Goal: Answer question/provide support: Share knowledge or assist other users

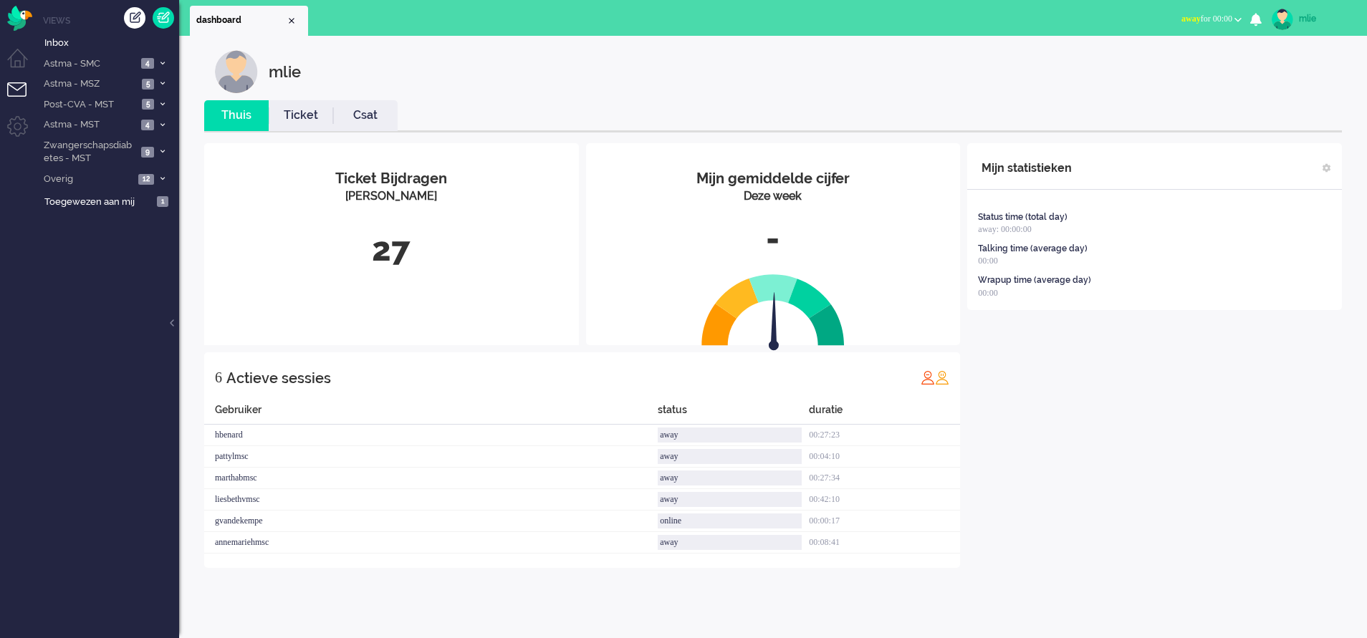
click at [1196, 16] on span "away for 00:00" at bounding box center [1207, 19] width 51 height 10
click at [1144, 69] on label "Online" at bounding box center [1182, 64] width 113 height 12
click at [300, 114] on link "Ticket" at bounding box center [301, 115] width 64 height 16
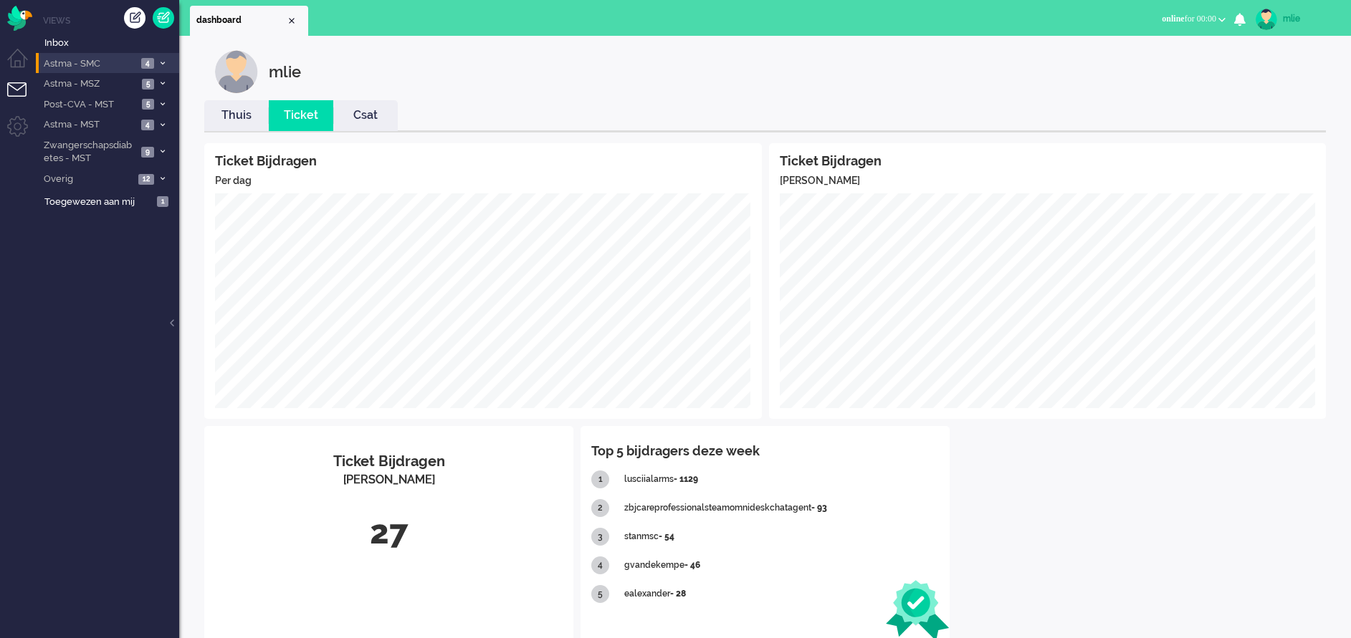
click at [156, 57] on li "Astma - SMC 4" at bounding box center [107, 63] width 143 height 21
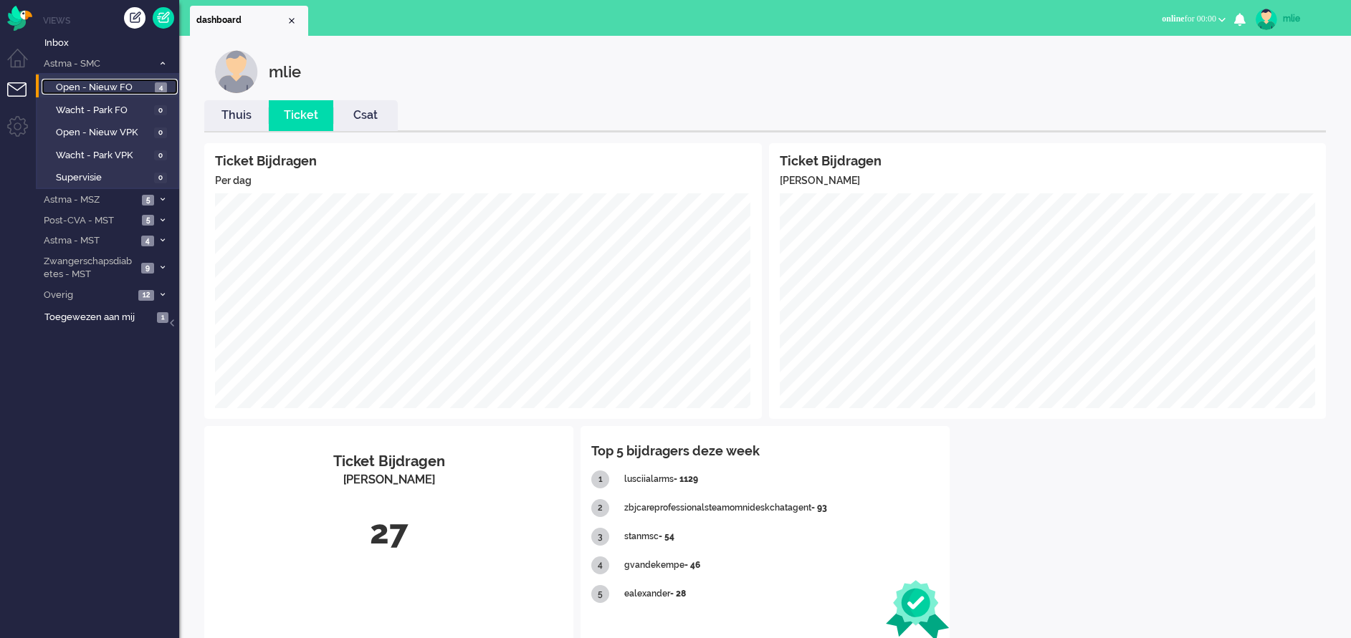
click at [83, 84] on span "Open - Nieuw FO" at bounding box center [103, 88] width 95 height 14
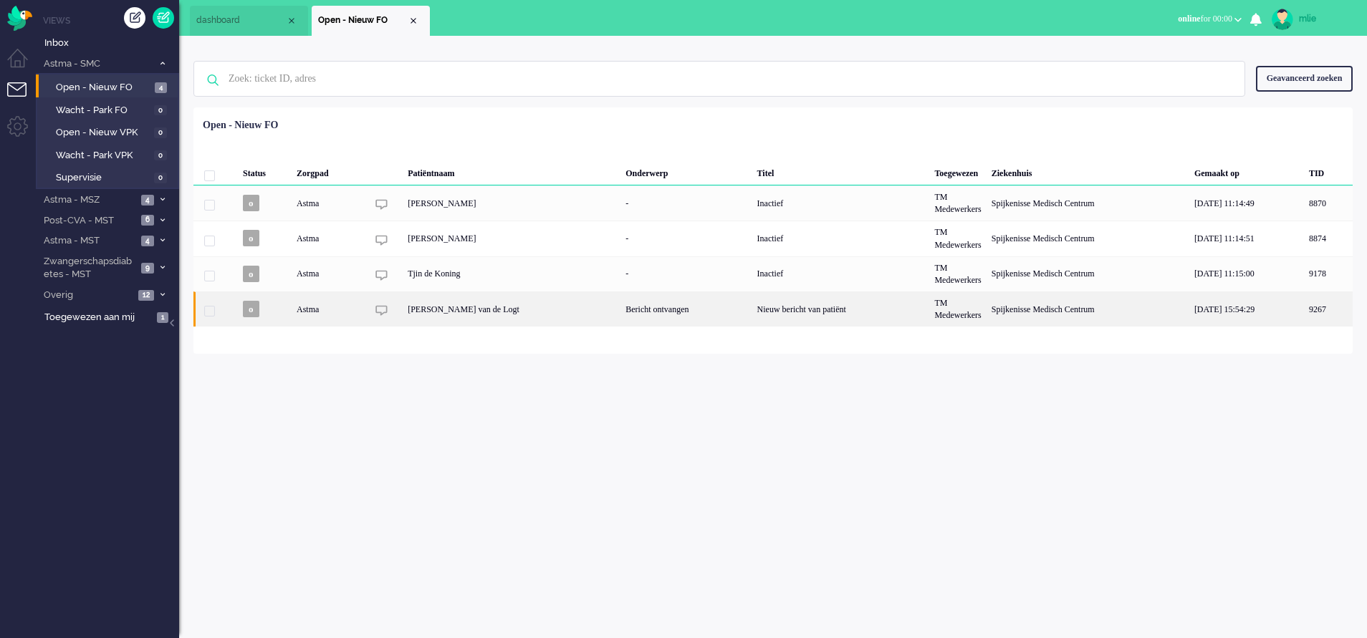
click at [793, 307] on div "Nieuw bericht van patiënt" at bounding box center [841, 309] width 178 height 35
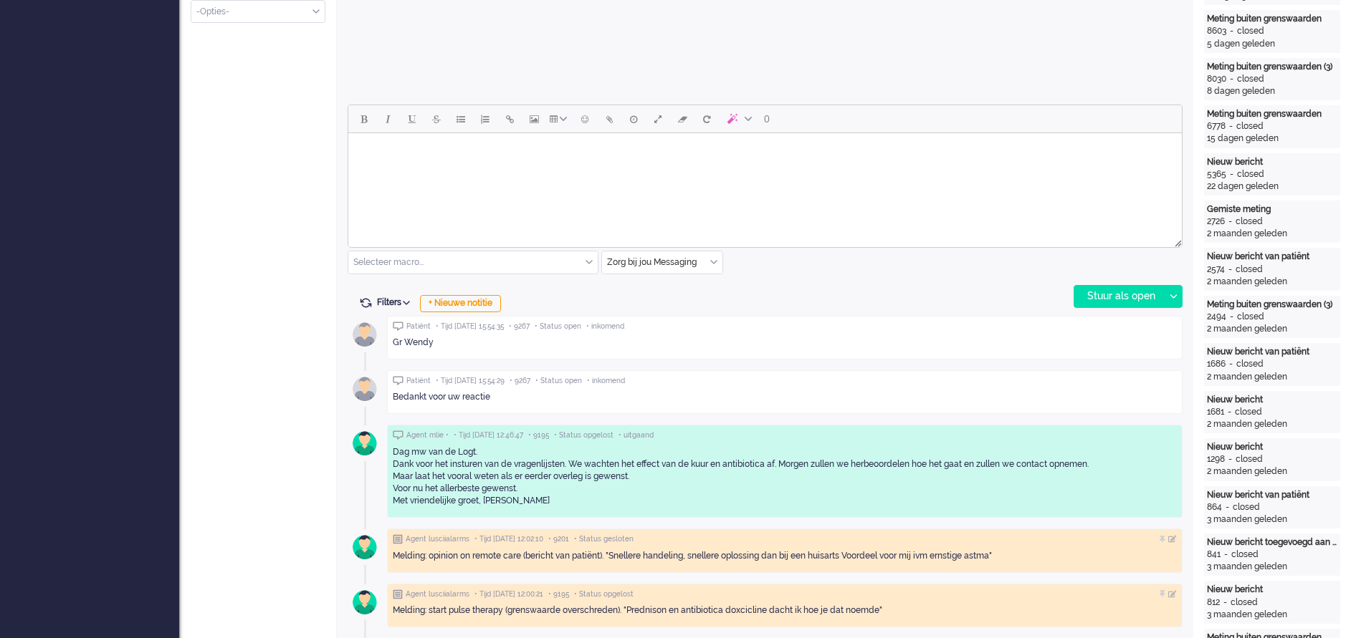
scroll to position [479, 0]
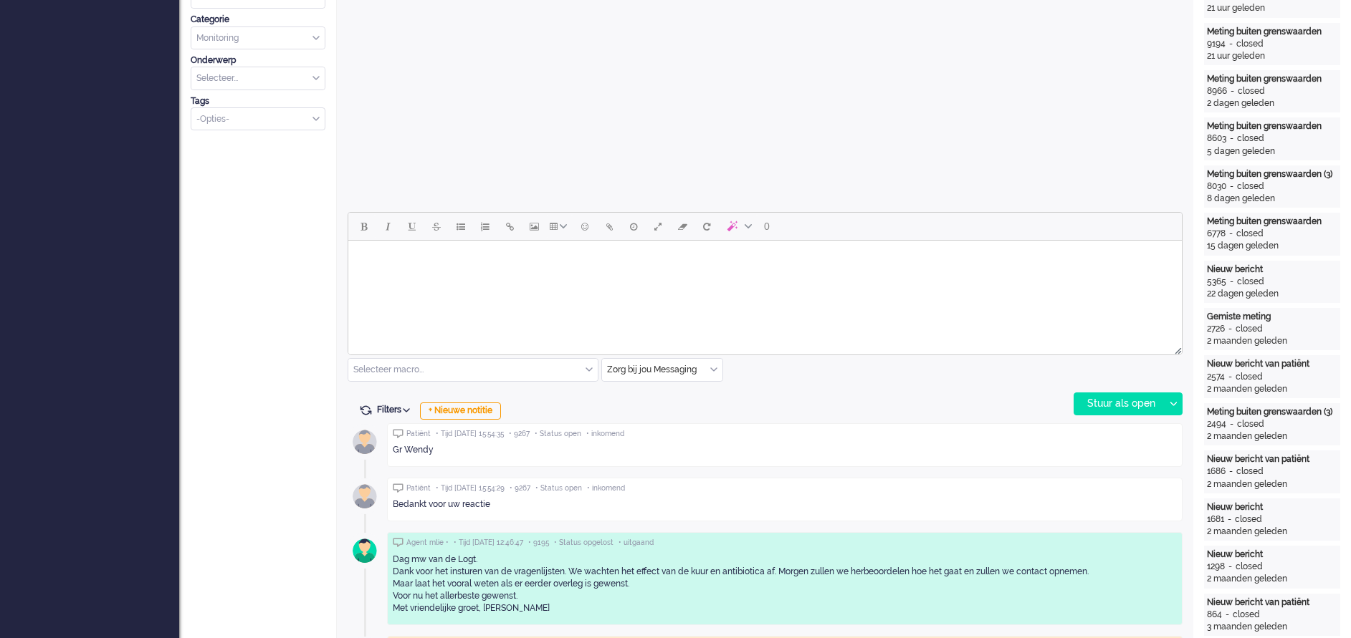
click at [414, 277] on html at bounding box center [764, 259] width 833 height 37
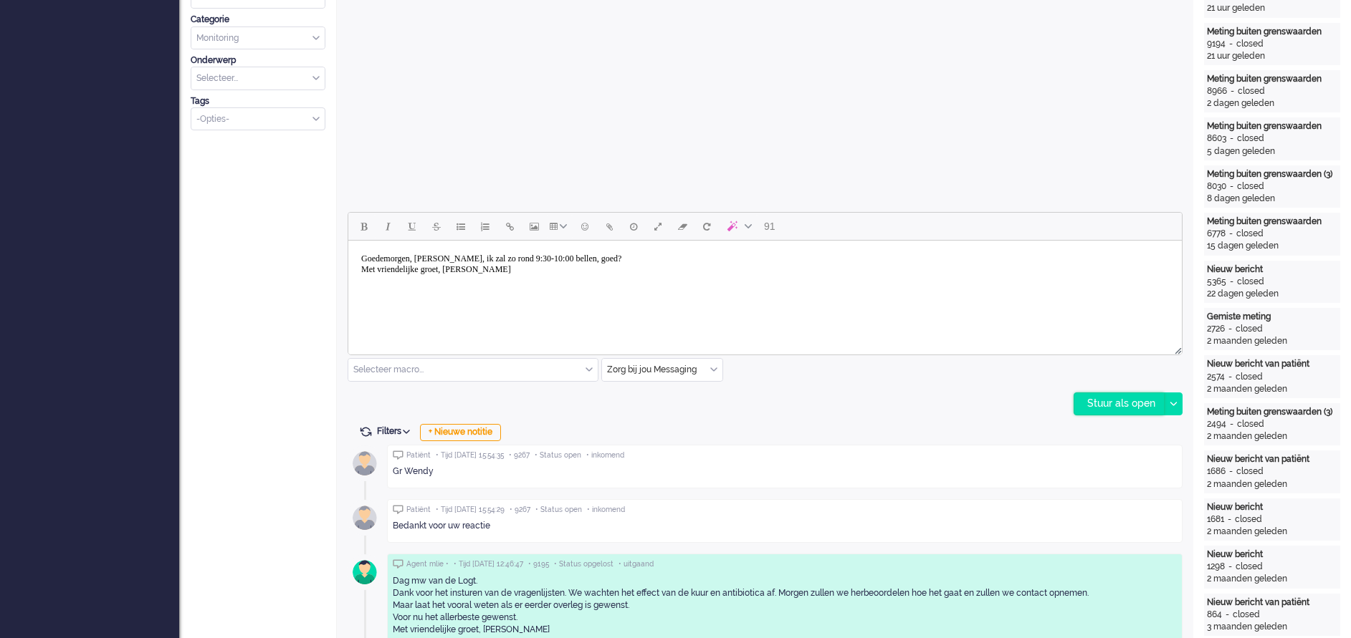
click at [1092, 401] on div "Stuur als open" at bounding box center [1119, 403] width 90 height 21
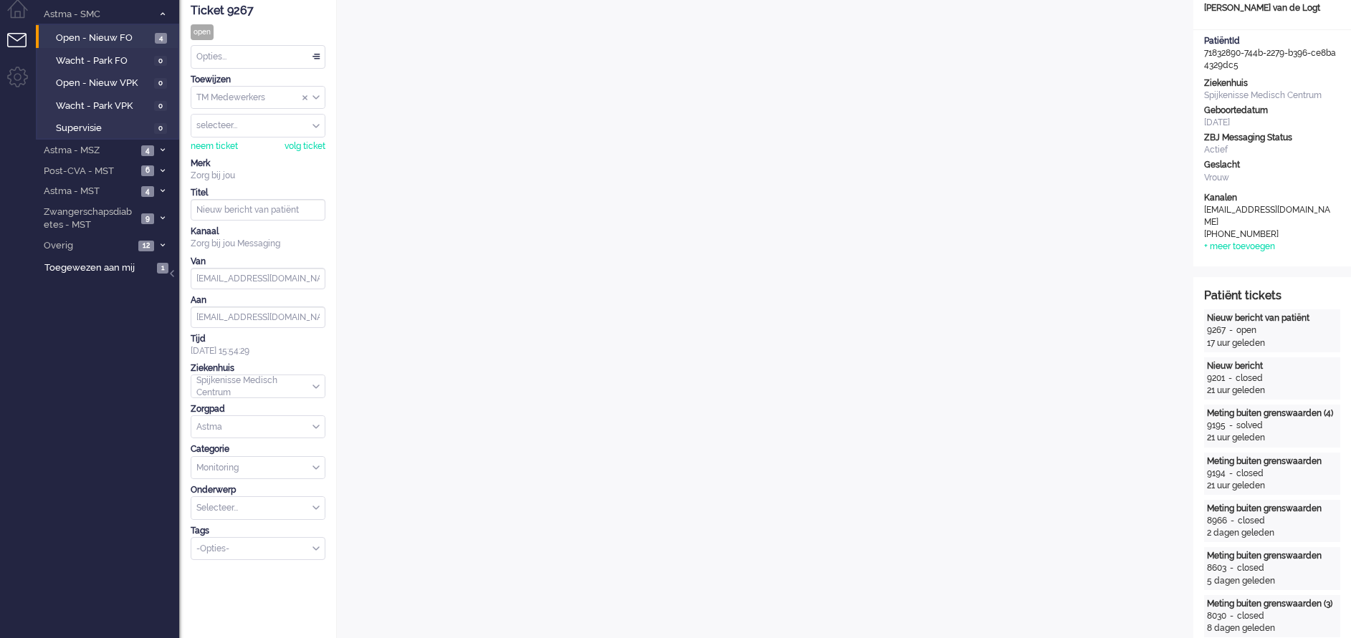
scroll to position [0, 0]
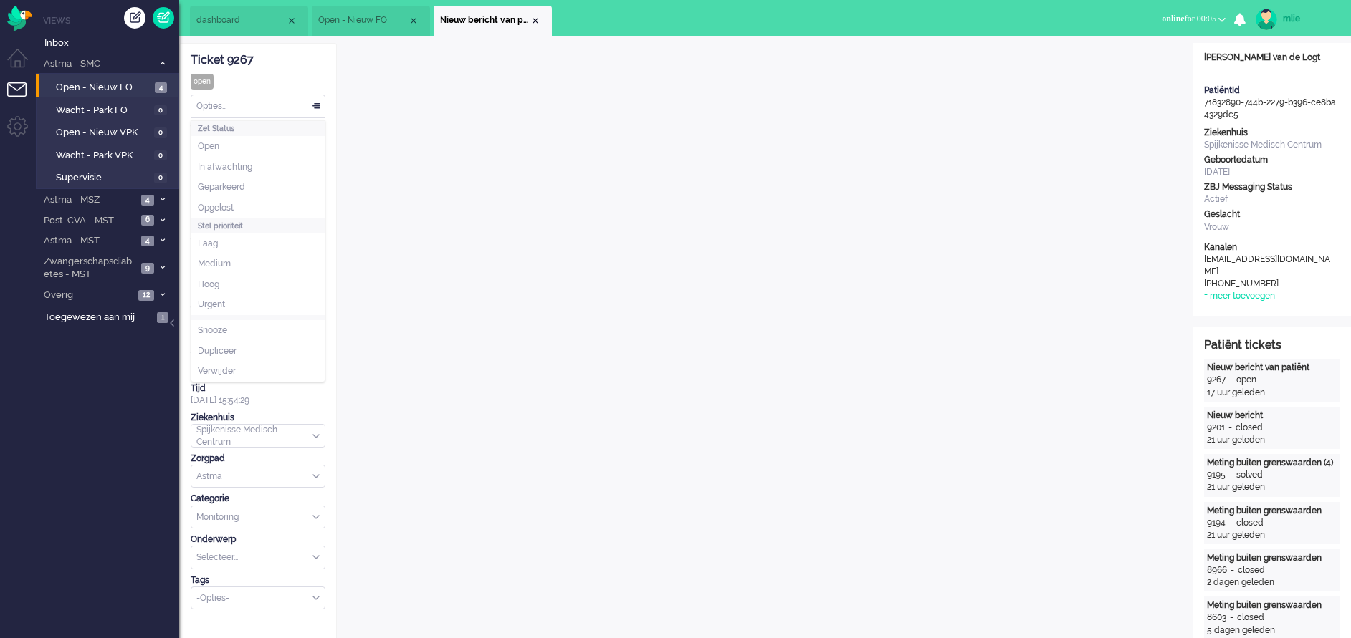
click at [317, 106] on div "Opties..." at bounding box center [257, 106] width 133 height 22
click at [214, 208] on span "Opgelost" at bounding box center [216, 208] width 36 height 12
click at [538, 24] on div "Close tab" at bounding box center [535, 20] width 11 height 11
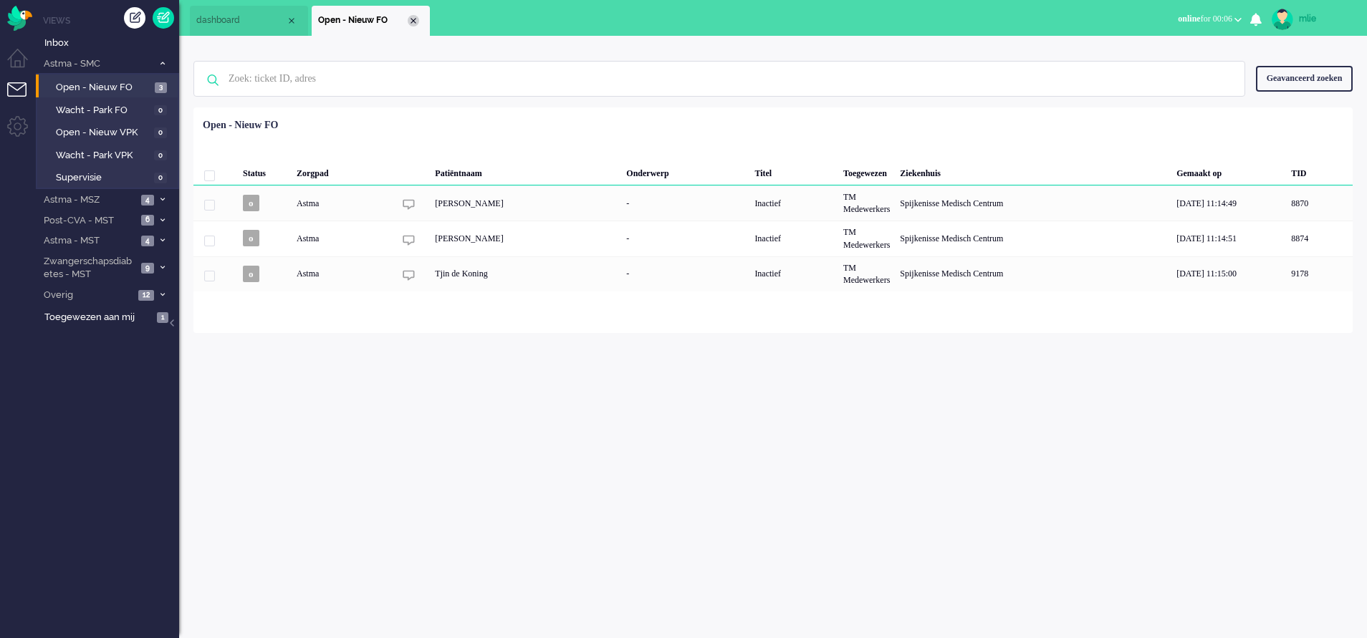
click at [413, 23] on div "Close tab" at bounding box center [413, 20] width 11 height 11
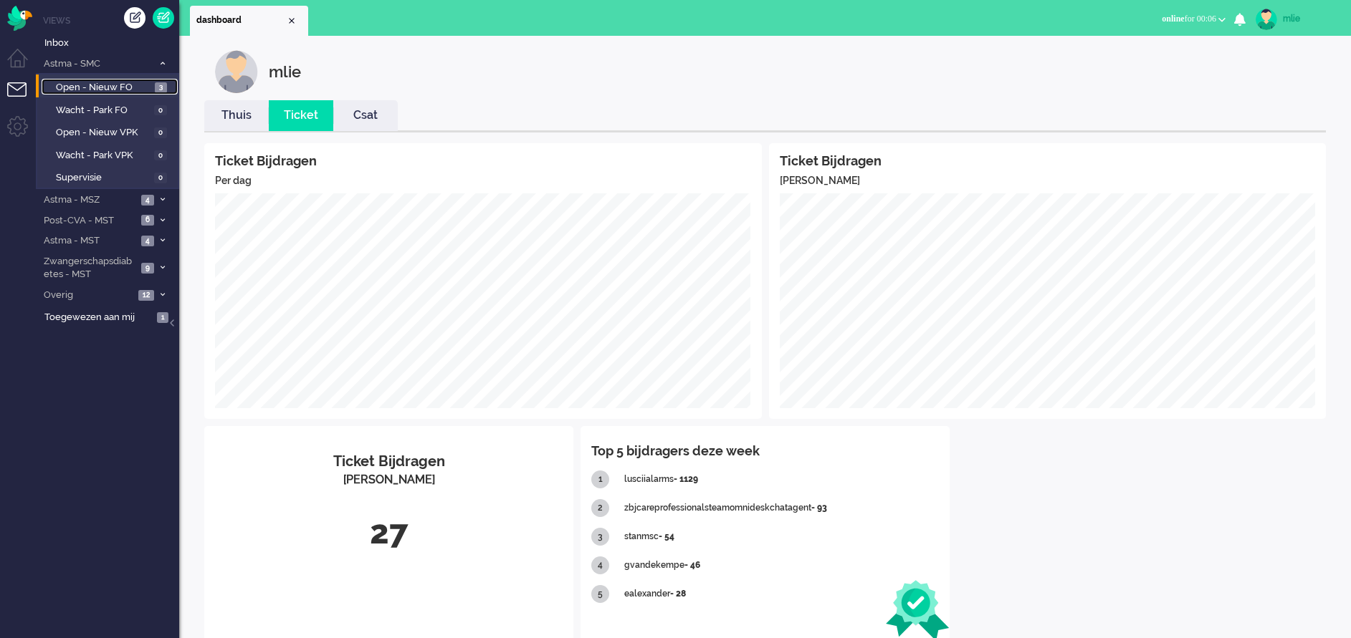
click at [115, 85] on span "Open - Nieuw FO" at bounding box center [103, 88] width 95 height 14
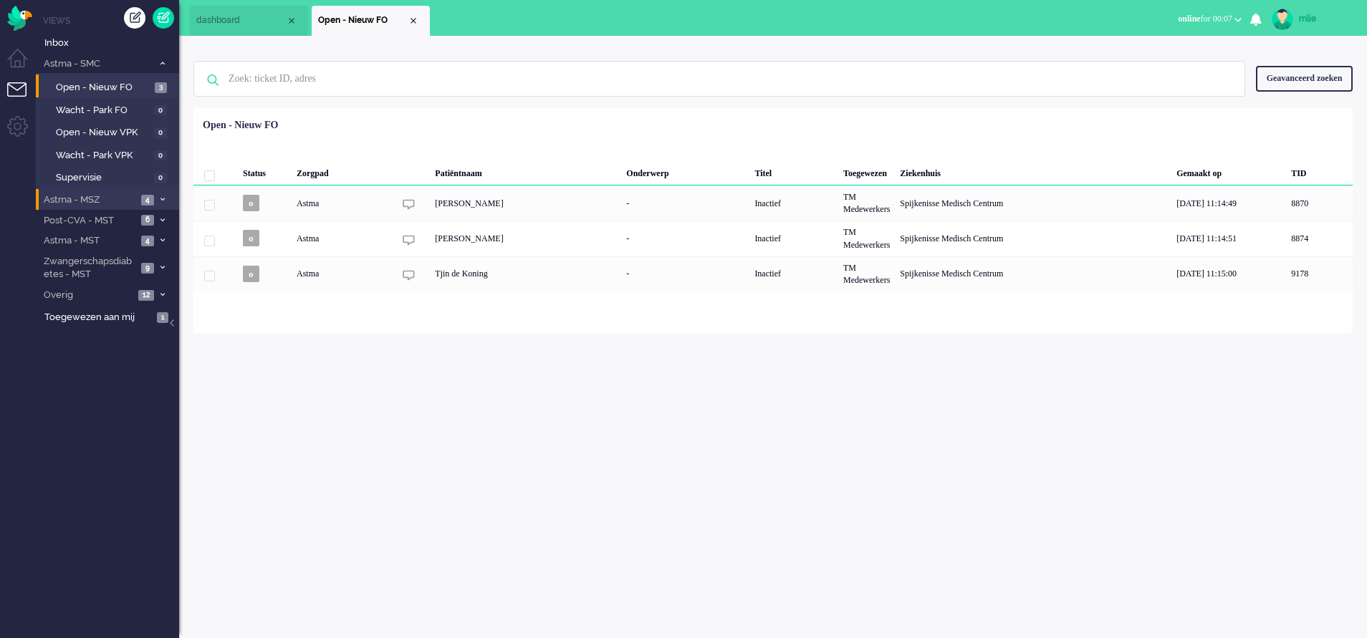
click at [155, 196] on li "Astma - MSZ 4" at bounding box center [107, 199] width 143 height 21
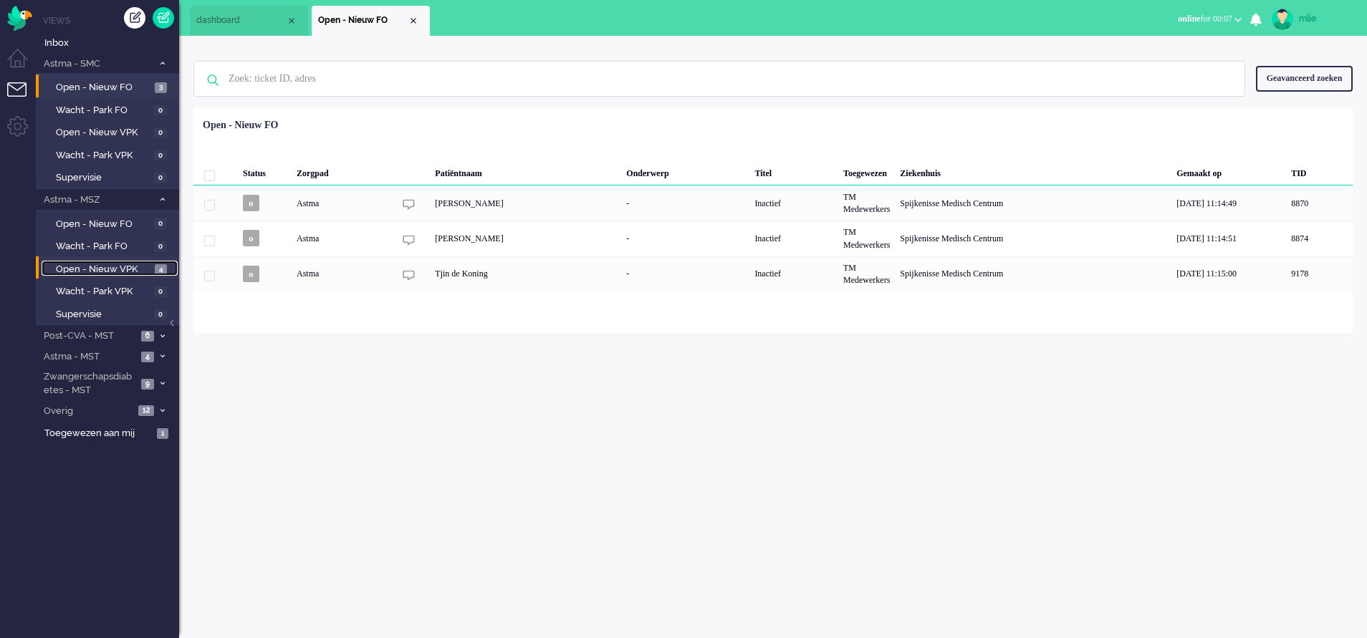
click at [85, 263] on span "Open - Nieuw VPK" at bounding box center [103, 270] width 95 height 14
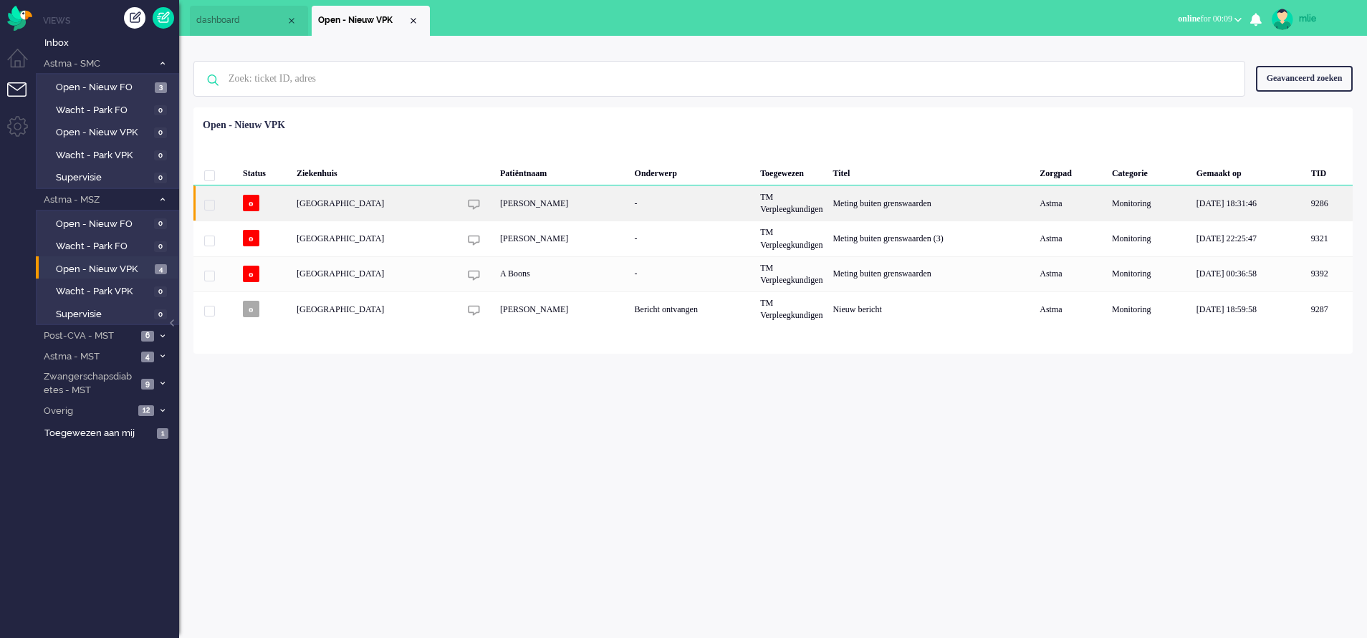
click at [562, 204] on div "[PERSON_NAME]" at bounding box center [562, 203] width 135 height 35
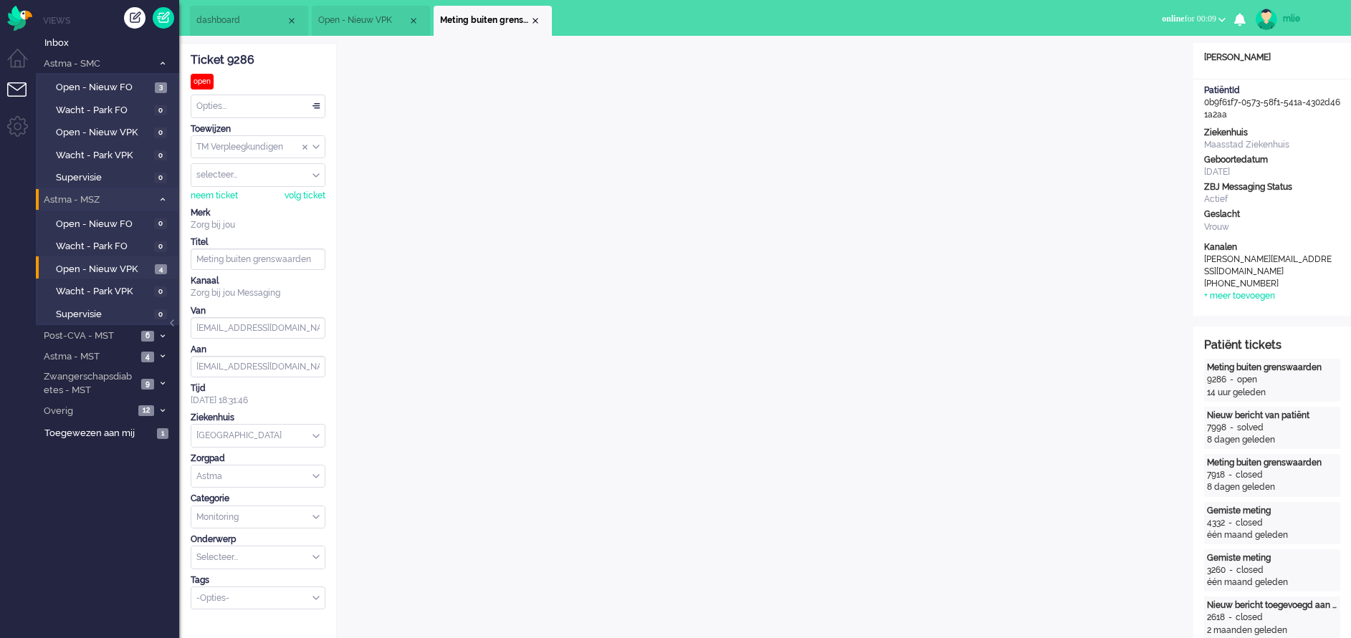
click at [165, 189] on li "Astma - MSZ 4" at bounding box center [107, 199] width 143 height 21
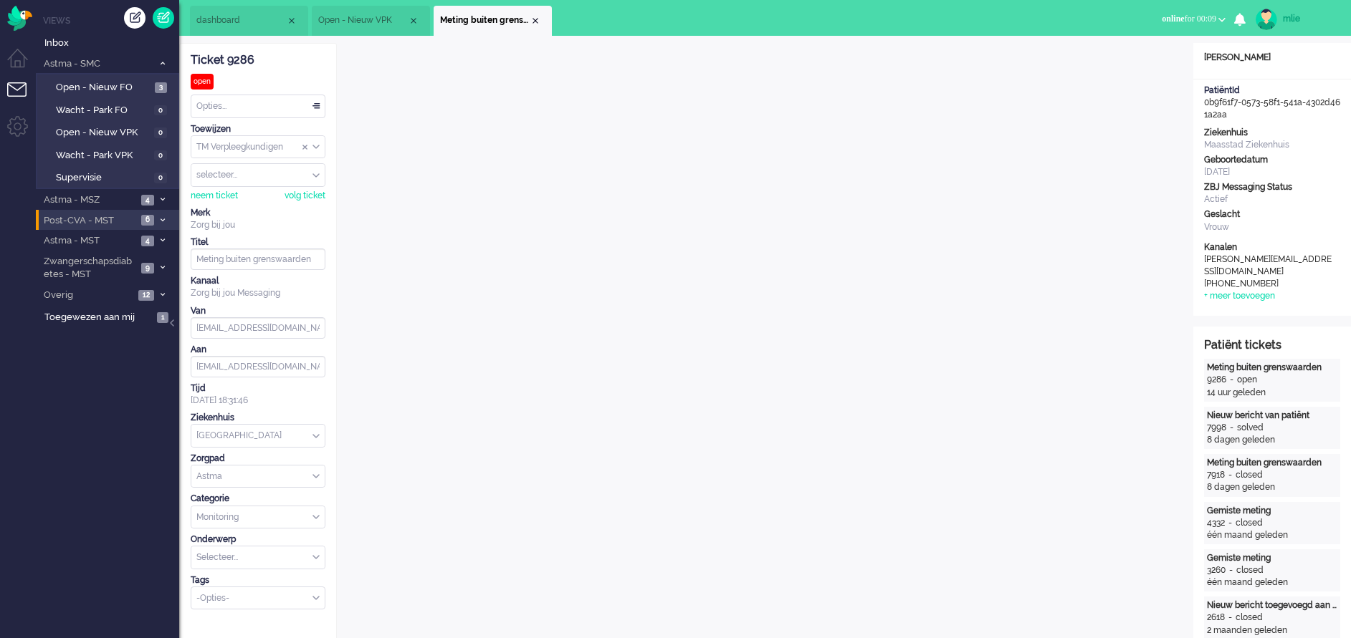
click at [158, 214] on li "Post-CVA - MST 6" at bounding box center [107, 220] width 143 height 21
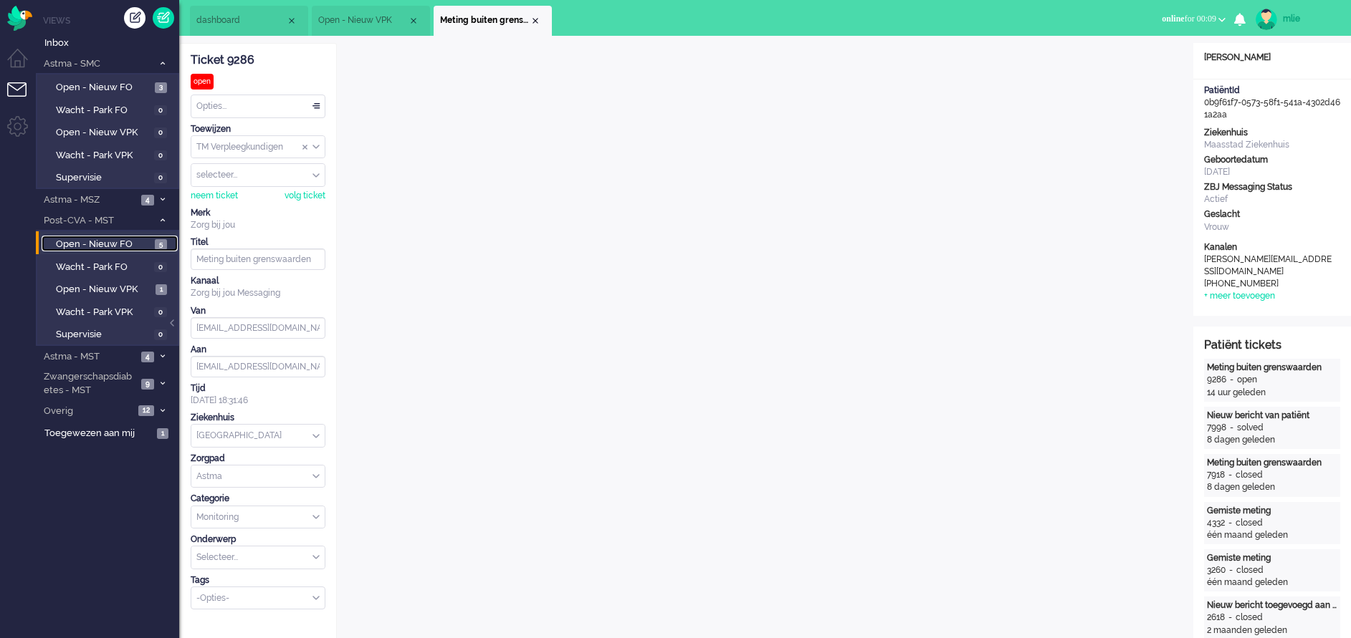
click at [108, 243] on span "Open - Nieuw FO" at bounding box center [103, 245] width 95 height 14
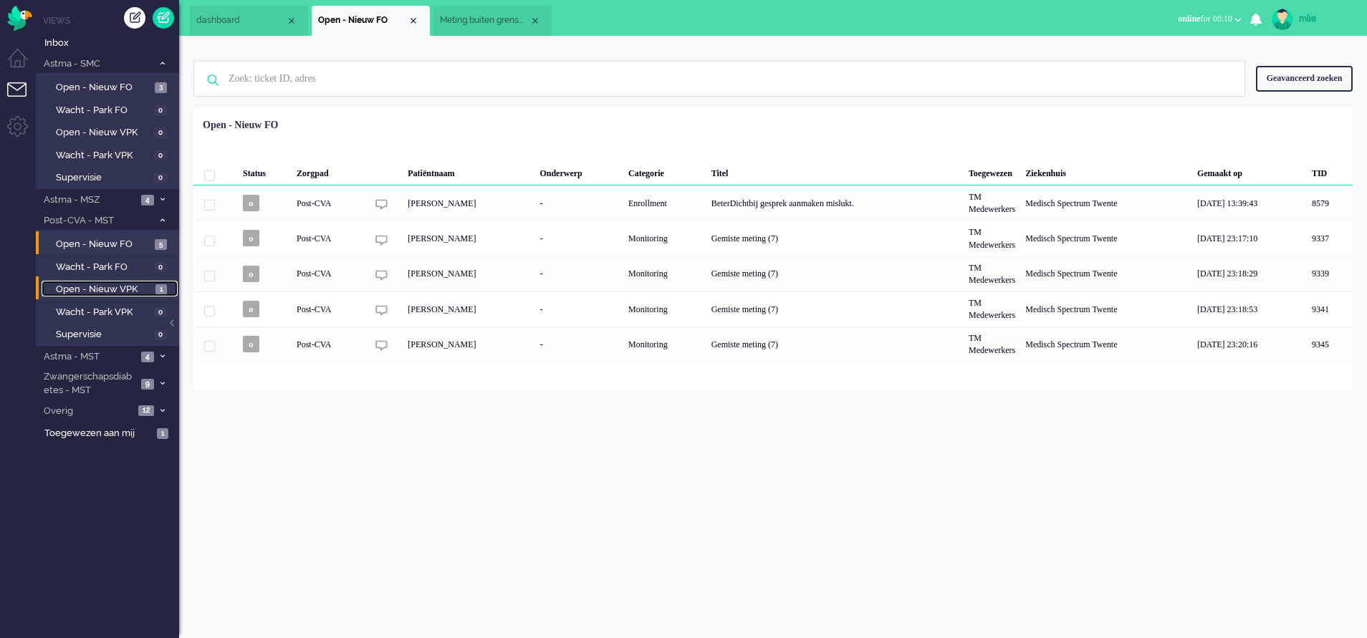
click at [80, 284] on span "Open - Nieuw VPK" at bounding box center [104, 290] width 96 height 14
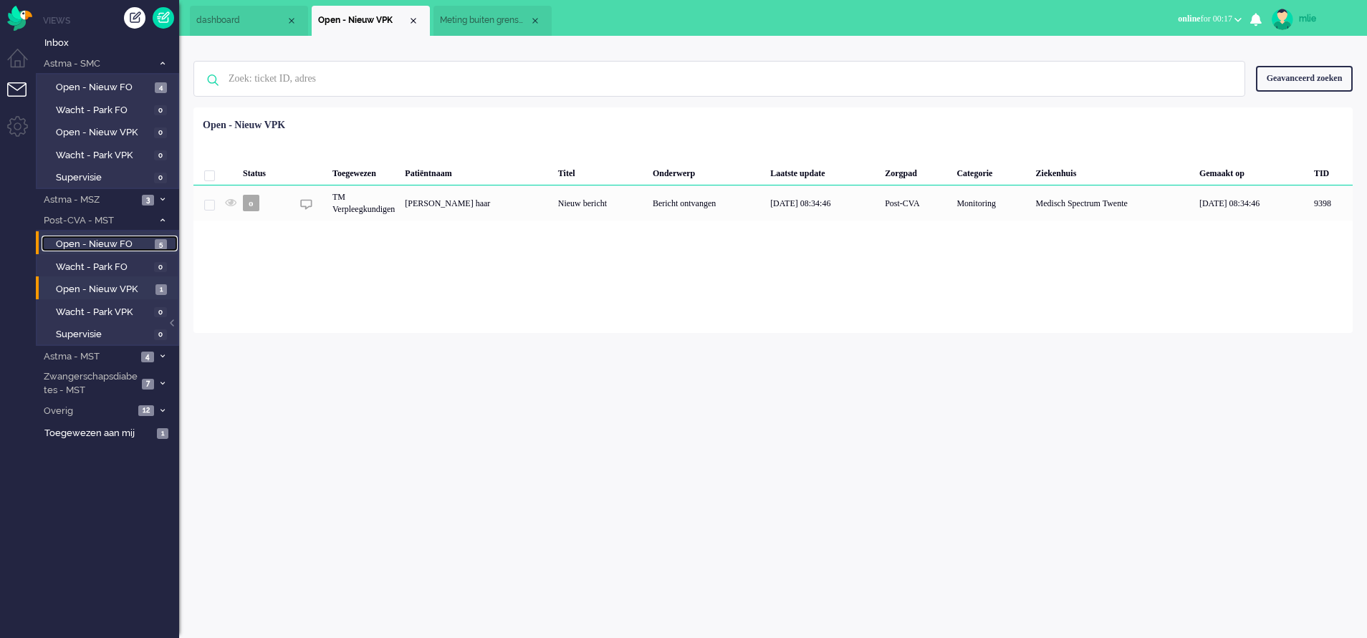
click at [115, 244] on span "Open - Nieuw FO" at bounding box center [103, 245] width 95 height 14
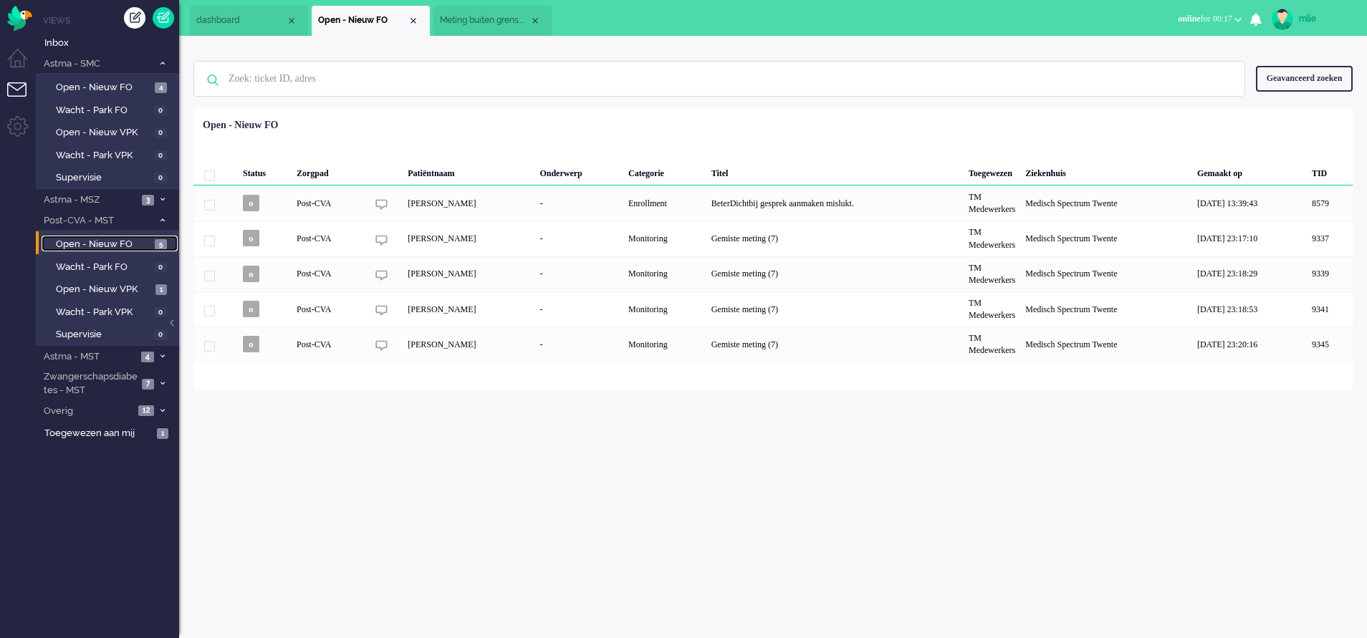
click at [115, 243] on span "Open - Nieuw FO" at bounding box center [103, 245] width 95 height 14
click at [92, 282] on link "Open - Nieuw VPK 1" at bounding box center [110, 289] width 136 height 16
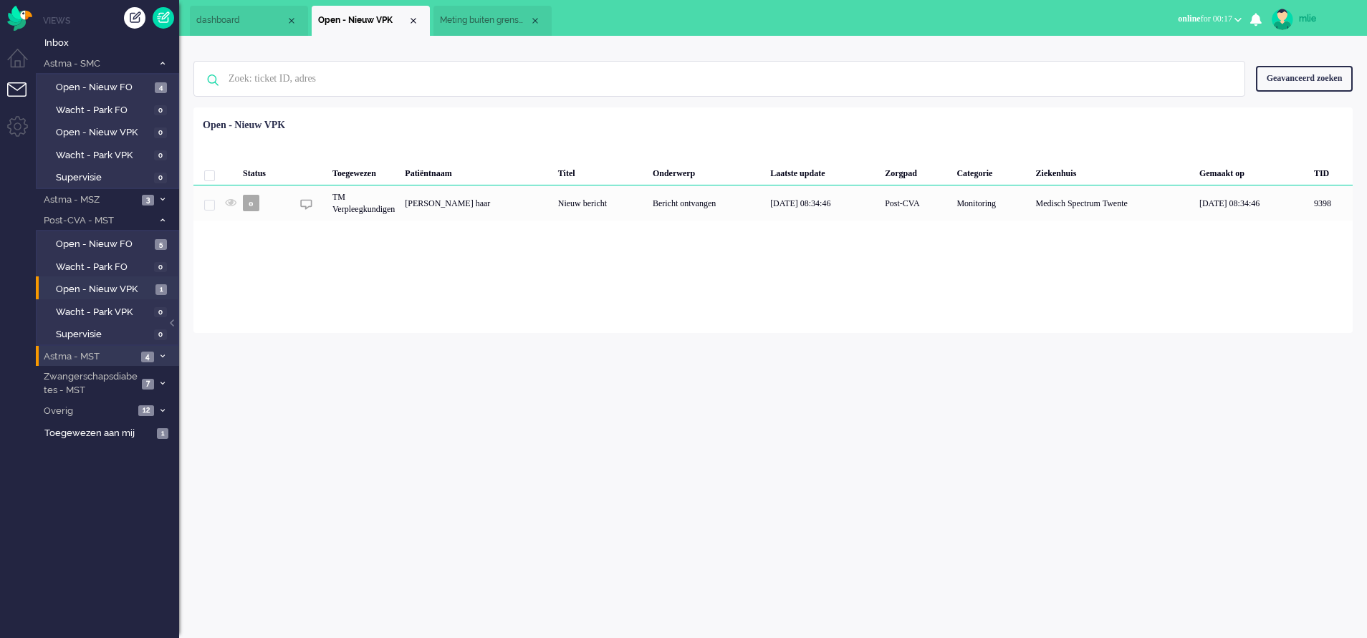
click at [90, 358] on span "Astma - MST" at bounding box center [89, 357] width 95 height 14
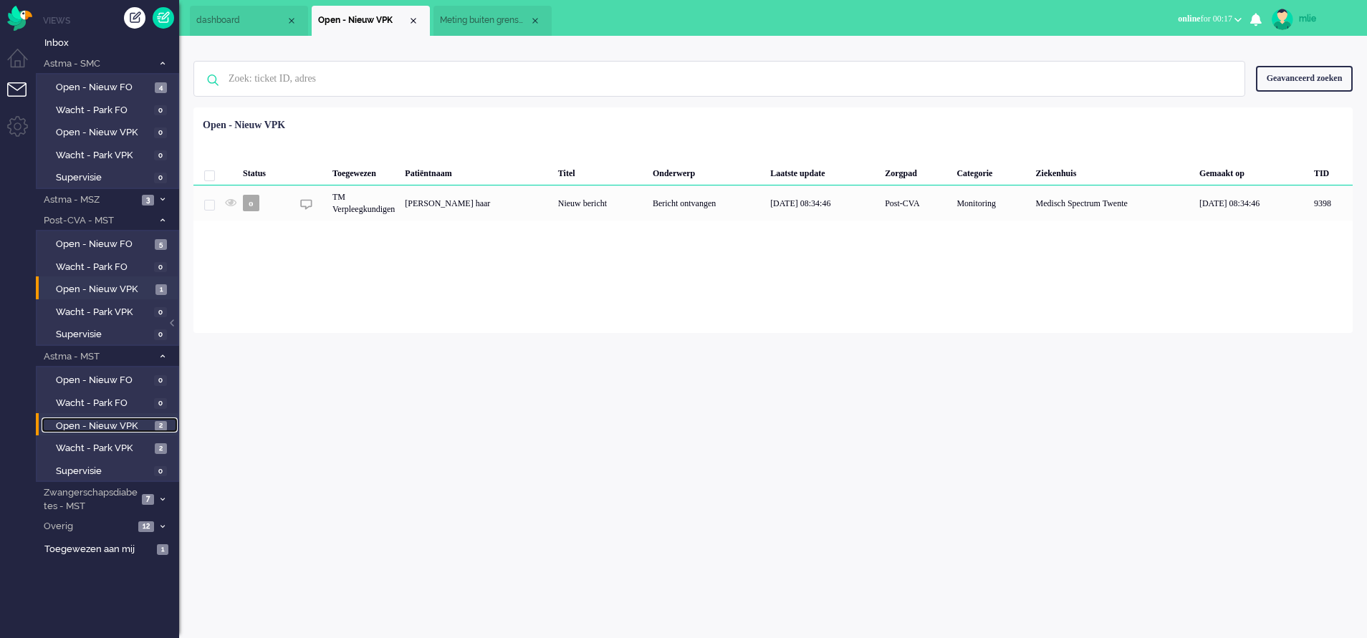
click at [107, 418] on link "Open - Nieuw VPK 2" at bounding box center [110, 426] width 136 height 16
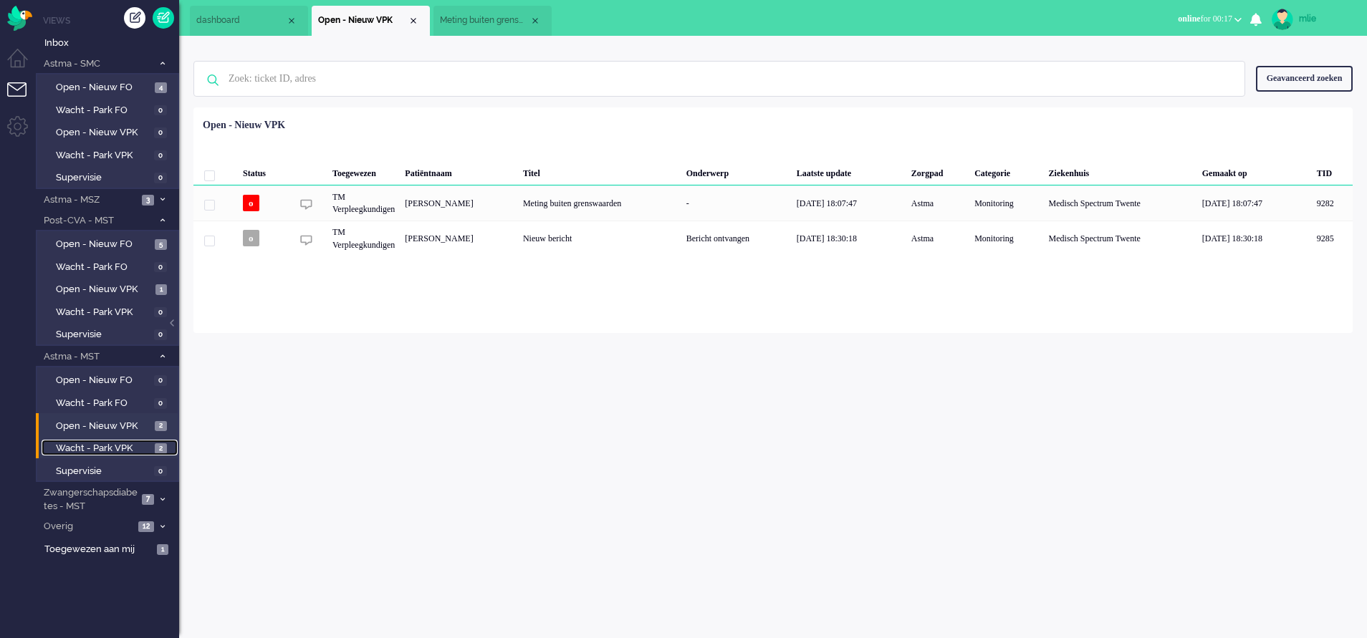
click at [88, 443] on span "Wacht - Park VPK" at bounding box center [103, 449] width 95 height 14
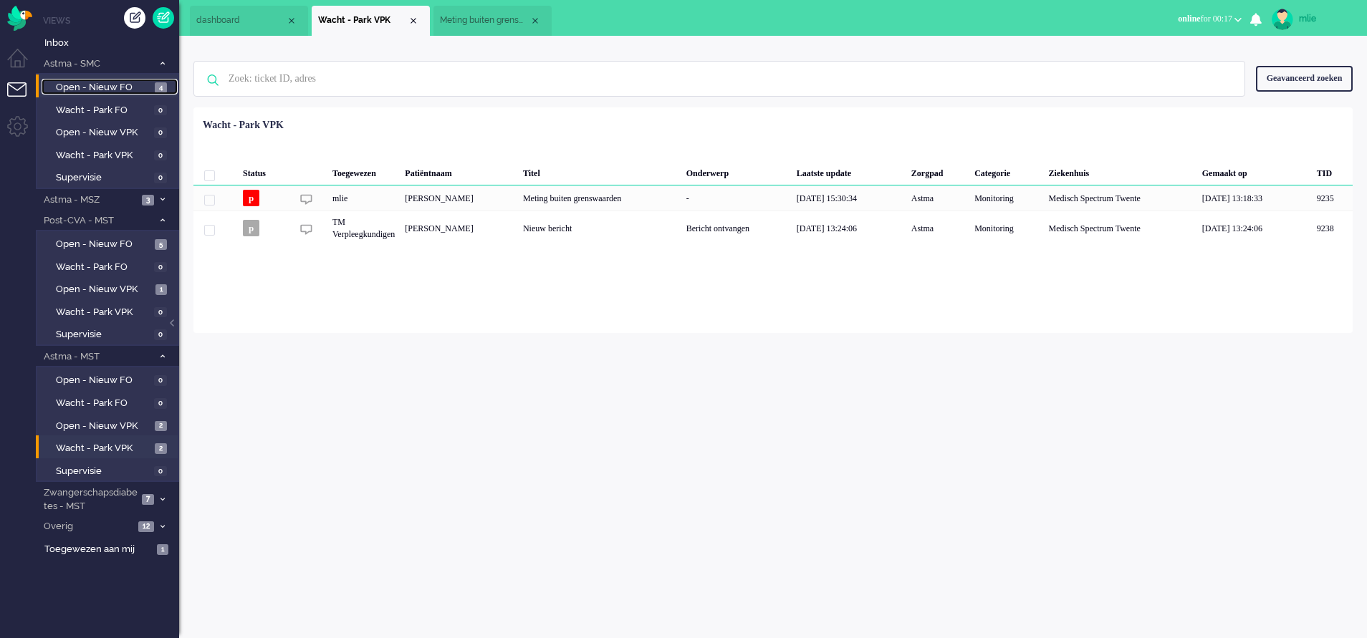
click at [124, 86] on span "Open - Nieuw FO" at bounding box center [103, 88] width 95 height 14
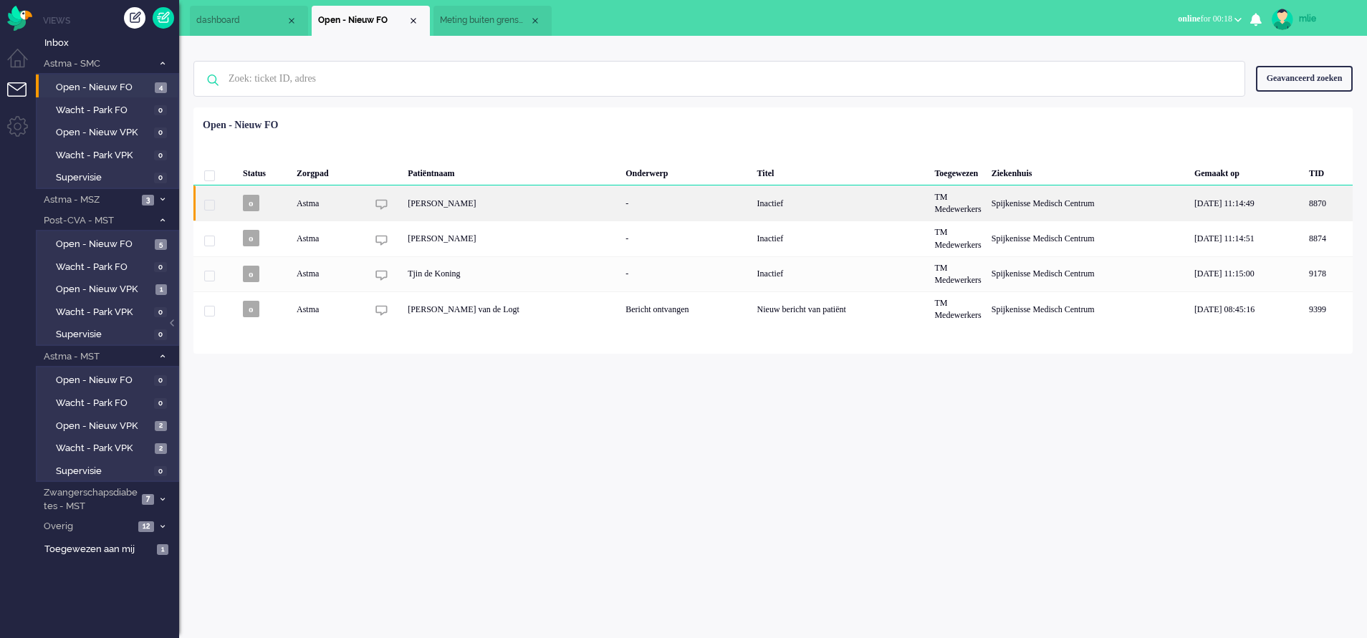
click at [752, 206] on div "Inactief" at bounding box center [841, 203] width 178 height 35
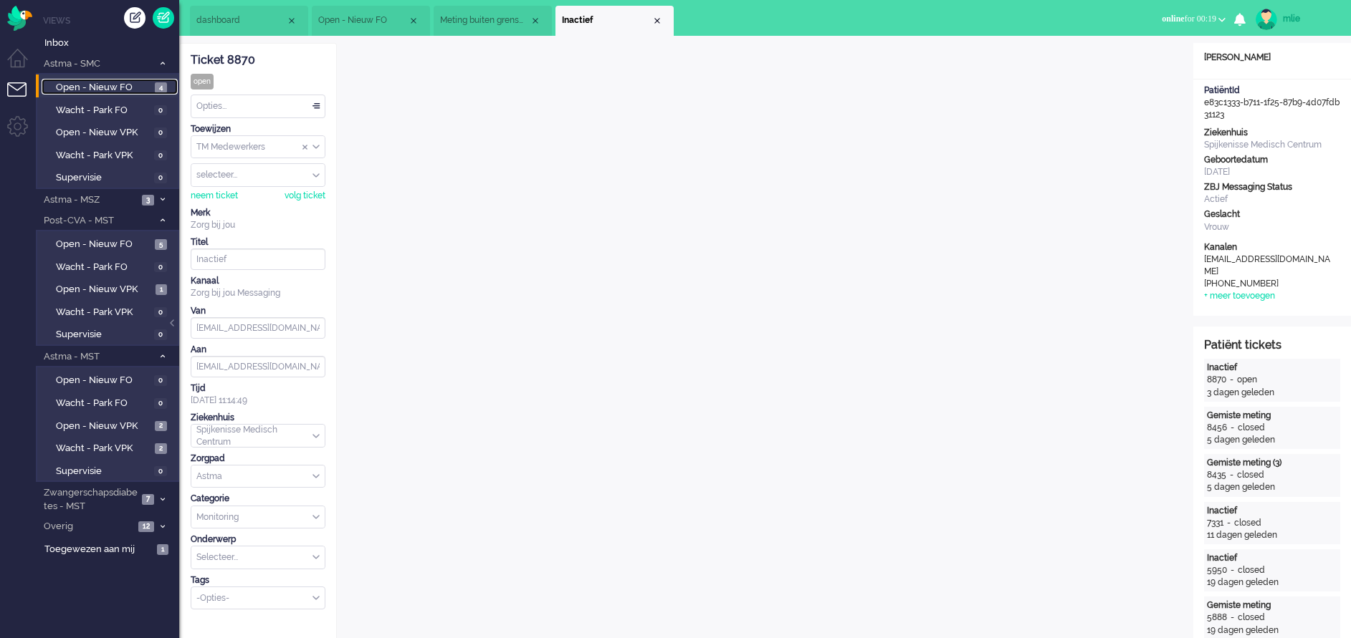
click at [129, 87] on span "Open - Nieuw FO" at bounding box center [103, 88] width 95 height 14
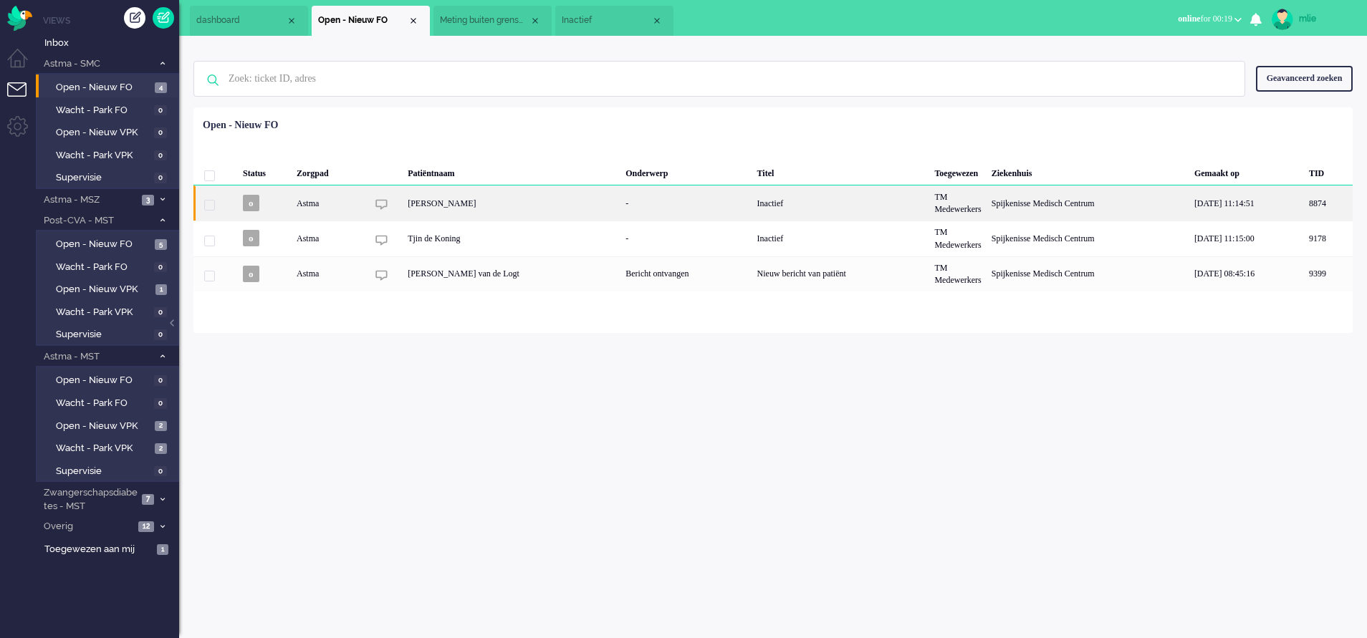
click at [790, 207] on div "Inactief" at bounding box center [841, 203] width 178 height 35
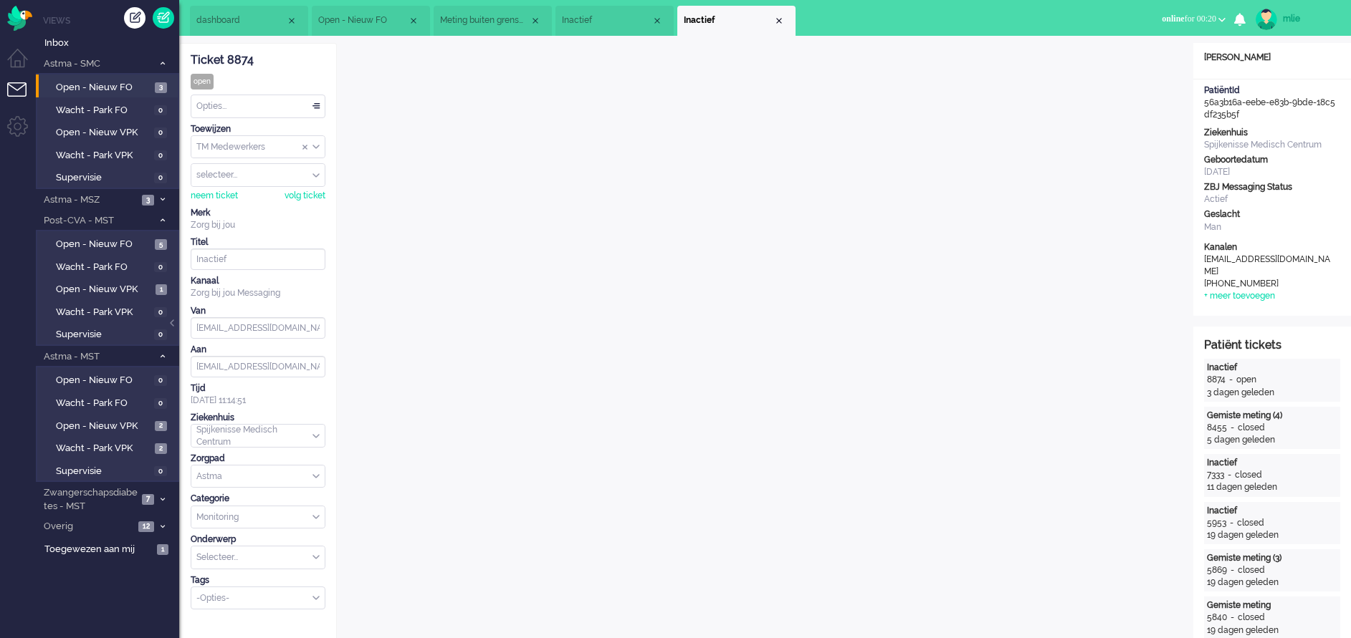
click at [317, 105] on div "Opties..." at bounding box center [257, 106] width 133 height 22
click at [247, 207] on li "Opgelost" at bounding box center [257, 208] width 133 height 21
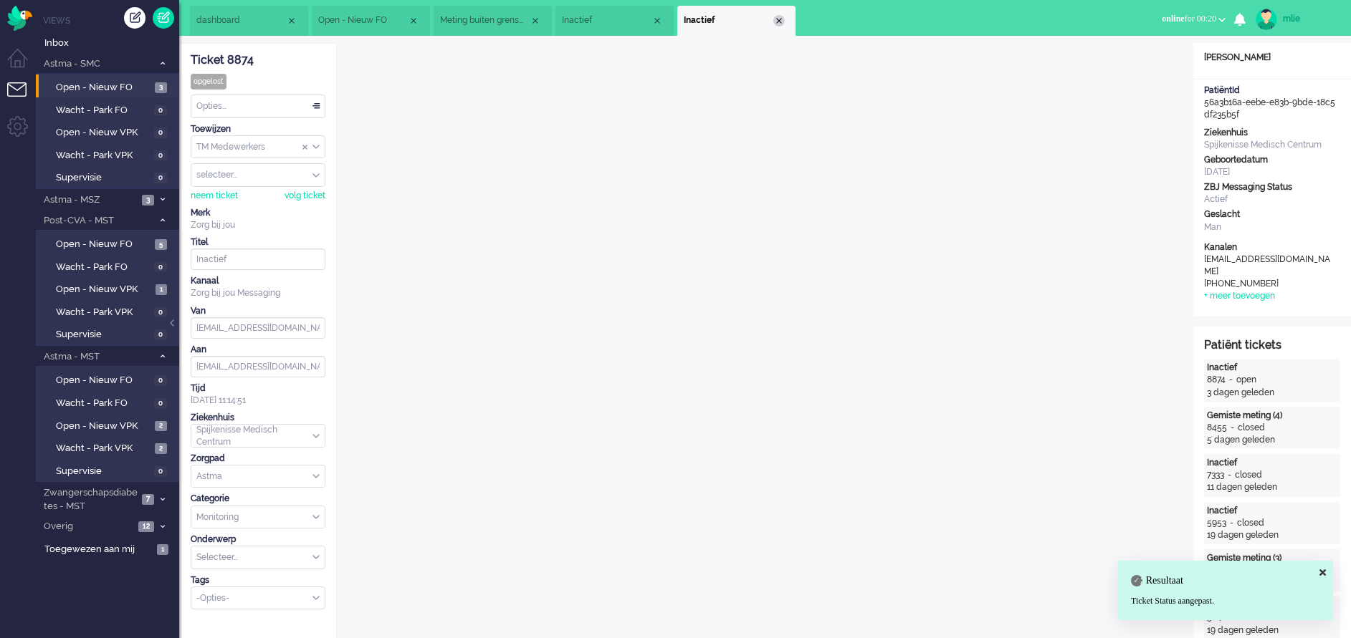
click at [777, 19] on div "Close tab" at bounding box center [778, 20] width 11 height 11
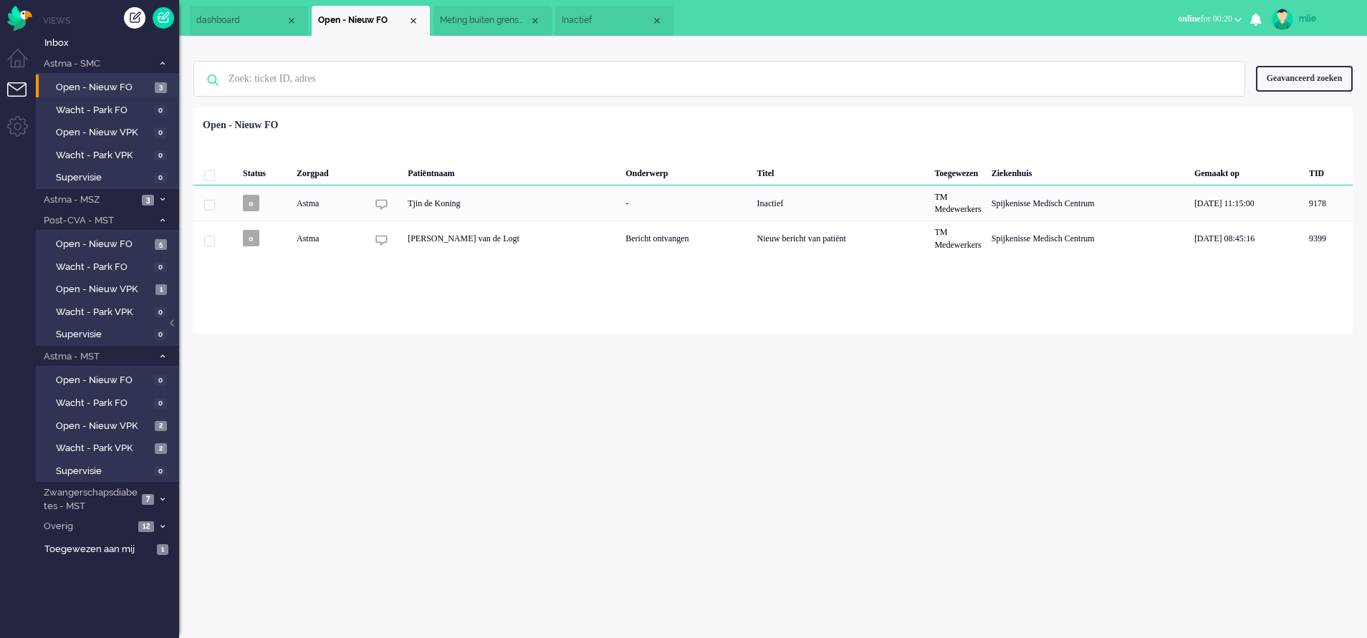
click at [598, 20] on span "Inactief" at bounding box center [607, 20] width 90 height 12
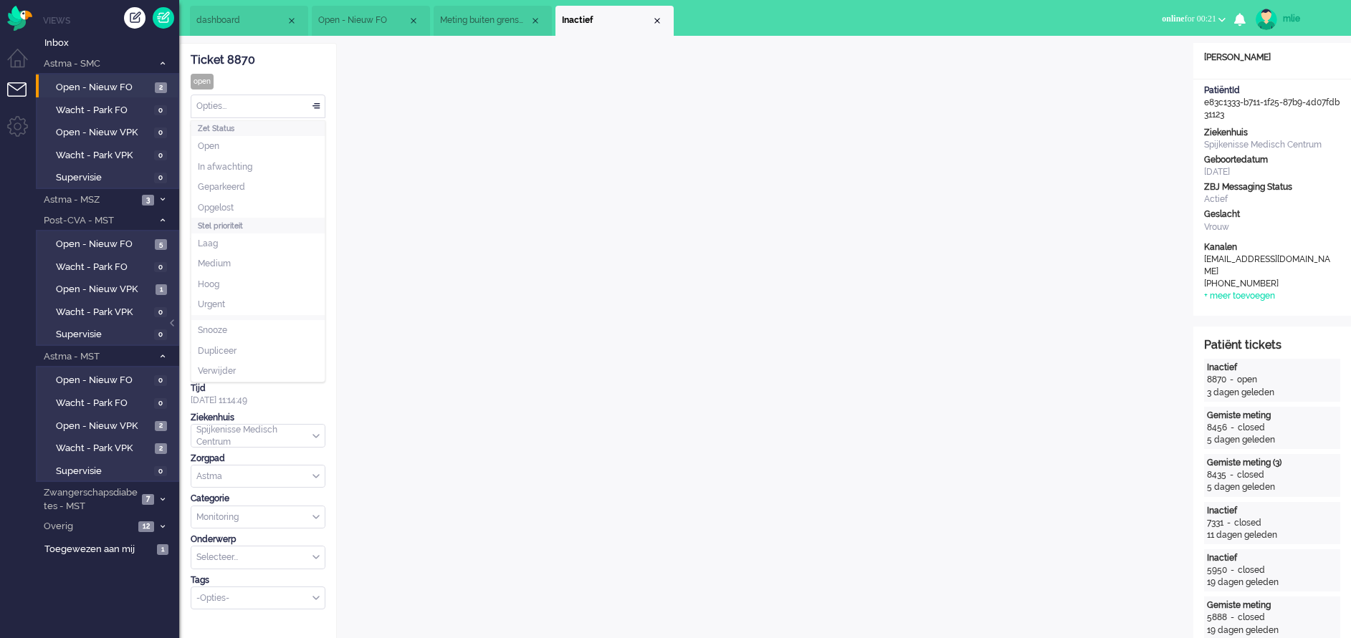
click at [318, 107] on div "Opties..." at bounding box center [257, 106] width 133 height 22
click at [237, 208] on li "Opgelost" at bounding box center [257, 208] width 133 height 21
click at [661, 21] on div "Close tab" at bounding box center [656, 20] width 11 height 11
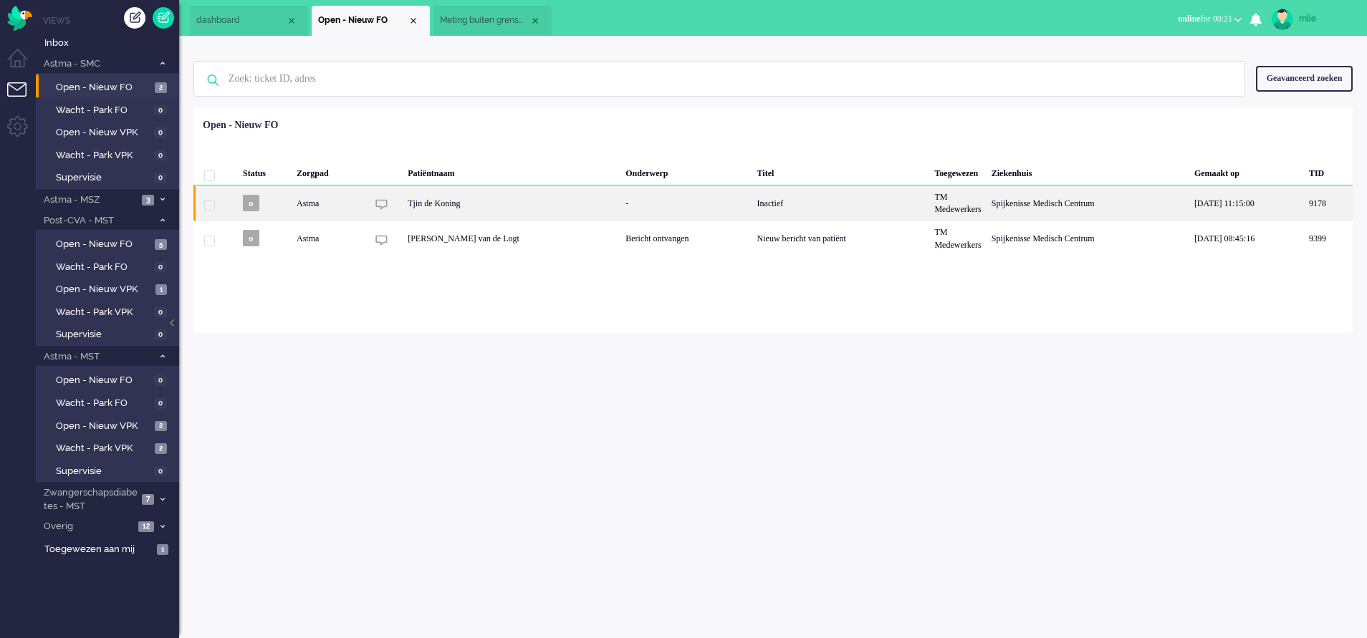
click at [792, 202] on div "Inactief" at bounding box center [841, 203] width 178 height 35
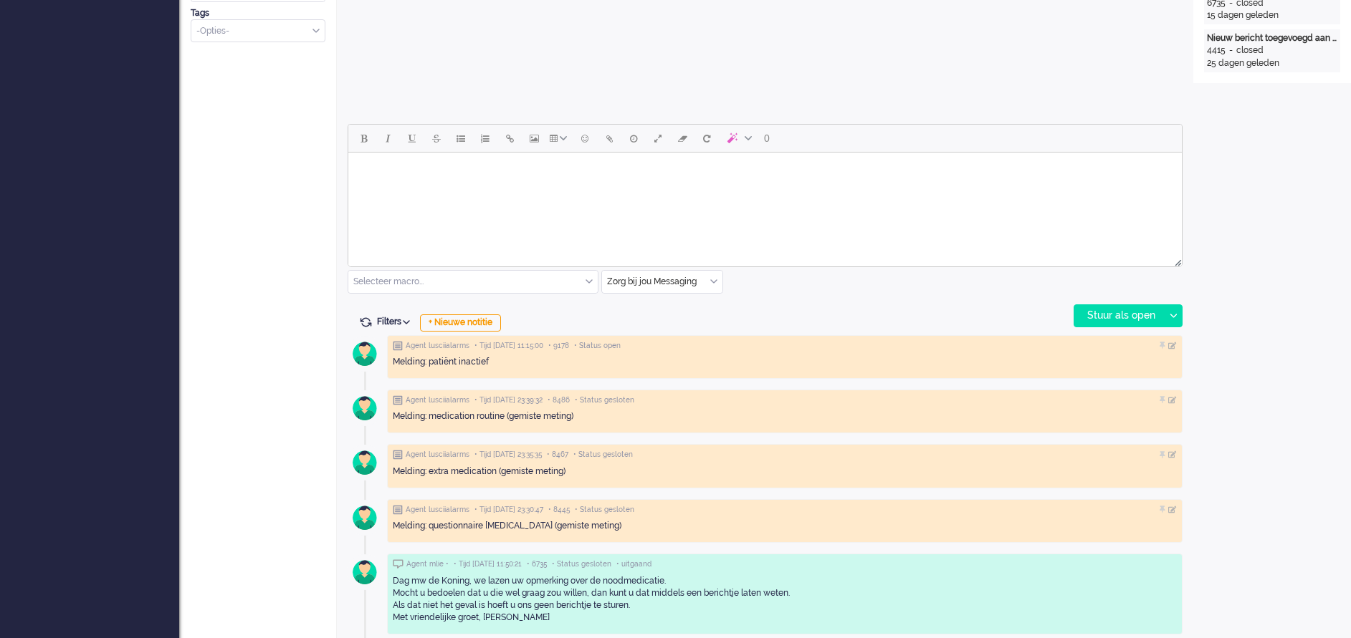
scroll to position [567, 0]
click at [391, 165] on body "Rich Text Area. Press ALT-0 for help." at bounding box center [765, 171] width 822 height 25
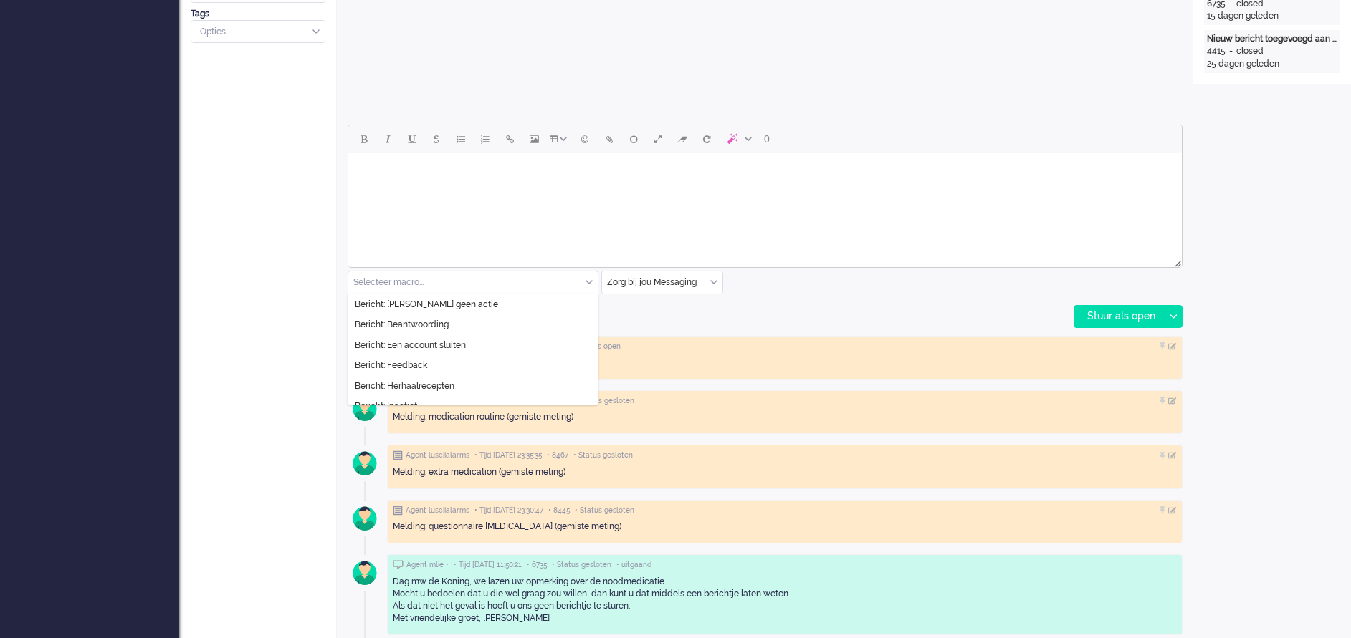
click at [586, 280] on div "Selecteer macro..." at bounding box center [472, 283] width 249 height 22
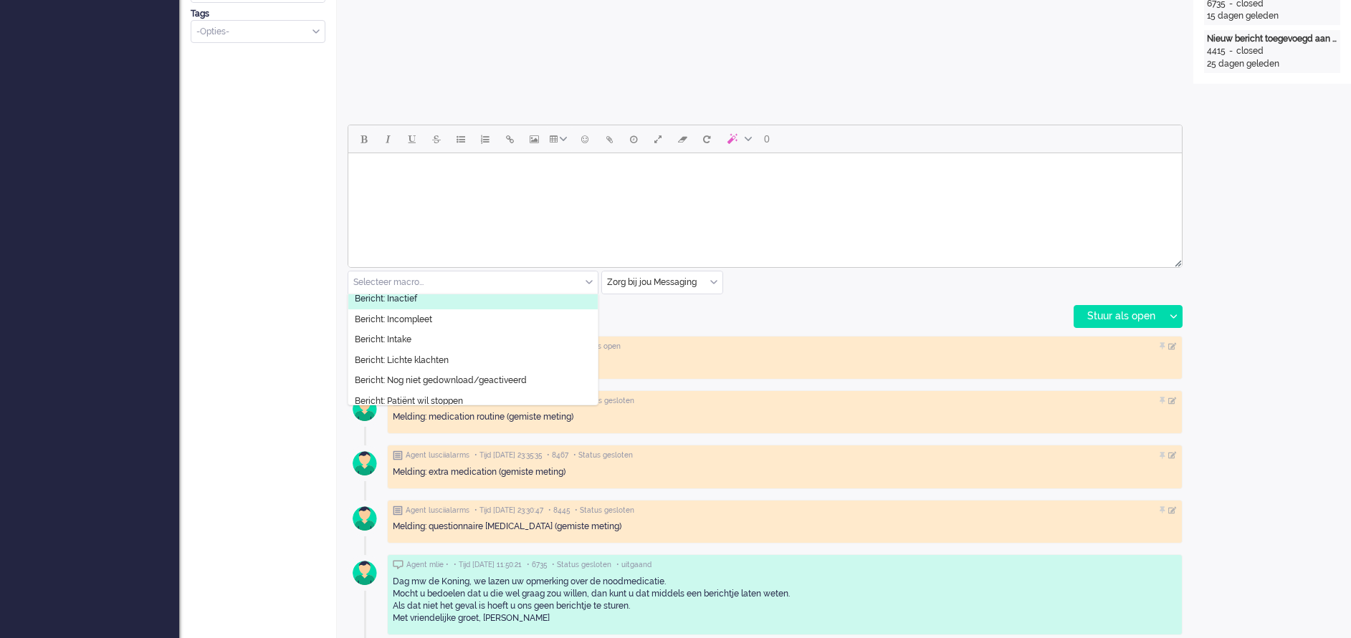
click at [406, 297] on span "Bericht: Inactief" at bounding box center [386, 299] width 62 height 12
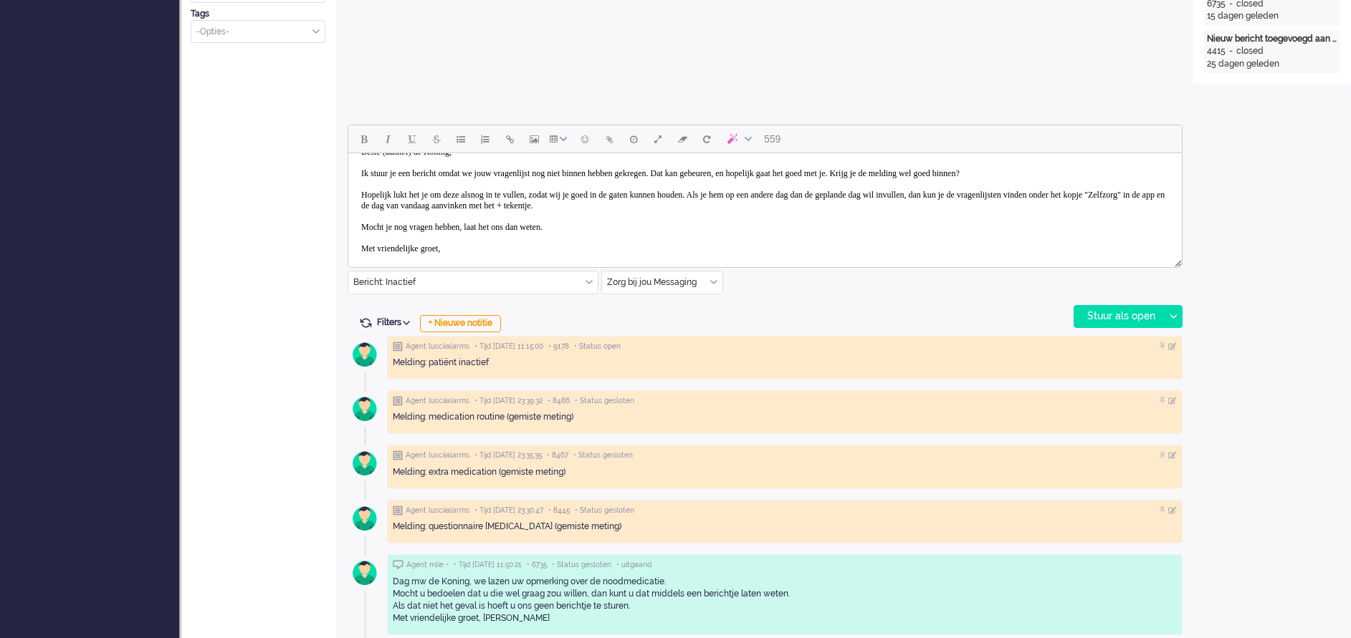
scroll to position [0, 0]
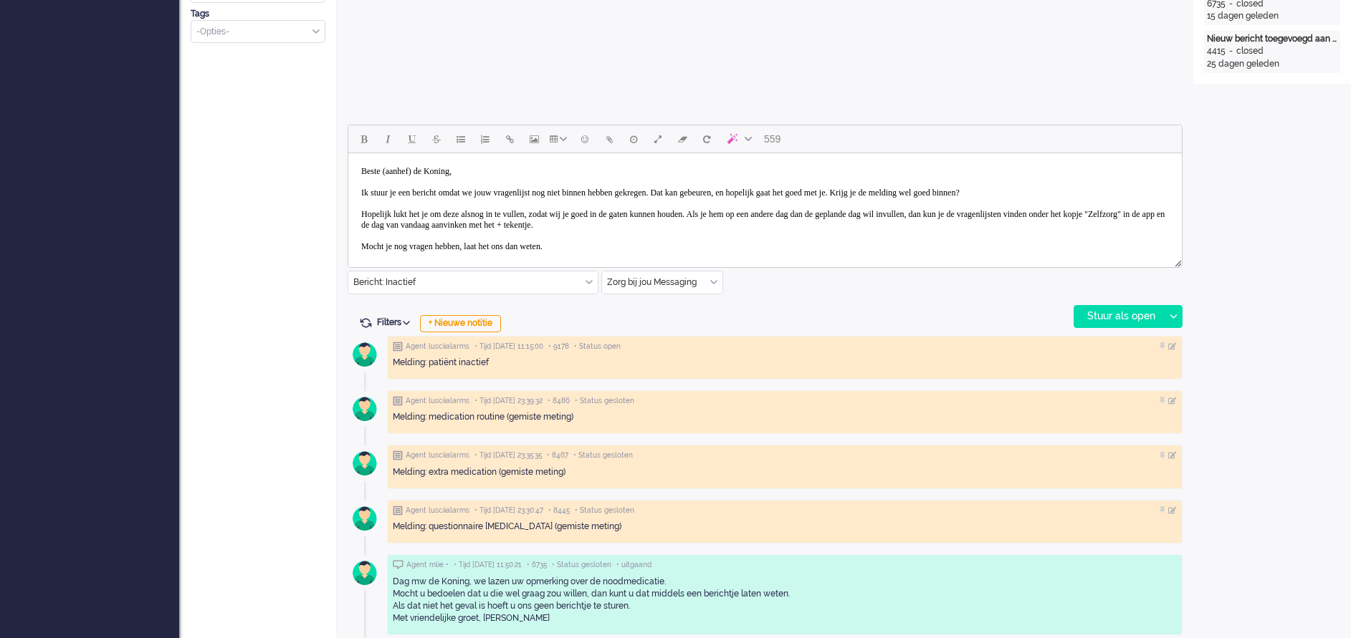
click at [427, 168] on body "Beste (aanhef) de Koning, Ik stuur je een bericht omdat we jouw vragenlijst nog…" at bounding box center [765, 220] width 822 height 122
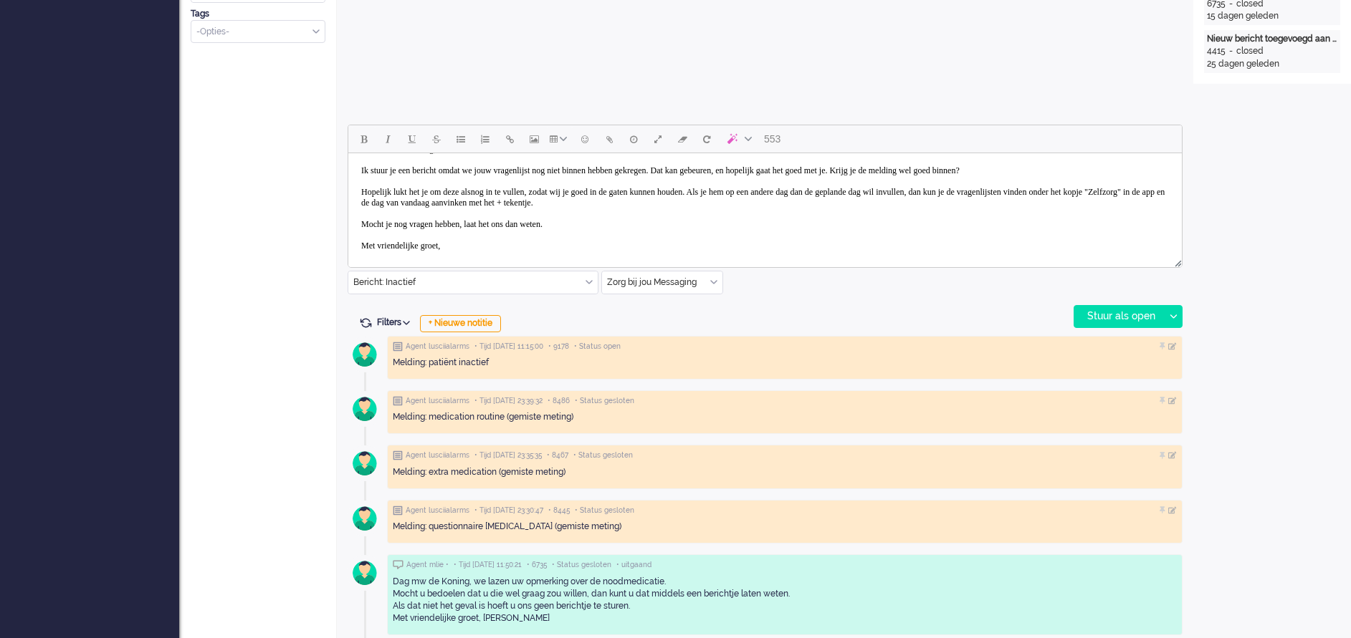
scroll to position [32, 0]
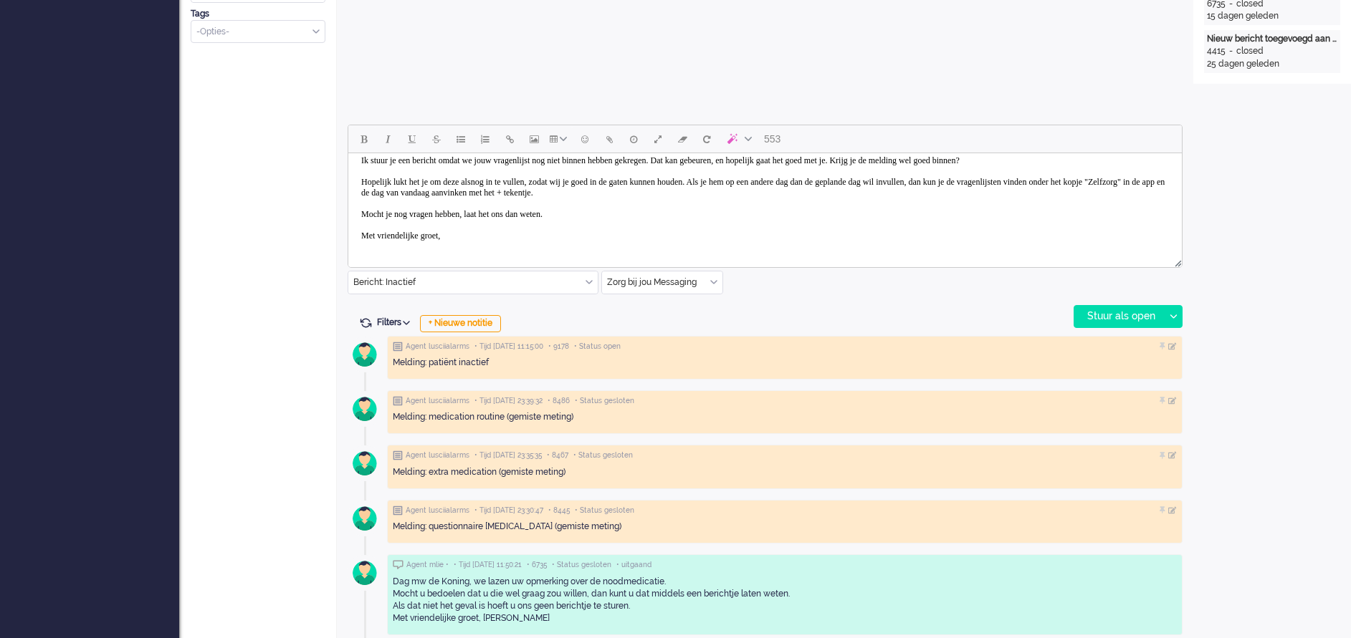
click at [502, 234] on body "Beste mw de Koning, Ik stuur je een bericht omdat we jouw vragenlijst nog niet …" at bounding box center [765, 188] width 822 height 122
click at [1128, 317] on div "Stuur als open" at bounding box center [1119, 316] width 90 height 21
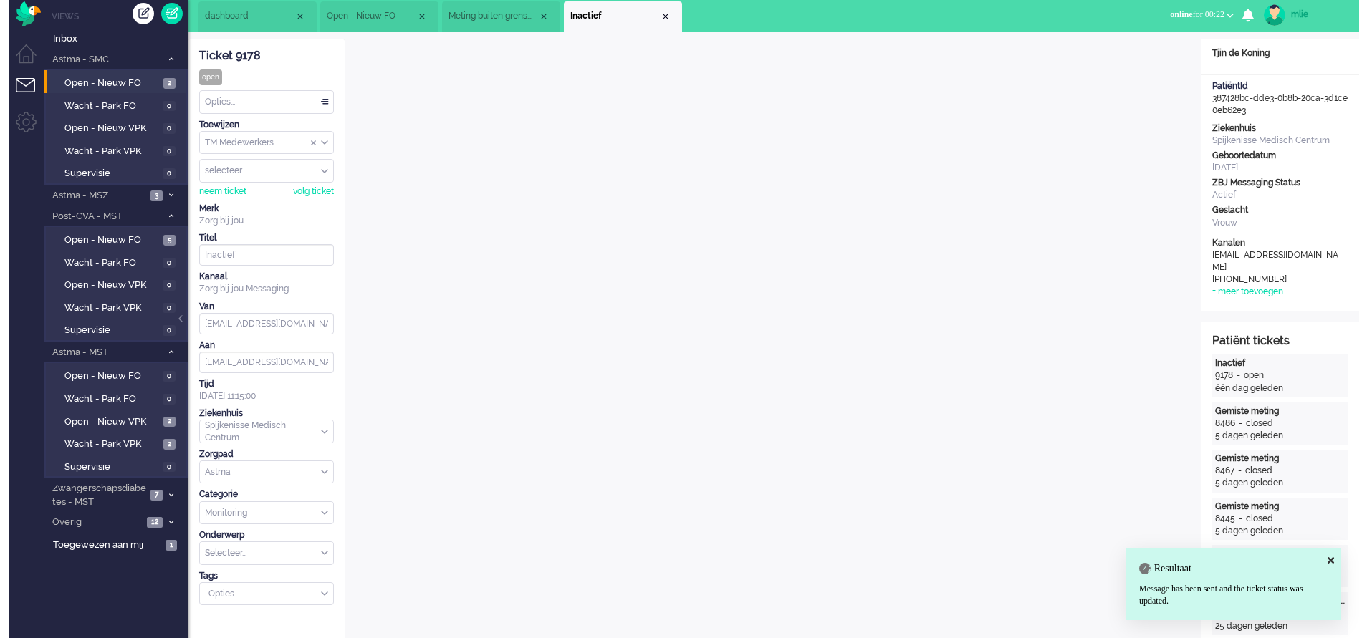
scroll to position [0, 0]
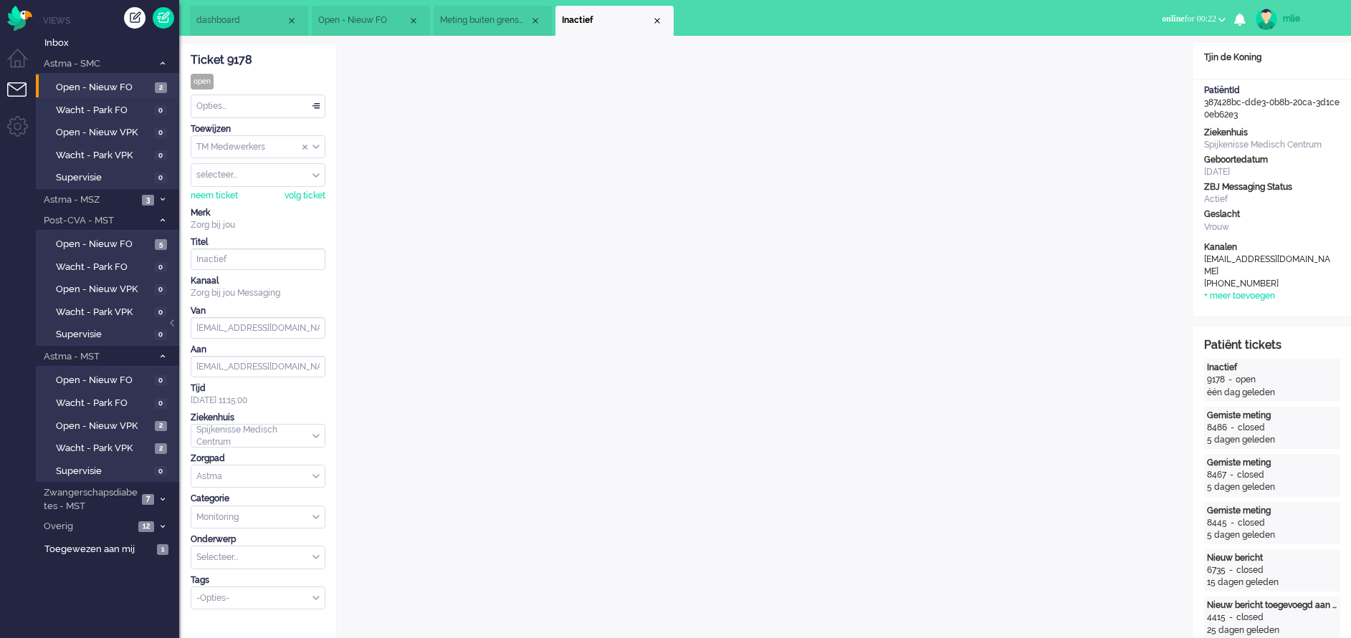
click at [317, 104] on div "Opties..." at bounding box center [257, 106] width 133 height 22
click at [236, 208] on li "Opgelost" at bounding box center [257, 208] width 133 height 21
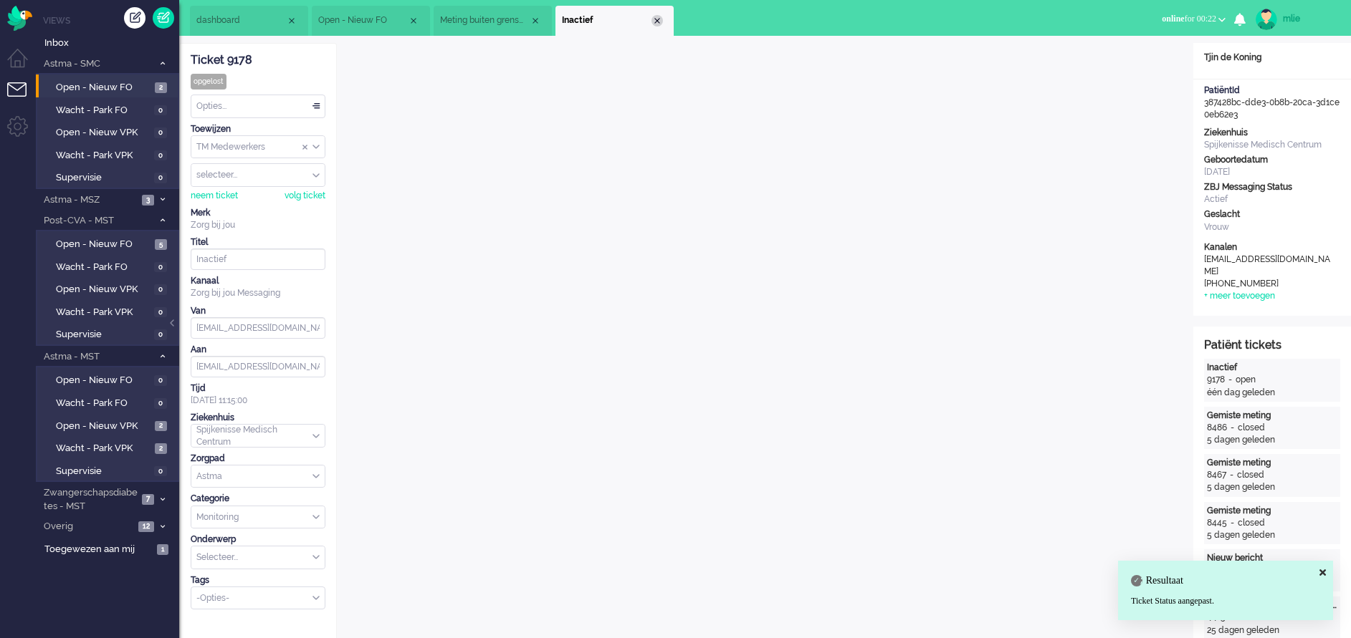
click at [657, 26] on div "Close tab" at bounding box center [656, 20] width 11 height 11
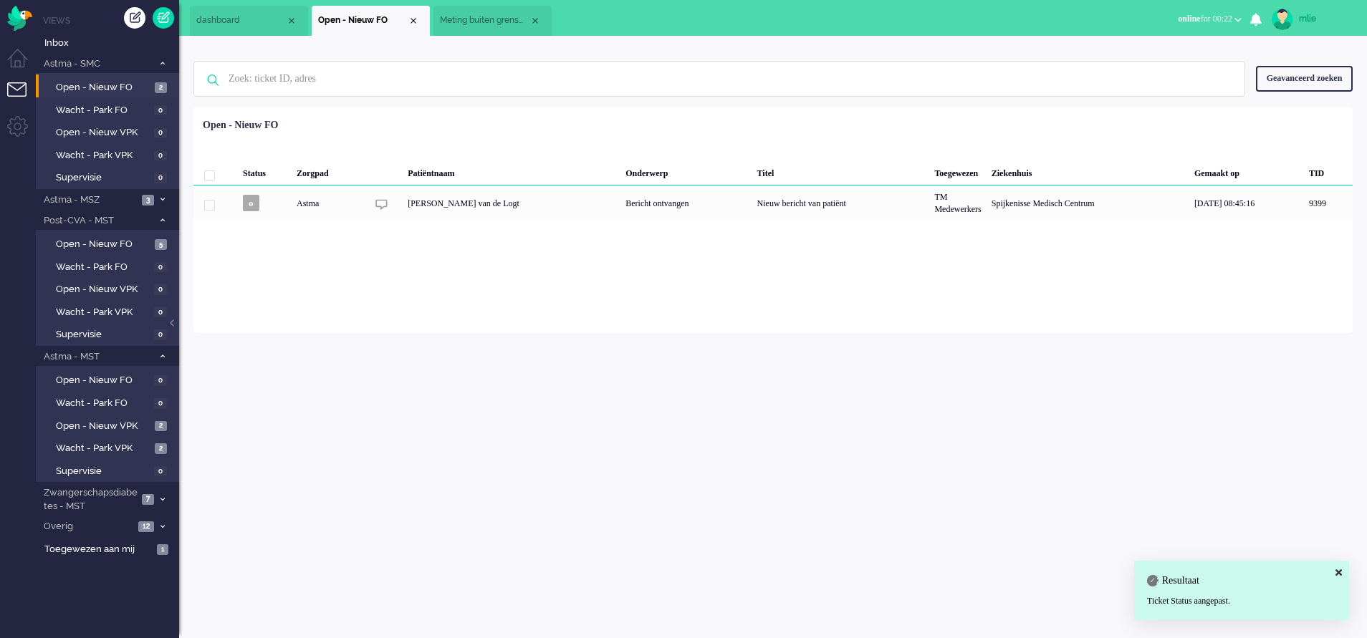
click at [219, 18] on span "dashboard" at bounding box center [241, 20] width 90 height 12
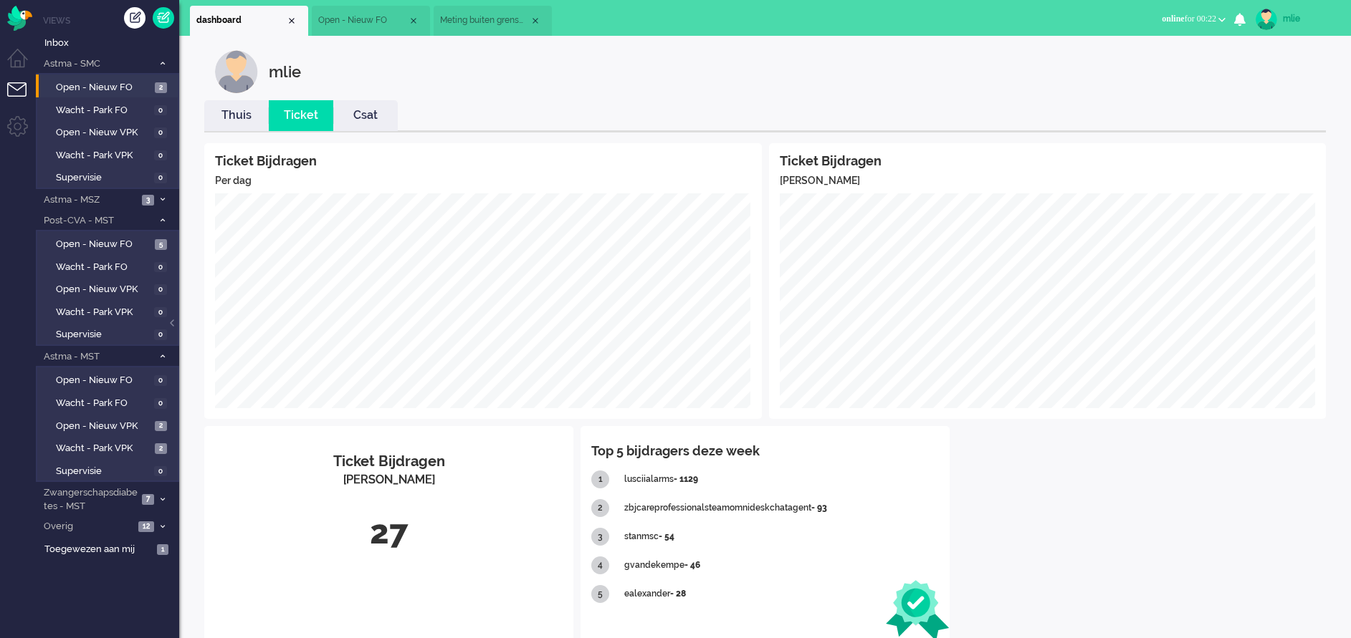
click at [230, 112] on link "Thuis" at bounding box center [236, 115] width 64 height 16
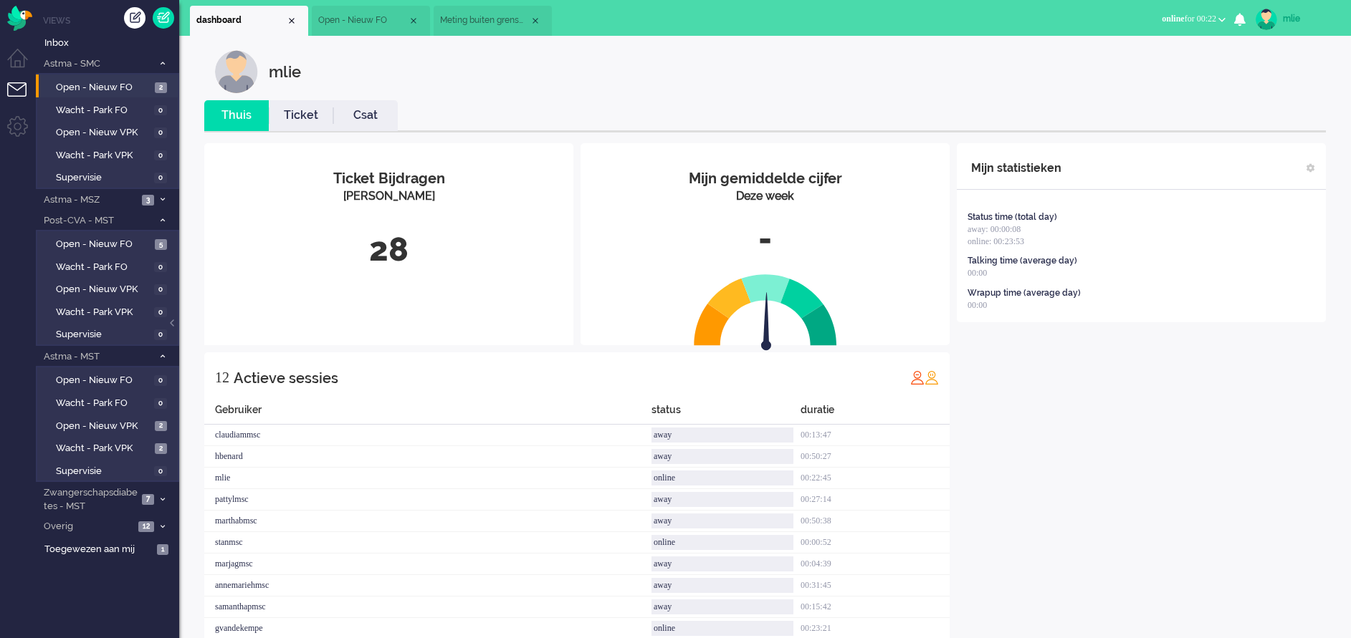
click at [295, 115] on link "Ticket" at bounding box center [301, 115] width 64 height 16
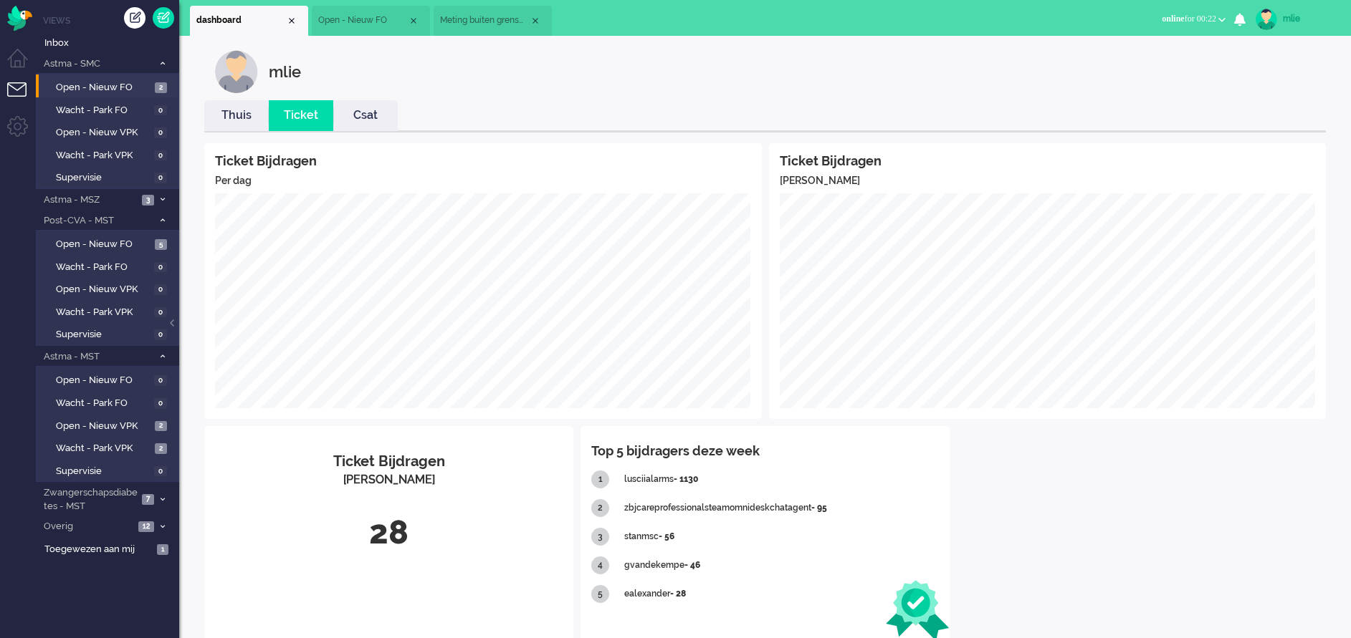
click at [494, 21] on span "Meting buiten grenswaarden" at bounding box center [485, 20] width 90 height 12
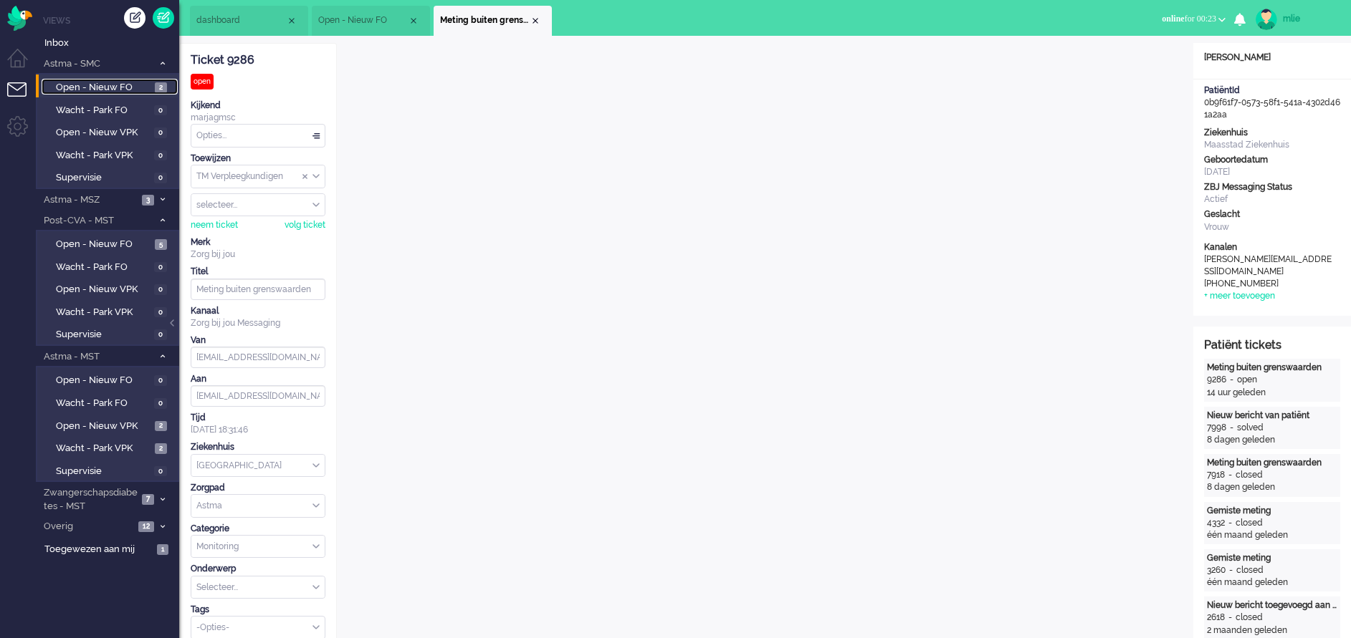
click at [123, 90] on span "Open - Nieuw FO" at bounding box center [103, 88] width 95 height 14
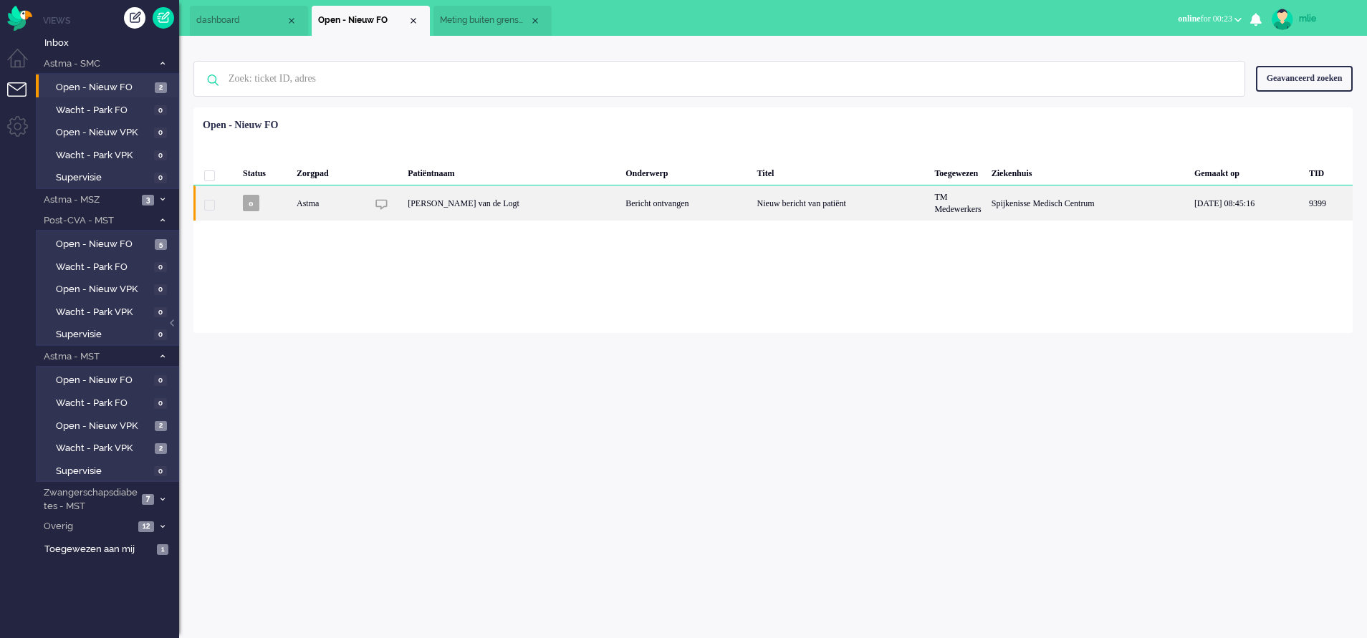
click at [752, 207] on div "Nieuw bericht van patiënt" at bounding box center [841, 203] width 178 height 35
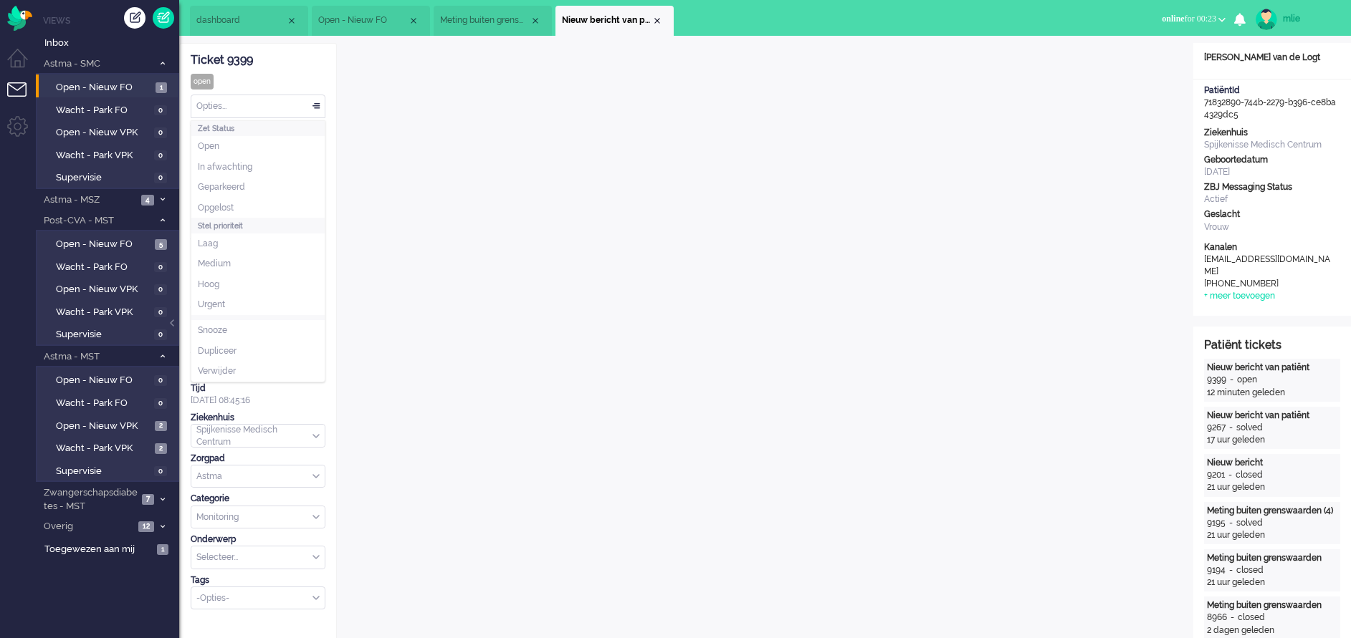
click at [317, 105] on div "Opties..." at bounding box center [257, 106] width 133 height 22
click at [257, 209] on li "Opgelost" at bounding box center [257, 208] width 133 height 21
click at [658, 24] on div "Close tab" at bounding box center [656, 20] width 11 height 11
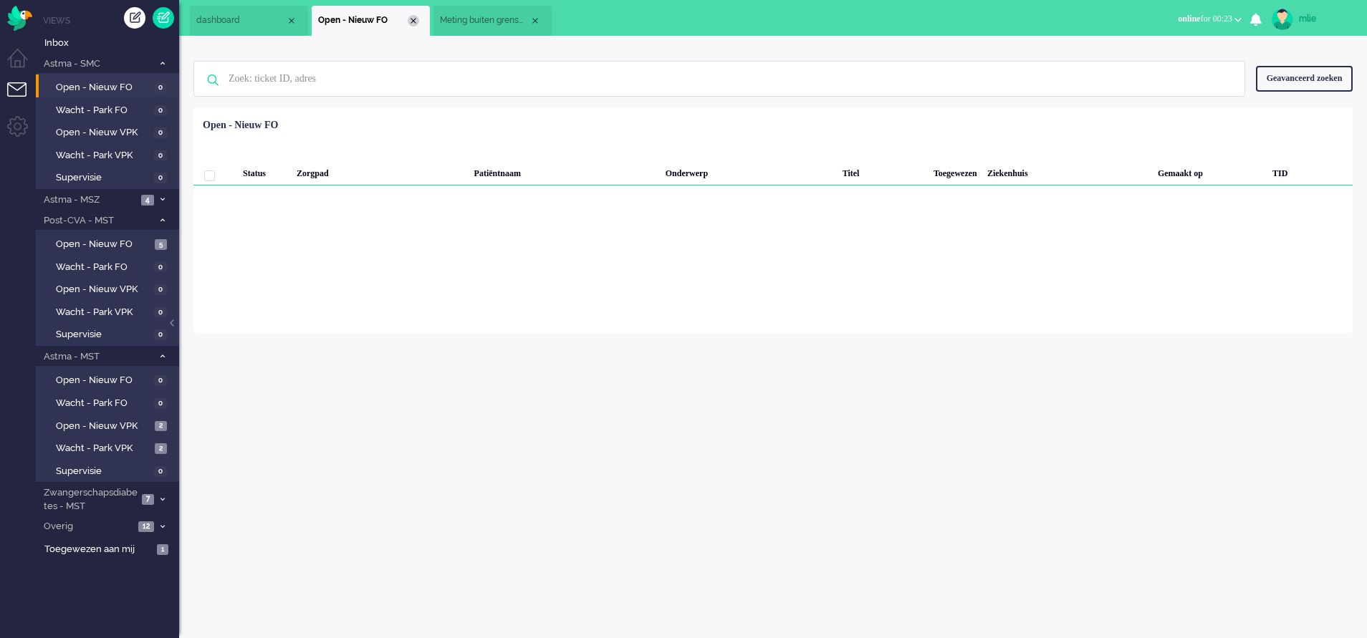
click at [411, 16] on div "Close tab" at bounding box center [413, 20] width 11 height 11
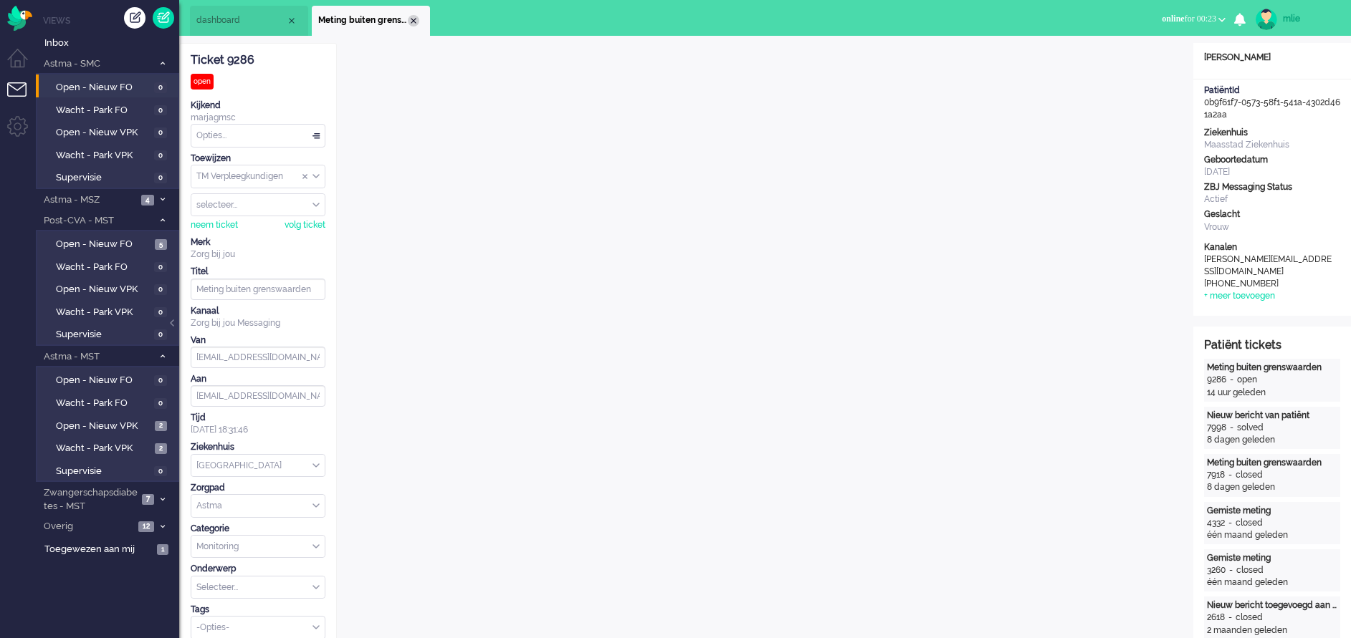
click at [412, 22] on div "Close tab" at bounding box center [413, 20] width 11 height 11
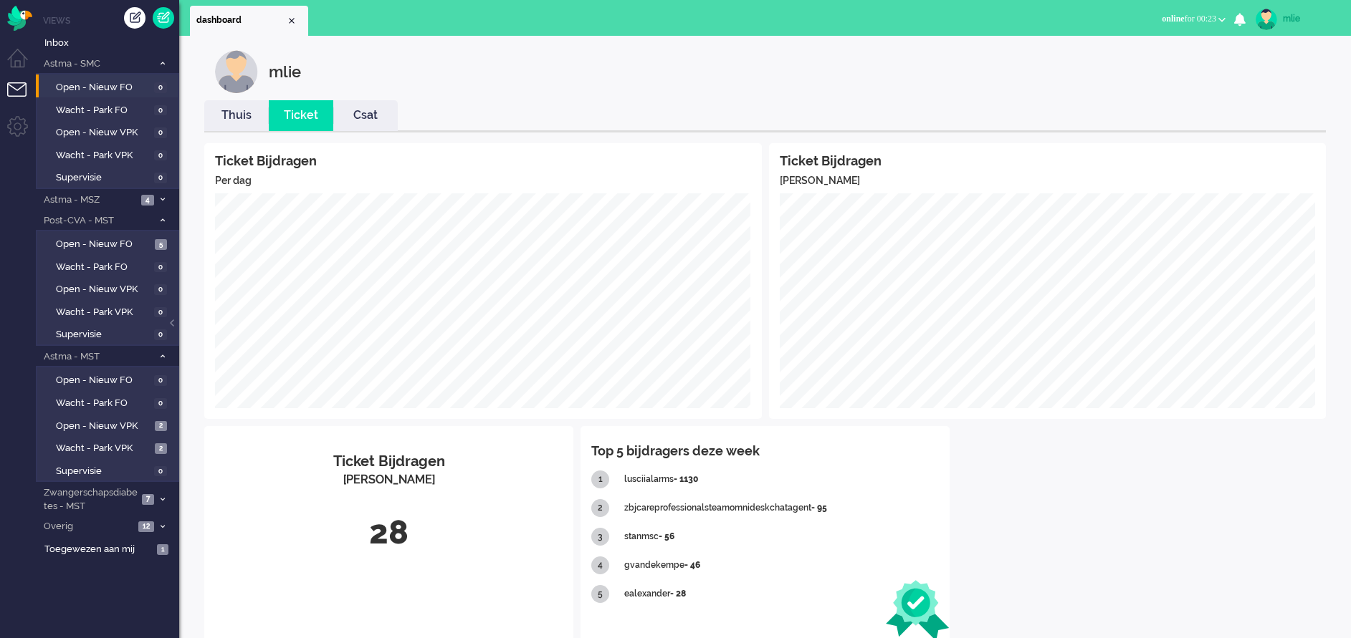
click at [238, 120] on link "Thuis" at bounding box center [236, 115] width 64 height 16
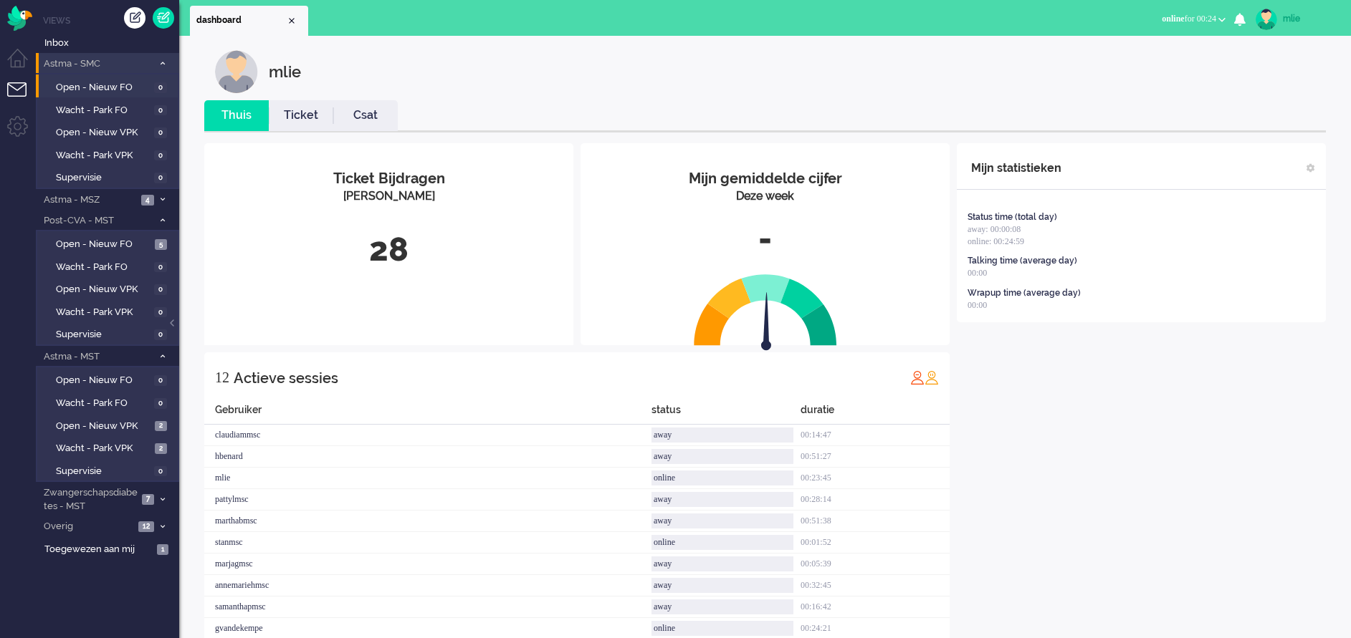
click at [163, 61] on icon at bounding box center [163, 63] width 4 height 5
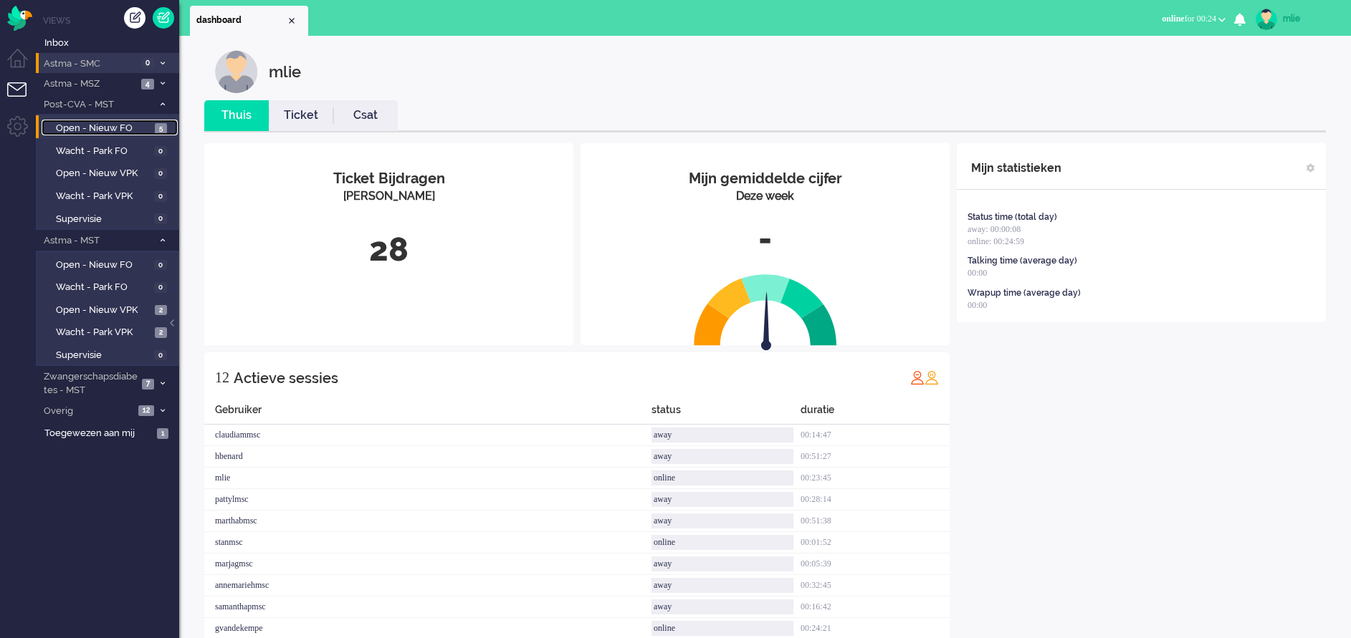
click at [120, 125] on span "Open - Nieuw FO" at bounding box center [103, 129] width 95 height 14
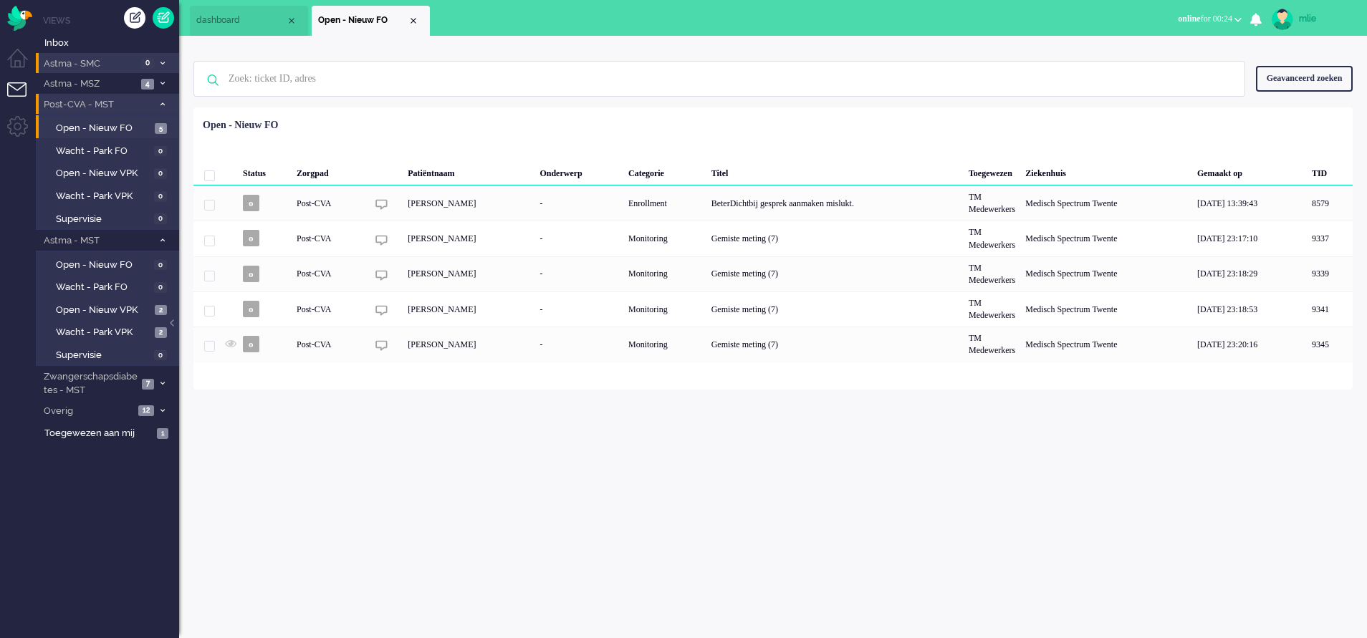
click at [162, 102] on icon at bounding box center [163, 104] width 4 height 5
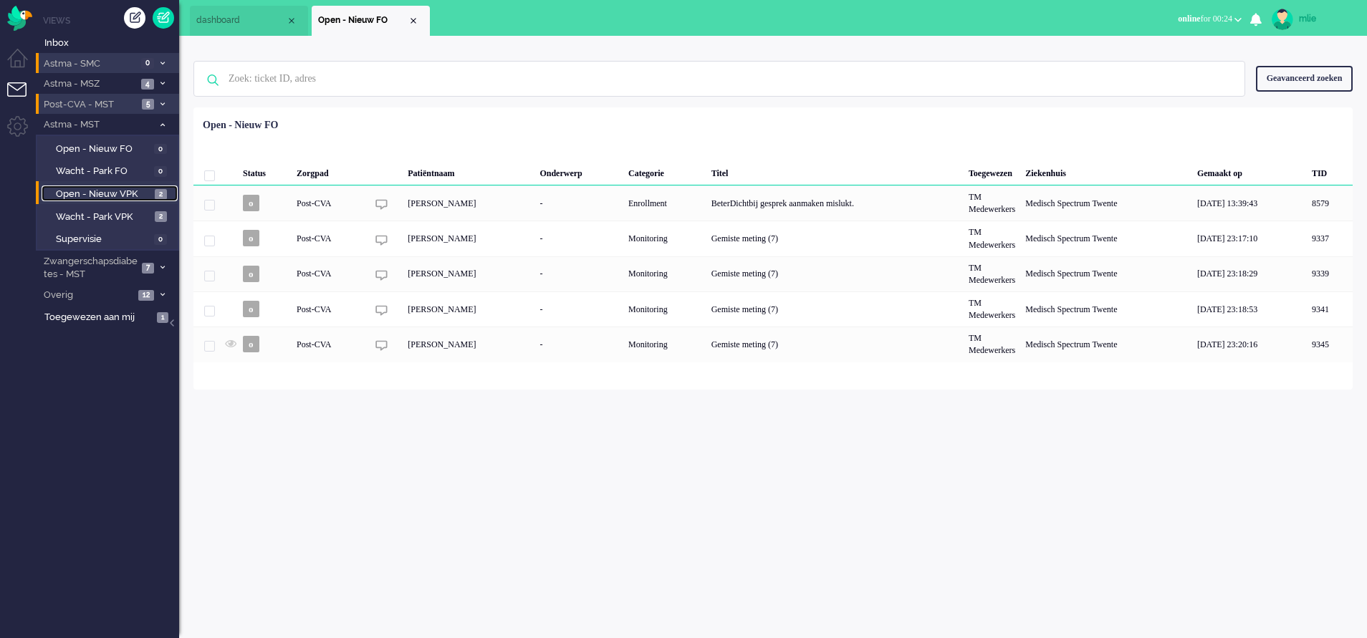
click at [108, 188] on span "Open - Nieuw VPK" at bounding box center [103, 195] width 95 height 14
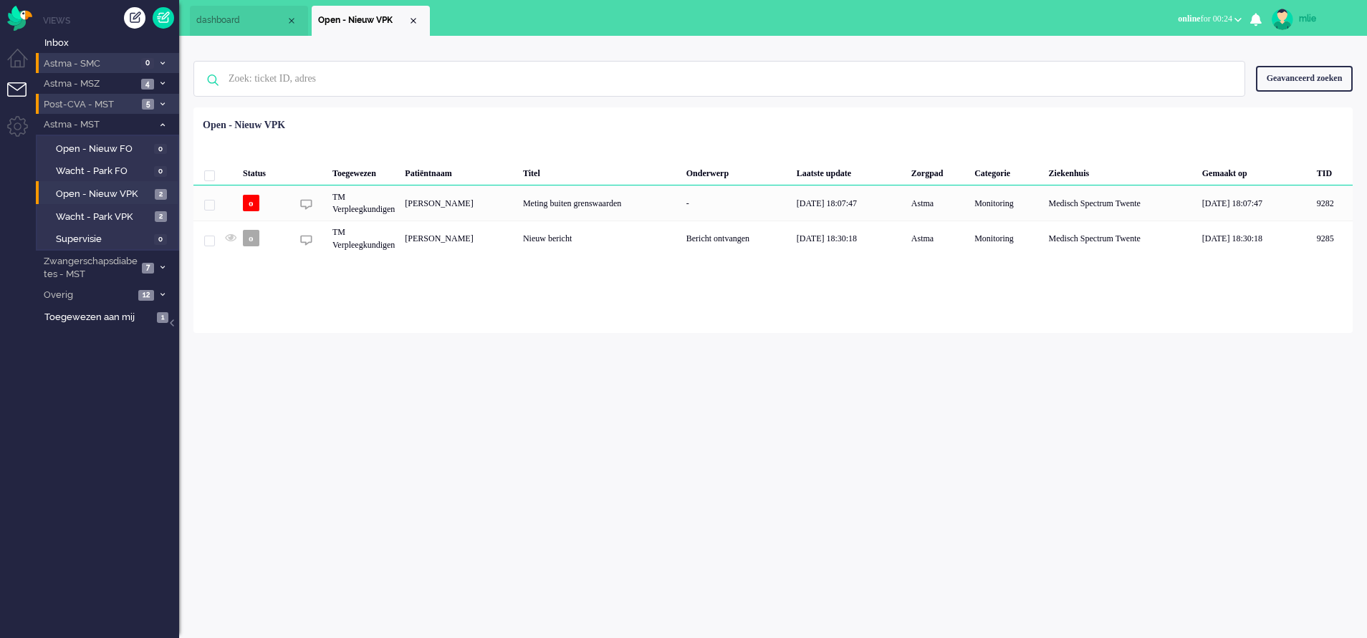
click at [739, 456] on div "mlie Thuis Ticket Csat Mijn gemiddelde cijfer Deze week - Ticket Bijdragen [PER…" at bounding box center [773, 337] width 1188 height 603
click at [77, 295] on span "Overig" at bounding box center [88, 296] width 92 height 14
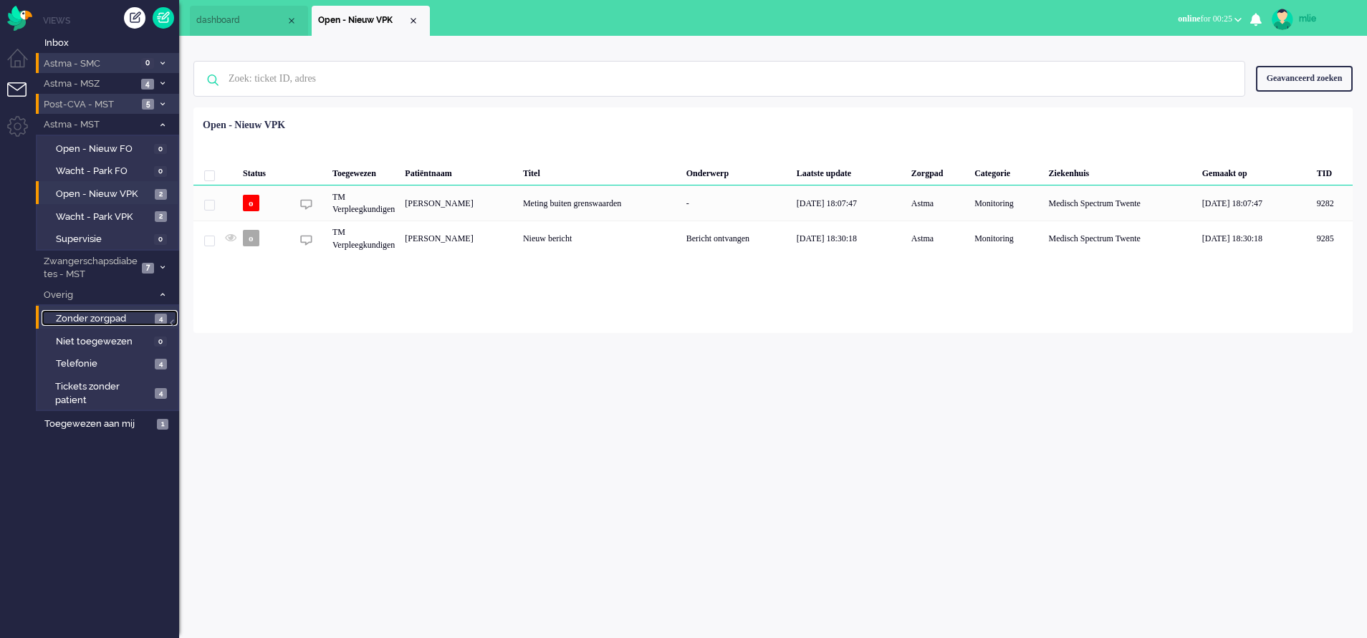
click at [82, 315] on span "Zonder zorgpad" at bounding box center [103, 319] width 95 height 14
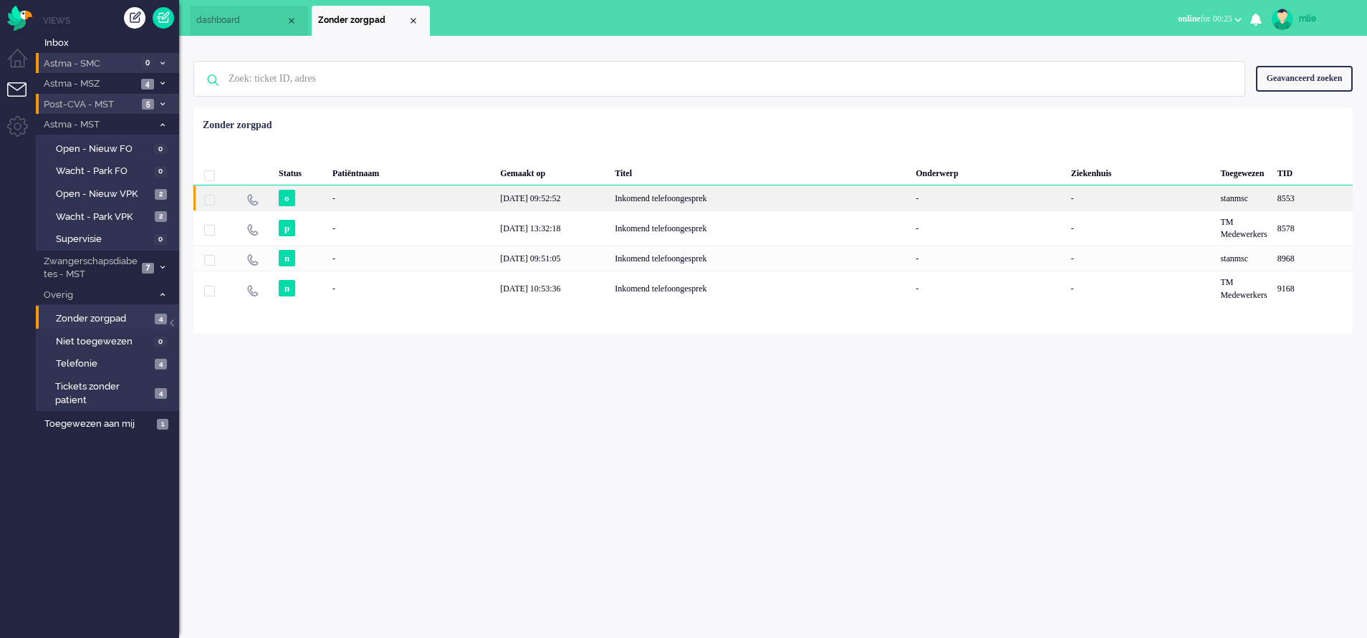
click at [753, 203] on div "Inkomend telefoongesprek" at bounding box center [760, 198] width 301 height 25
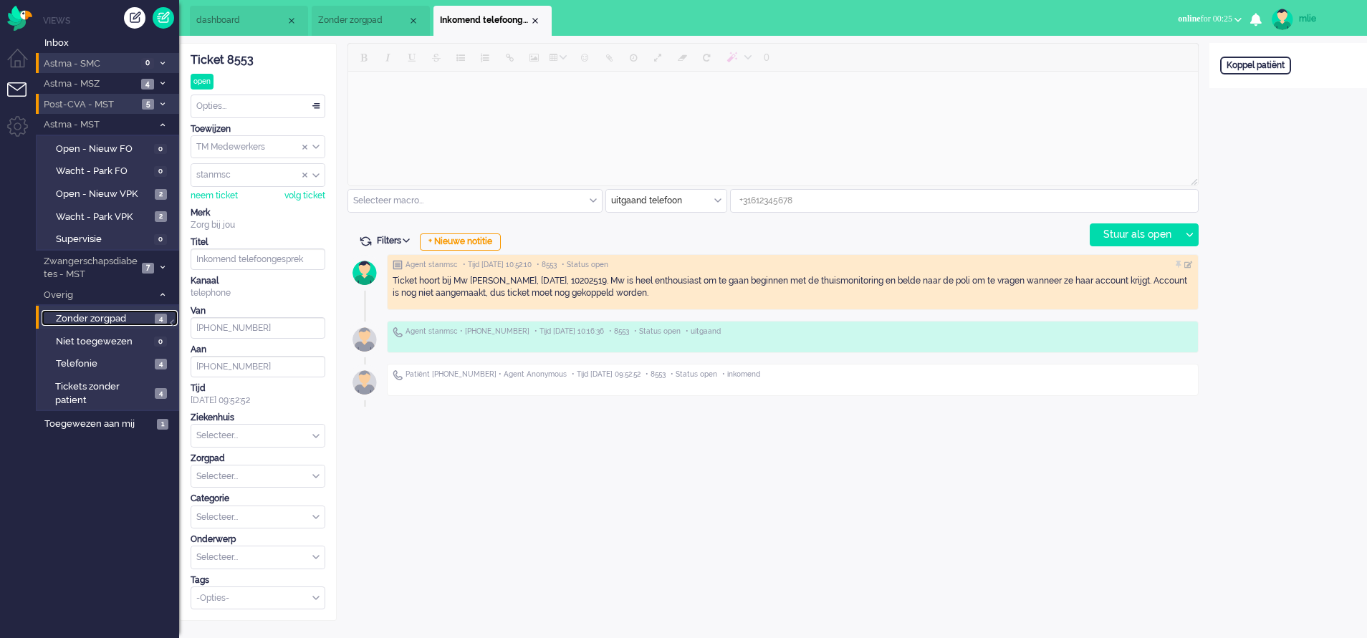
click at [88, 320] on span "Zonder zorgpad" at bounding box center [103, 319] width 95 height 14
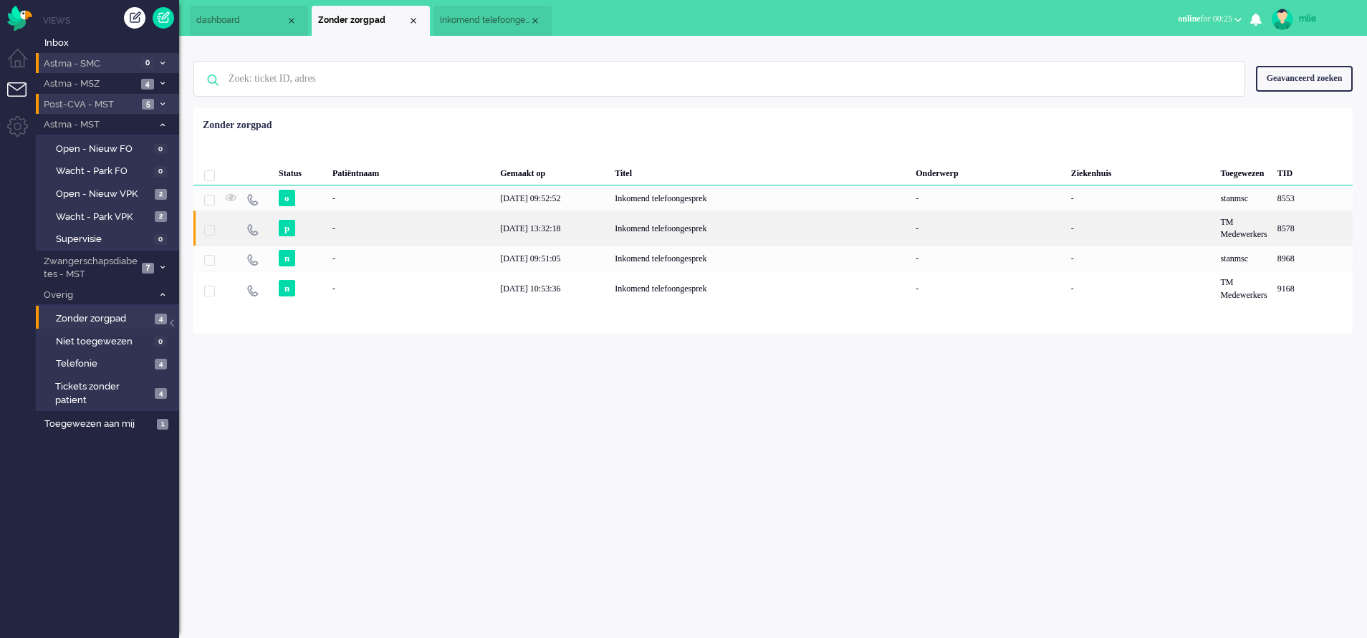
click at [666, 222] on div "Inkomend telefoongesprek" at bounding box center [760, 228] width 301 height 35
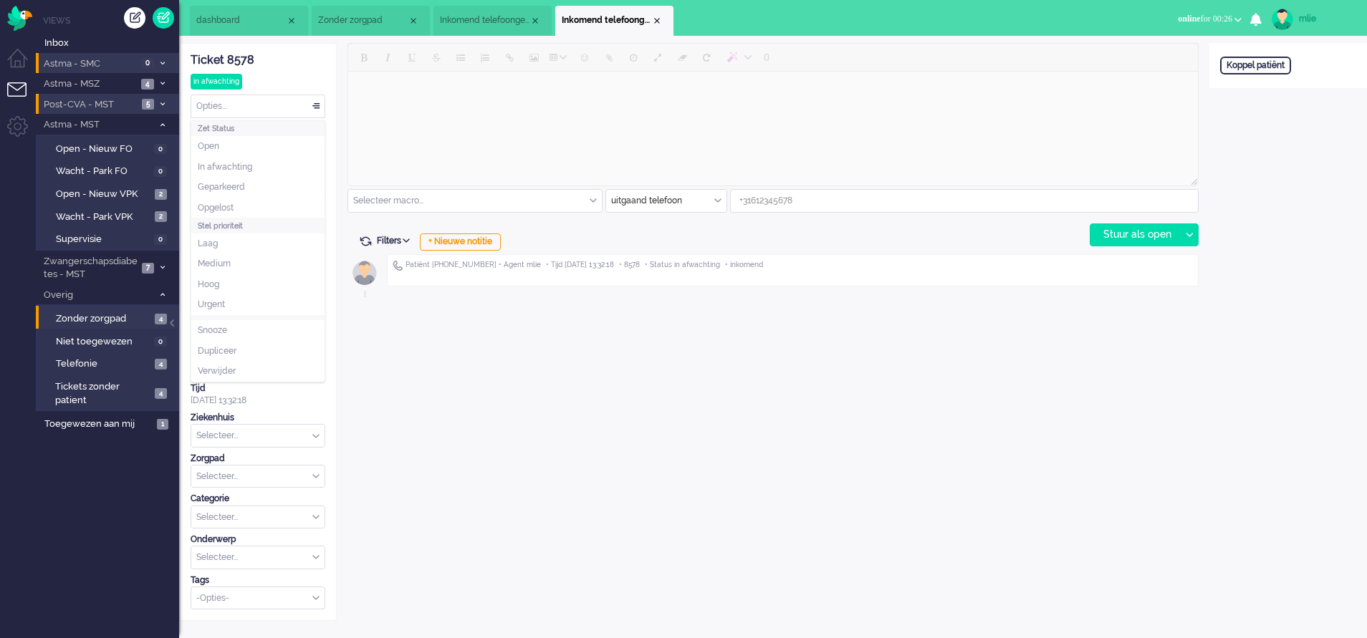
click at [317, 107] on div "Opties..." at bounding box center [257, 106] width 133 height 22
click at [222, 206] on span "Opgelost" at bounding box center [216, 208] width 36 height 12
click at [659, 23] on div "Close tab" at bounding box center [656, 20] width 11 height 11
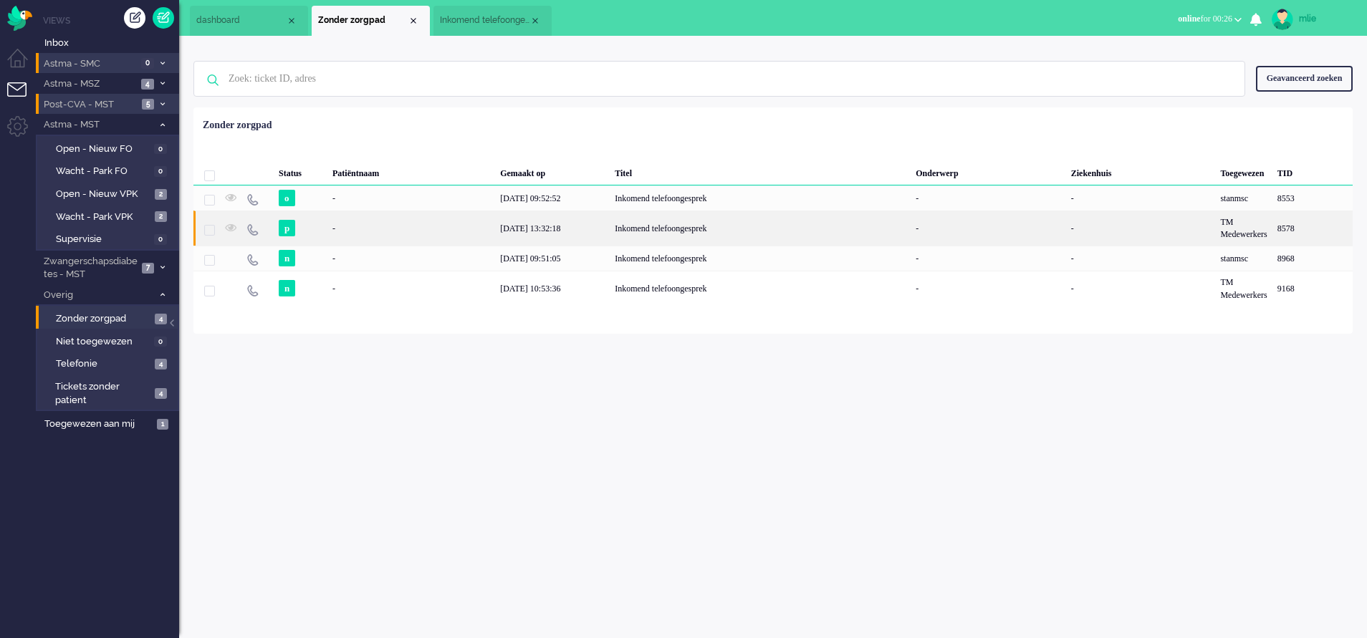
click at [558, 239] on div "[DATE] 13:32:18" at bounding box center [552, 228] width 115 height 35
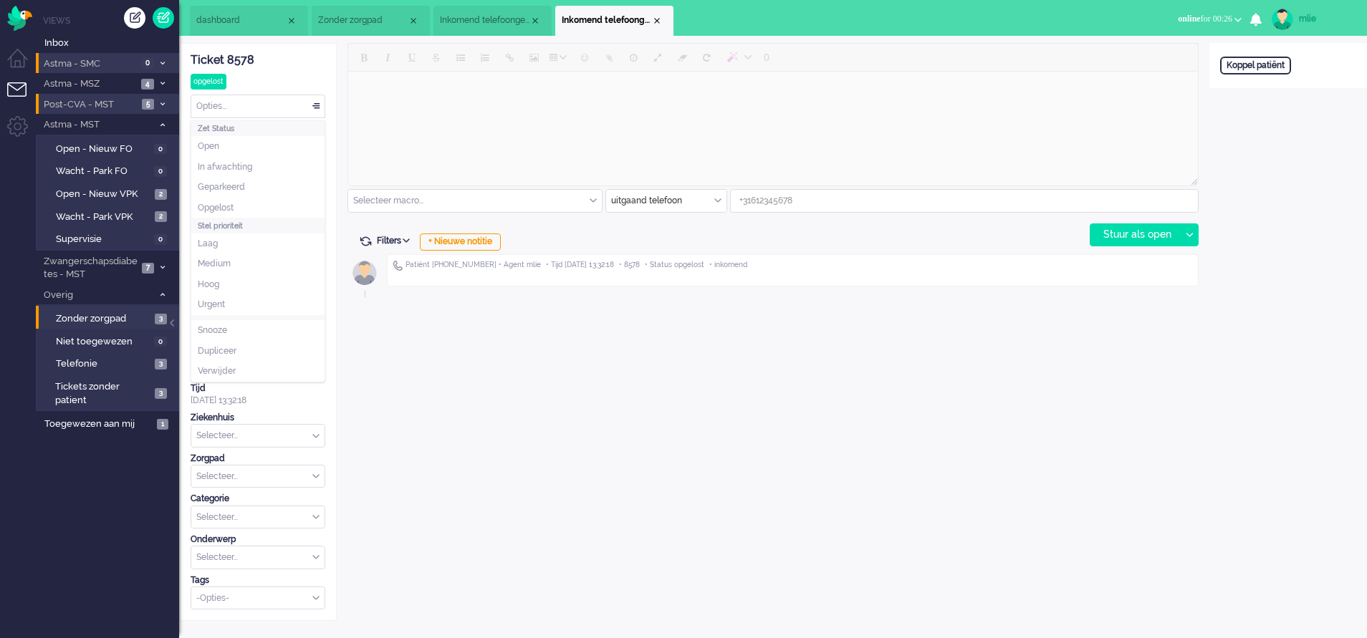
click at [312, 103] on div "Opties..." at bounding box center [257, 106] width 133 height 22
click at [262, 210] on li "Opgelost" at bounding box center [257, 208] width 133 height 21
click at [656, 24] on div "Close tab" at bounding box center [656, 20] width 11 height 11
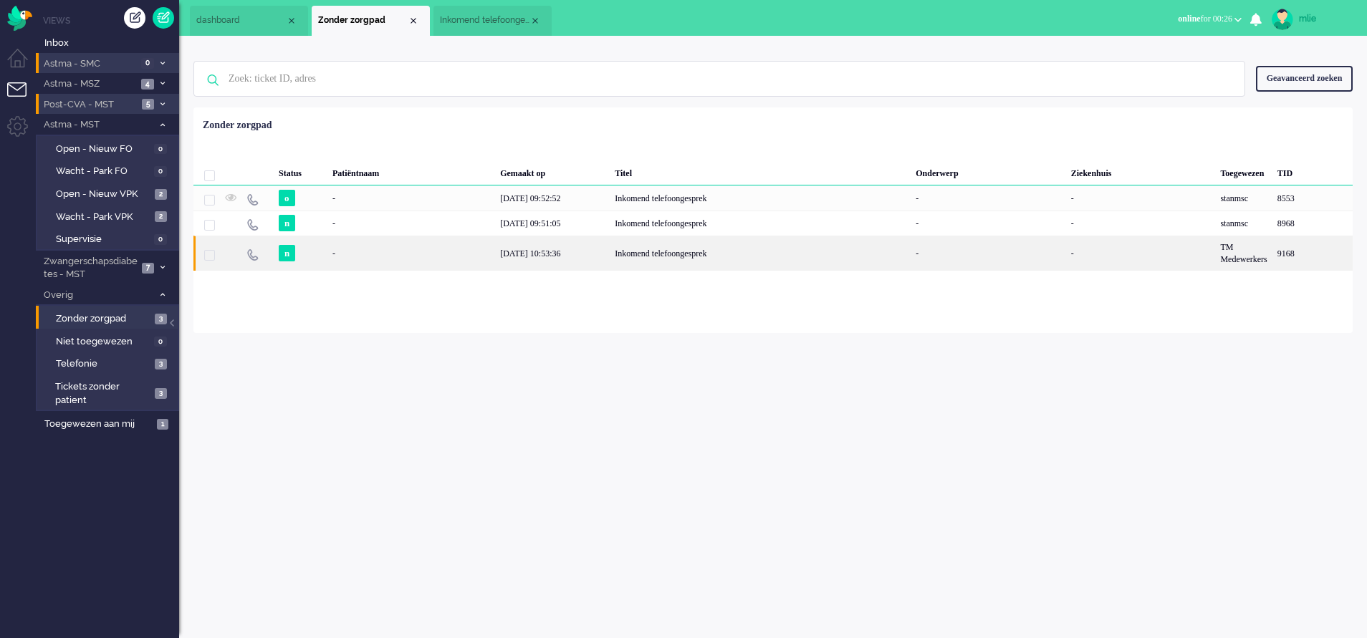
click at [686, 249] on div "Inkomend telefoongesprek" at bounding box center [760, 253] width 301 height 35
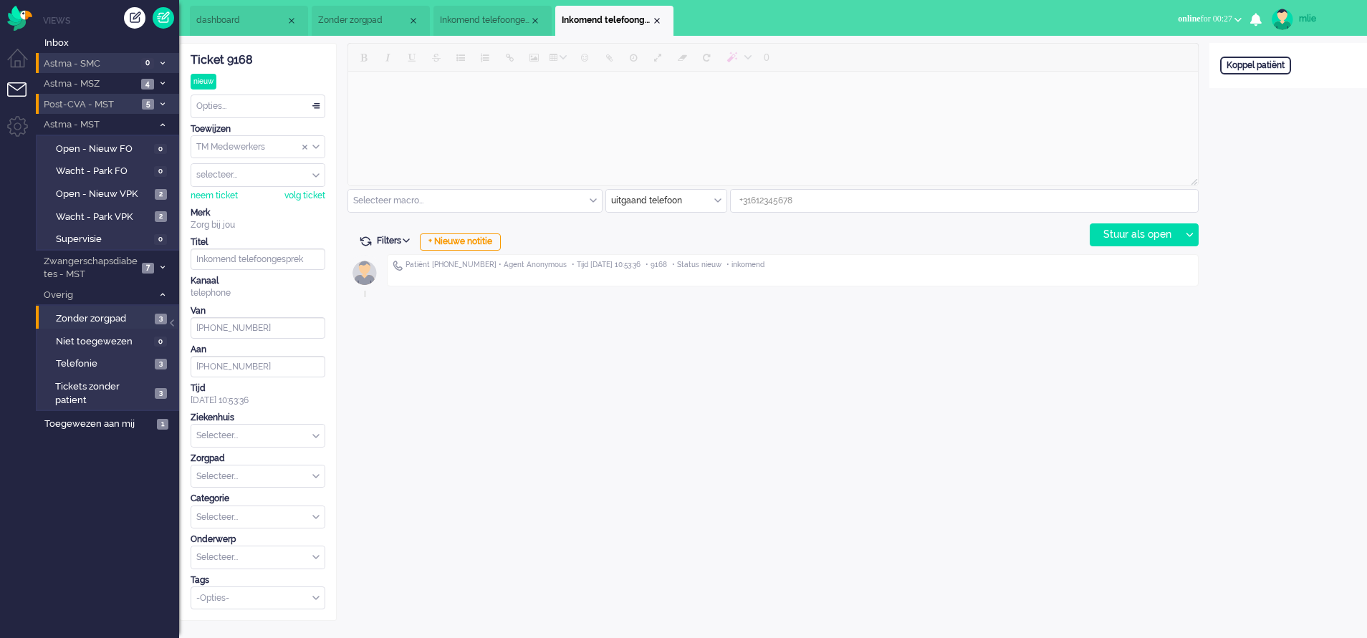
click at [319, 104] on div "Opties..." at bounding box center [257, 106] width 133 height 22
click at [217, 209] on span "Opgelost" at bounding box center [216, 208] width 36 height 12
click at [659, 24] on div "Close tab" at bounding box center [656, 20] width 11 height 11
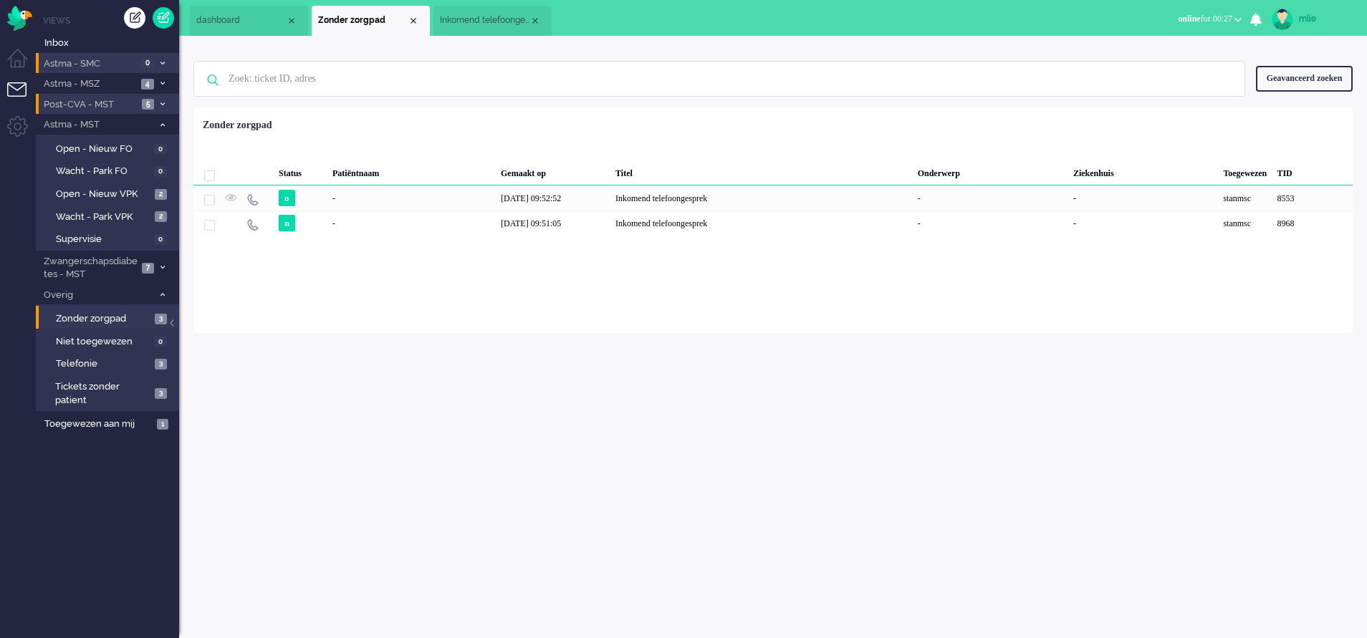
click at [495, 19] on span "Inkomend telefoongesprek" at bounding box center [485, 20] width 90 height 12
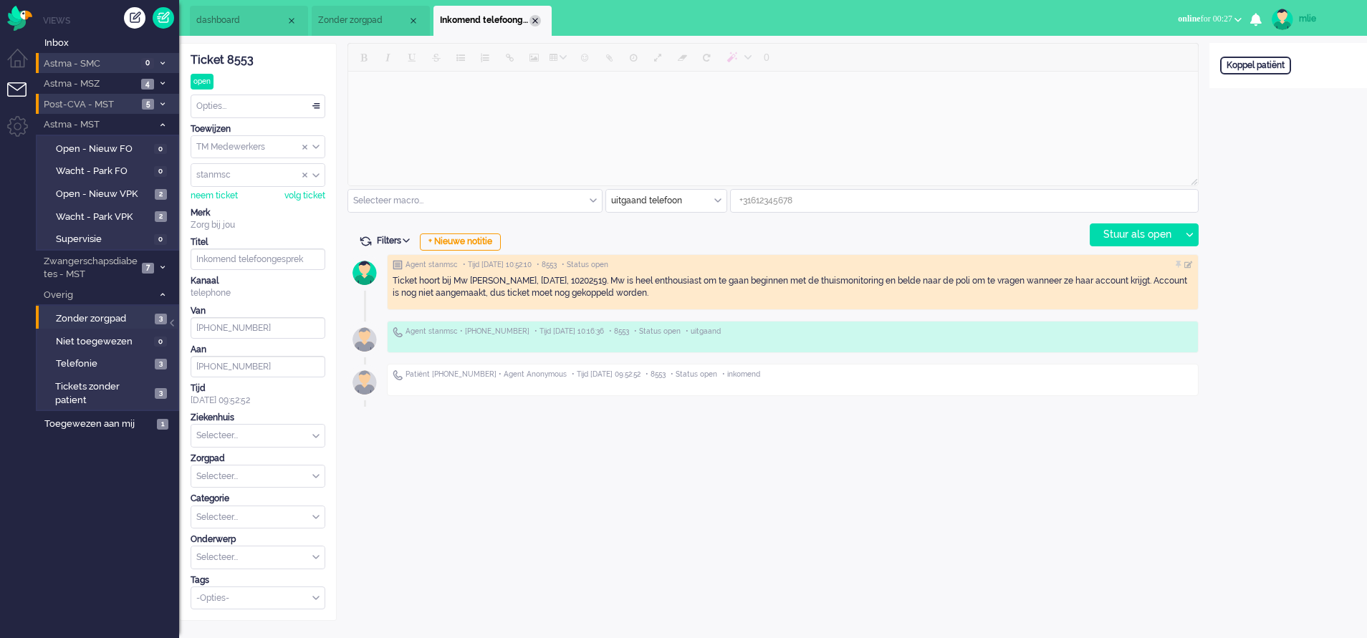
click at [535, 19] on div "Close tab" at bounding box center [535, 20] width 11 height 11
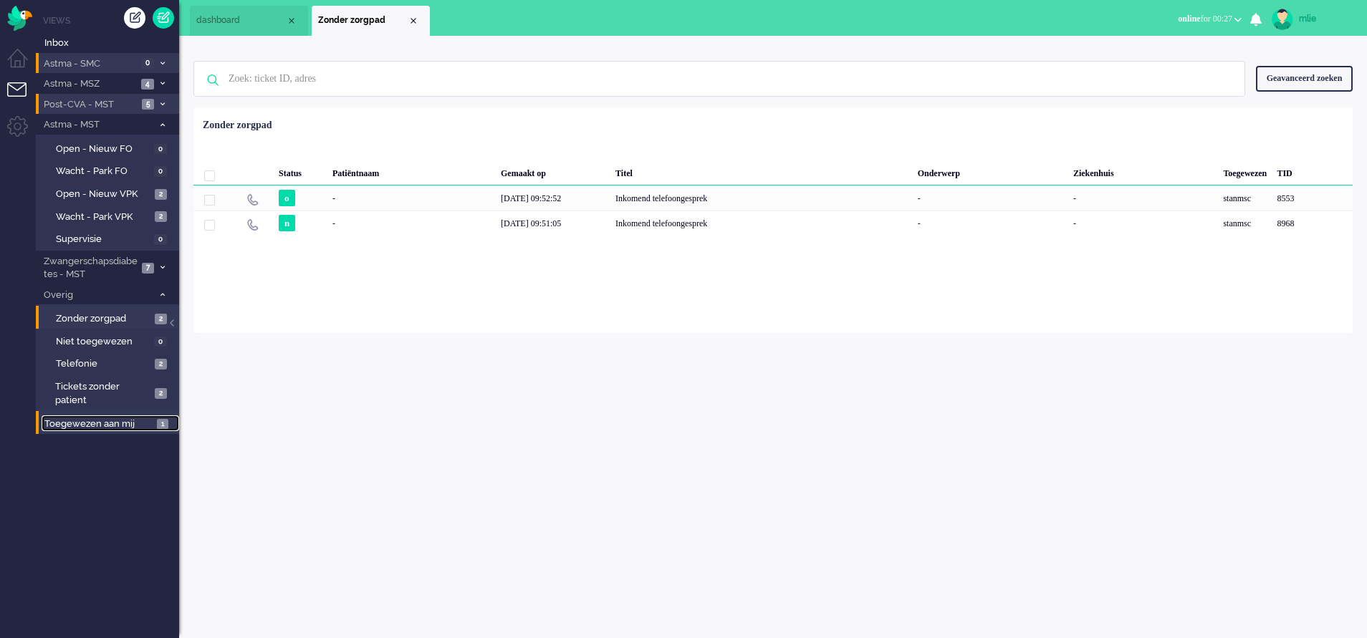
click at [63, 423] on span "Toegewezen aan mij" at bounding box center [98, 425] width 108 height 14
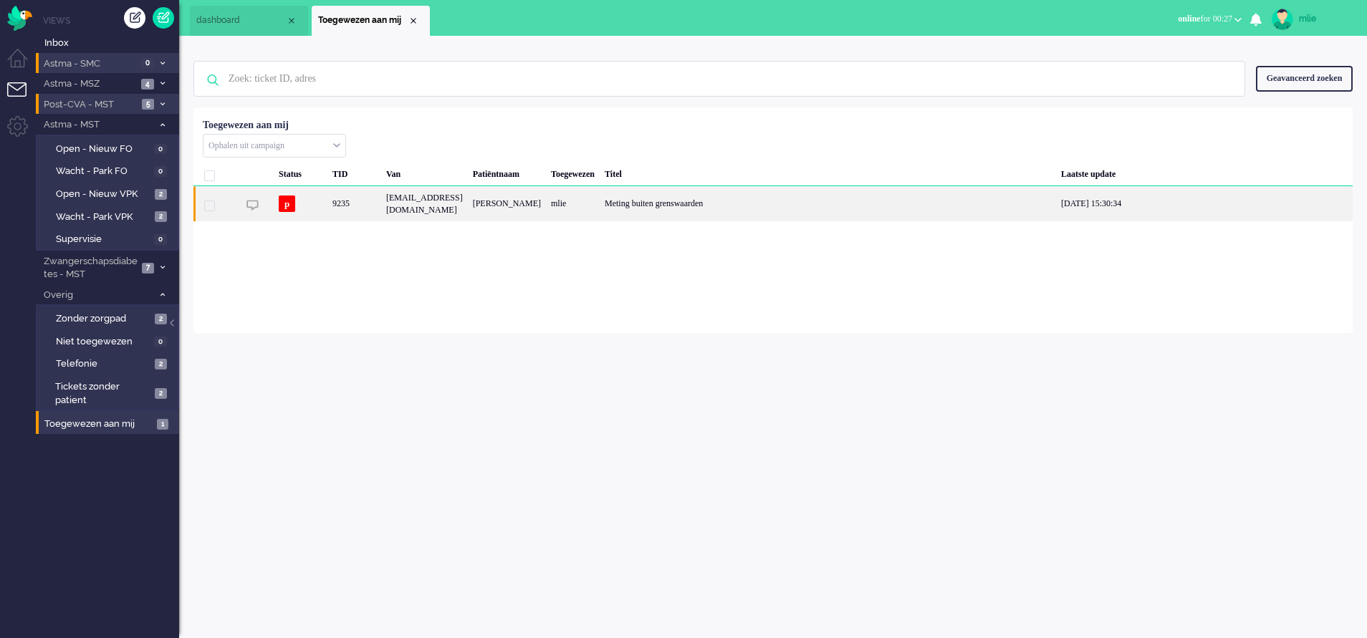
click at [600, 209] on div "mlie" at bounding box center [573, 203] width 54 height 35
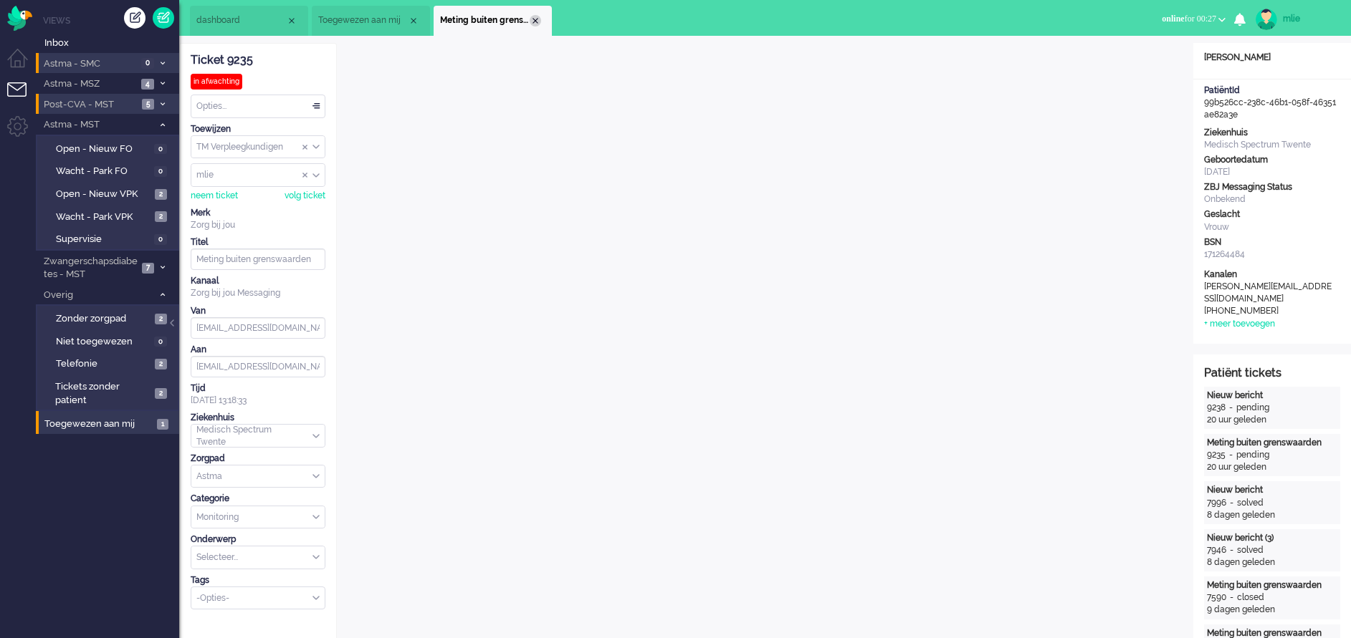
click at [534, 19] on div "Close tab" at bounding box center [535, 20] width 11 height 11
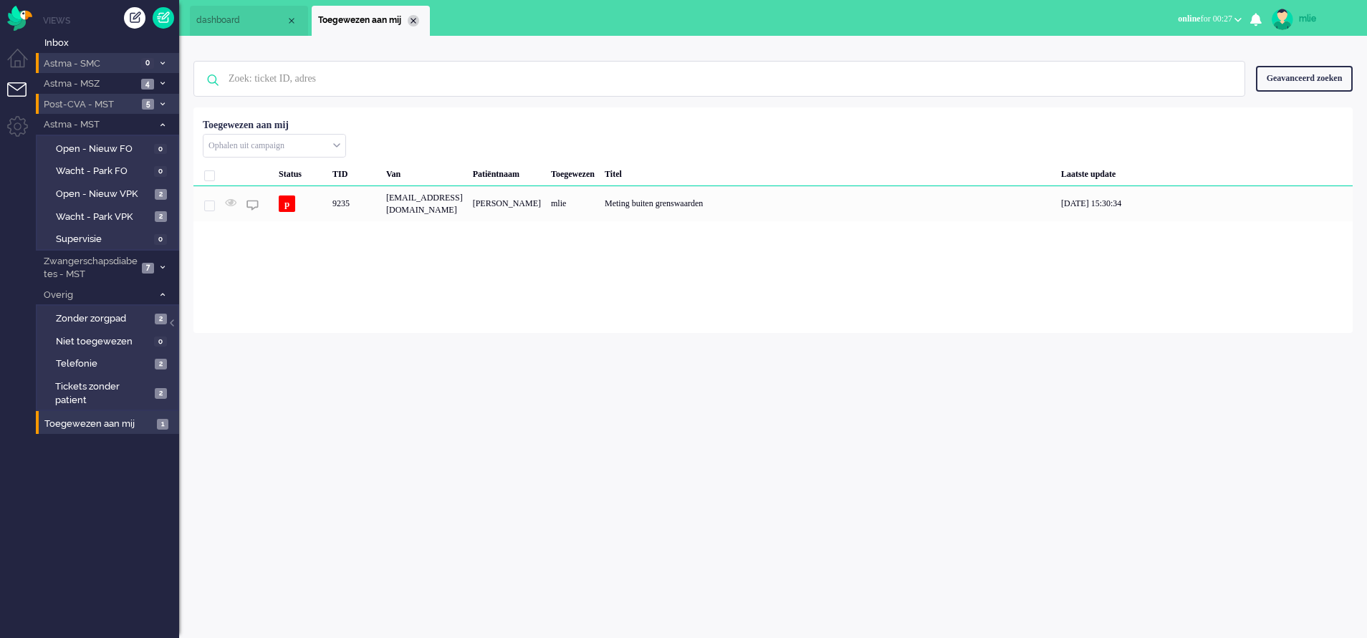
click at [408, 17] on div "Close tab" at bounding box center [413, 20] width 11 height 11
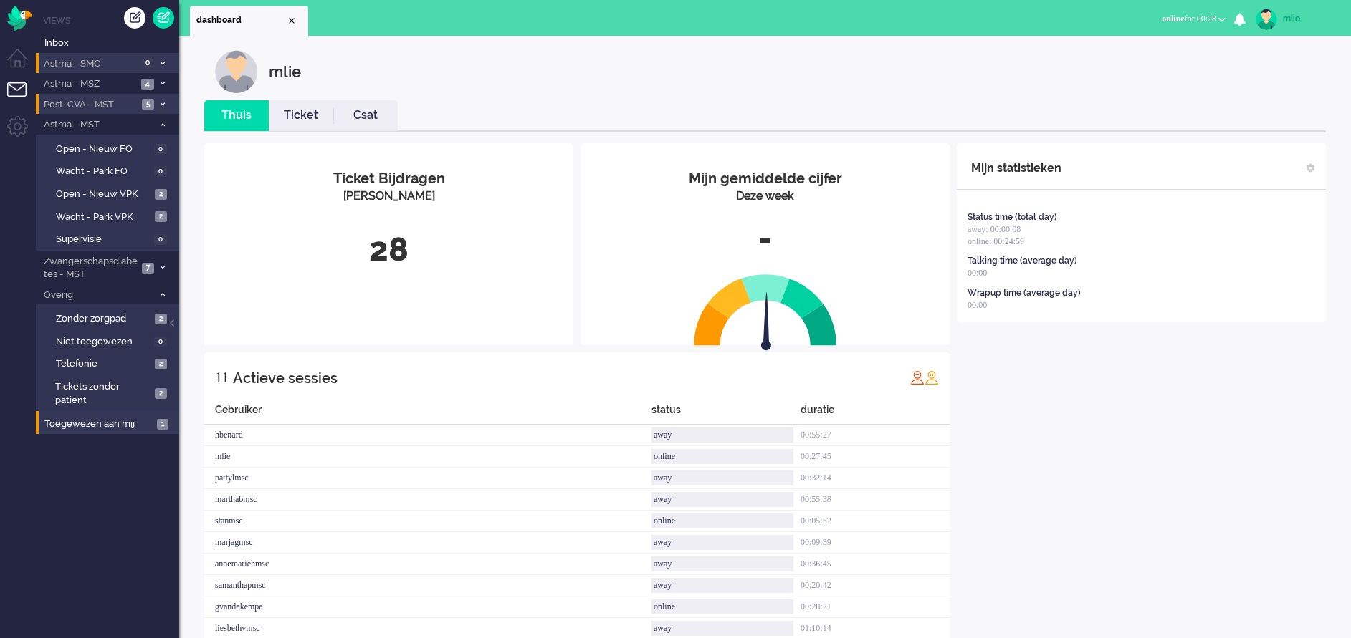
click at [292, 115] on link "Ticket" at bounding box center [301, 115] width 64 height 16
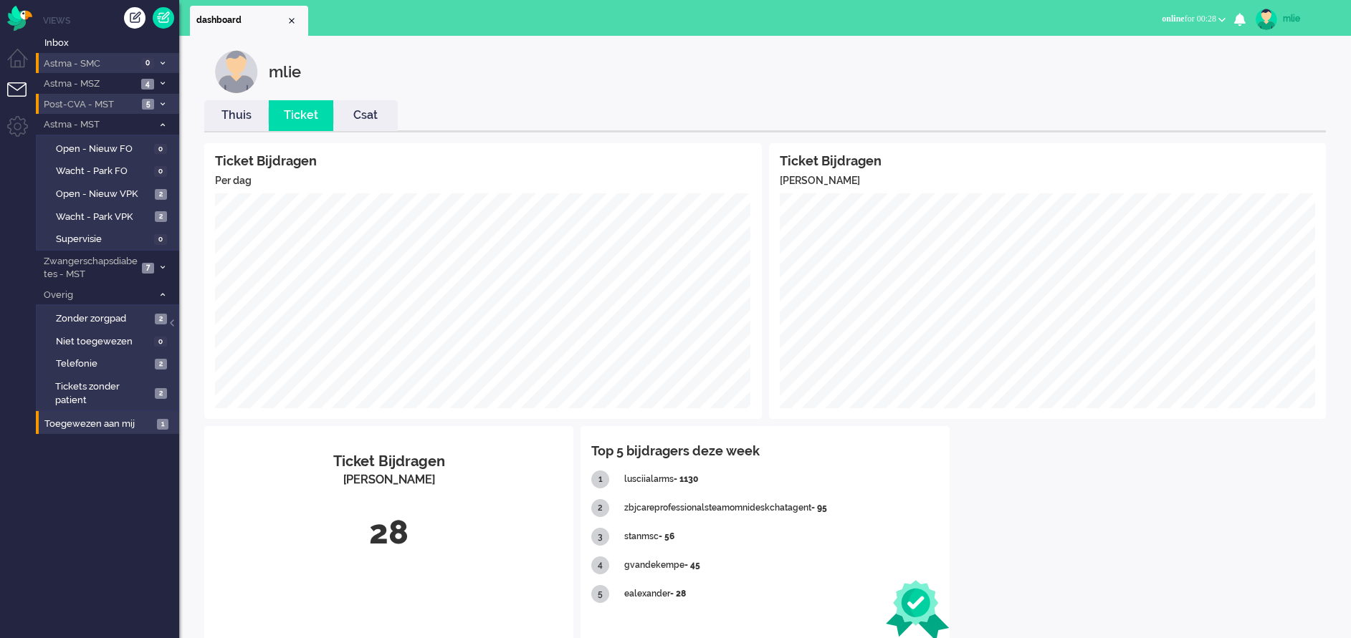
click at [239, 123] on link "Thuis" at bounding box center [236, 115] width 64 height 16
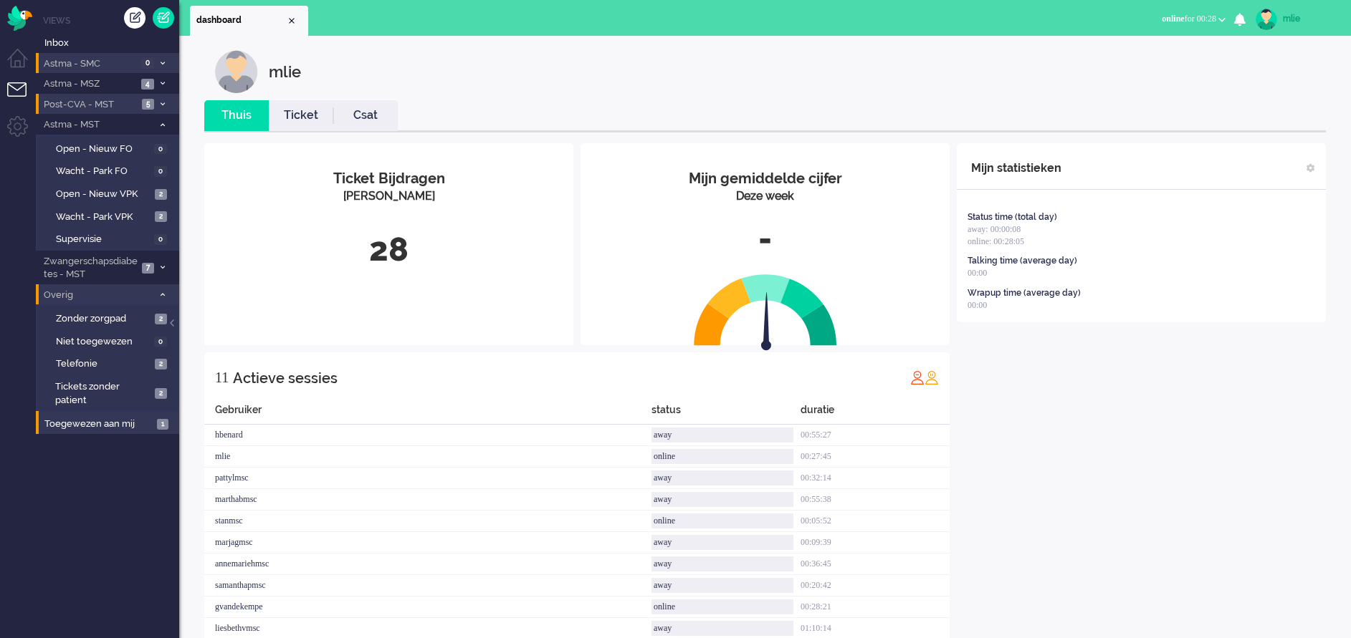
click at [161, 298] on span at bounding box center [162, 296] width 11 height 8
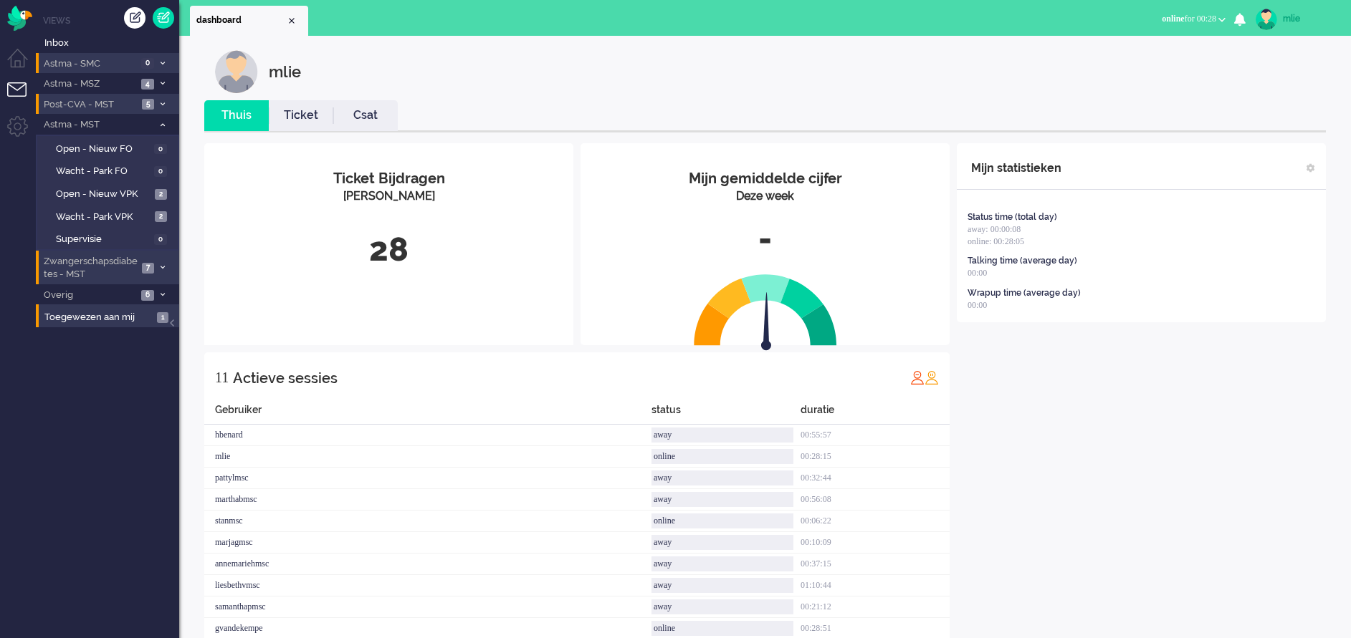
click at [76, 268] on span "Zwangerschapsdiabetes - MST" at bounding box center [90, 268] width 96 height 27
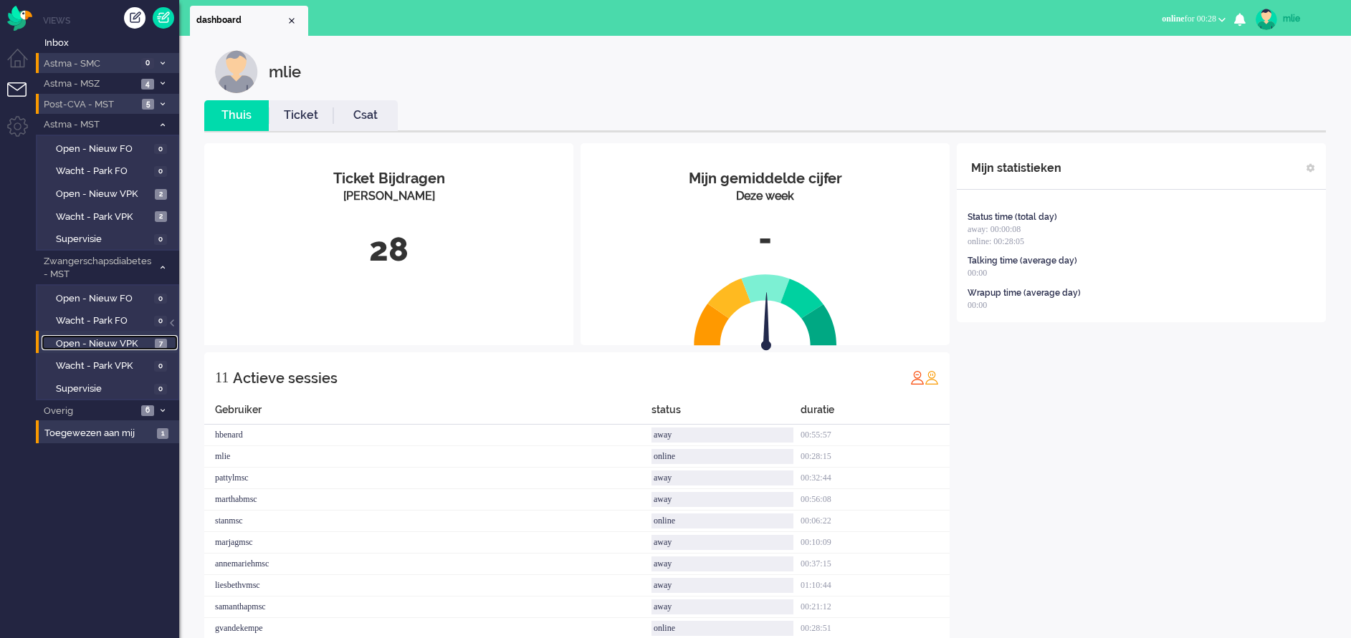
click at [91, 339] on span "Open - Nieuw VPK" at bounding box center [103, 344] width 95 height 14
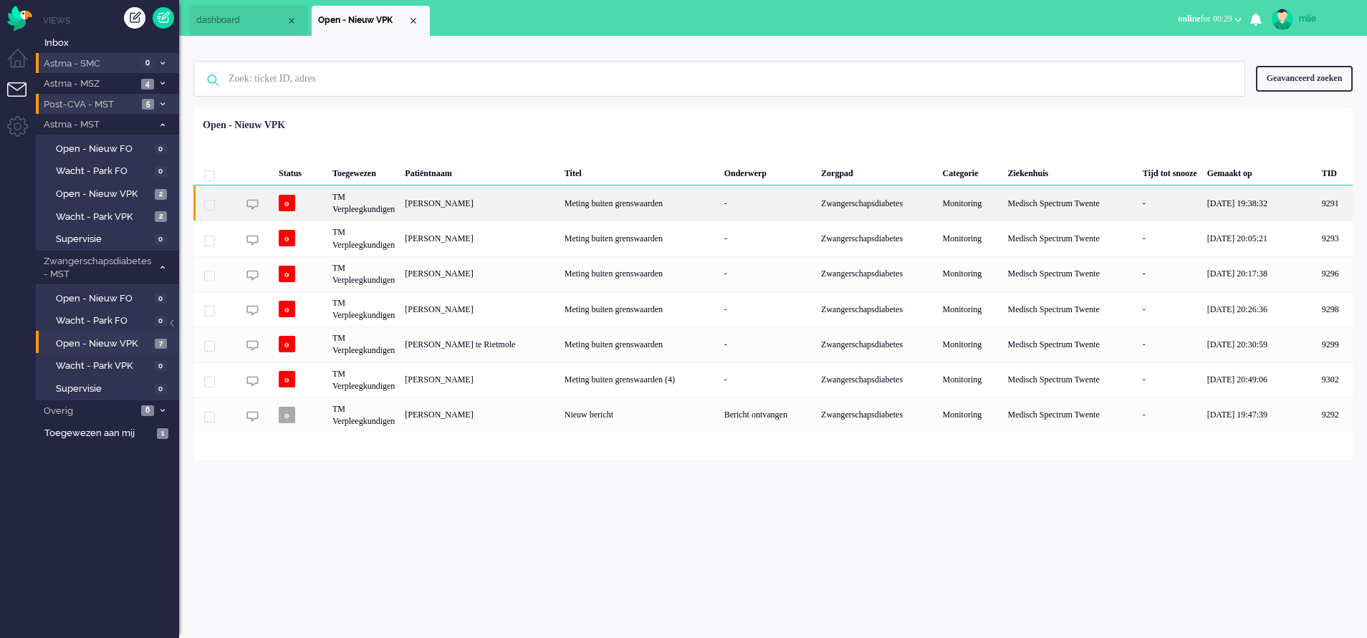
click at [667, 207] on div "Meting buiten grenswaarden" at bounding box center [640, 203] width 160 height 35
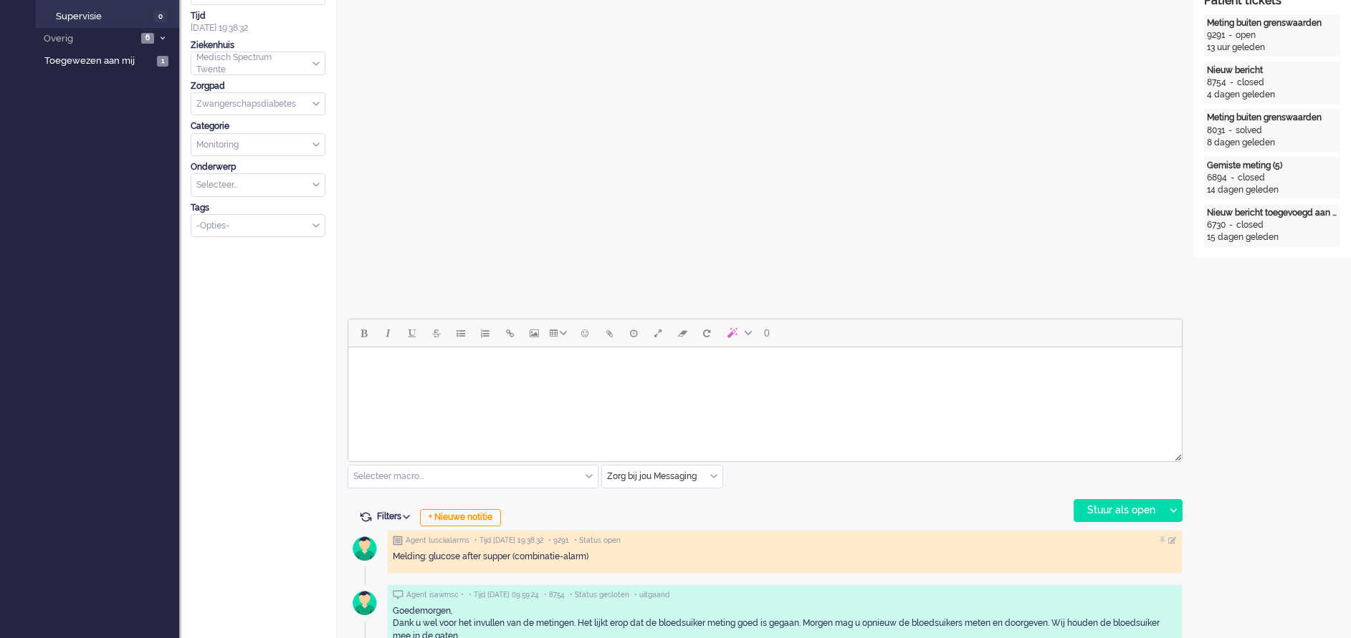
scroll to position [430, 0]
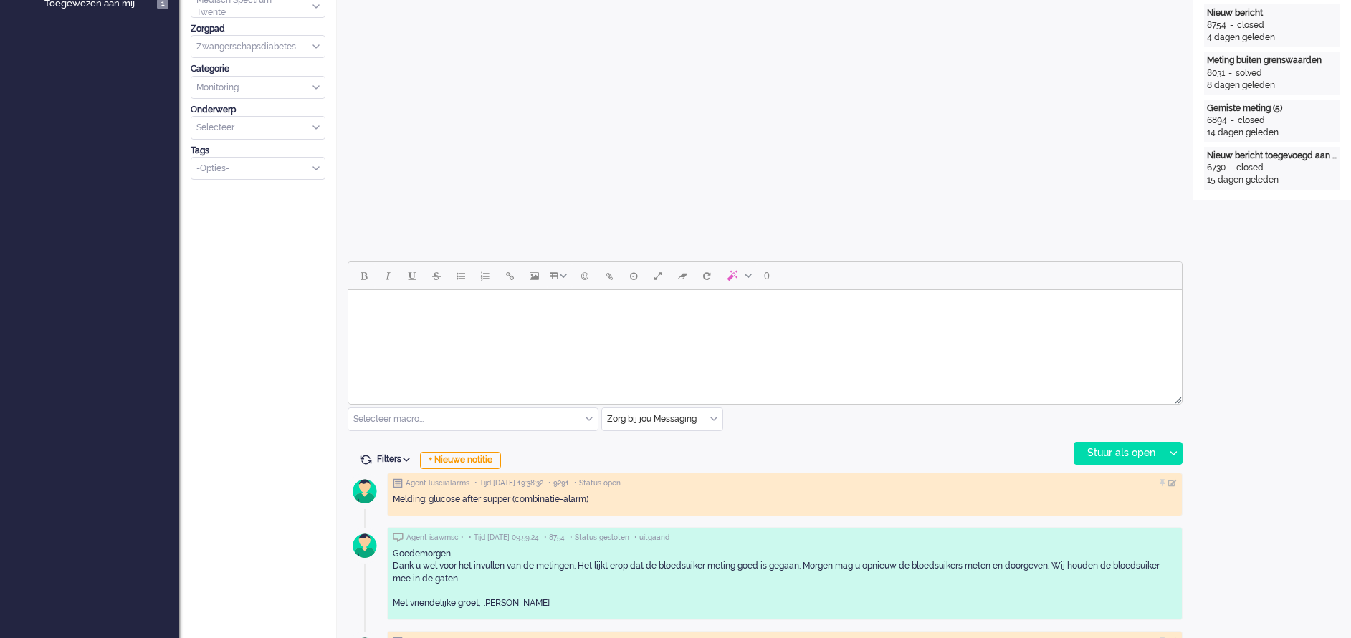
click at [394, 327] on html at bounding box center [764, 308] width 833 height 37
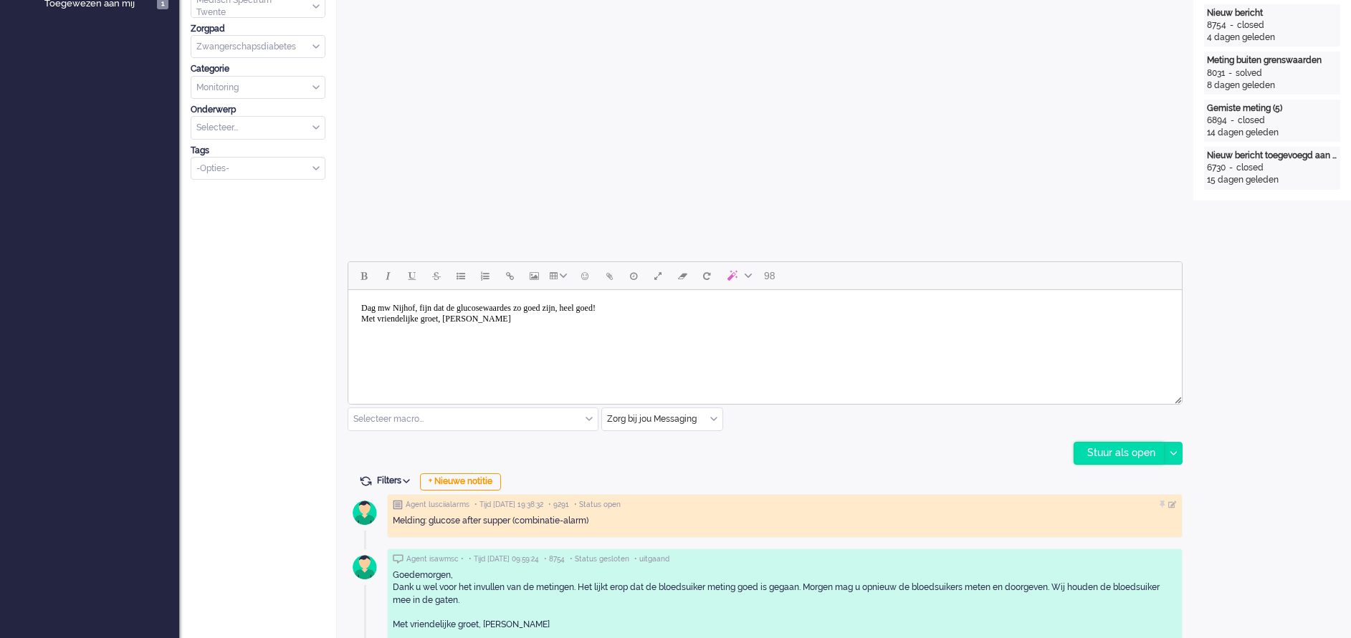
click at [1109, 444] on div "Stuur als open" at bounding box center [1119, 453] width 90 height 21
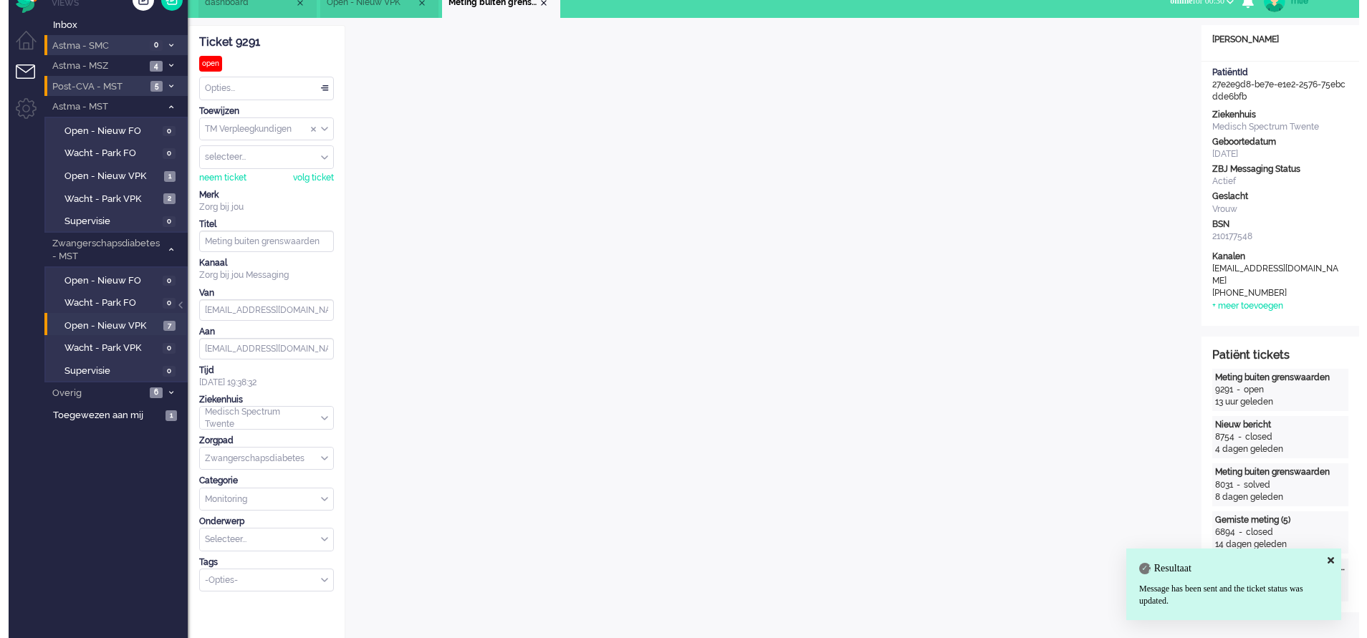
scroll to position [0, 0]
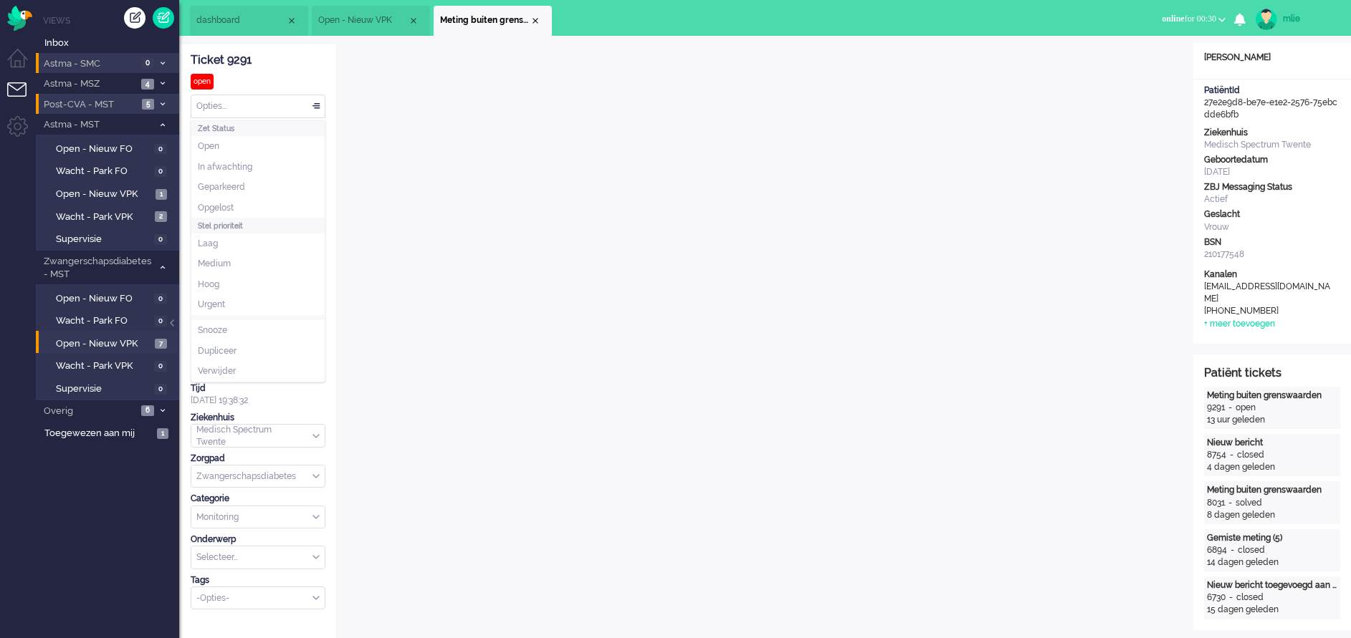
click at [322, 100] on div "Opties..." at bounding box center [257, 106] width 133 height 22
click at [257, 211] on li "Opgelost" at bounding box center [257, 208] width 133 height 21
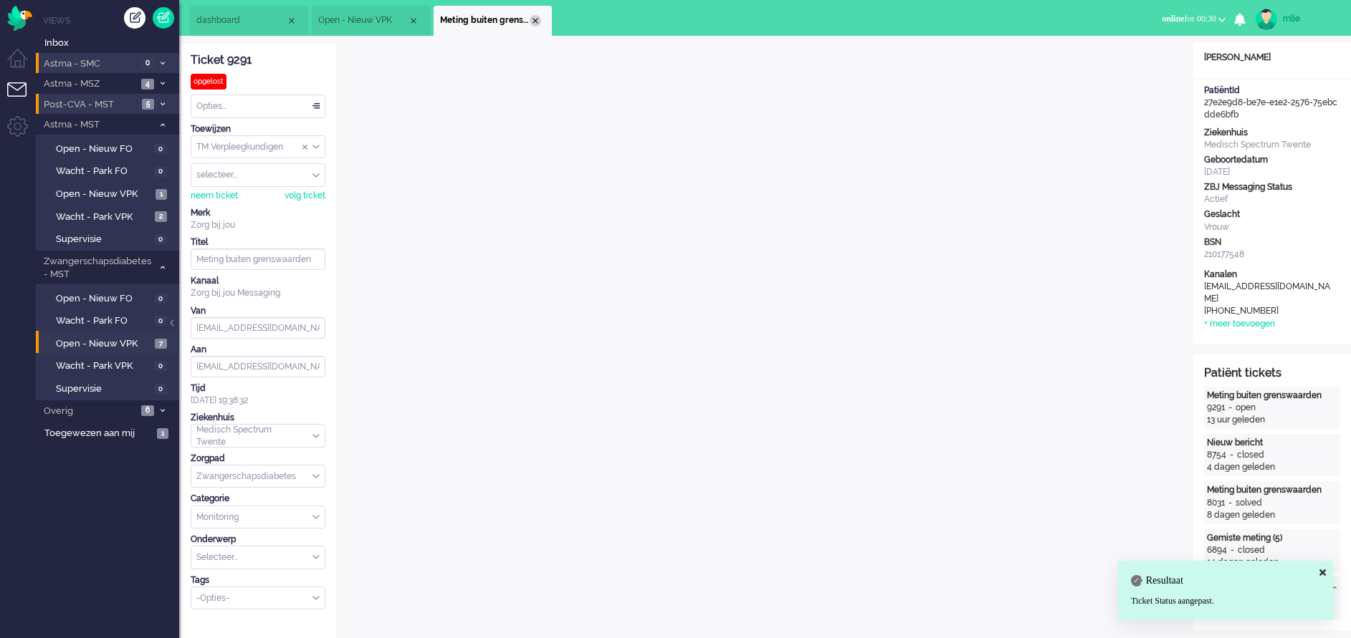
click at [538, 19] on div "Close tab" at bounding box center [535, 20] width 11 height 11
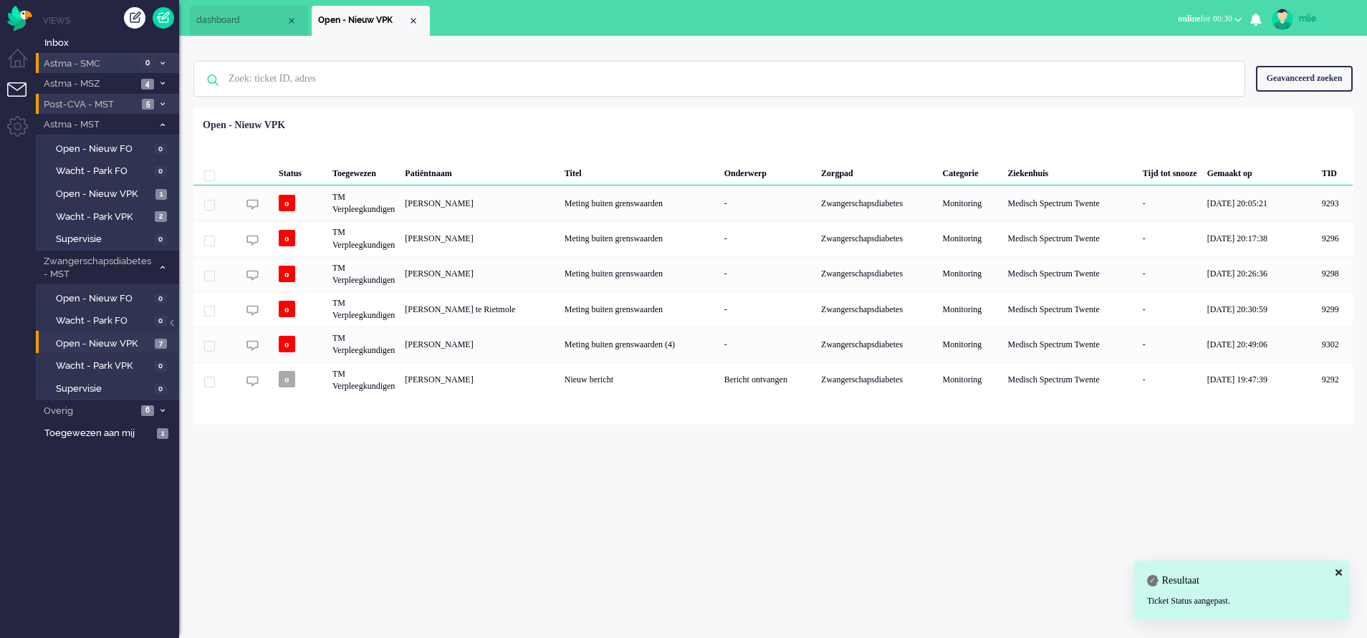
click at [239, 19] on span "dashboard" at bounding box center [241, 20] width 90 height 12
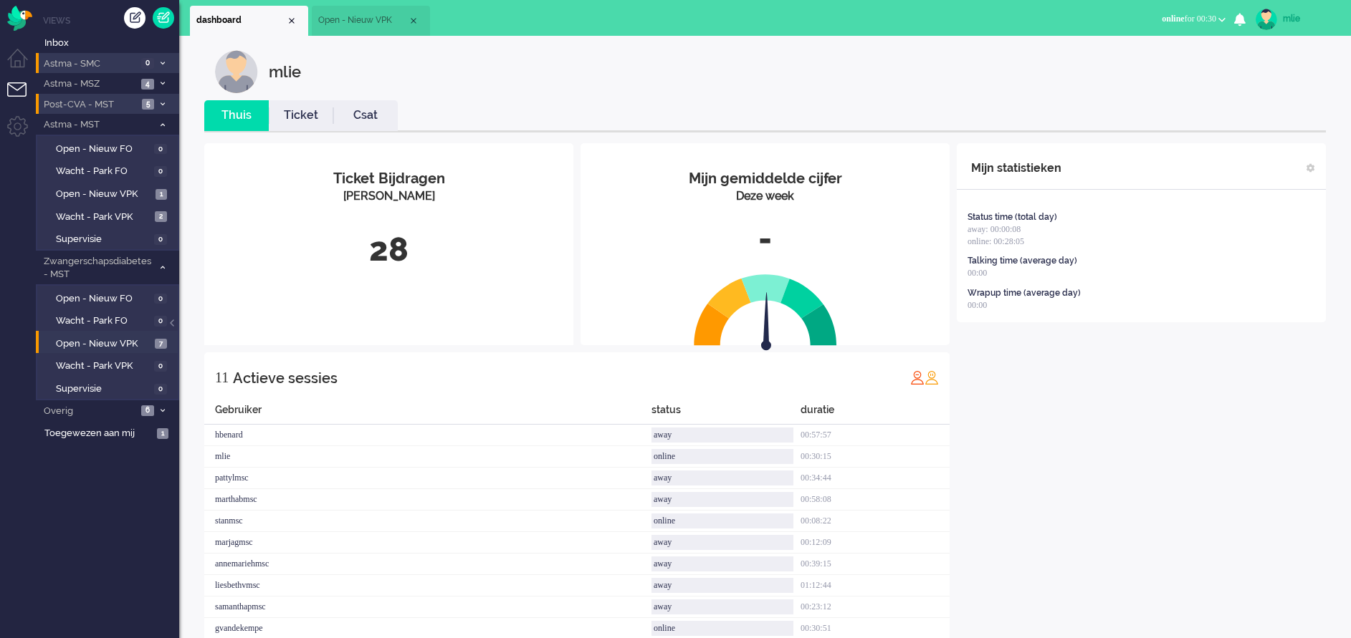
click at [298, 117] on link "Ticket" at bounding box center [301, 115] width 64 height 16
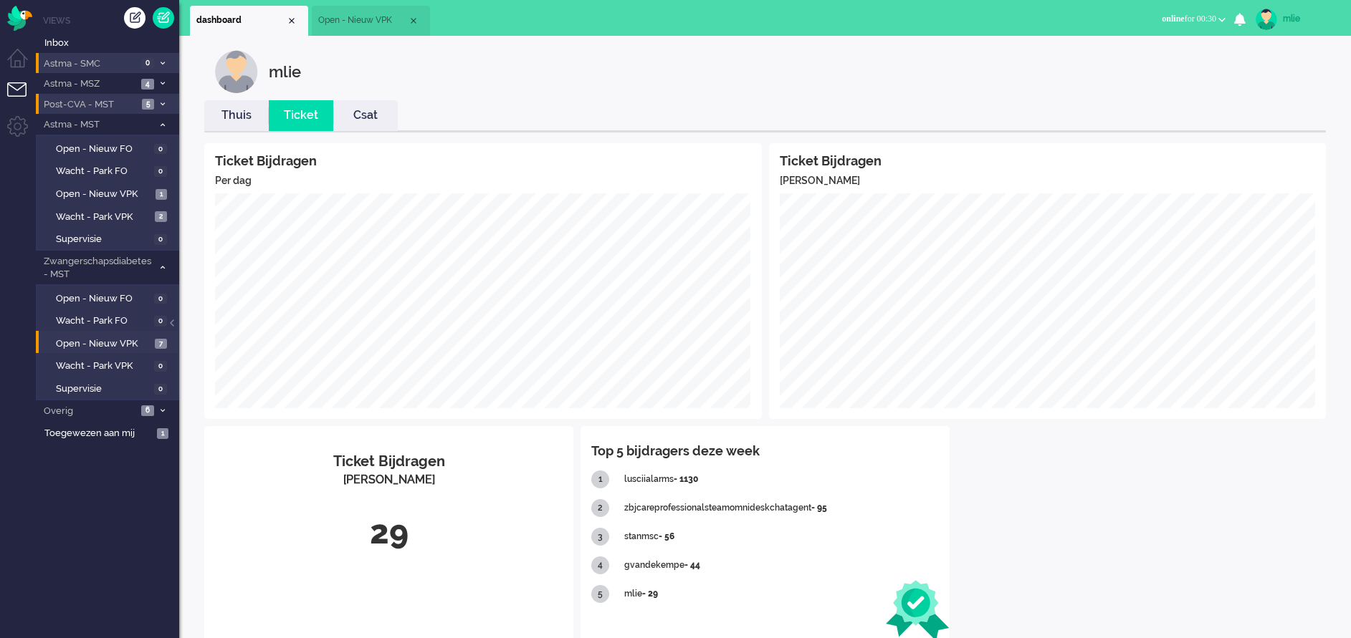
click at [244, 118] on link "Thuis" at bounding box center [236, 115] width 64 height 16
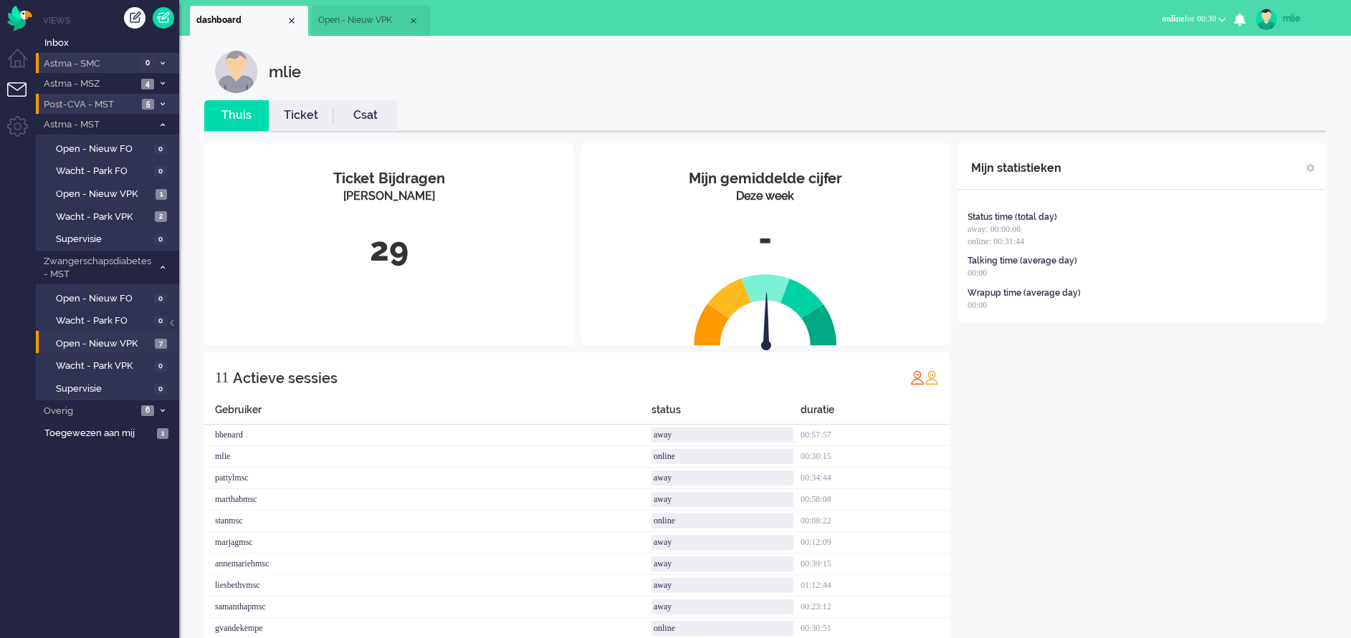
click at [378, 15] on span "Open - Nieuw VPK" at bounding box center [363, 20] width 90 height 12
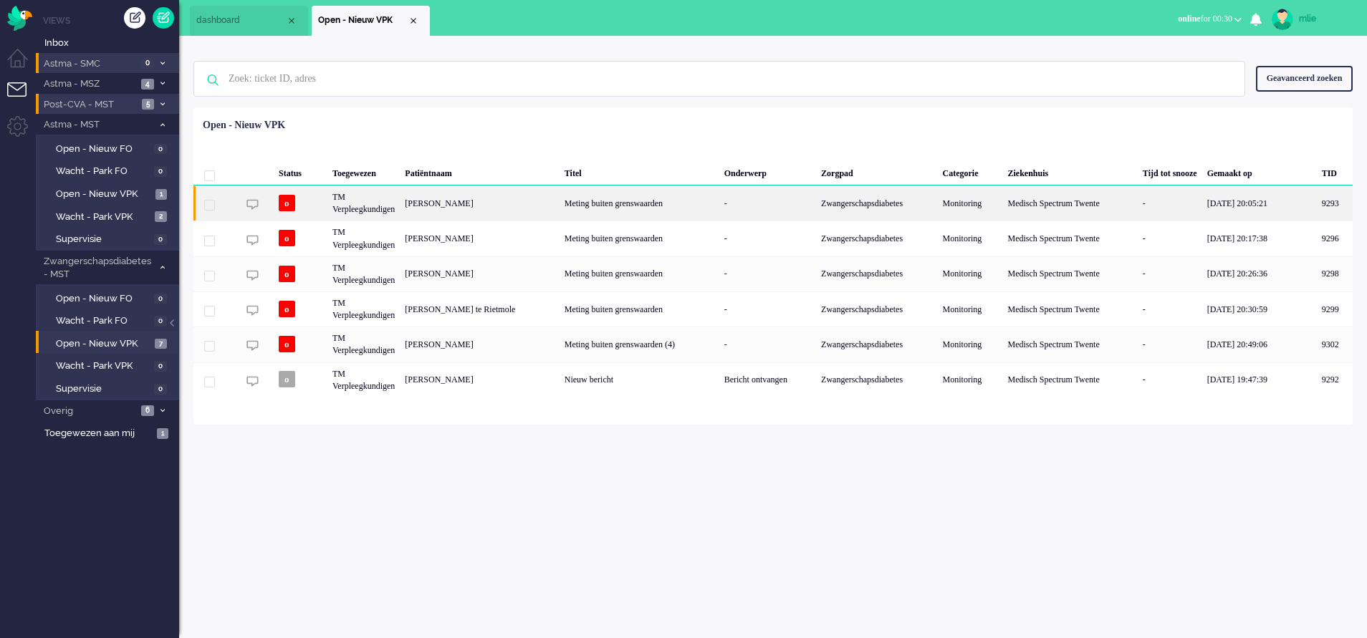
click at [730, 195] on div "-" at bounding box center [767, 203] width 97 height 35
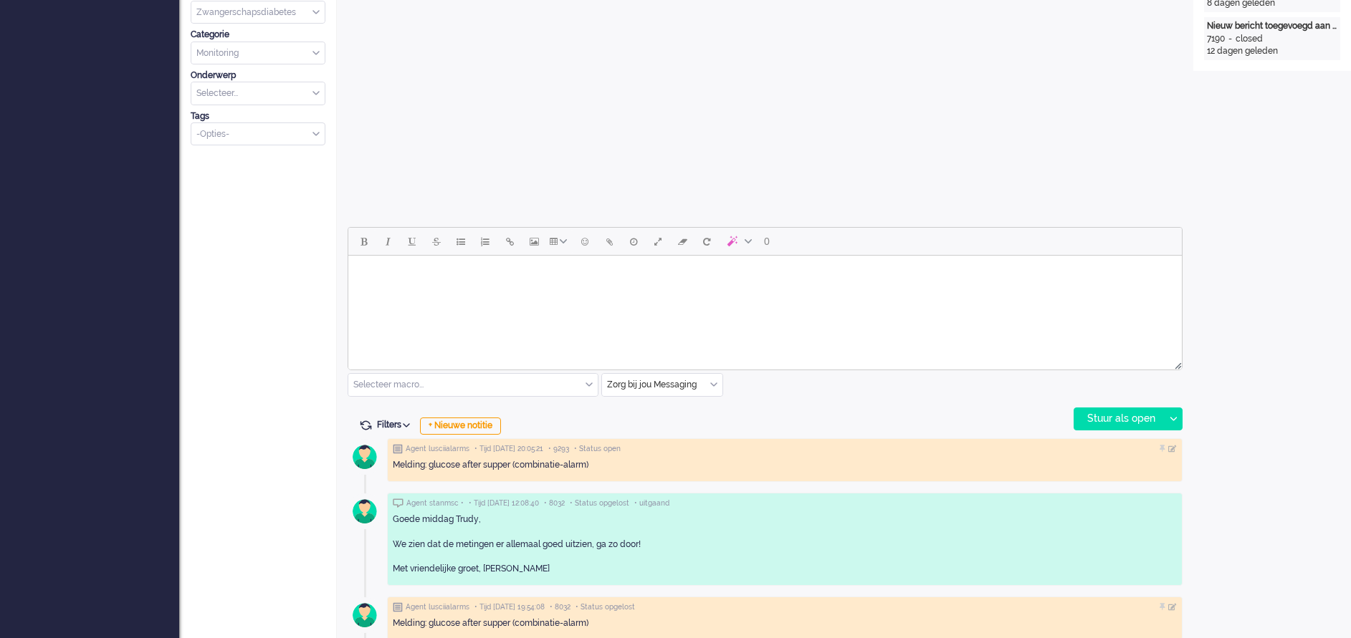
scroll to position [479, 0]
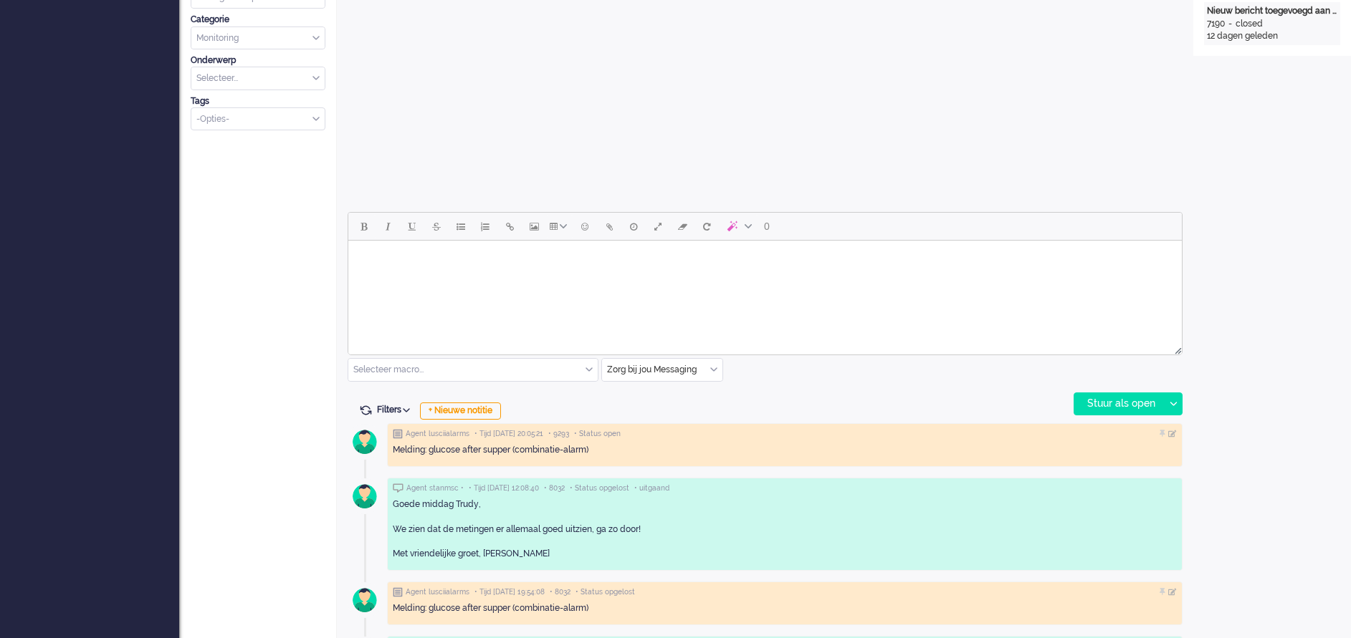
click at [409, 277] on html at bounding box center [764, 259] width 833 height 37
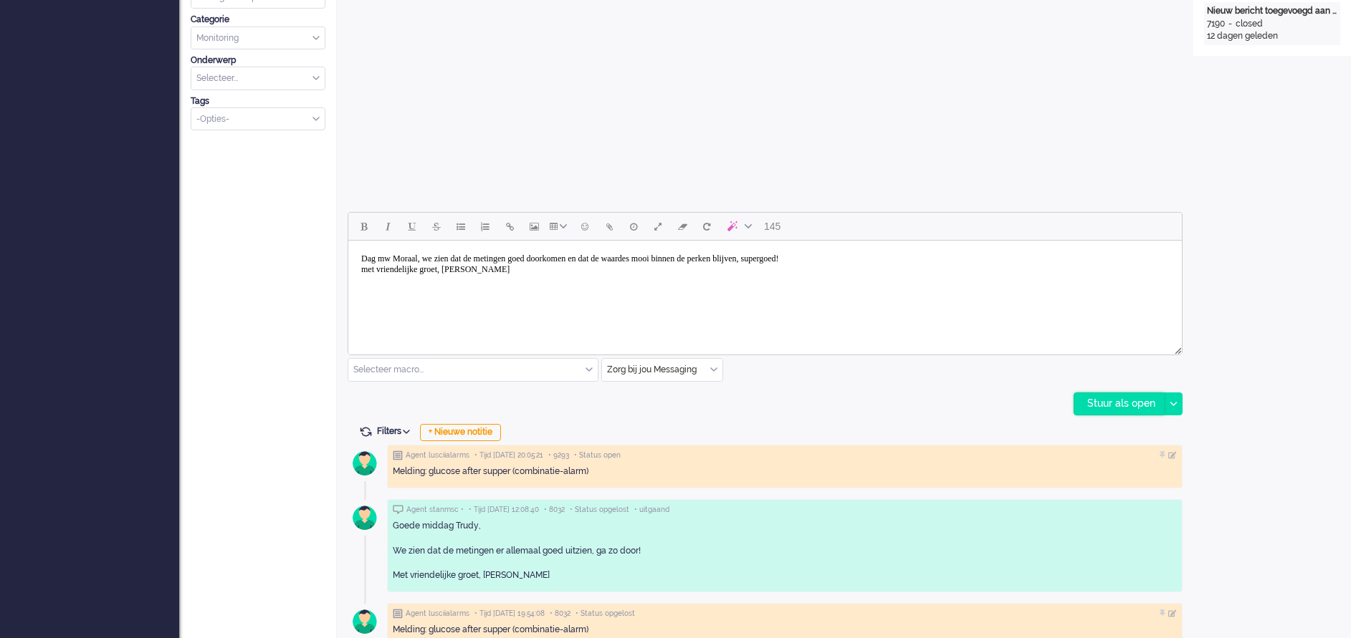
click at [1106, 406] on div "Stuur als open" at bounding box center [1119, 403] width 90 height 21
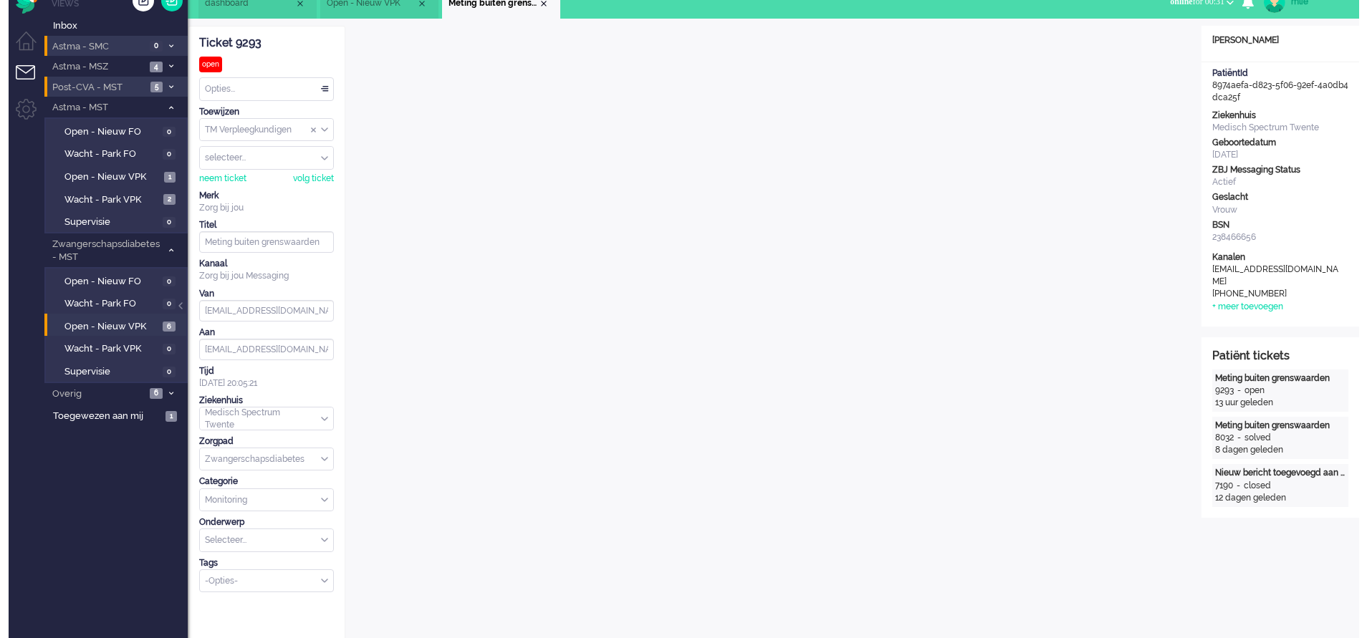
scroll to position [0, 0]
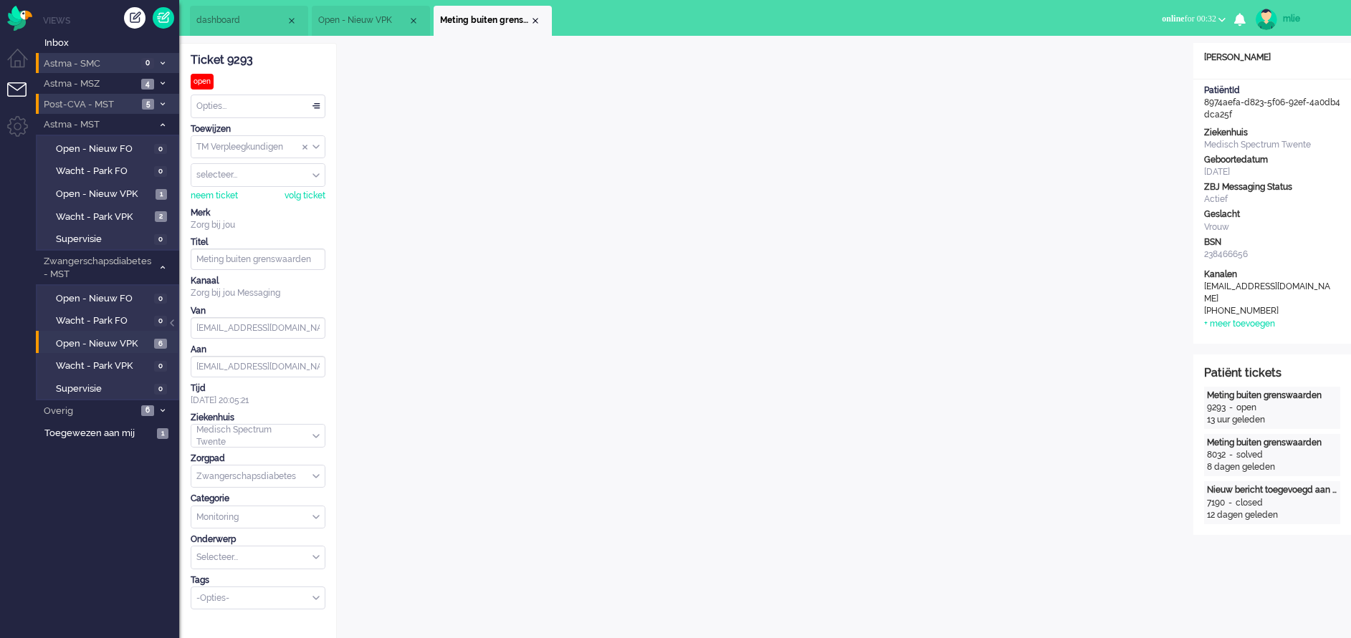
click at [316, 105] on div "Opties..." at bounding box center [257, 106] width 133 height 22
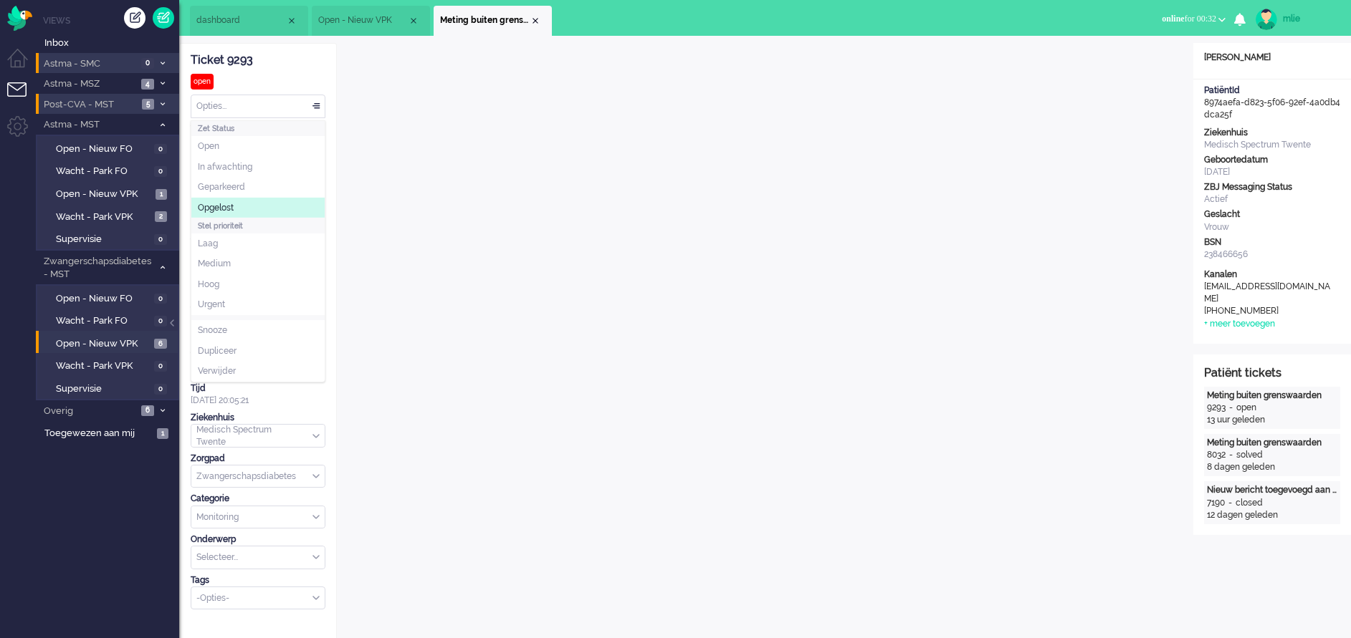
click at [202, 205] on span "Opgelost" at bounding box center [216, 208] width 36 height 12
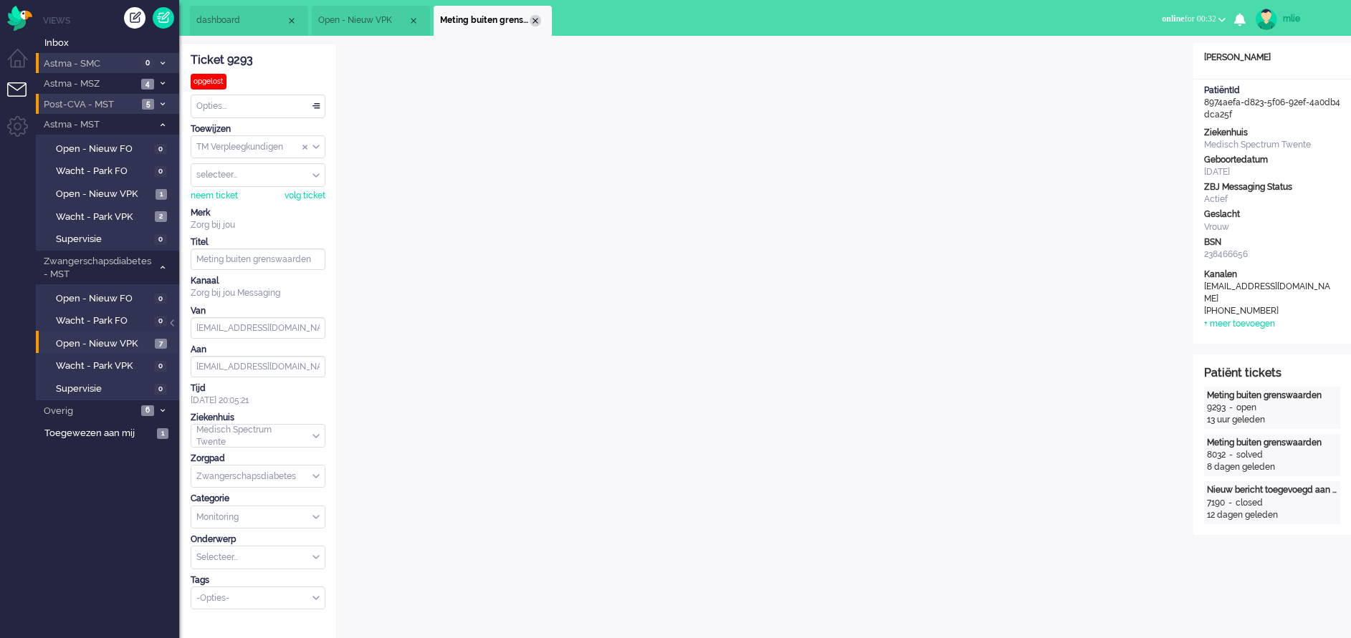
click at [538, 22] on div "Close tab" at bounding box center [535, 20] width 11 height 11
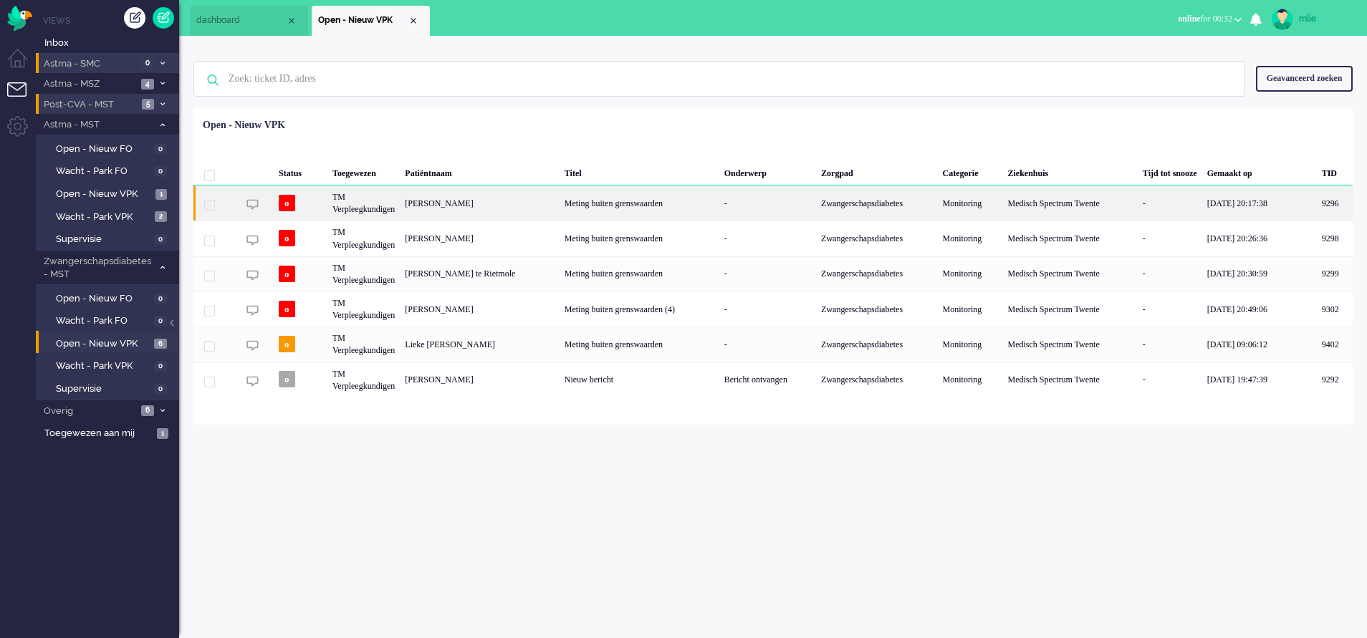
click at [777, 206] on div "-" at bounding box center [767, 203] width 97 height 35
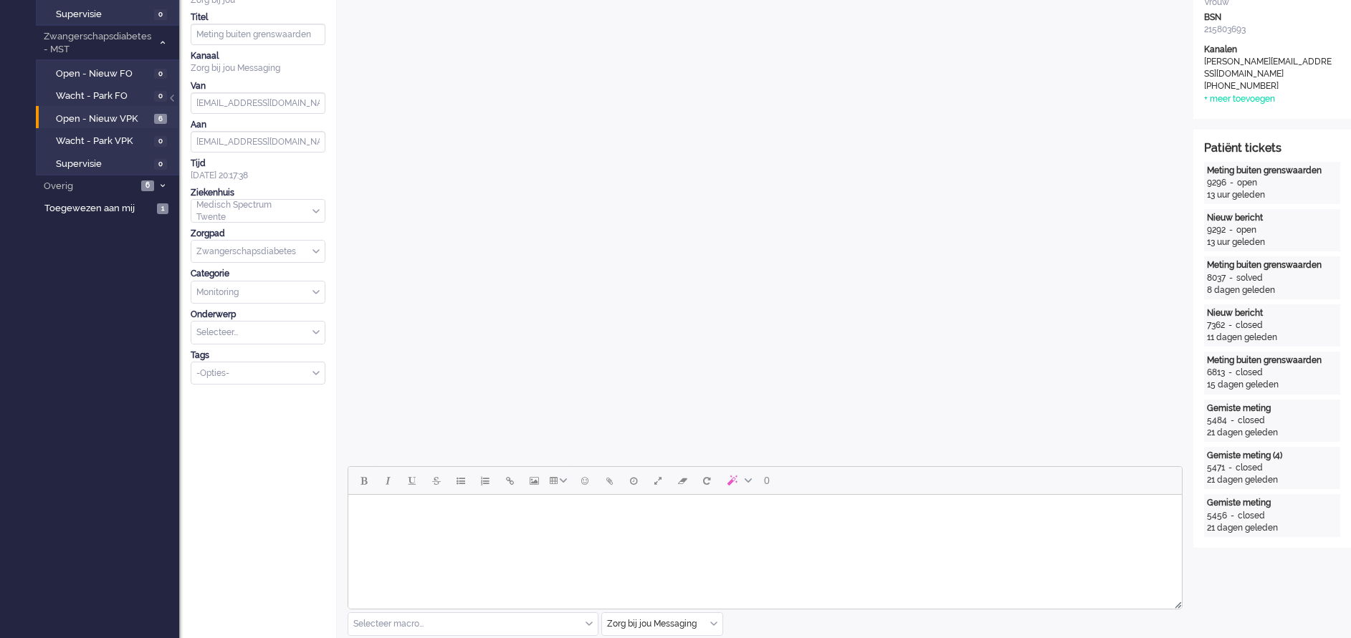
scroll to position [322, 0]
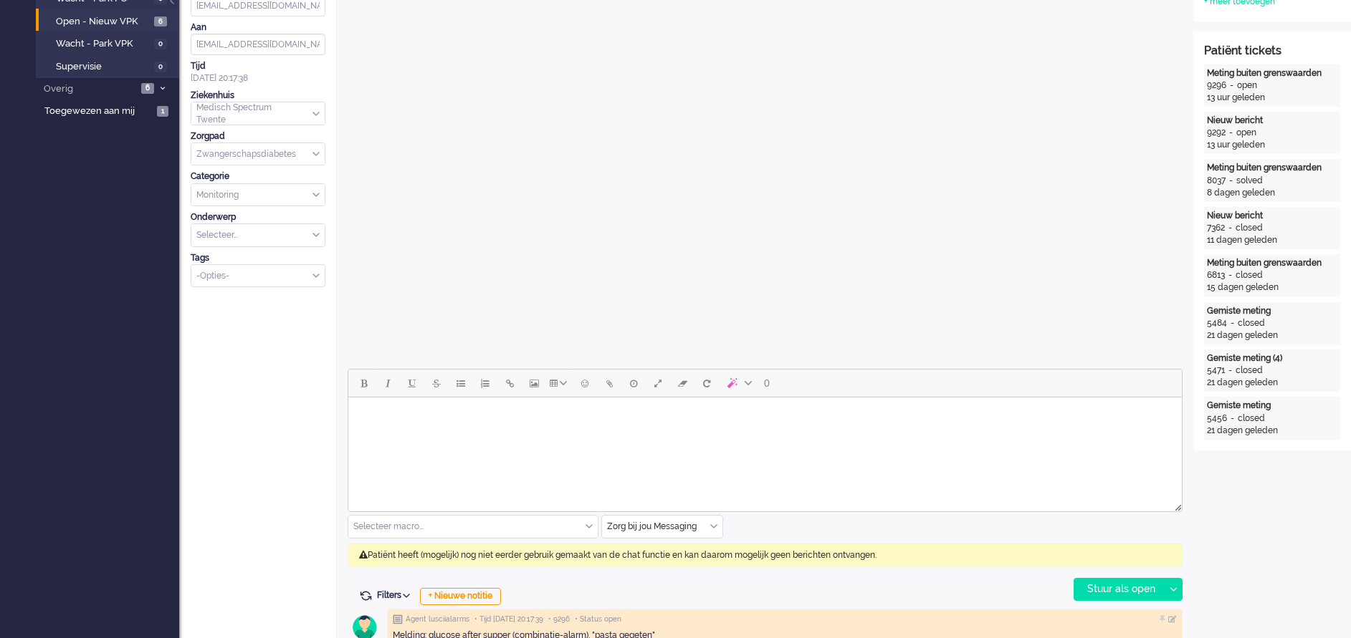
click at [412, 423] on body "Rich Text Area. Press ALT-0 for help." at bounding box center [765, 415] width 822 height 25
click at [1125, 585] on div "Stuur als open" at bounding box center [1119, 589] width 90 height 21
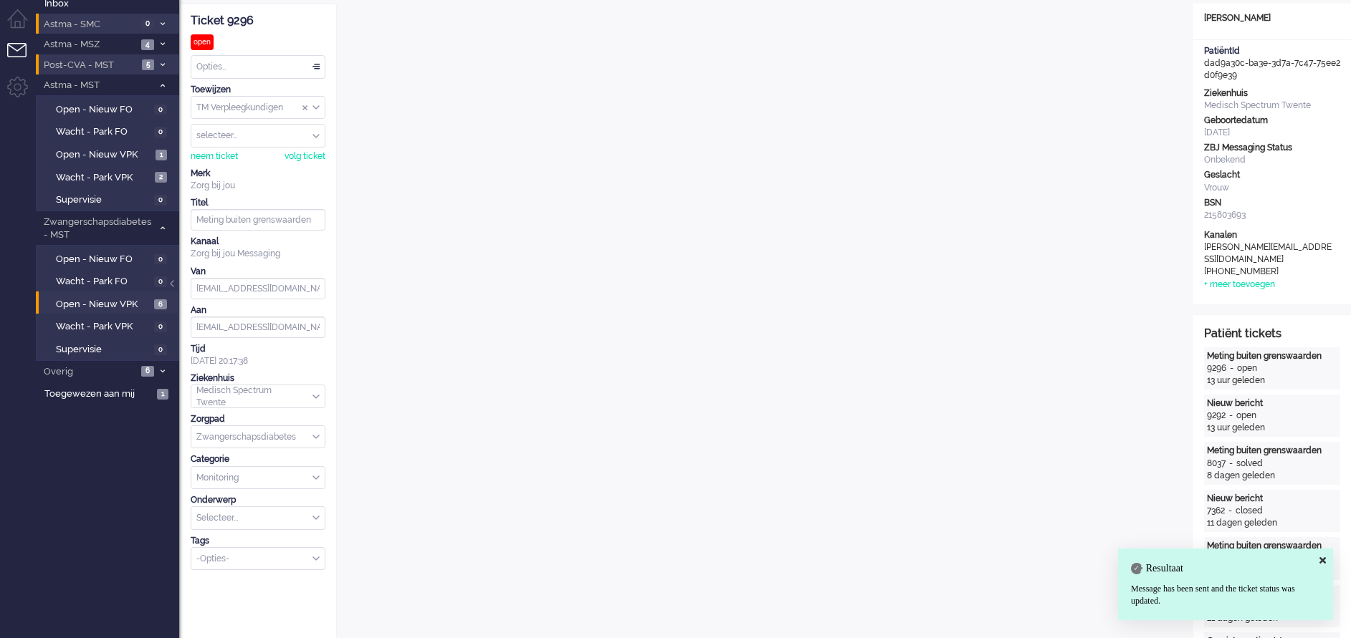
scroll to position [0, 0]
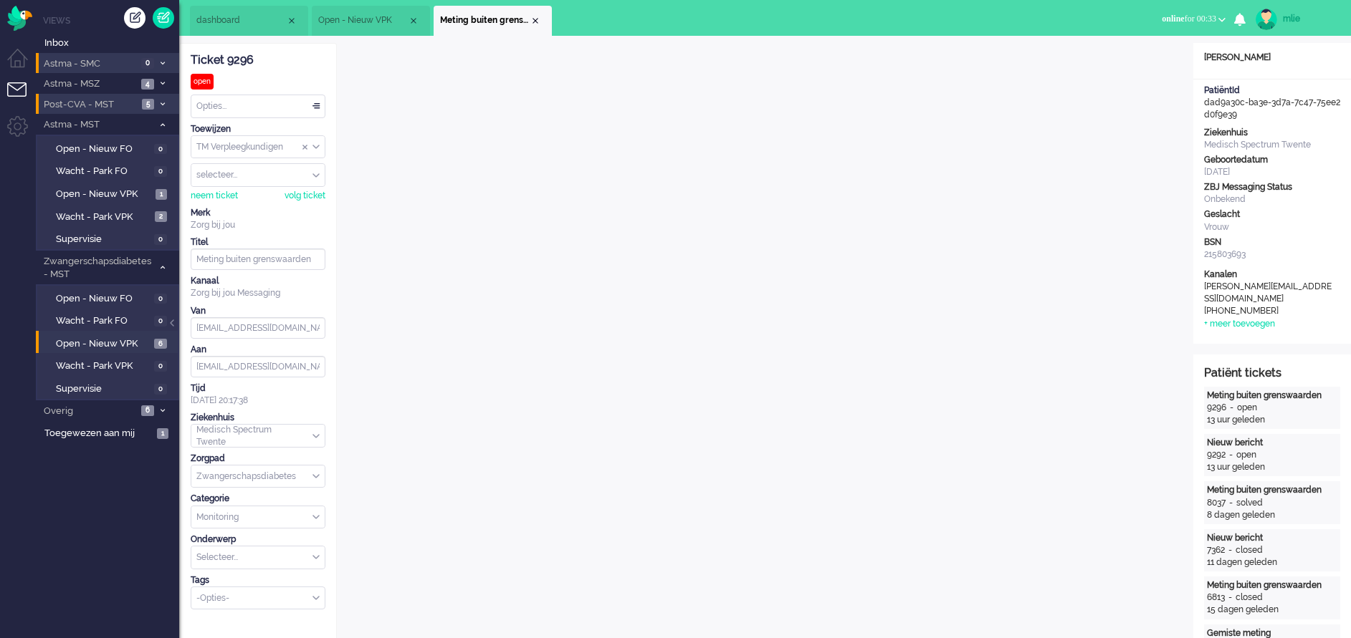
click at [322, 105] on div "Opties..." at bounding box center [257, 106] width 133 height 22
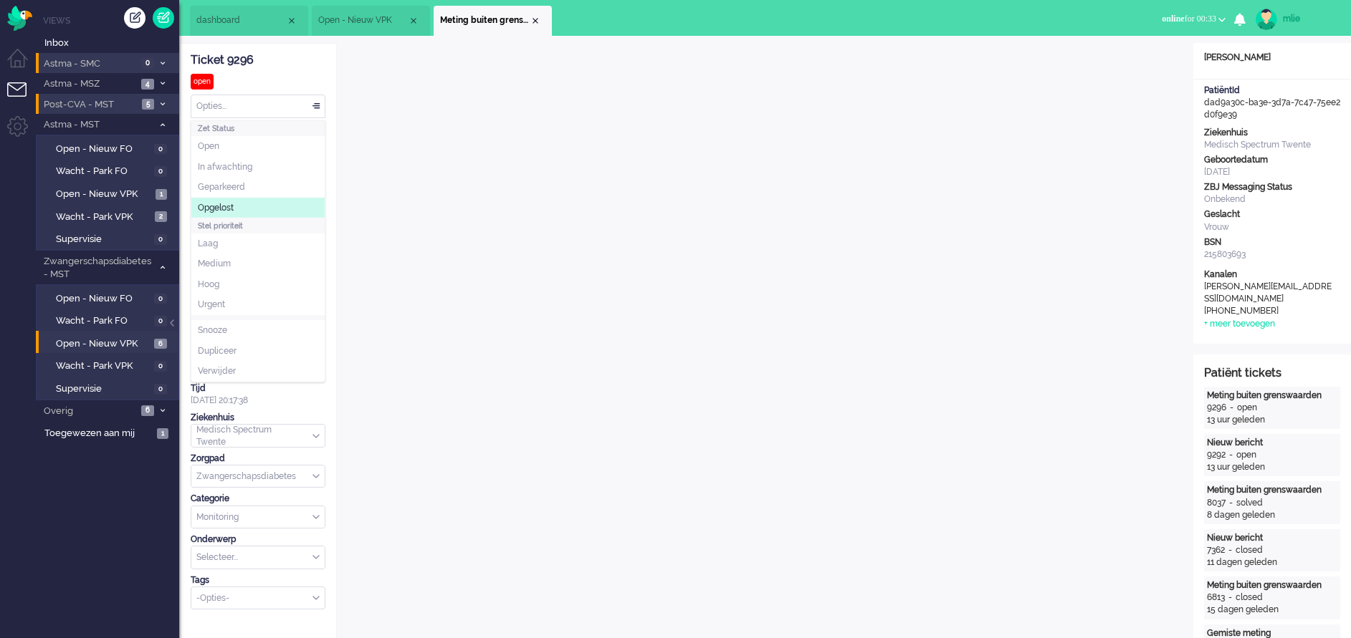
click at [235, 212] on li "Opgelost" at bounding box center [257, 208] width 133 height 21
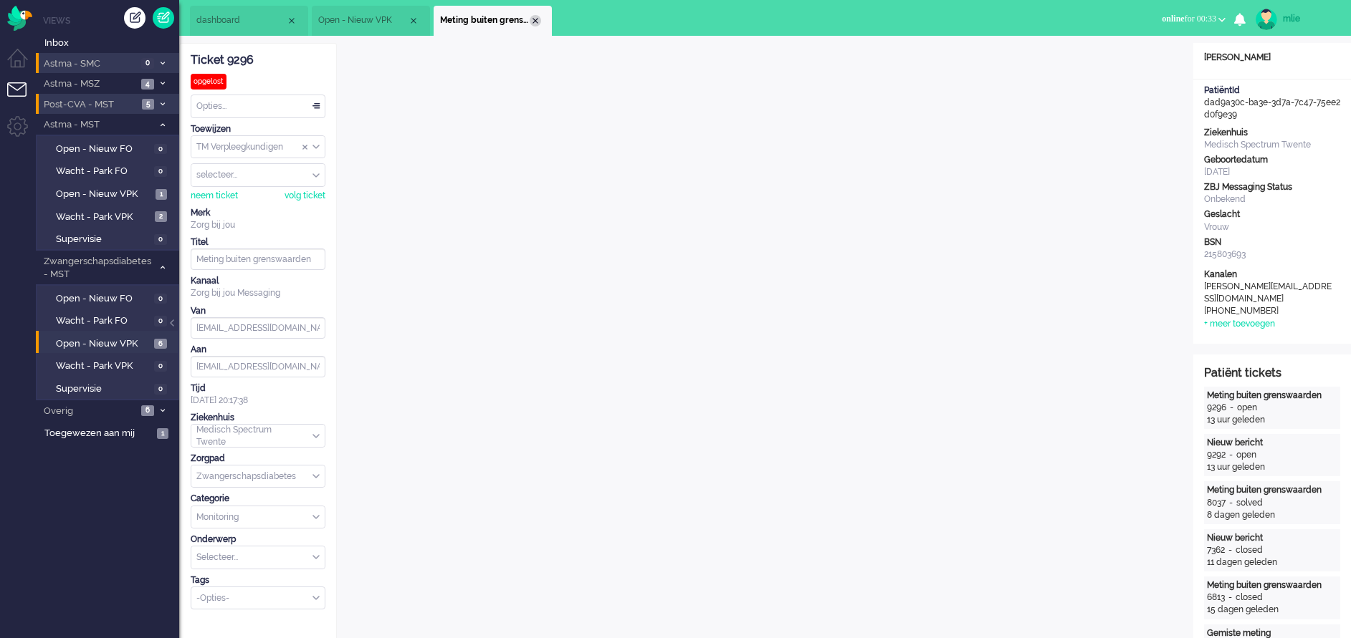
click at [536, 22] on div "Close tab" at bounding box center [535, 20] width 11 height 11
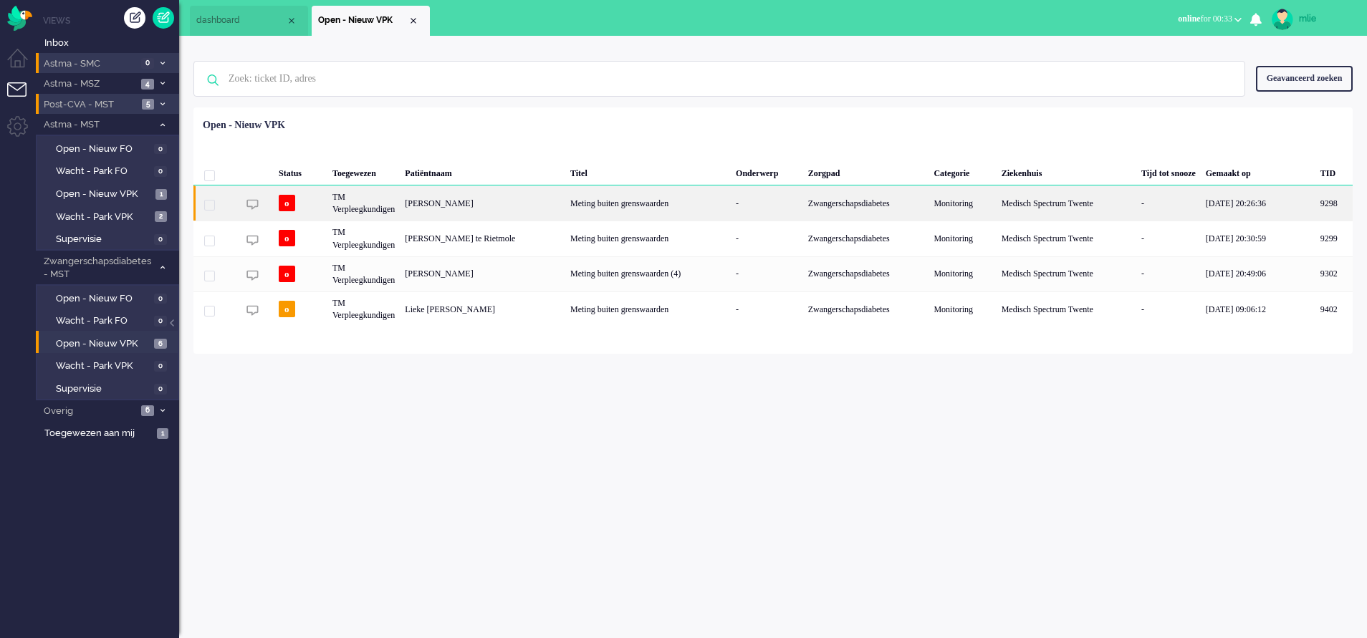
click at [747, 202] on div "-" at bounding box center [767, 203] width 72 height 35
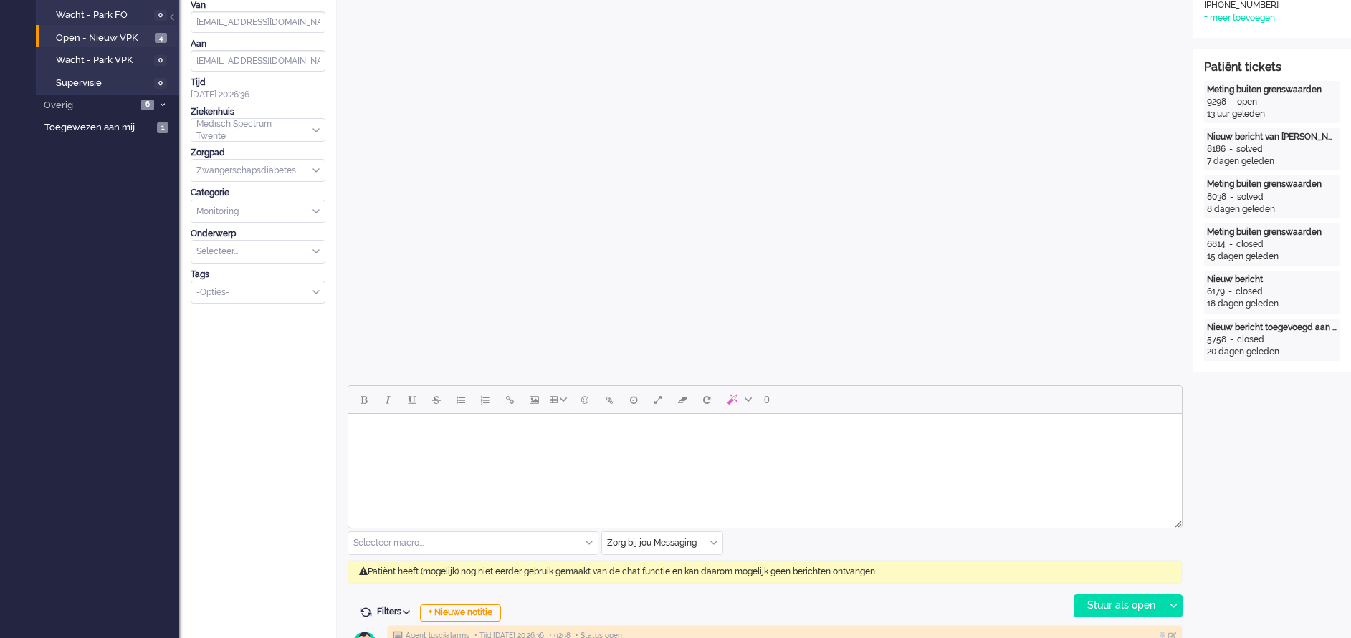
scroll to position [430, 0]
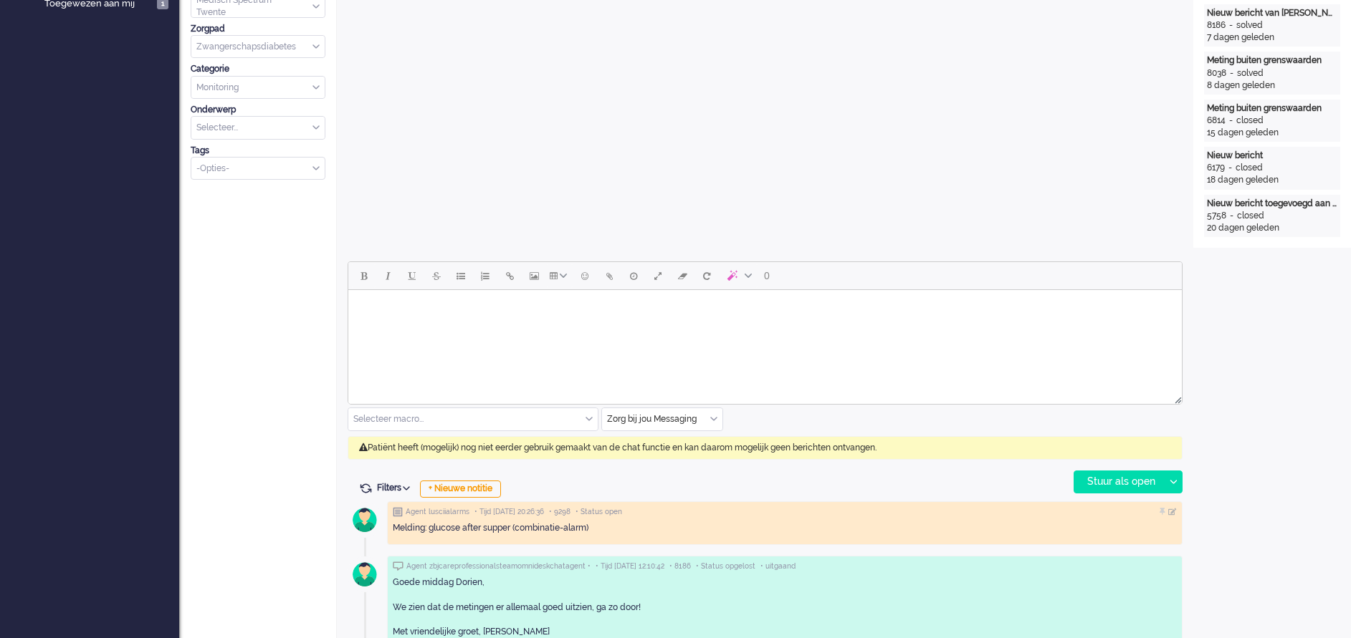
click at [438, 327] on html at bounding box center [764, 308] width 833 height 37
click at [1101, 481] on div "Stuur als open" at bounding box center [1119, 481] width 90 height 21
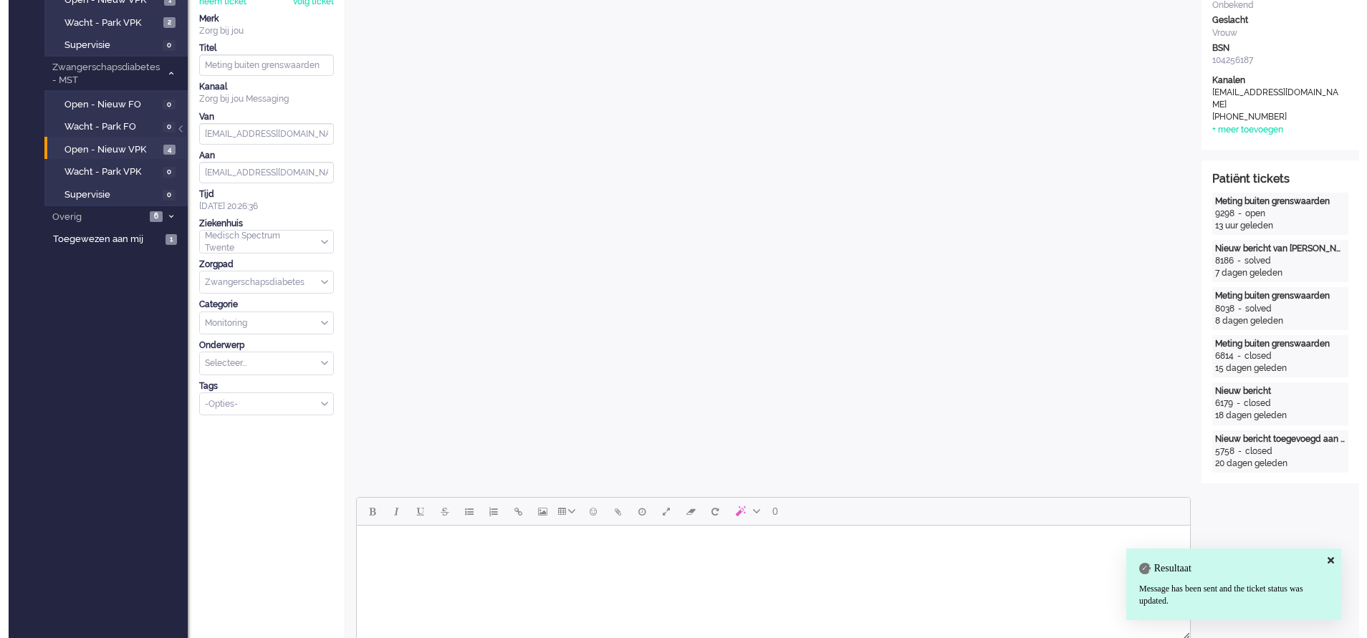
scroll to position [0, 0]
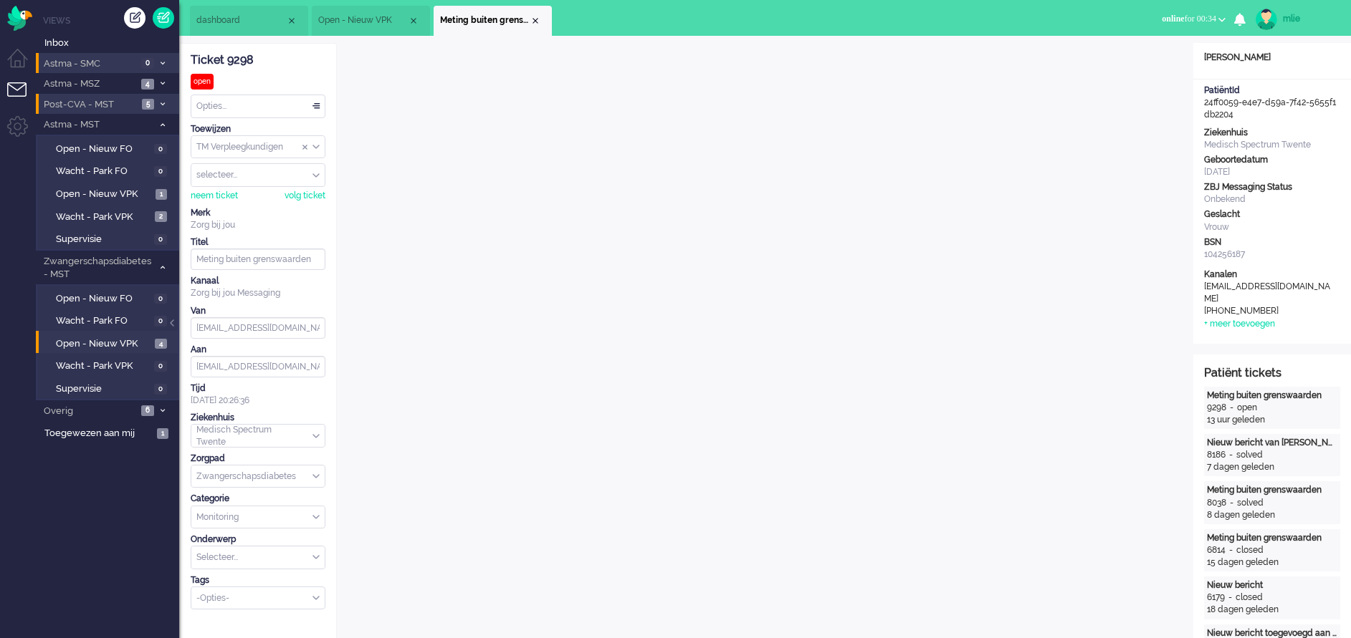
click at [316, 104] on div "Opties..." at bounding box center [257, 106] width 133 height 22
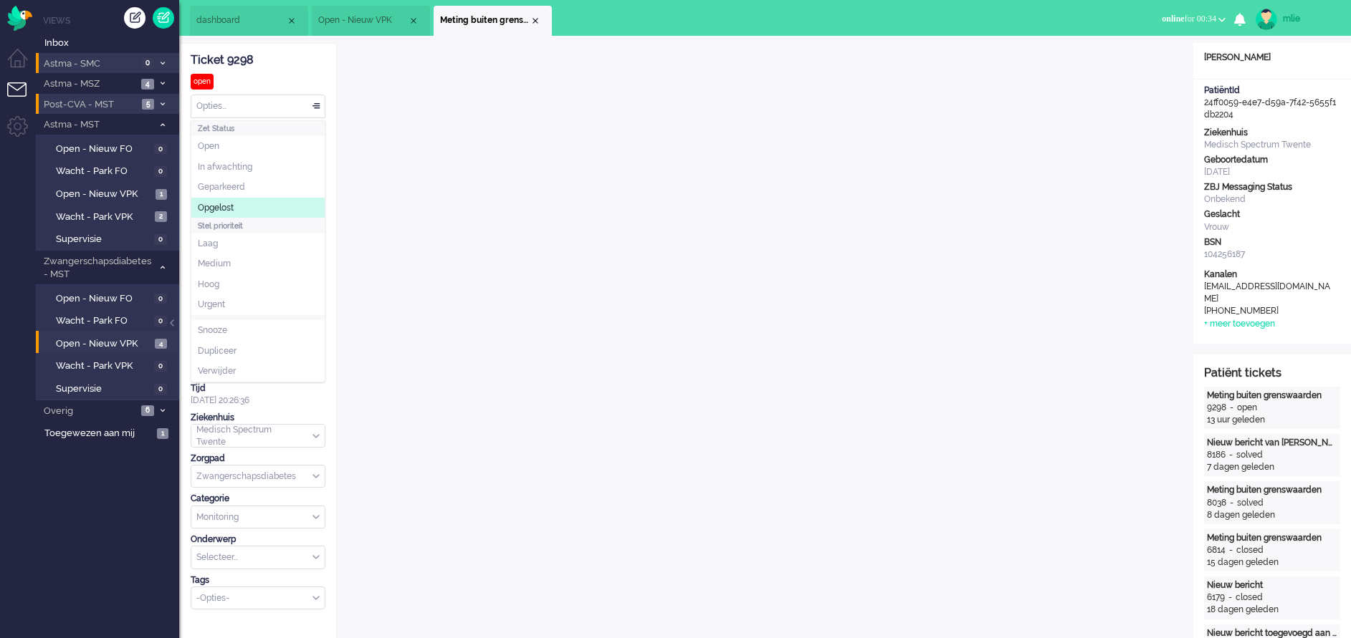
click at [227, 207] on span "Opgelost" at bounding box center [216, 208] width 36 height 12
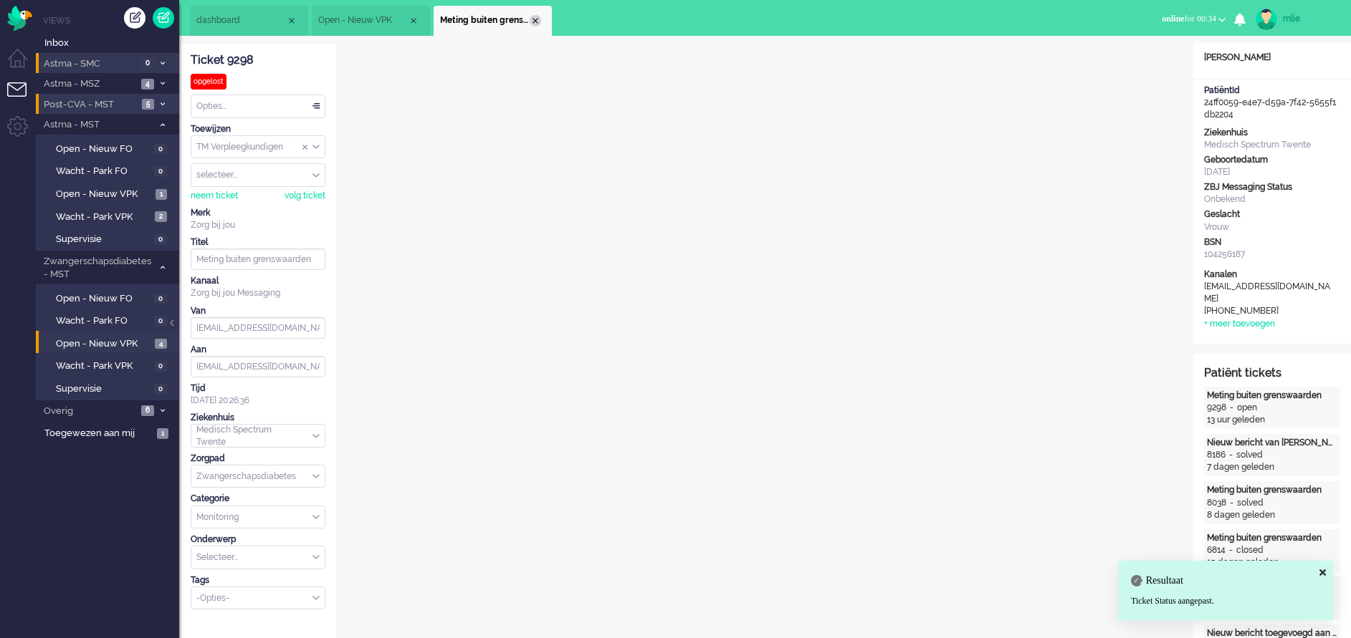
click at [535, 18] on div "Close tab" at bounding box center [535, 20] width 11 height 11
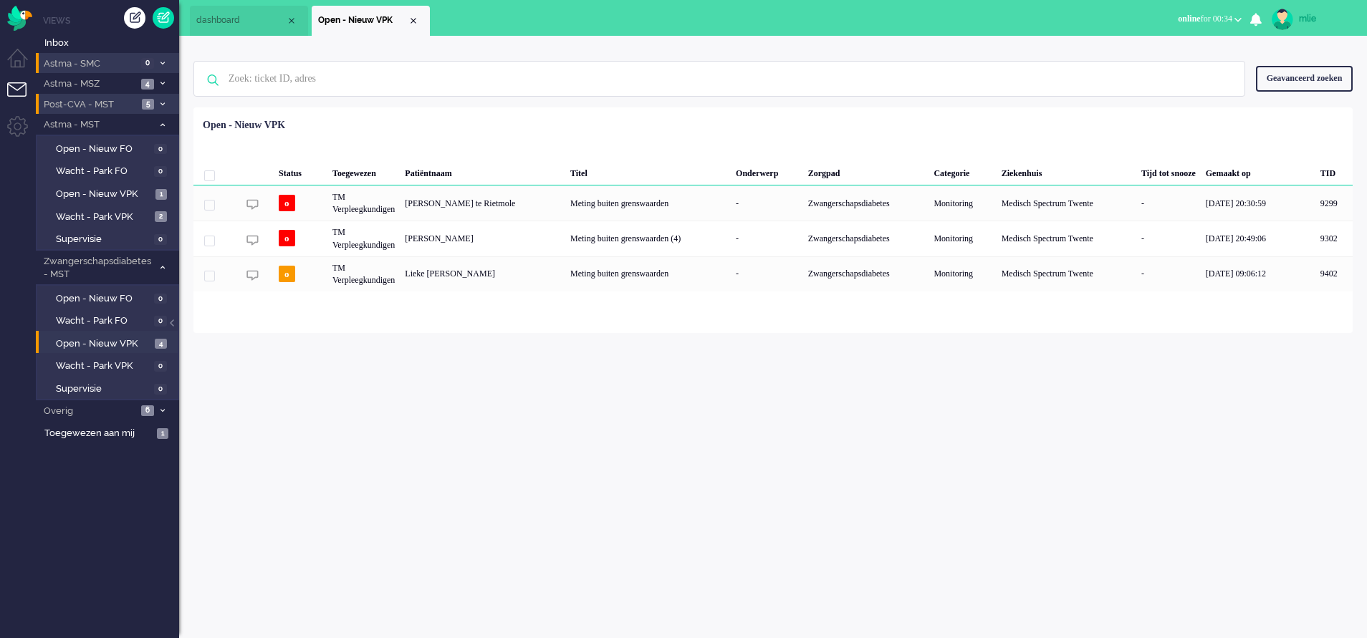
click at [239, 26] on span "dashboard" at bounding box center [241, 20] width 90 height 12
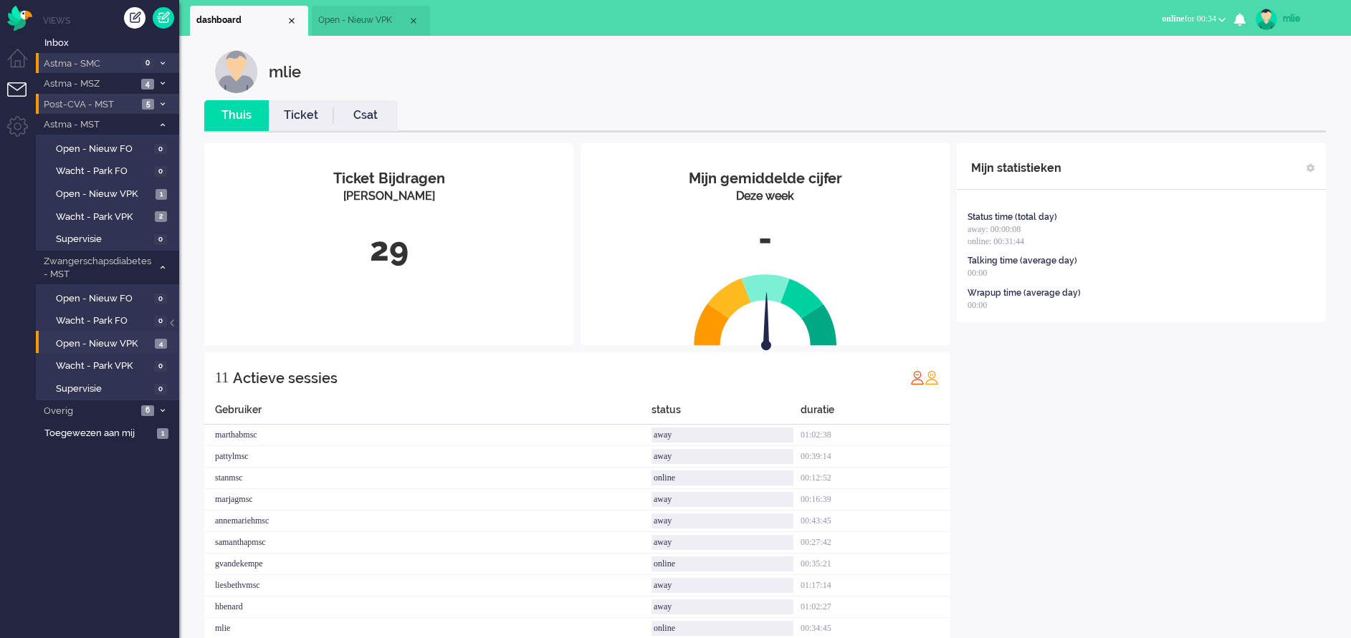
click at [305, 116] on link "Ticket" at bounding box center [301, 115] width 64 height 16
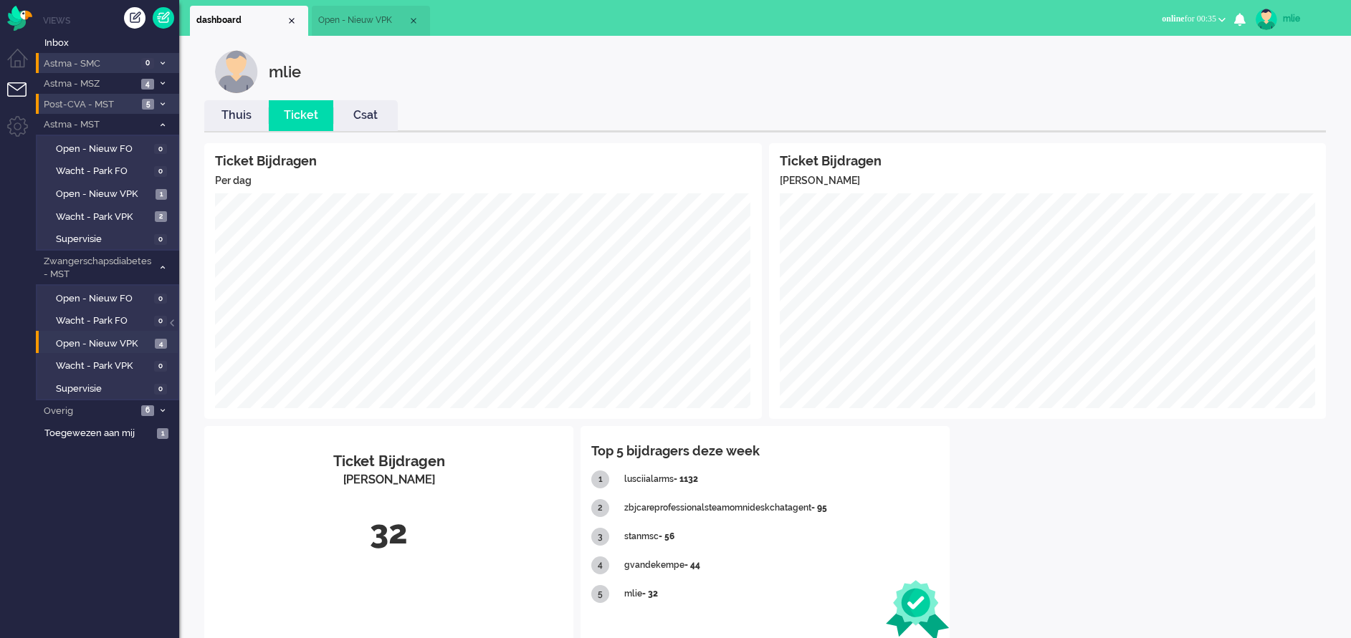
click at [246, 120] on link "Thuis" at bounding box center [236, 115] width 64 height 16
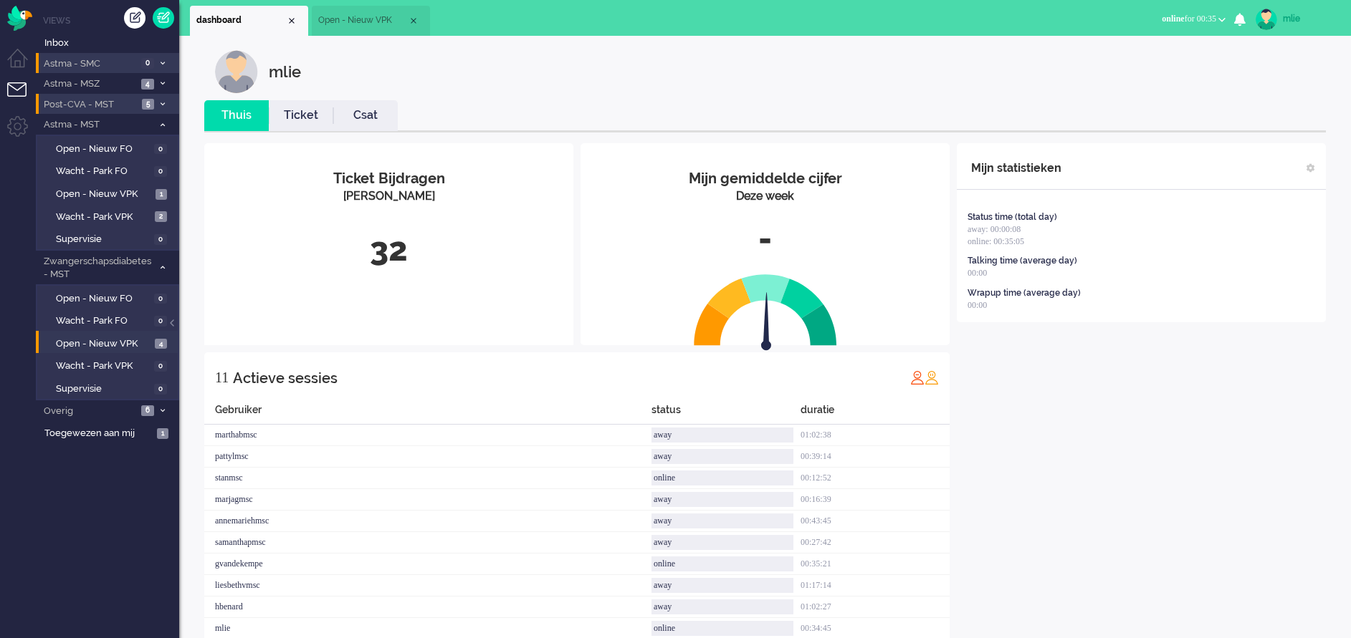
click at [367, 21] on span "Open - Nieuw VPK" at bounding box center [363, 20] width 90 height 12
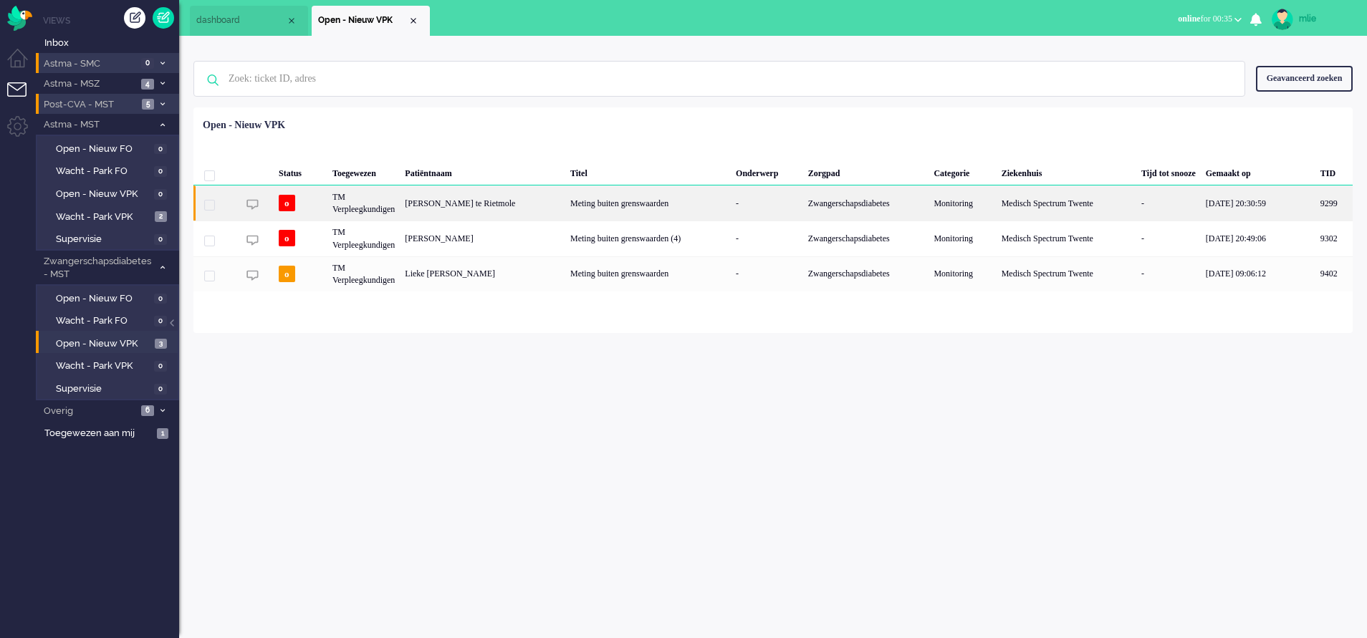
click at [772, 201] on div "-" at bounding box center [767, 203] width 72 height 35
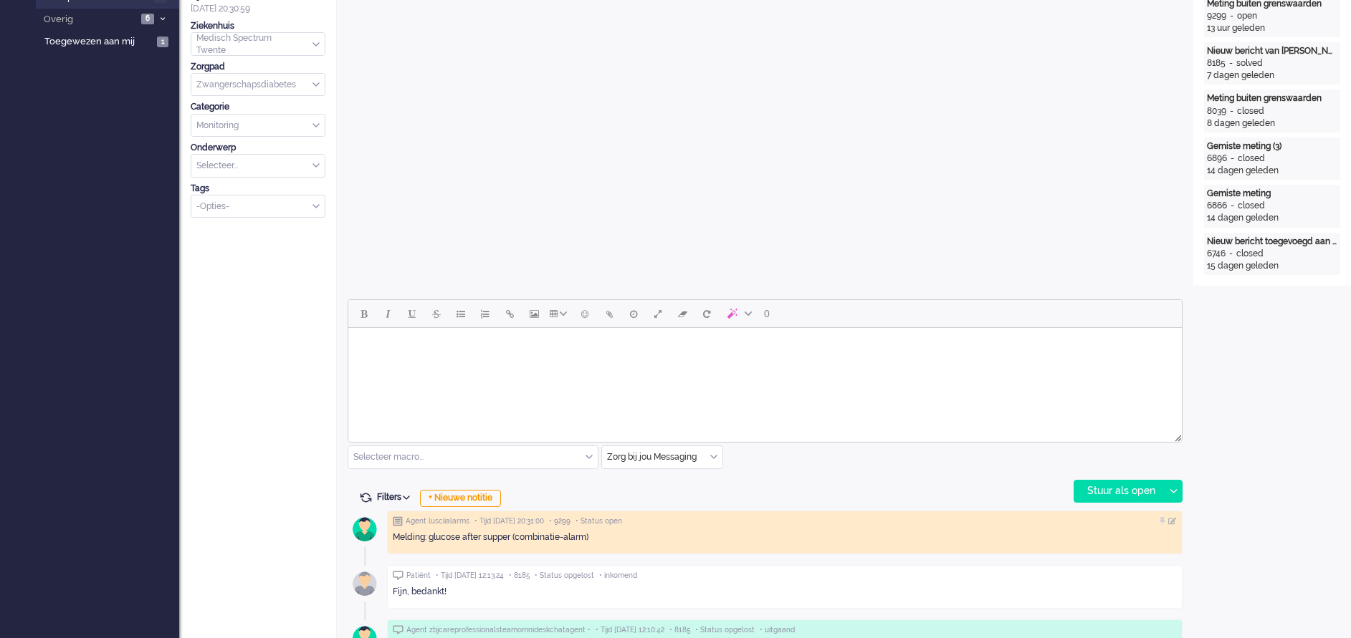
scroll to position [479, 0]
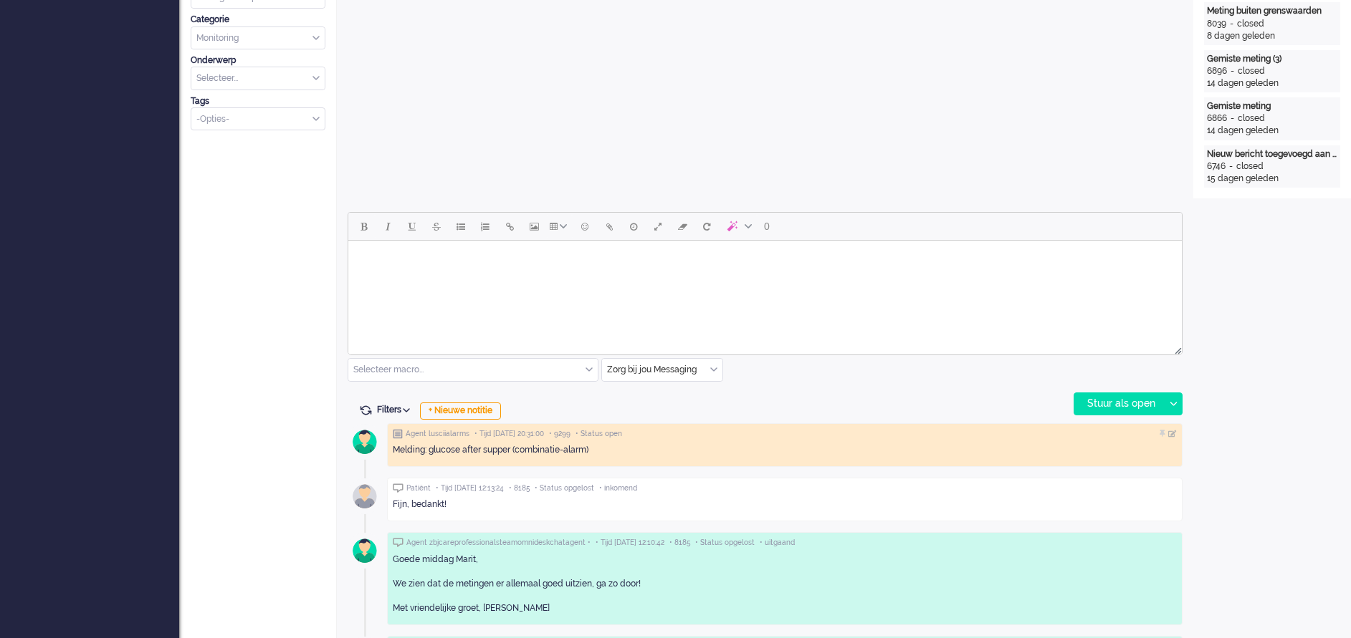
click at [438, 277] on html at bounding box center [764, 259] width 833 height 37
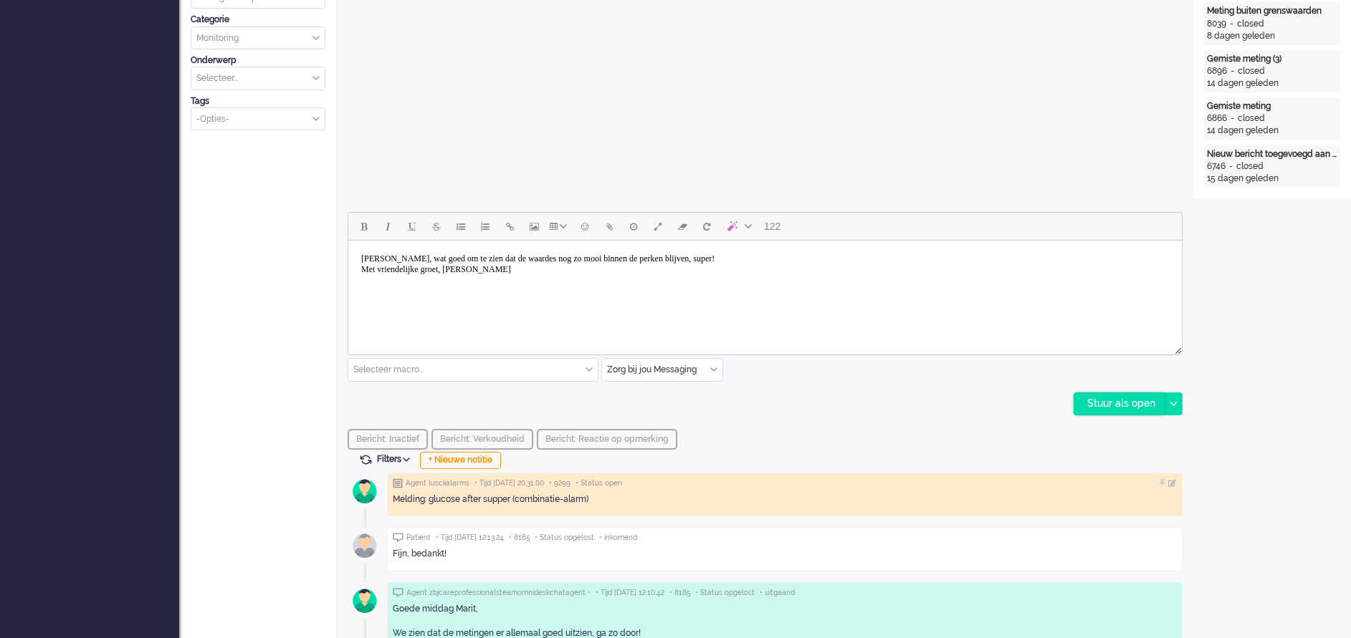
click at [1111, 403] on div "Stuur als open" at bounding box center [1119, 403] width 90 height 21
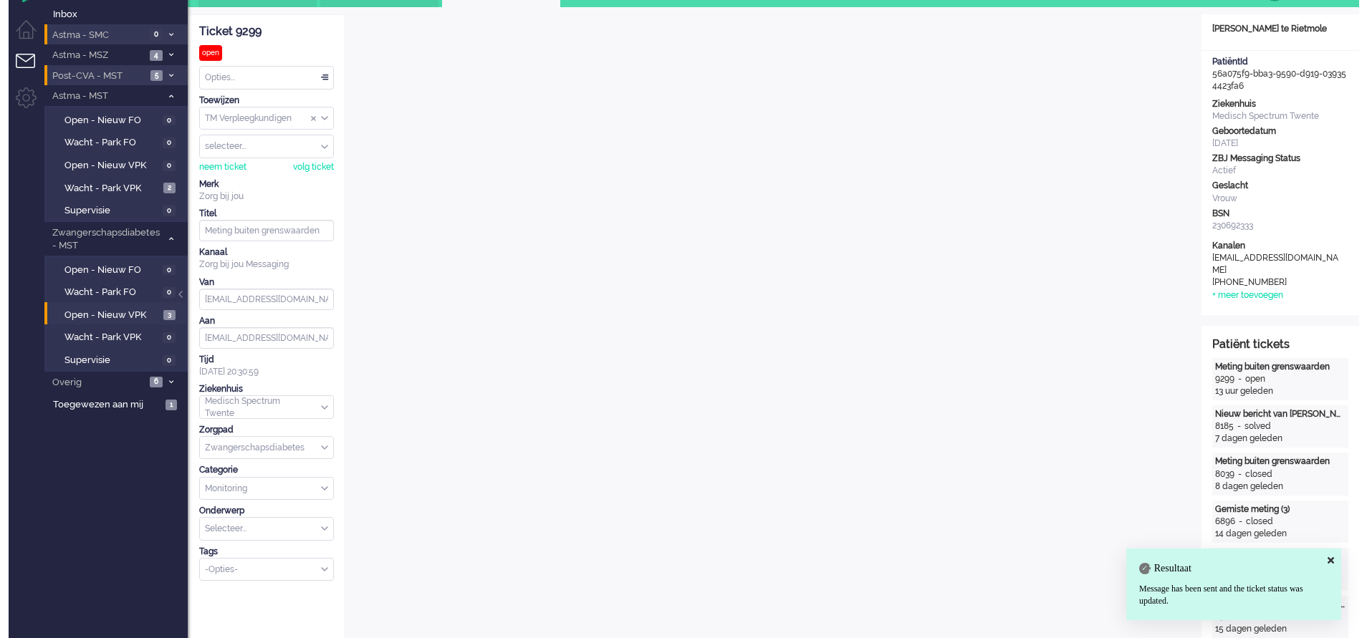
scroll to position [0, 0]
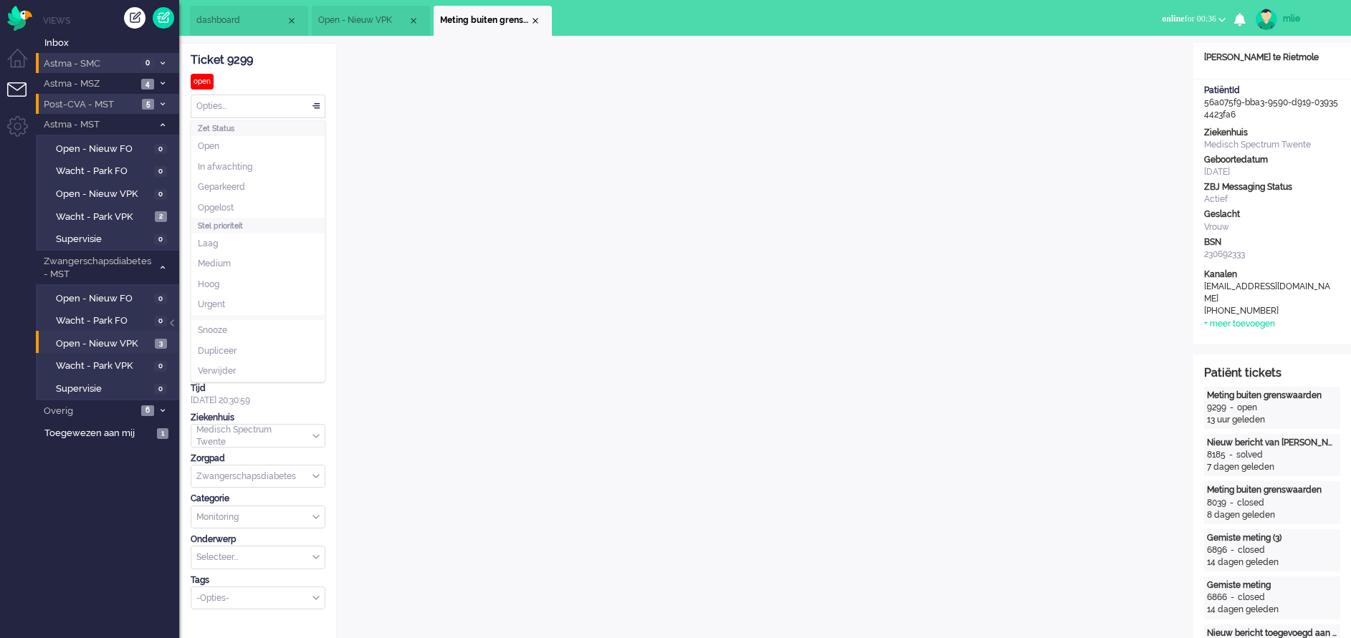
click at [315, 103] on div "Opties..." at bounding box center [257, 106] width 133 height 22
click at [223, 208] on span "Opgelost" at bounding box center [216, 208] width 36 height 12
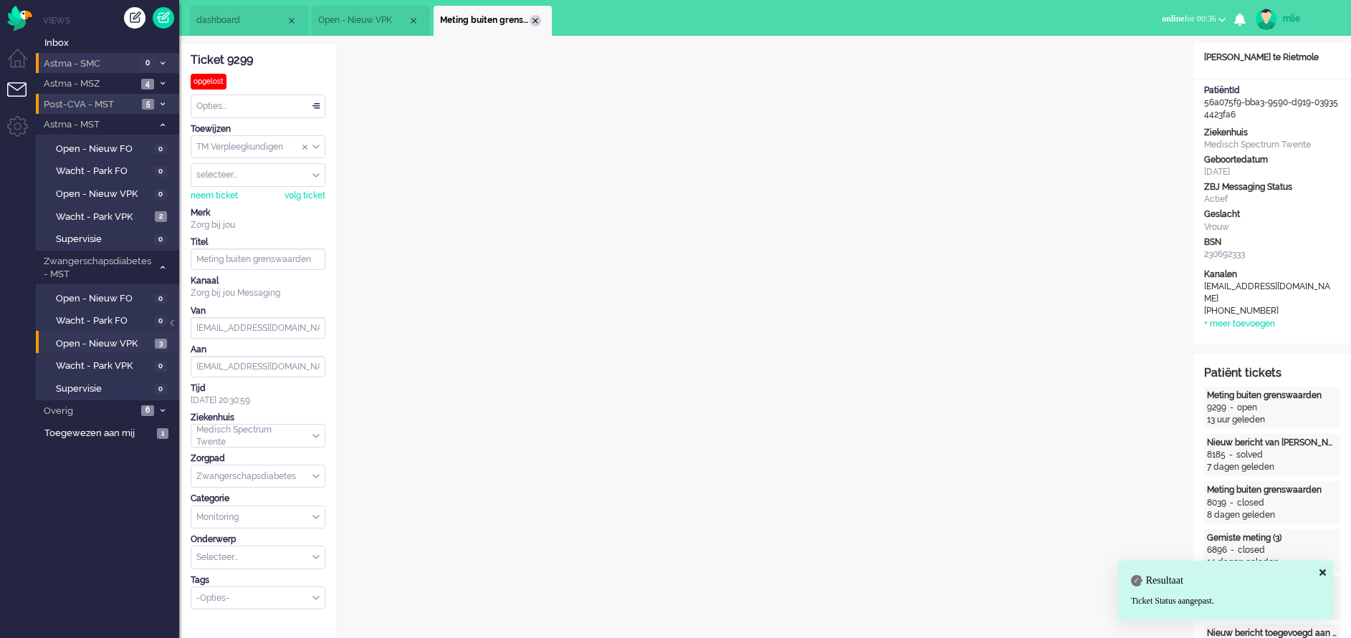
click at [537, 18] on div "Close tab" at bounding box center [535, 20] width 11 height 11
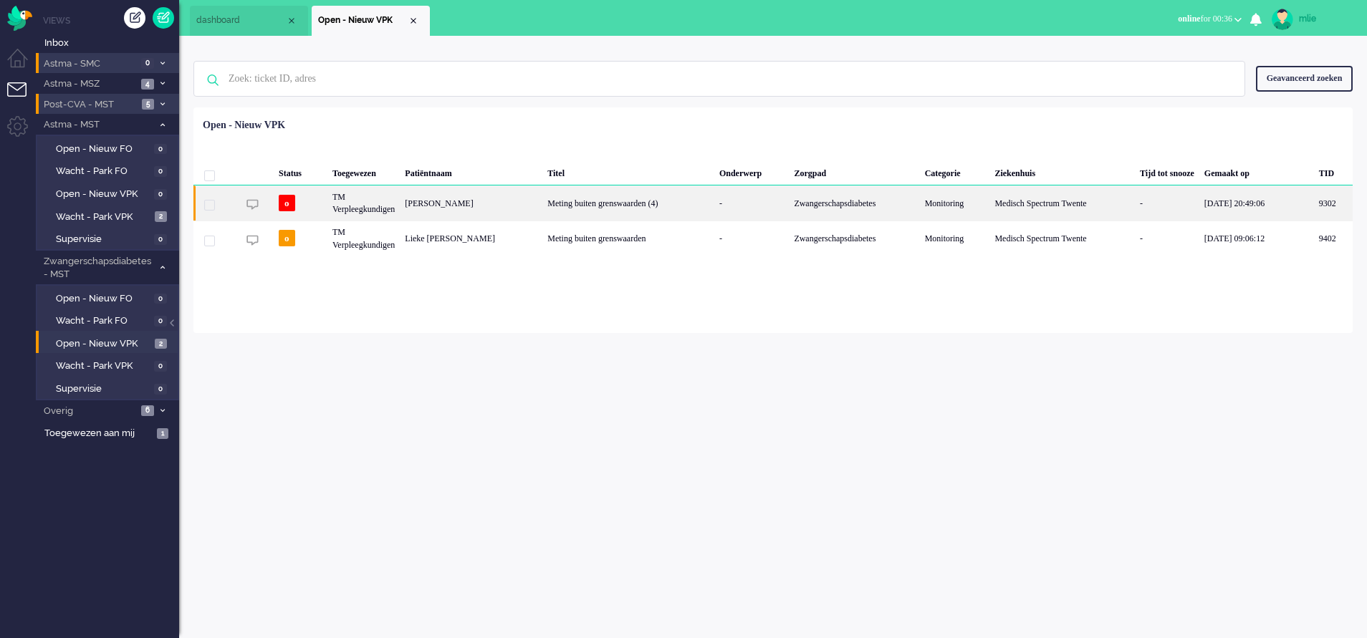
click at [859, 199] on div "Zwangerschapsdiabetes" at bounding box center [854, 203] width 130 height 35
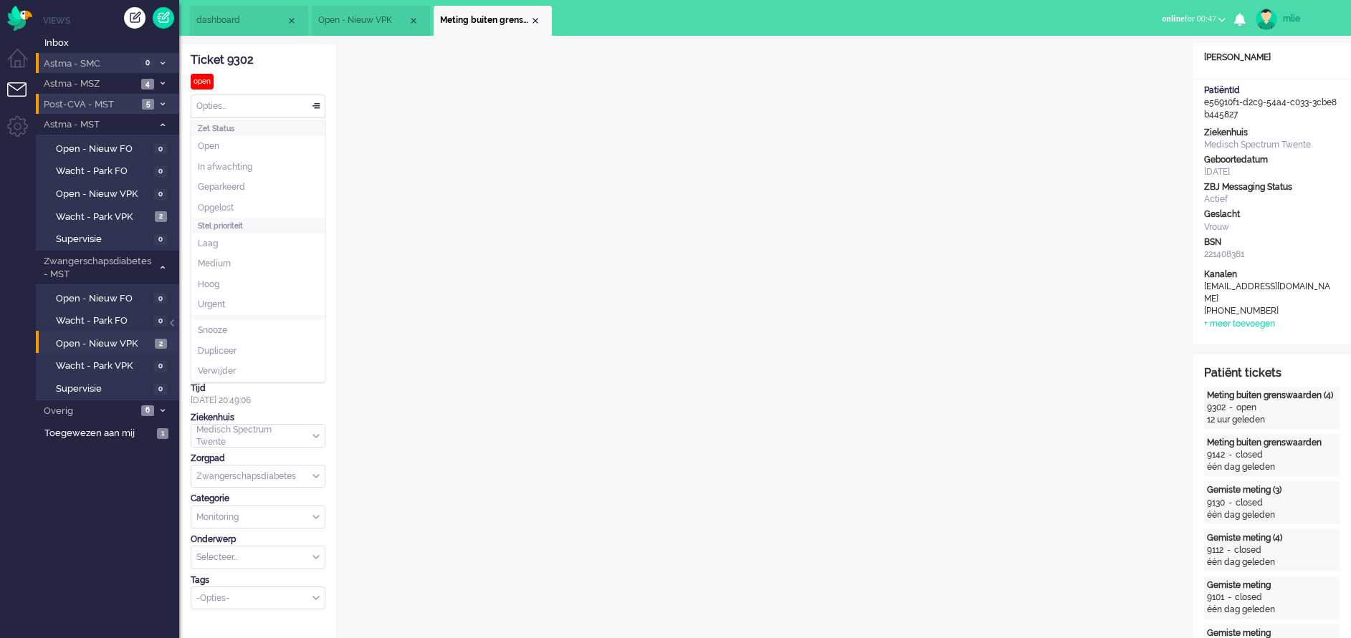
click at [317, 104] on div "Opties..." at bounding box center [257, 106] width 133 height 22
click at [236, 163] on span "In afwachting" at bounding box center [225, 167] width 54 height 12
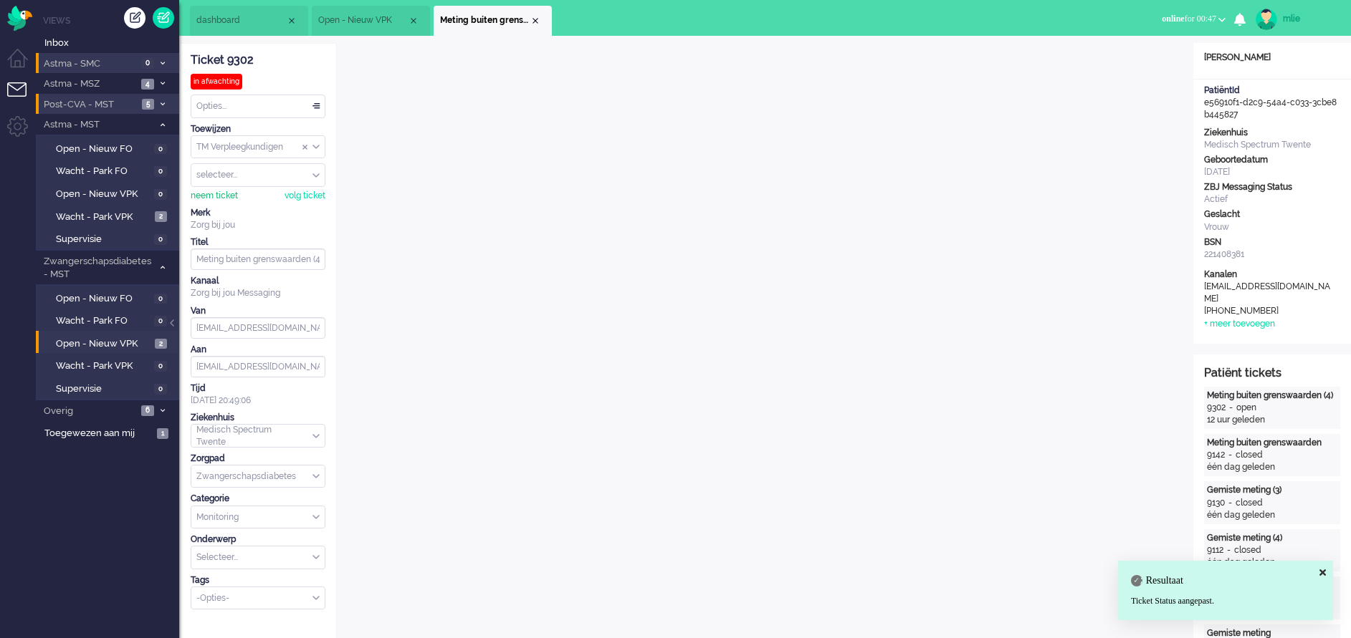
click at [206, 192] on div "neem ticket" at bounding box center [214, 196] width 47 height 12
click at [536, 19] on div "Close tab" at bounding box center [535, 20] width 11 height 11
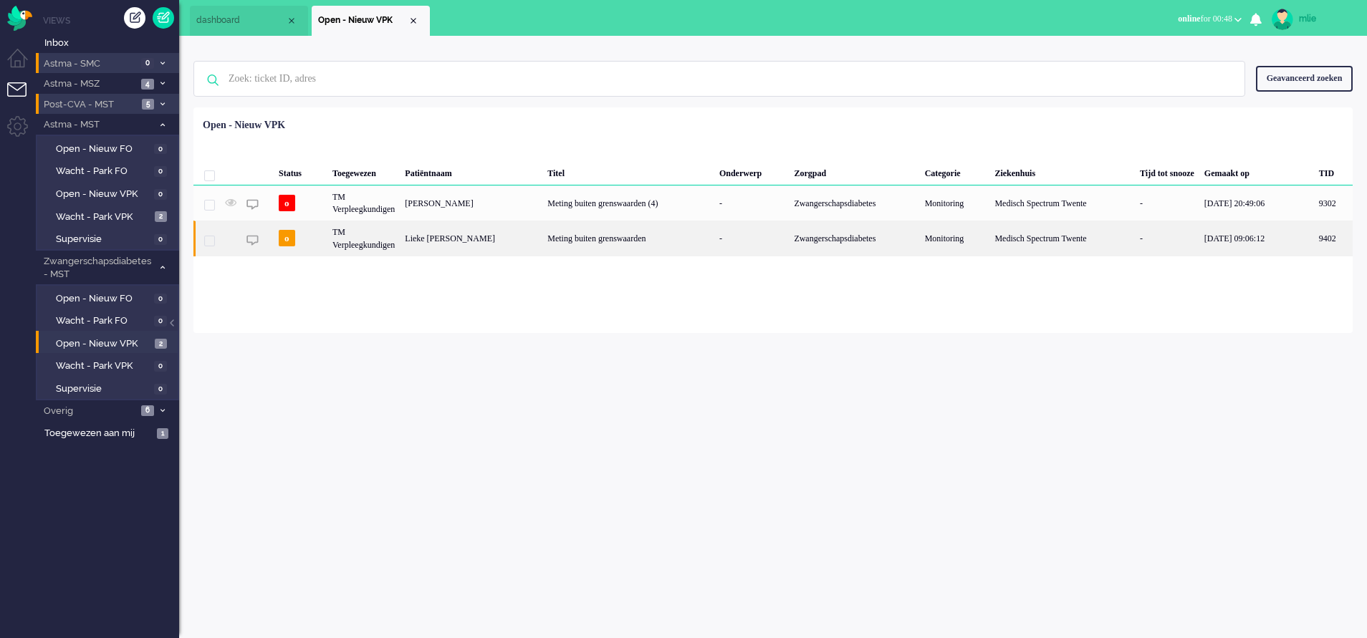
click at [704, 234] on div "Meting buiten grenswaarden" at bounding box center [628, 238] width 172 height 35
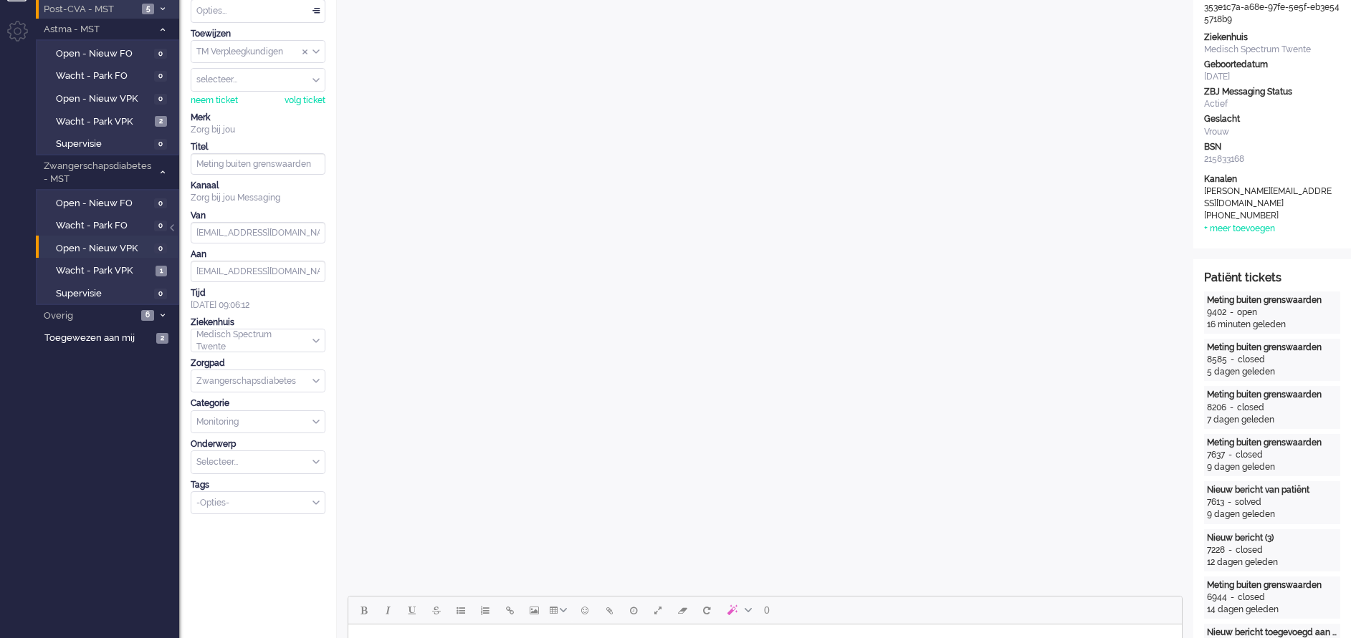
scroll to position [322, 0]
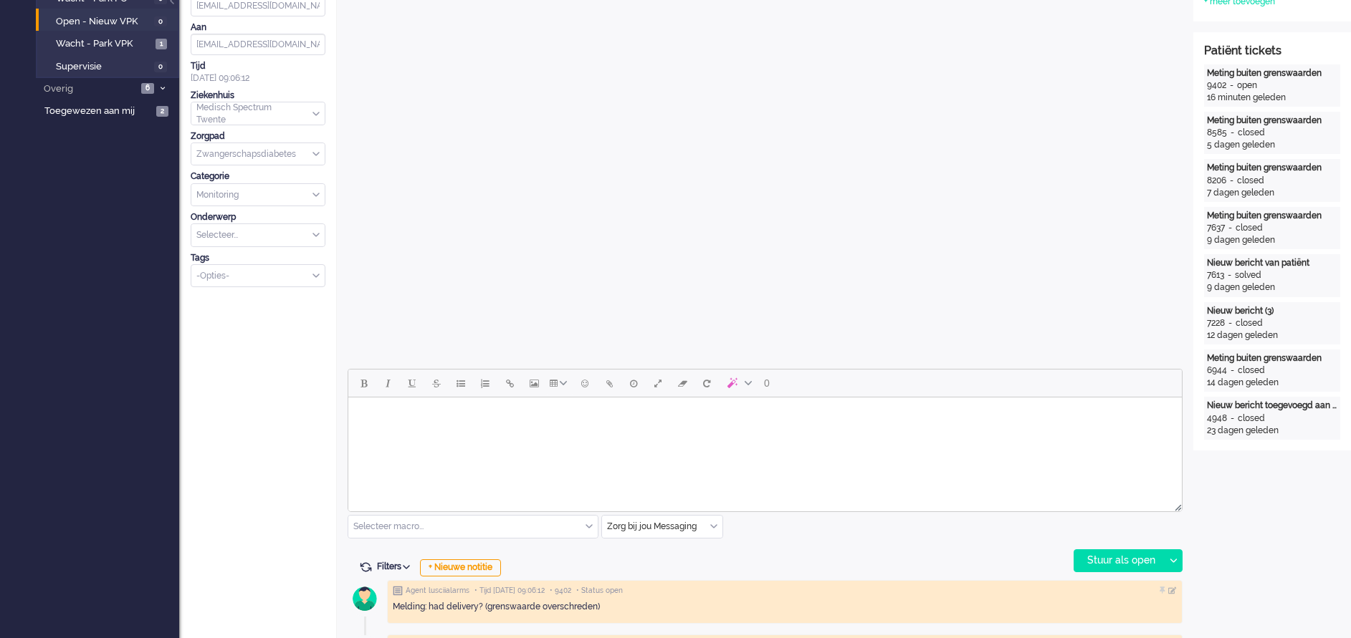
click at [431, 434] on html at bounding box center [764, 416] width 833 height 37
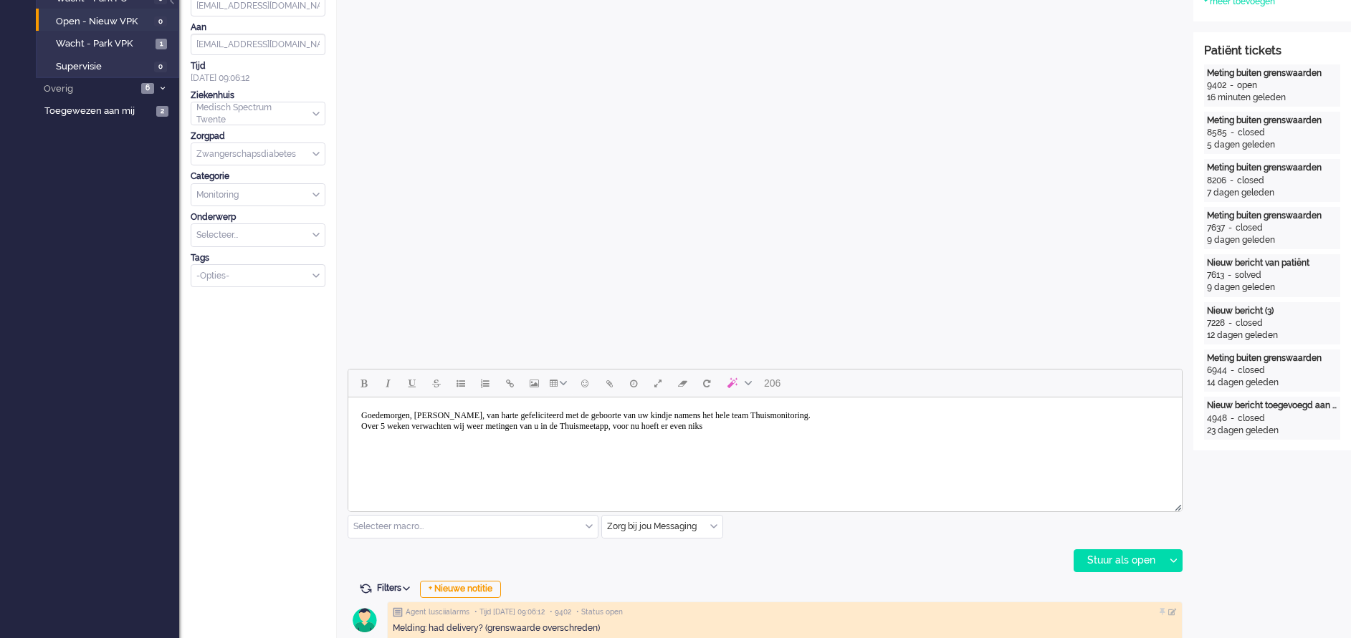
click at [747, 424] on body "Goedemorgen, [PERSON_NAME], van harte gefeliciteerd met de geboorte van uw kind…" at bounding box center [765, 421] width 822 height 36
click at [1129, 560] on div "Stuur als open" at bounding box center [1119, 560] width 90 height 21
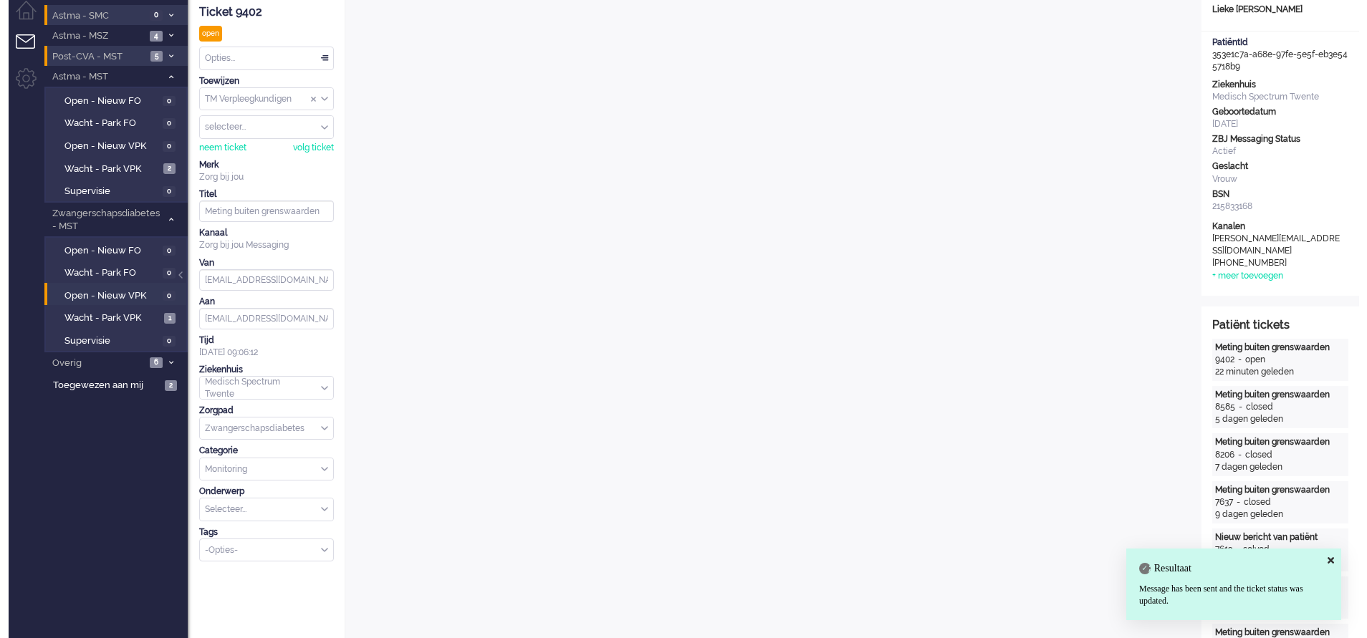
scroll to position [0, 0]
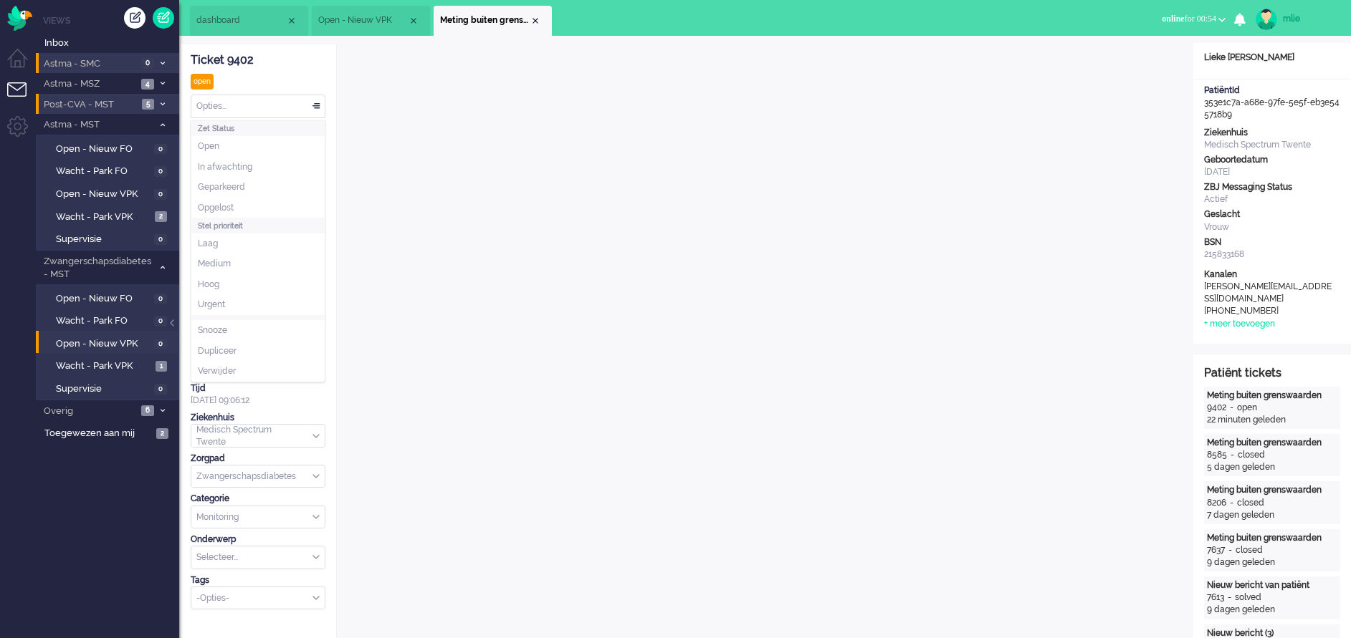
click at [316, 107] on div "Opties..." at bounding box center [257, 106] width 133 height 22
click at [233, 207] on span "Opgelost" at bounding box center [216, 208] width 36 height 12
click at [535, 24] on div "Close tab" at bounding box center [535, 20] width 11 height 11
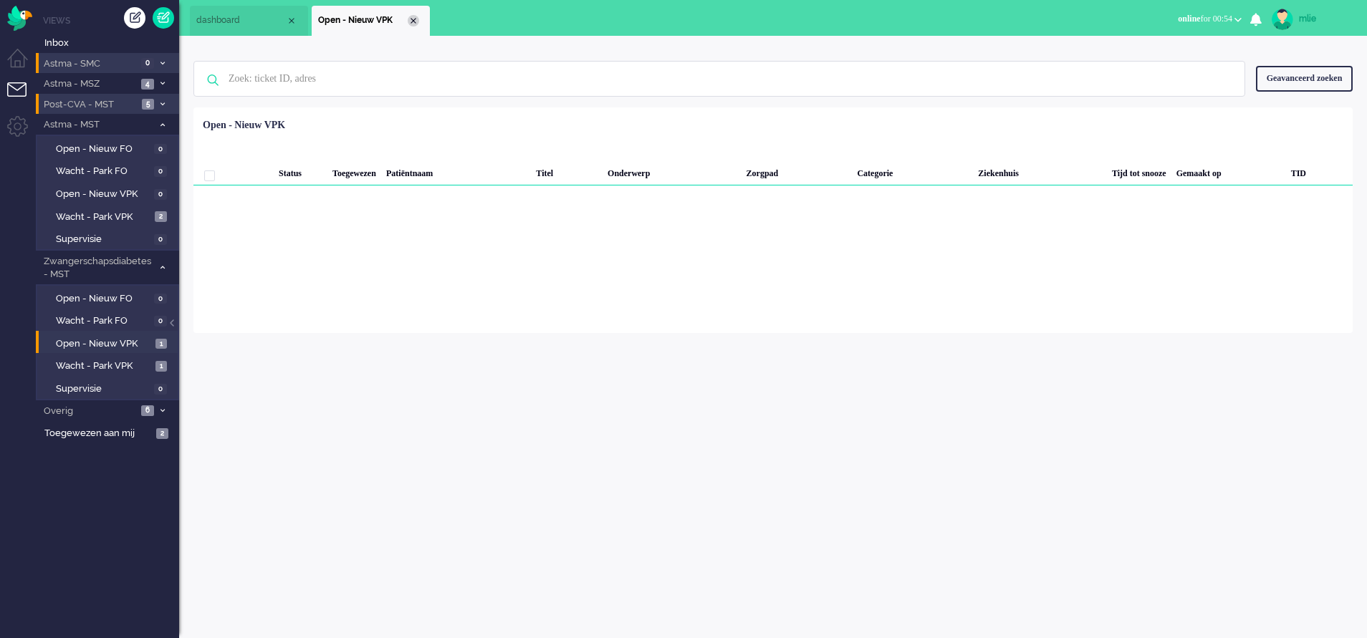
click at [413, 22] on div "Close tab" at bounding box center [413, 20] width 11 height 11
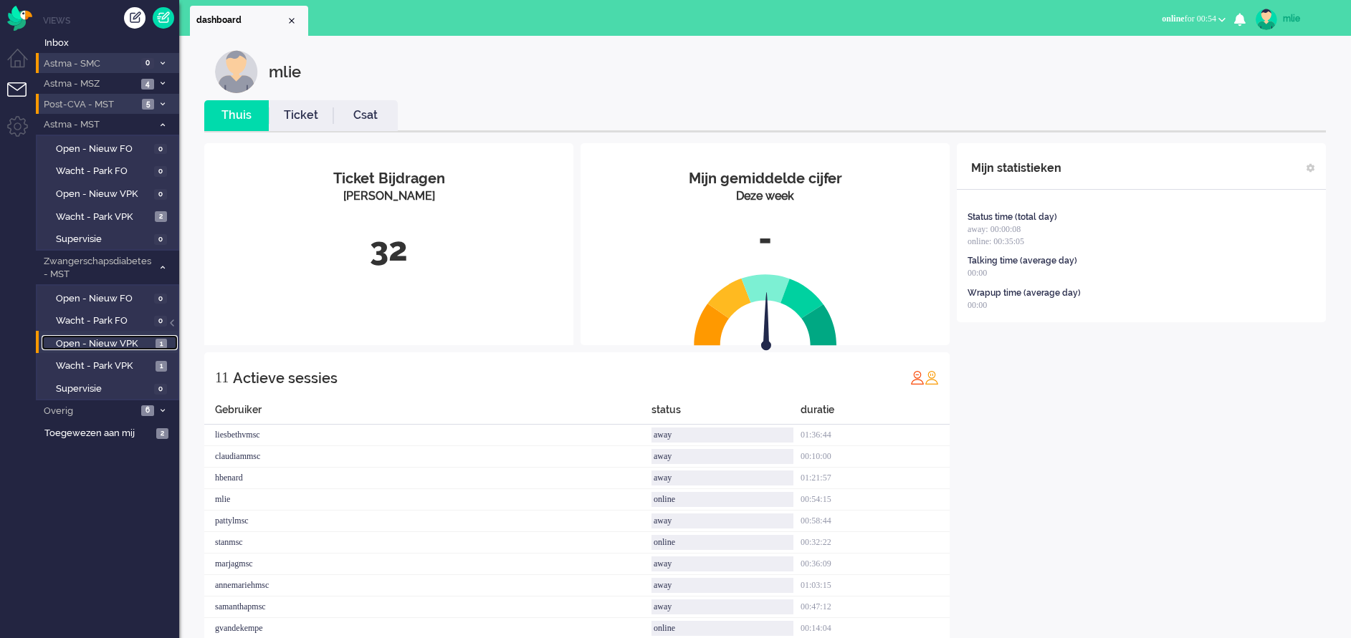
click at [97, 340] on span "Open - Nieuw VPK" at bounding box center [104, 344] width 96 height 14
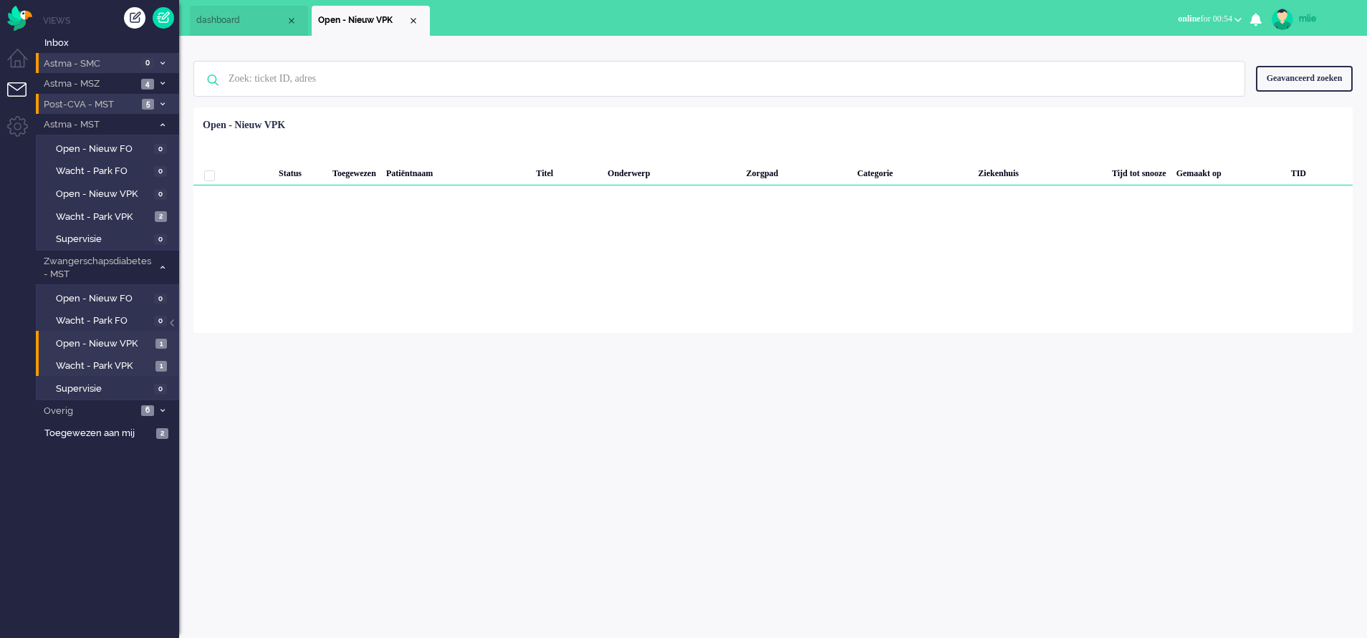
click at [87, 356] on li "Wacht - Park VPK 1" at bounding box center [107, 364] width 142 height 23
click at [84, 364] on span "Wacht - Park VPK" at bounding box center [104, 367] width 96 height 14
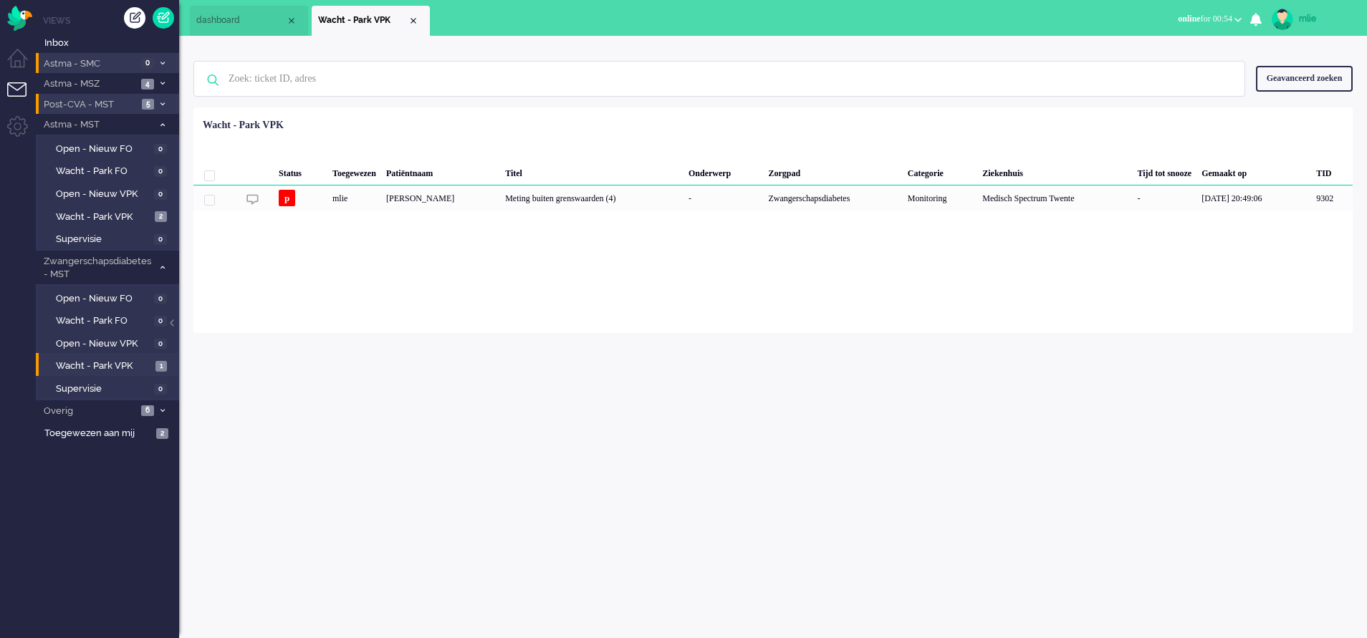
click at [163, 56] on li "Astma - SMC 0" at bounding box center [107, 63] width 143 height 21
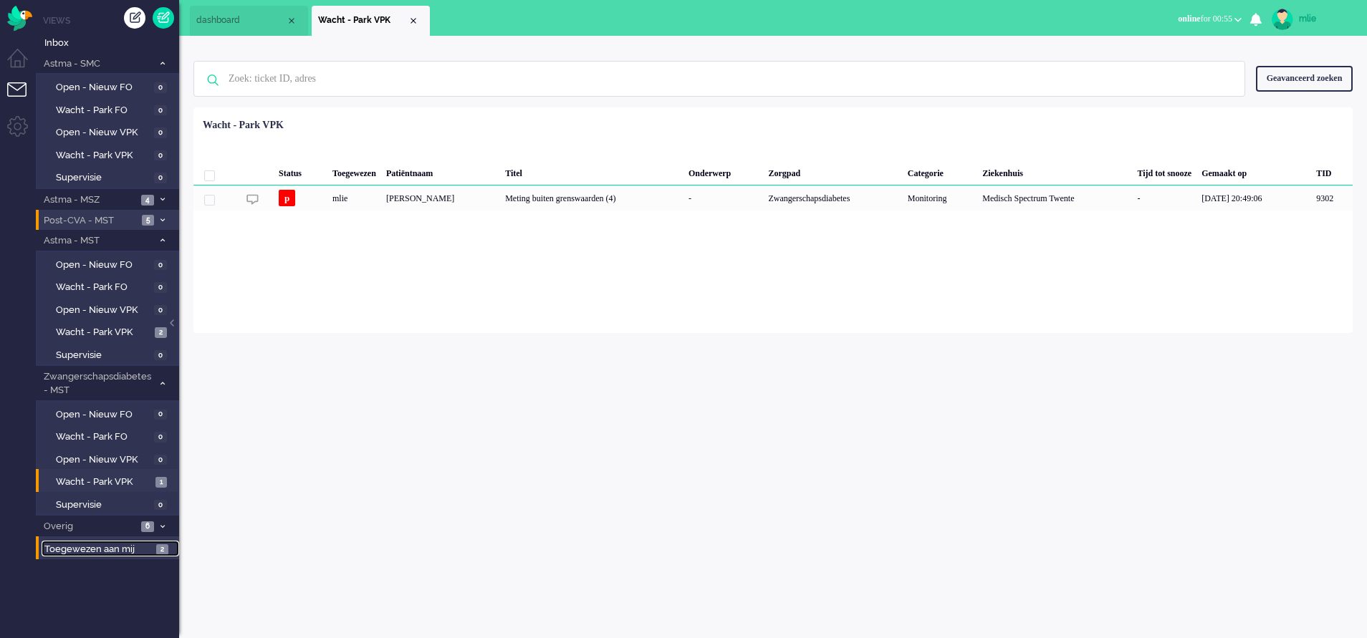
click at [75, 553] on span "Toegewezen aan mij" at bounding box center [97, 550] width 107 height 14
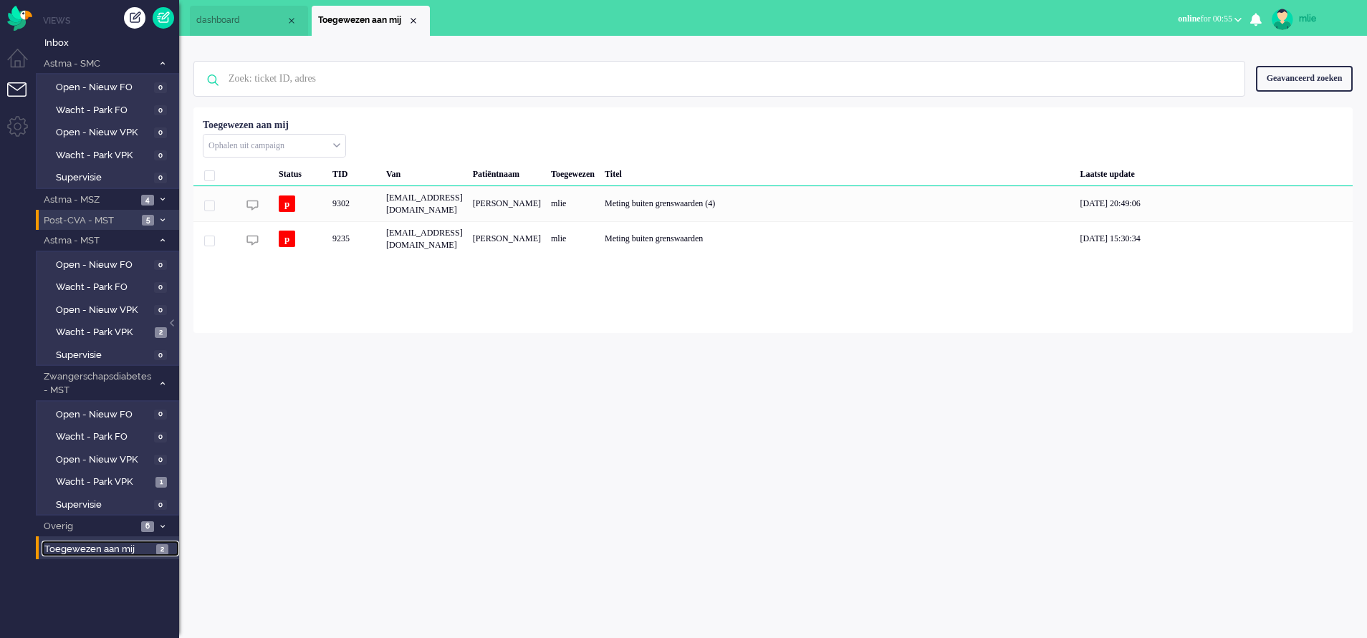
click at [223, 21] on span "dashboard" at bounding box center [241, 20] width 90 height 12
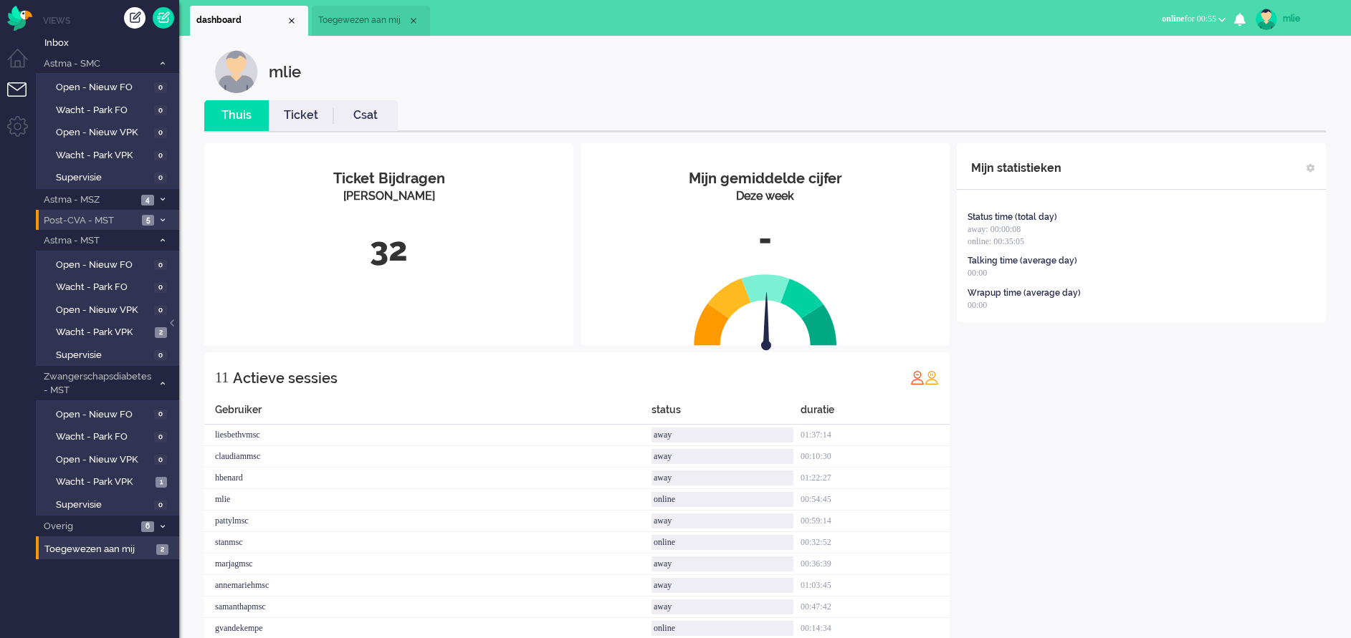
click at [293, 109] on link "Ticket" at bounding box center [301, 115] width 64 height 16
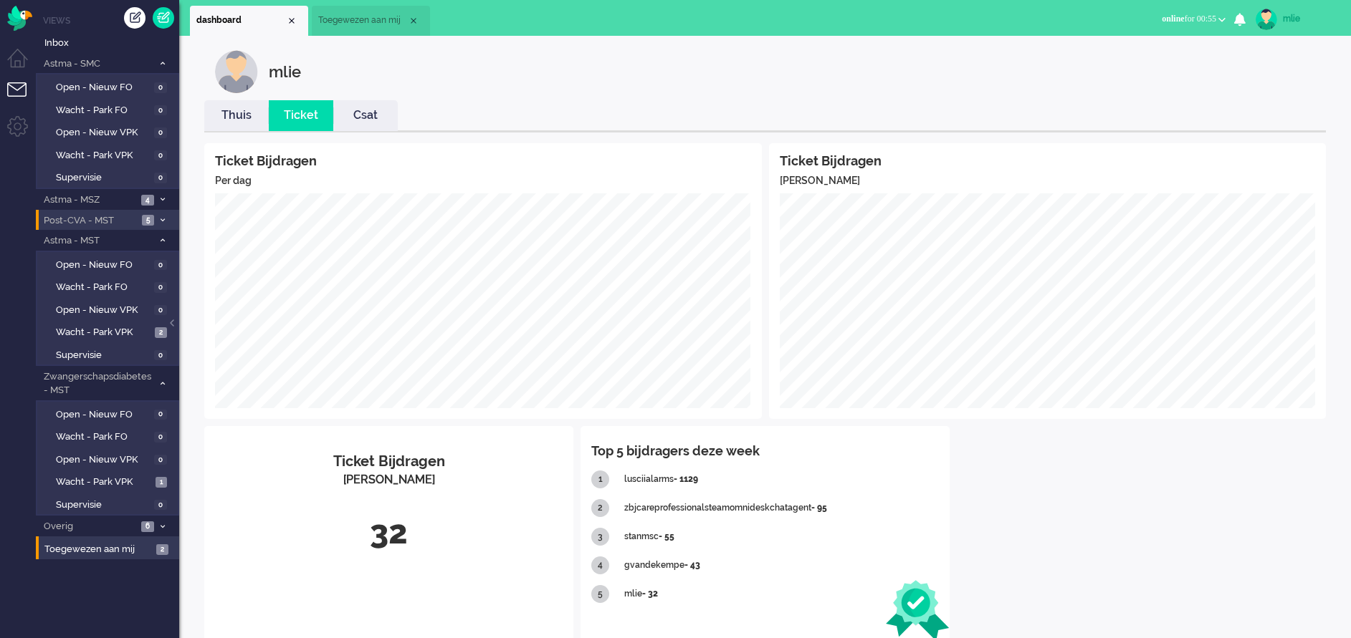
click at [231, 123] on link "Thuis" at bounding box center [236, 115] width 64 height 16
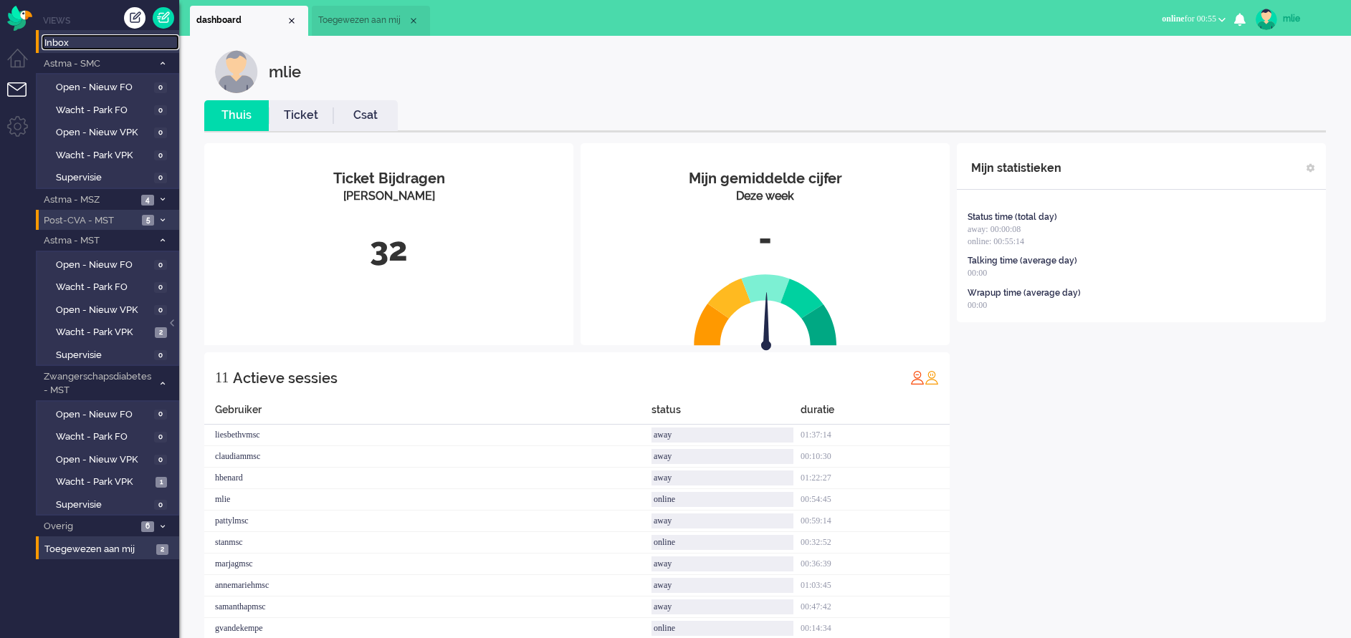
click at [52, 41] on span "Inbox" at bounding box center [111, 44] width 135 height 14
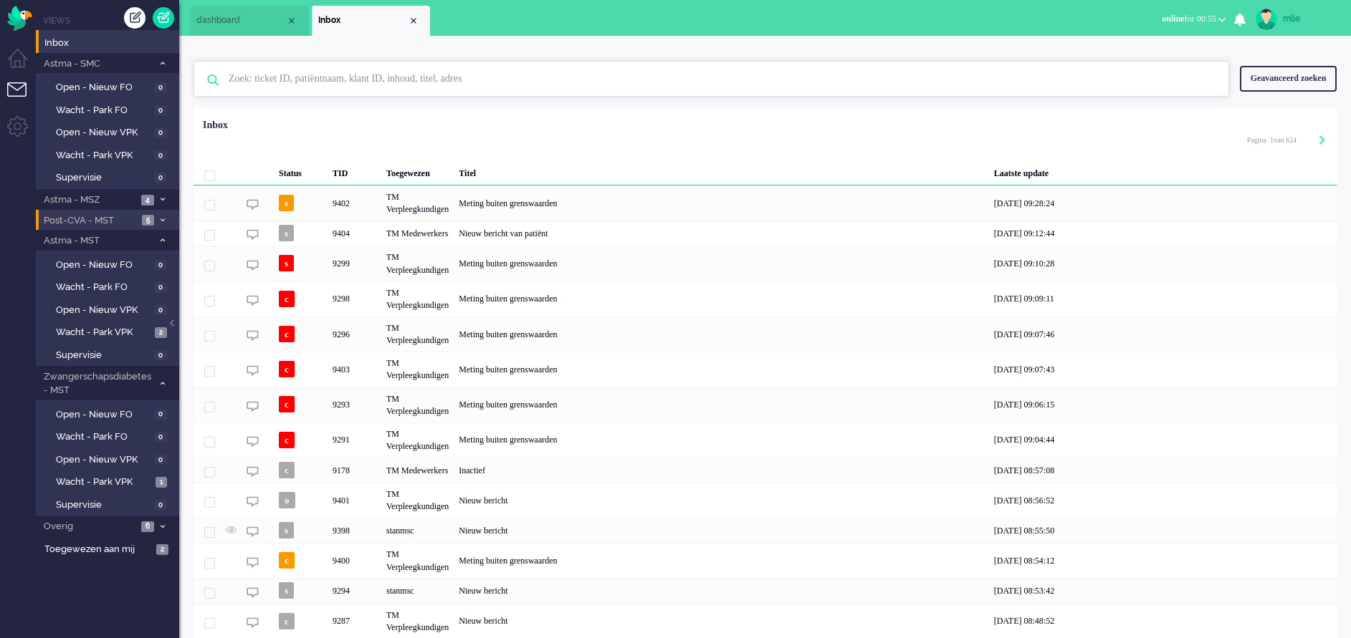
click at [302, 79] on input "text" at bounding box center [713, 79] width 991 height 34
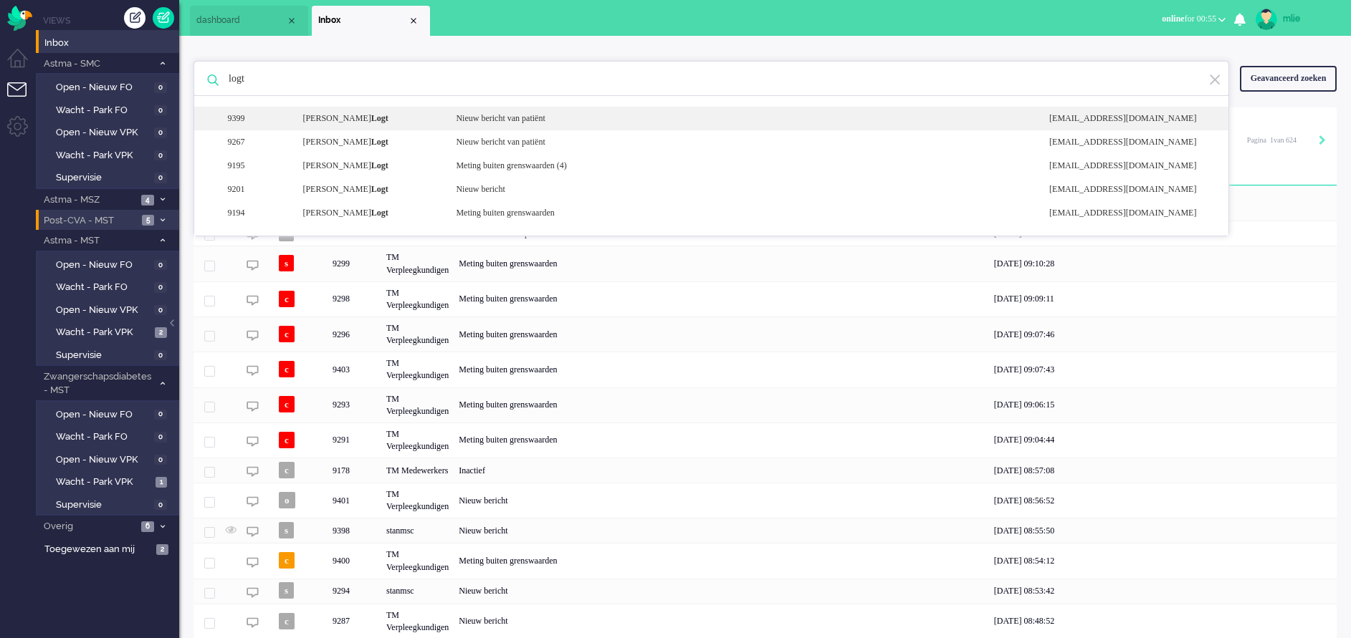
type input "logt"
click at [520, 119] on div "Nieuw bericht van patiënt" at bounding box center [741, 118] width 593 height 12
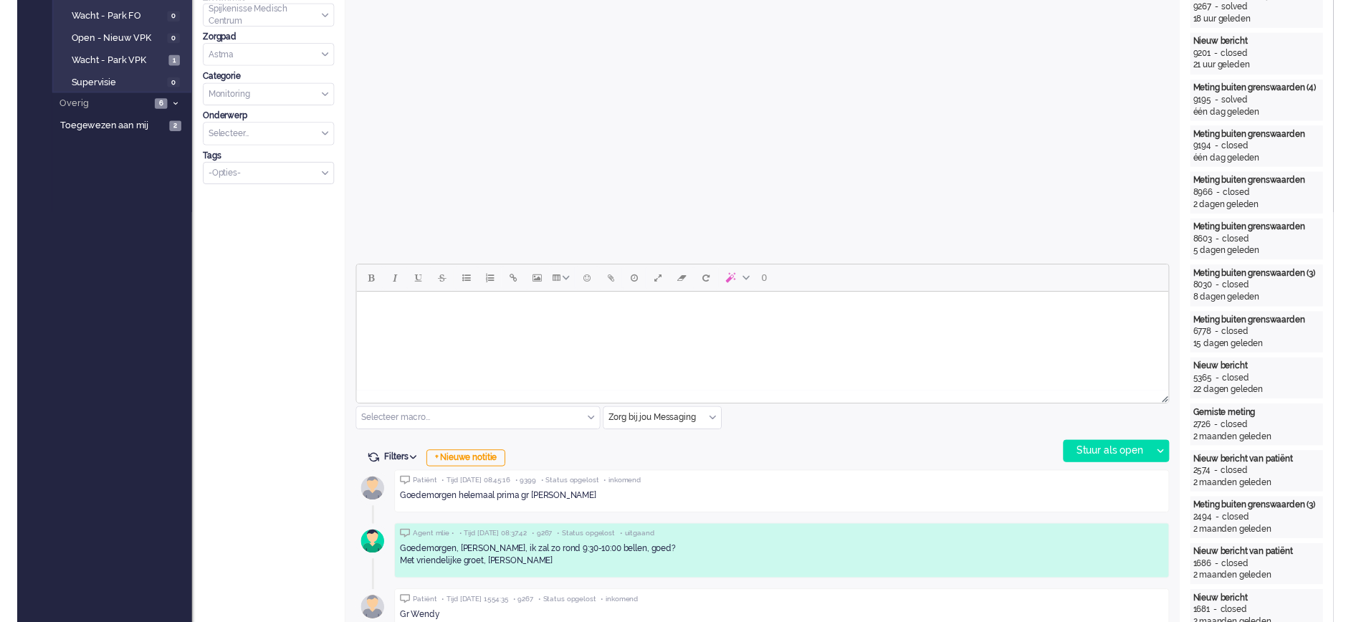
scroll to position [372, 0]
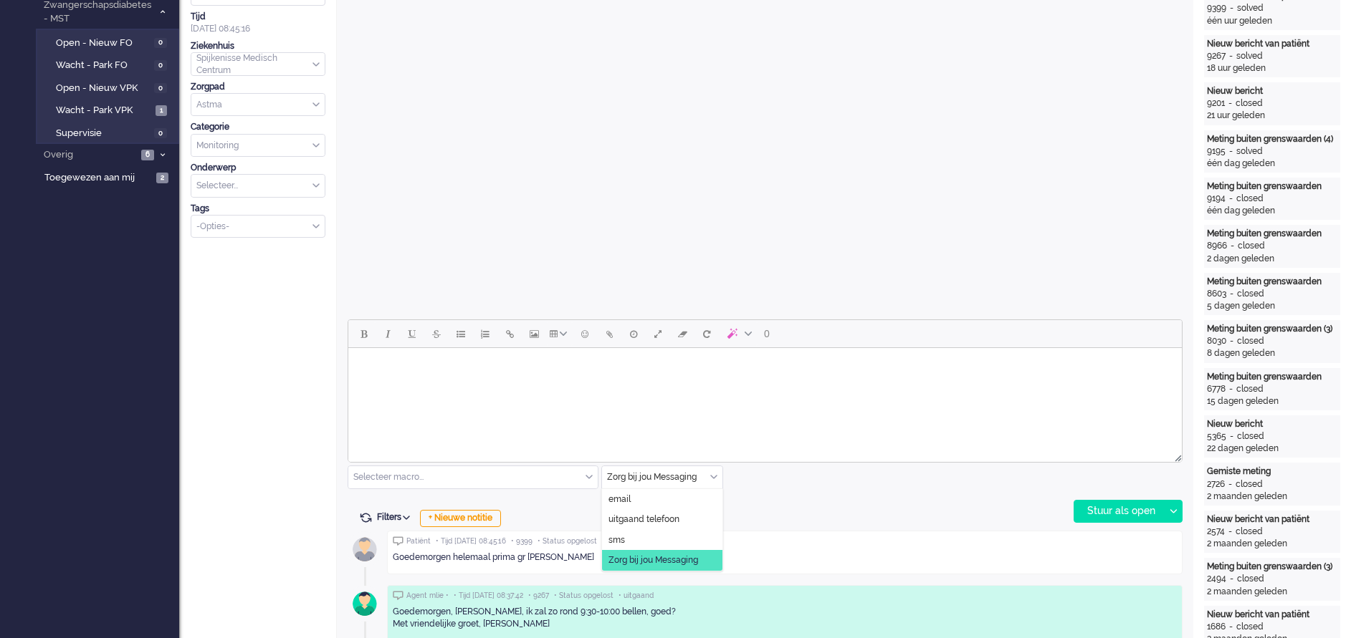
click at [716, 471] on input "text" at bounding box center [662, 477] width 120 height 22
click at [669, 521] on span "uitgaand telefoon" at bounding box center [643, 520] width 71 height 12
click at [1107, 513] on div "Stuur als open" at bounding box center [1119, 511] width 90 height 21
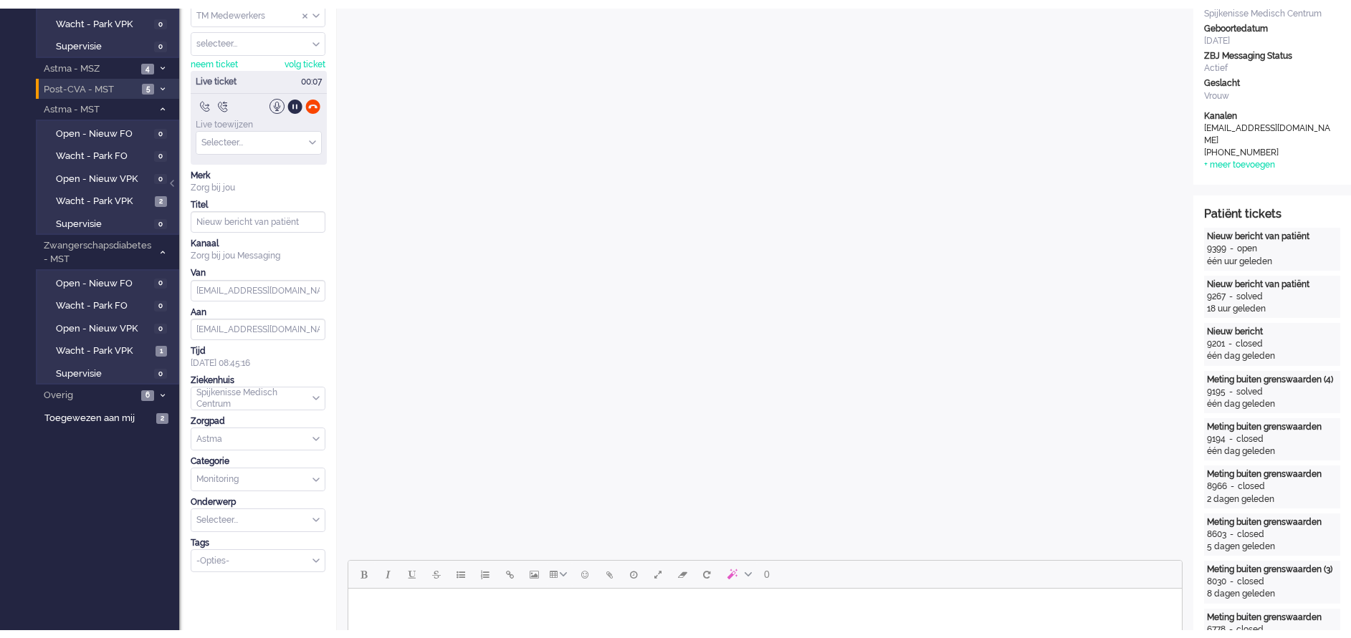
scroll to position [0, 0]
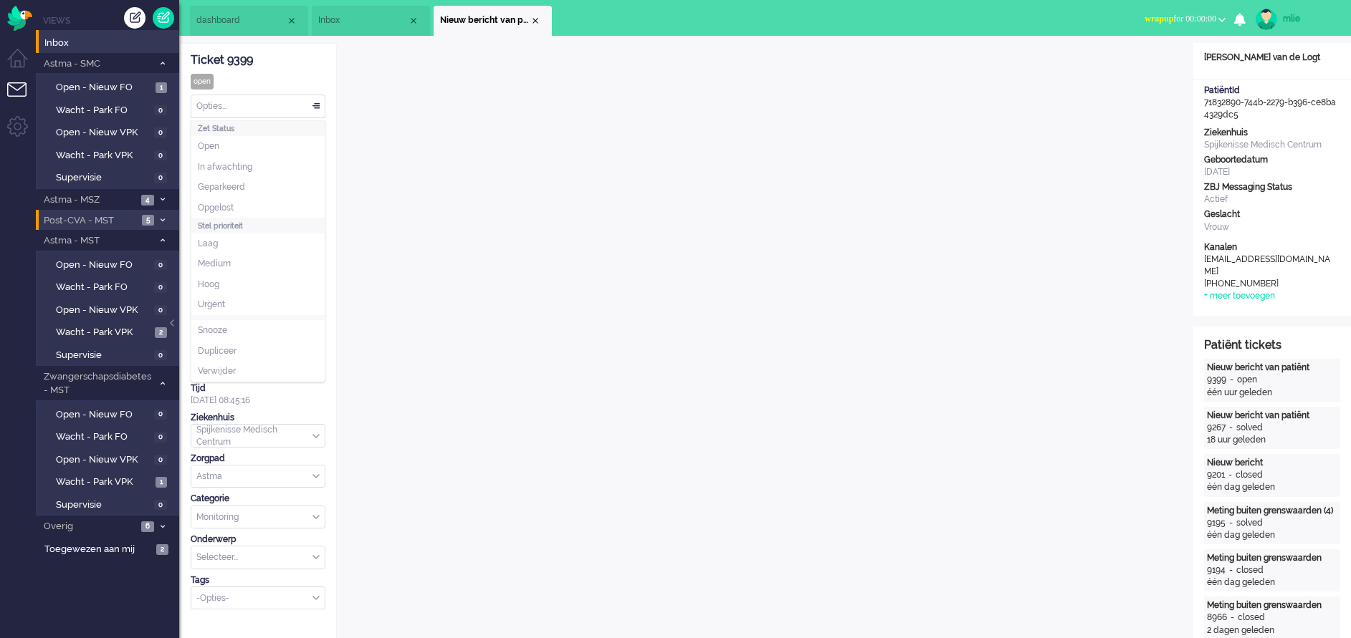
click at [313, 109] on div "Opties..." at bounding box center [257, 106] width 133 height 22
click at [238, 168] on span "In afwachting" at bounding box center [225, 167] width 54 height 12
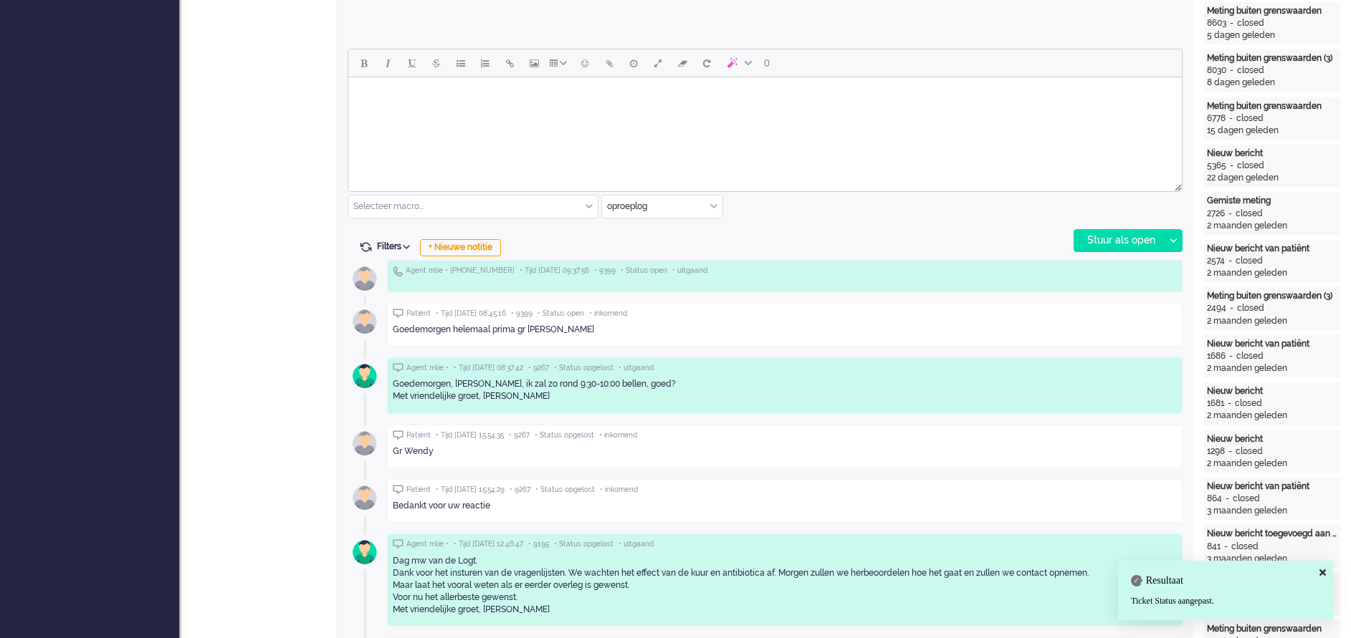
scroll to position [645, 0]
click at [394, 112] on html at bounding box center [764, 93] width 833 height 37
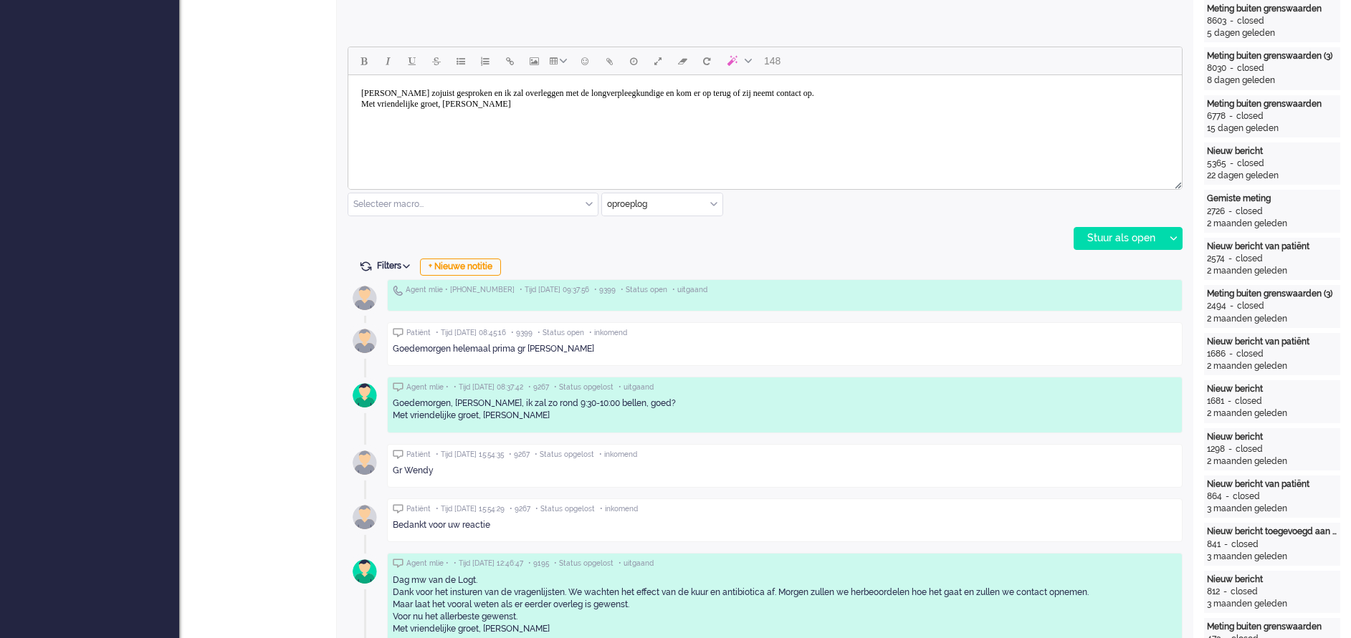
click at [471, 99] on body "[PERSON_NAME] zojuist gesproken en ik zal overleggen met de longverpleegkundige…" at bounding box center [765, 99] width 822 height 36
click at [1122, 233] on div "Stuur als open" at bounding box center [1119, 238] width 90 height 21
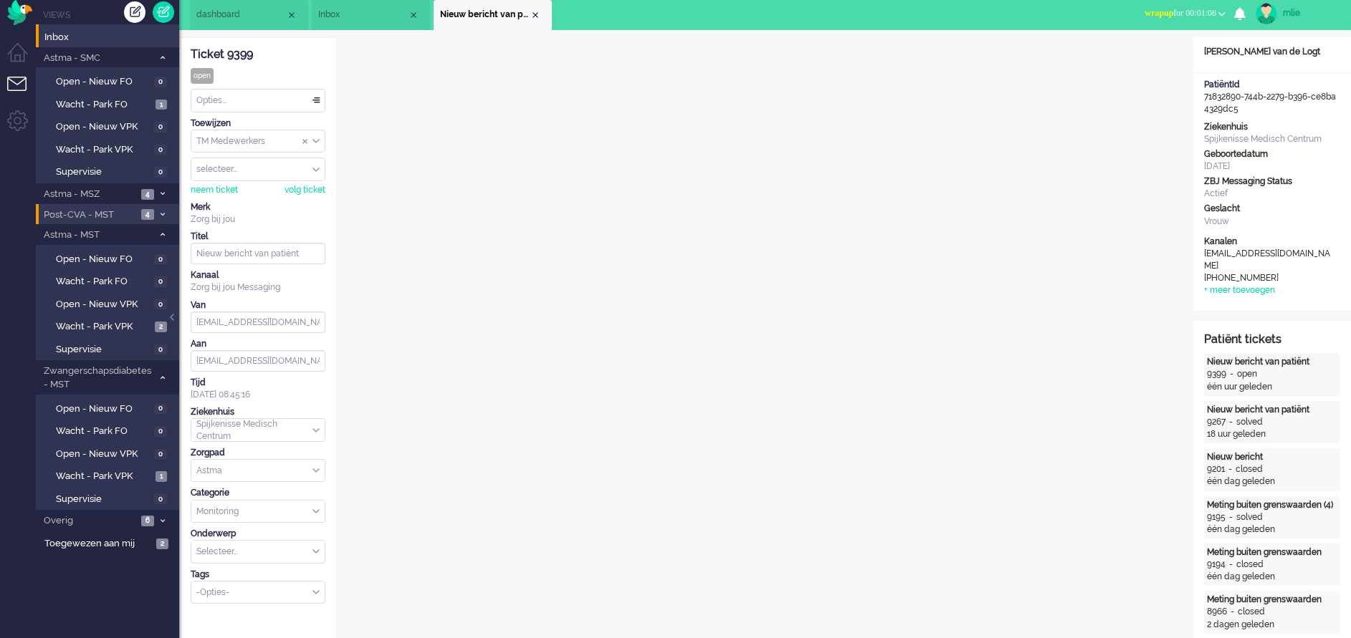
scroll to position [0, 0]
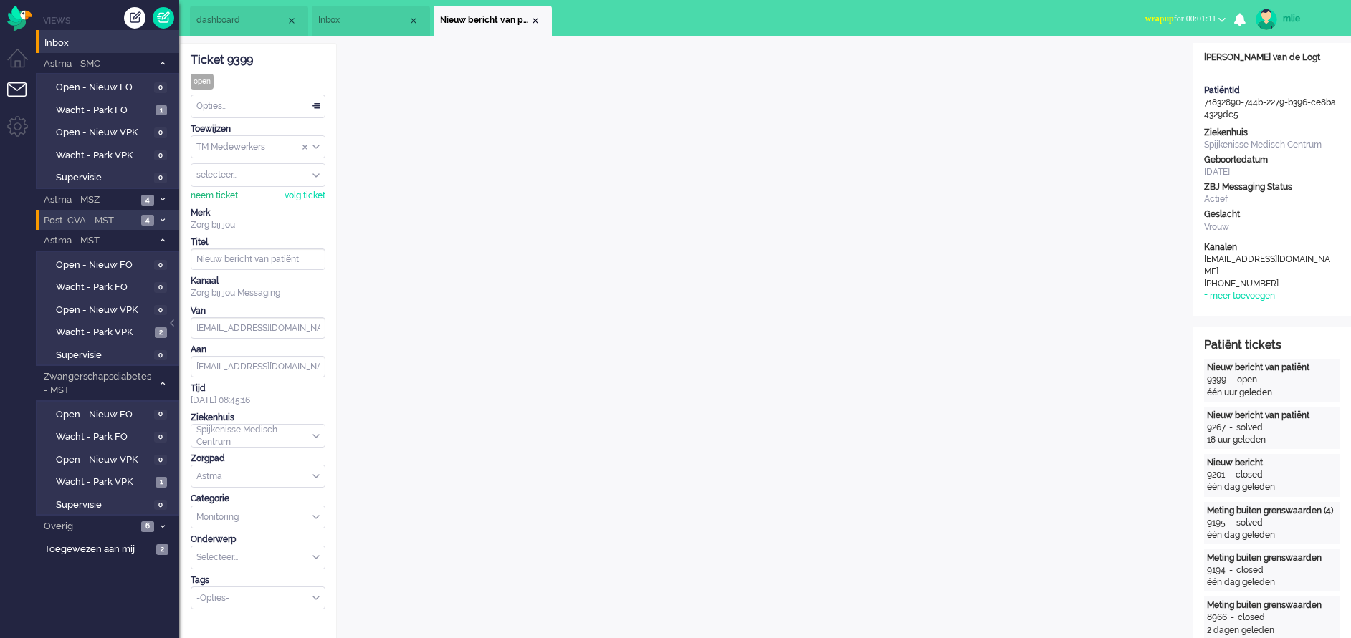
click at [215, 193] on div "neem ticket" at bounding box center [214, 196] width 47 height 12
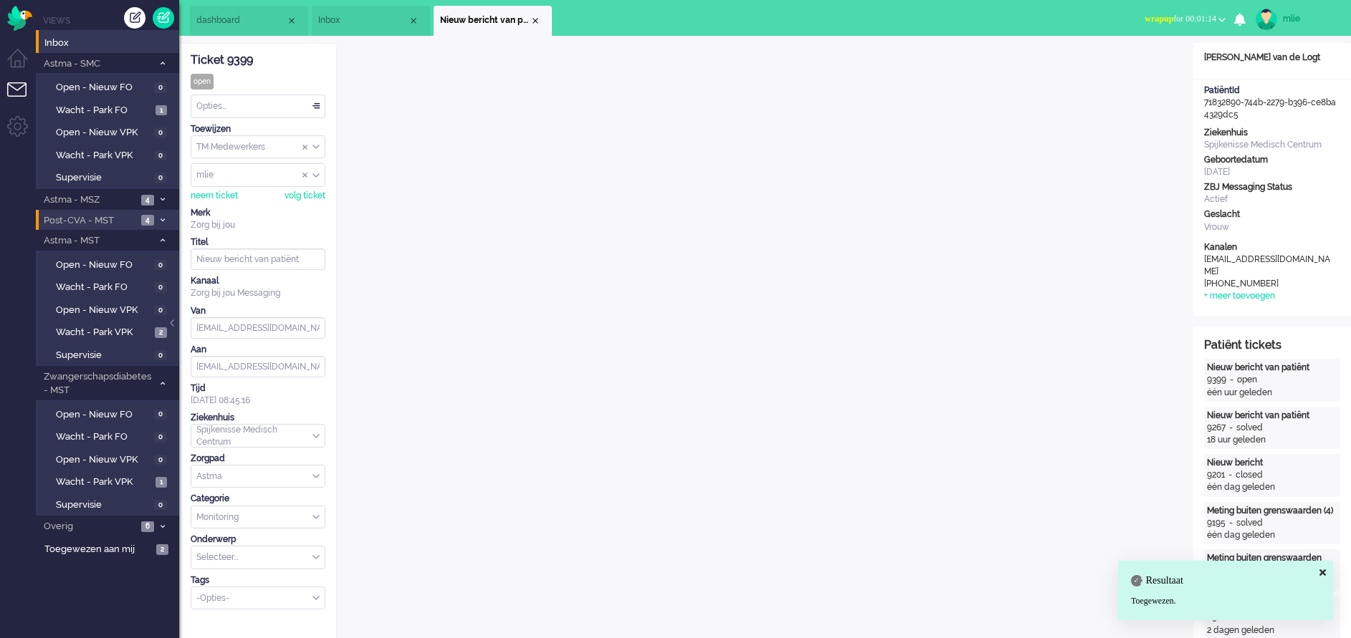
click at [228, 29] on li "dashboard" at bounding box center [249, 21] width 118 height 30
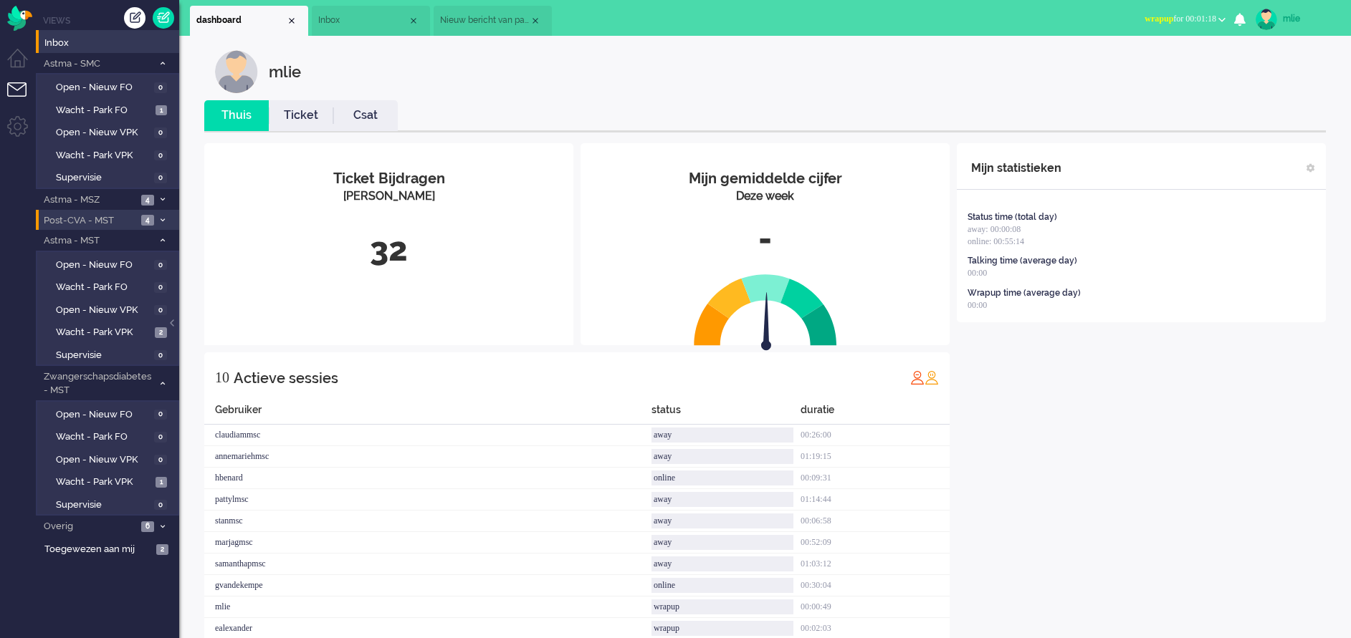
click at [287, 113] on link "Ticket" at bounding box center [301, 115] width 64 height 16
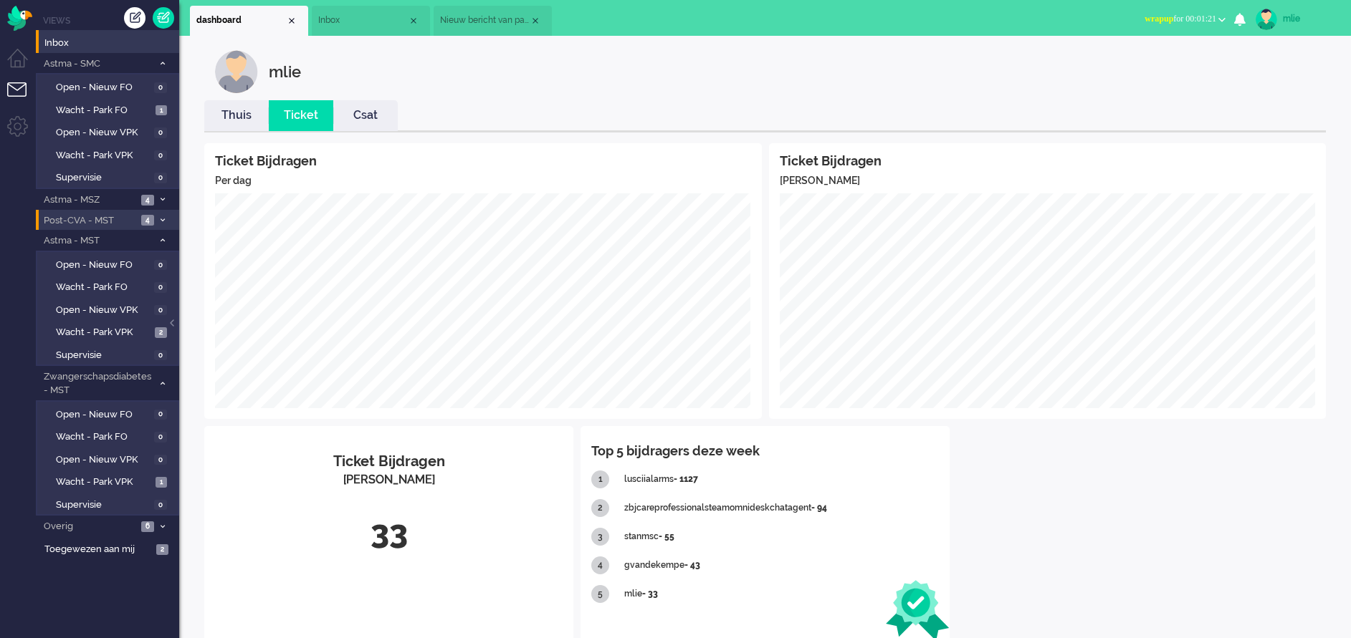
click at [226, 120] on link "Thuis" at bounding box center [236, 115] width 64 height 16
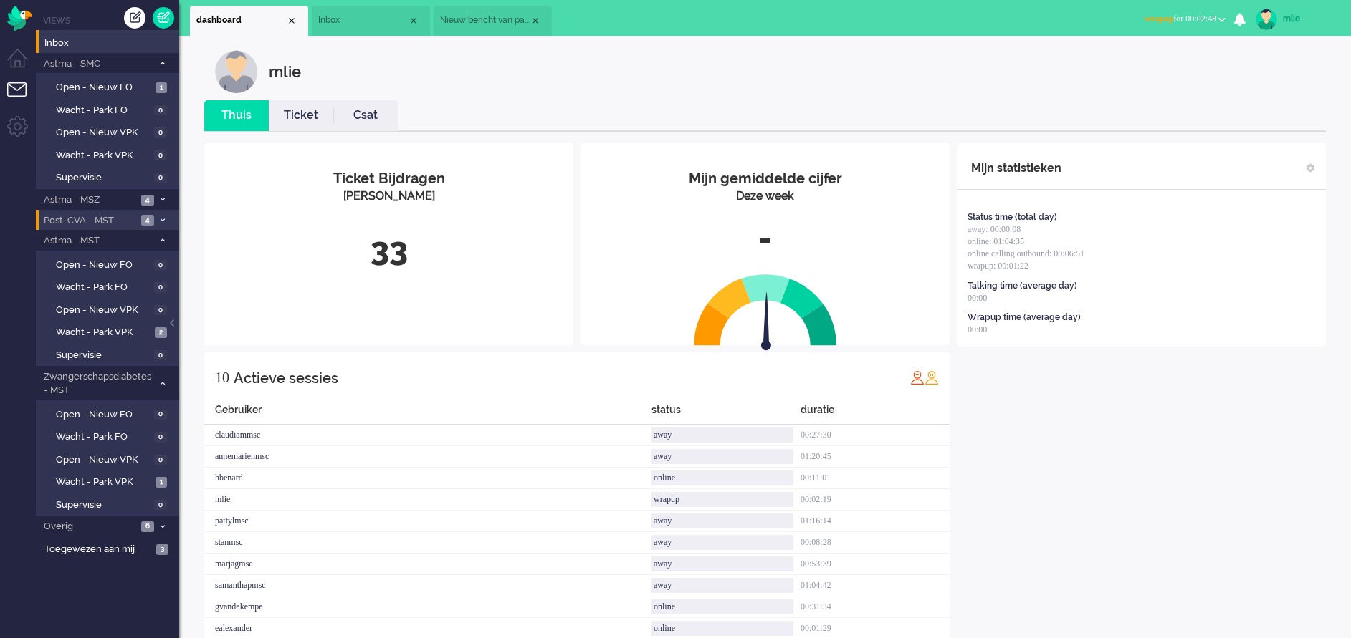
click at [360, 20] on span "Inbox" at bounding box center [363, 20] width 90 height 12
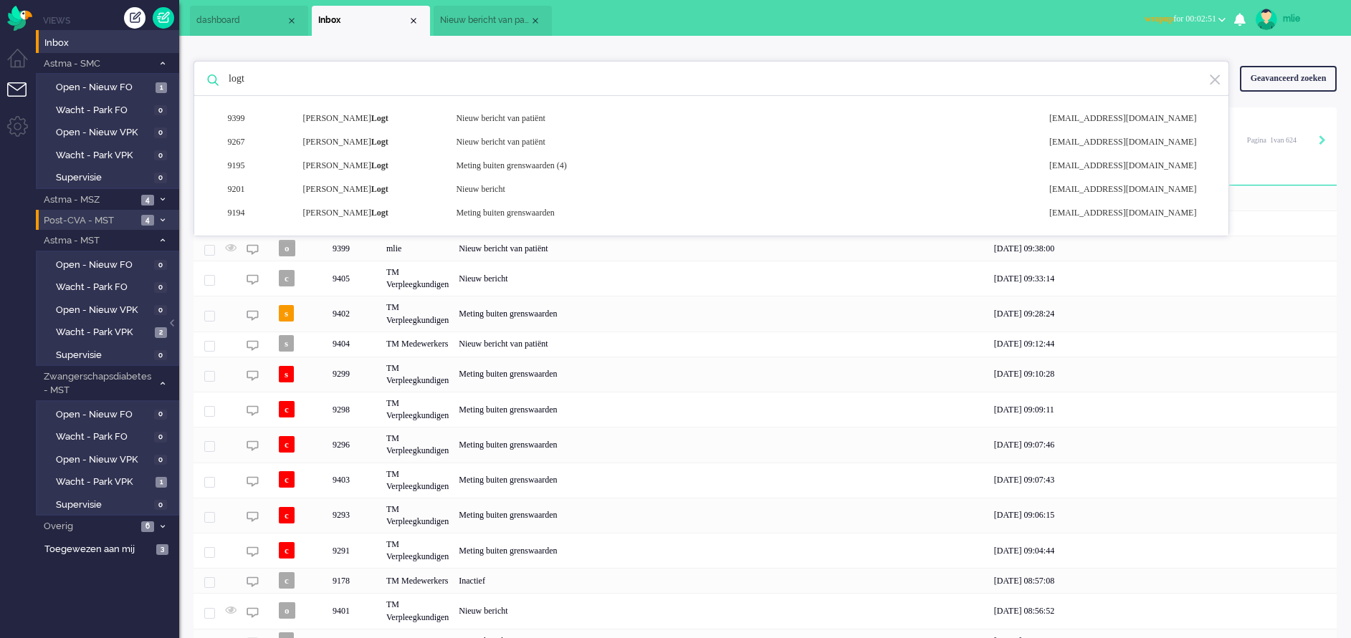
click at [481, 17] on span "Nieuw bericht van patiënt" at bounding box center [485, 20] width 90 height 12
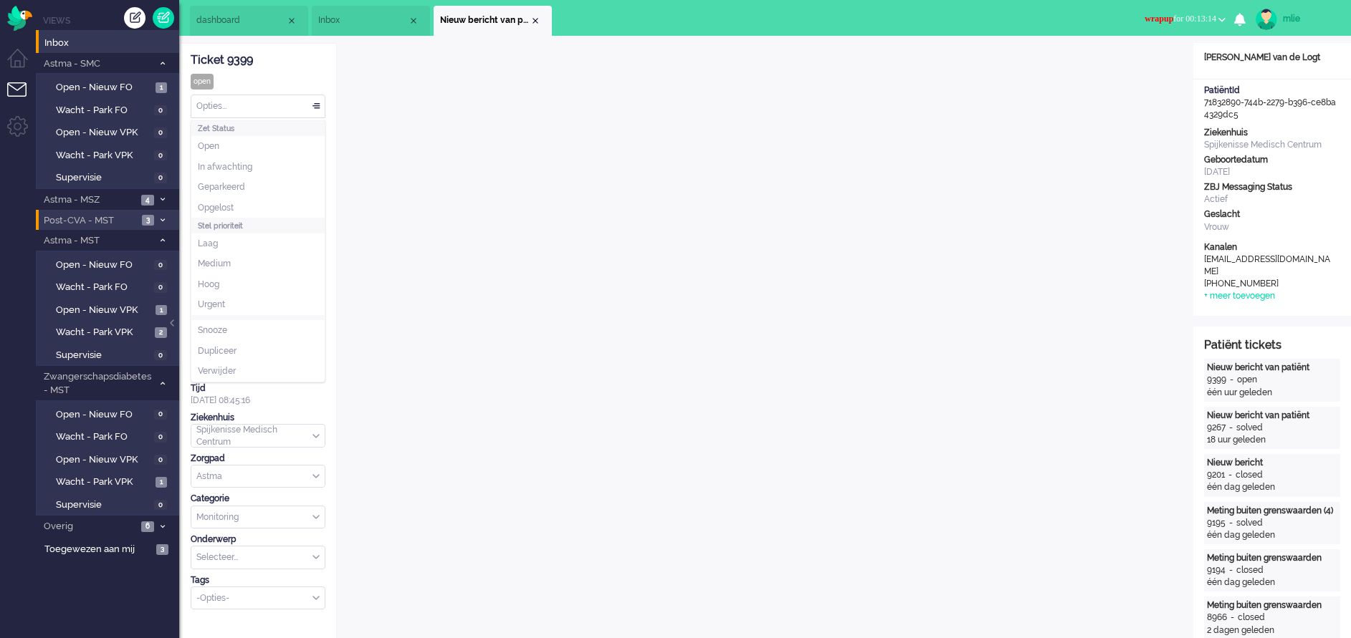
click at [319, 105] on div "Opties..." at bounding box center [257, 106] width 133 height 22
click at [243, 204] on li "Opgelost" at bounding box center [257, 208] width 133 height 21
click at [1144, 19] on span "wrapup" at bounding box center [1158, 19] width 29 height 10
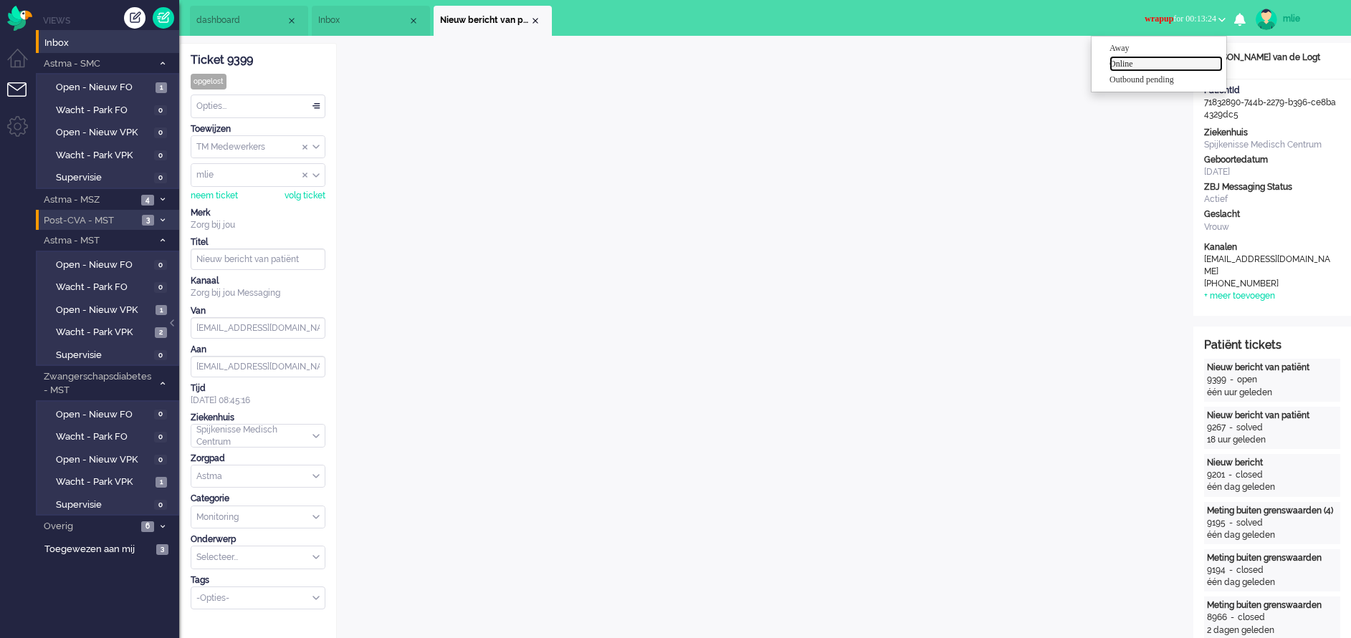
click at [1143, 63] on label "Online" at bounding box center [1165, 64] width 113 height 12
click at [537, 21] on div "Close tab" at bounding box center [535, 20] width 11 height 11
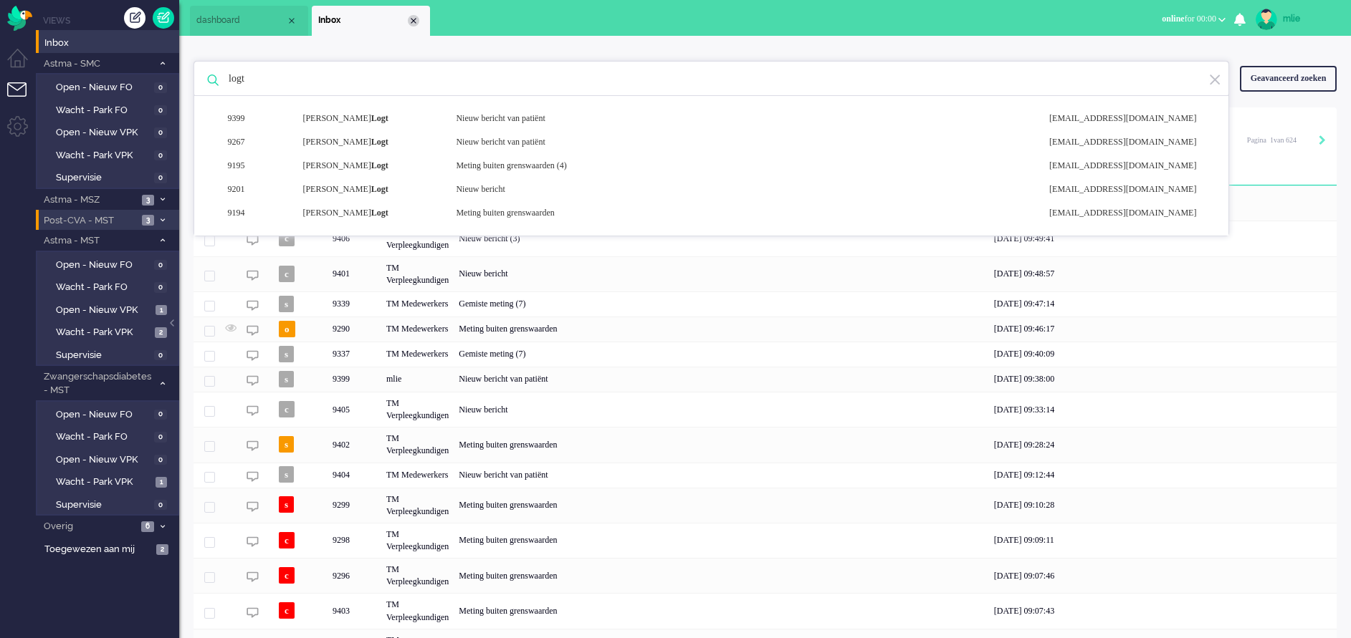
click at [412, 24] on div "Close tab" at bounding box center [413, 20] width 11 height 11
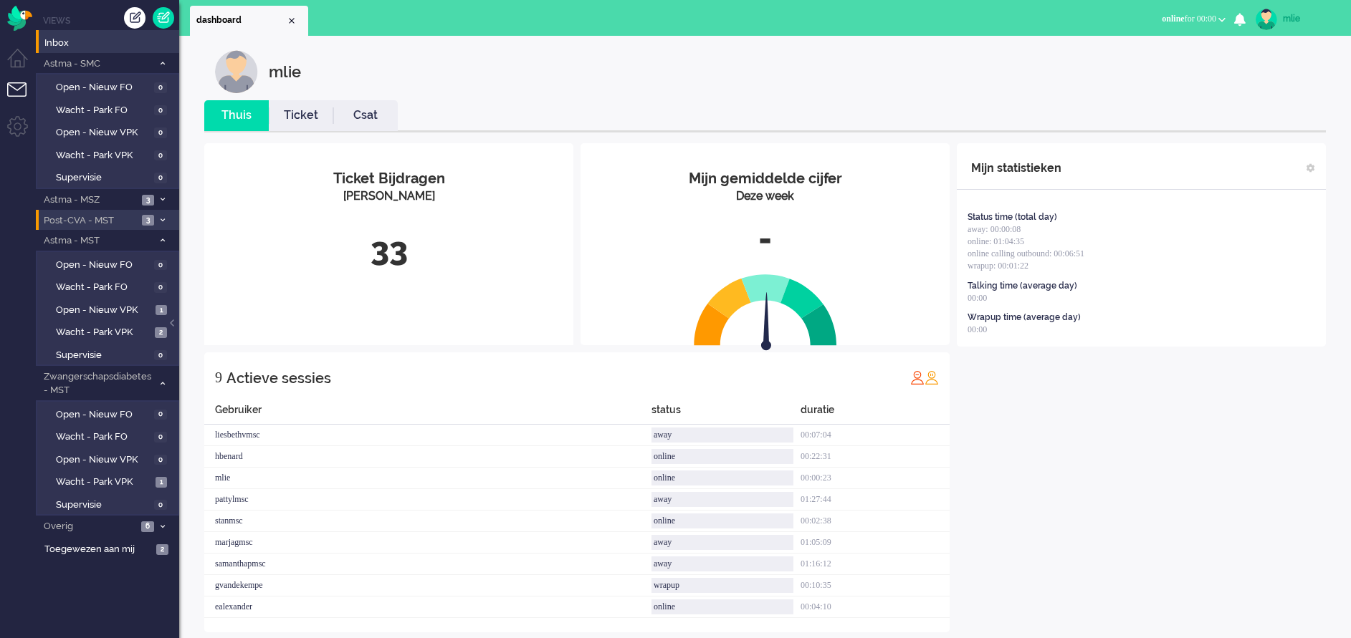
click at [161, 61] on icon at bounding box center [163, 63] width 4 height 5
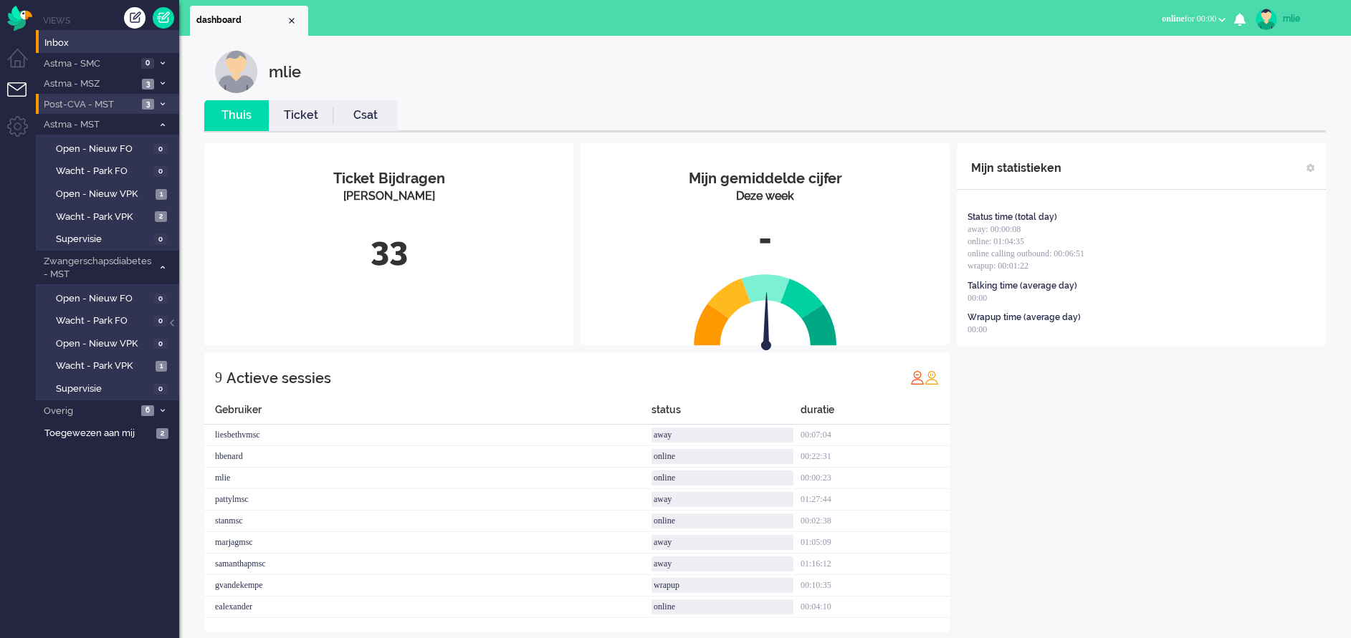
click at [161, 61] on icon at bounding box center [163, 63] width 4 height 5
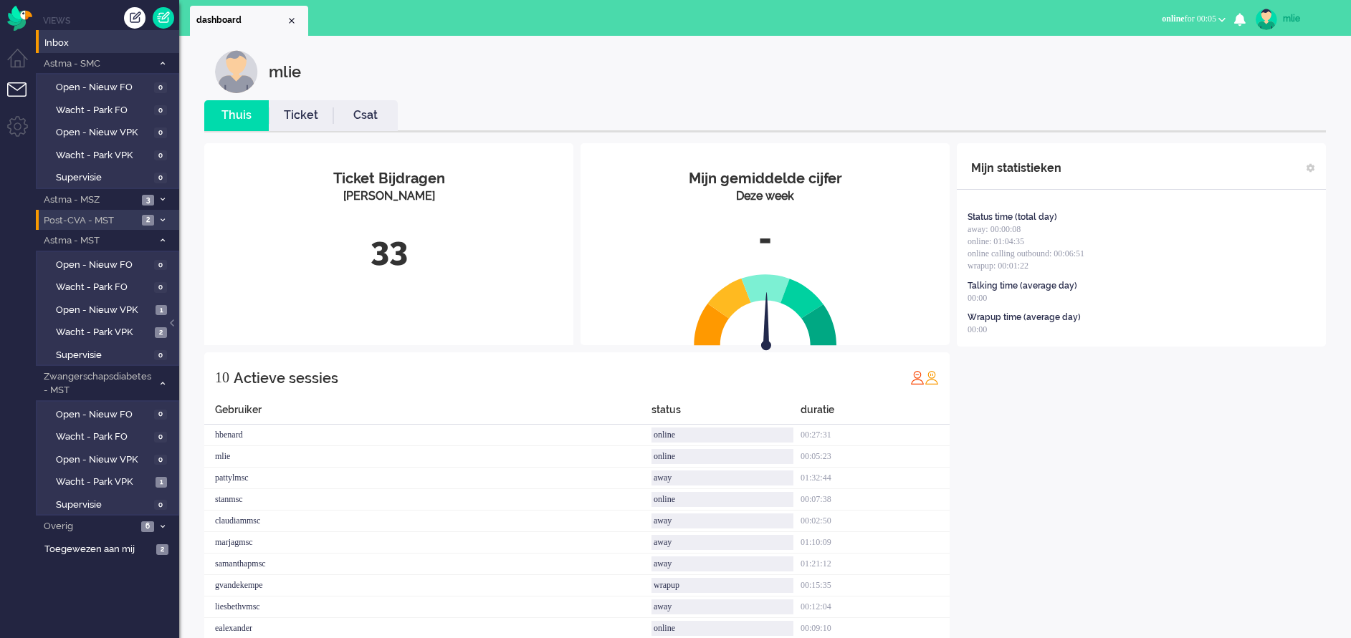
click at [303, 109] on link "Ticket" at bounding box center [301, 115] width 64 height 16
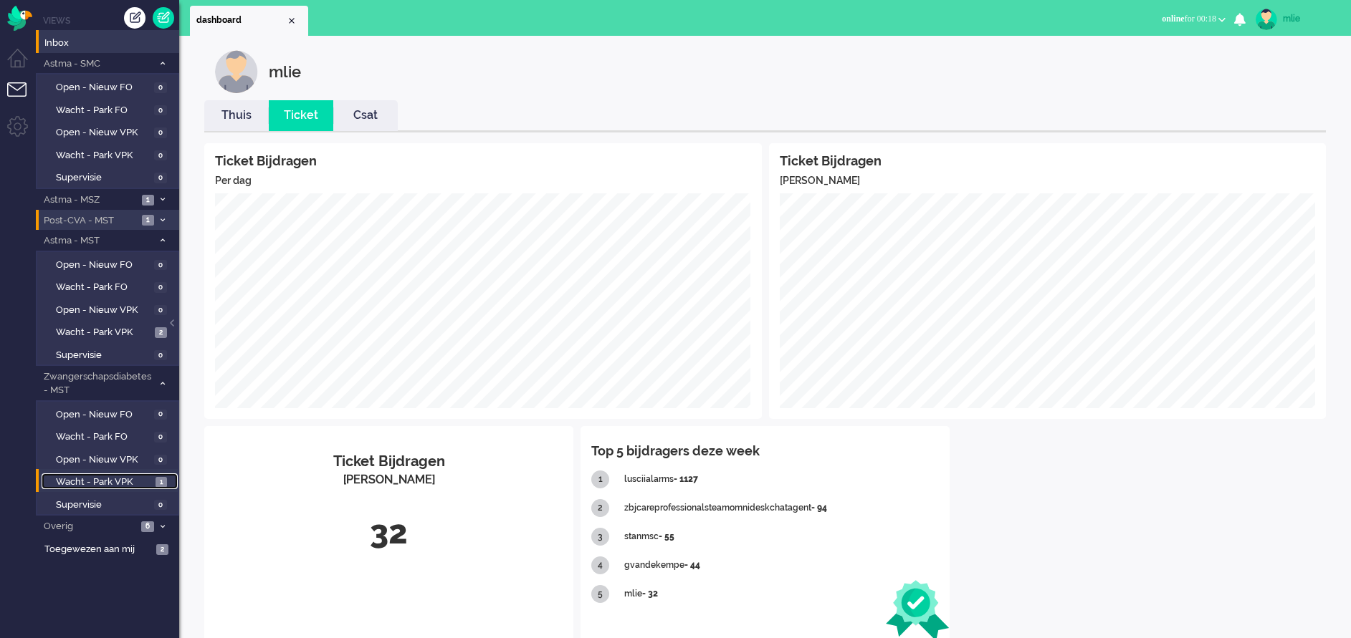
click at [98, 479] on span "Wacht - Park VPK" at bounding box center [104, 483] width 96 height 14
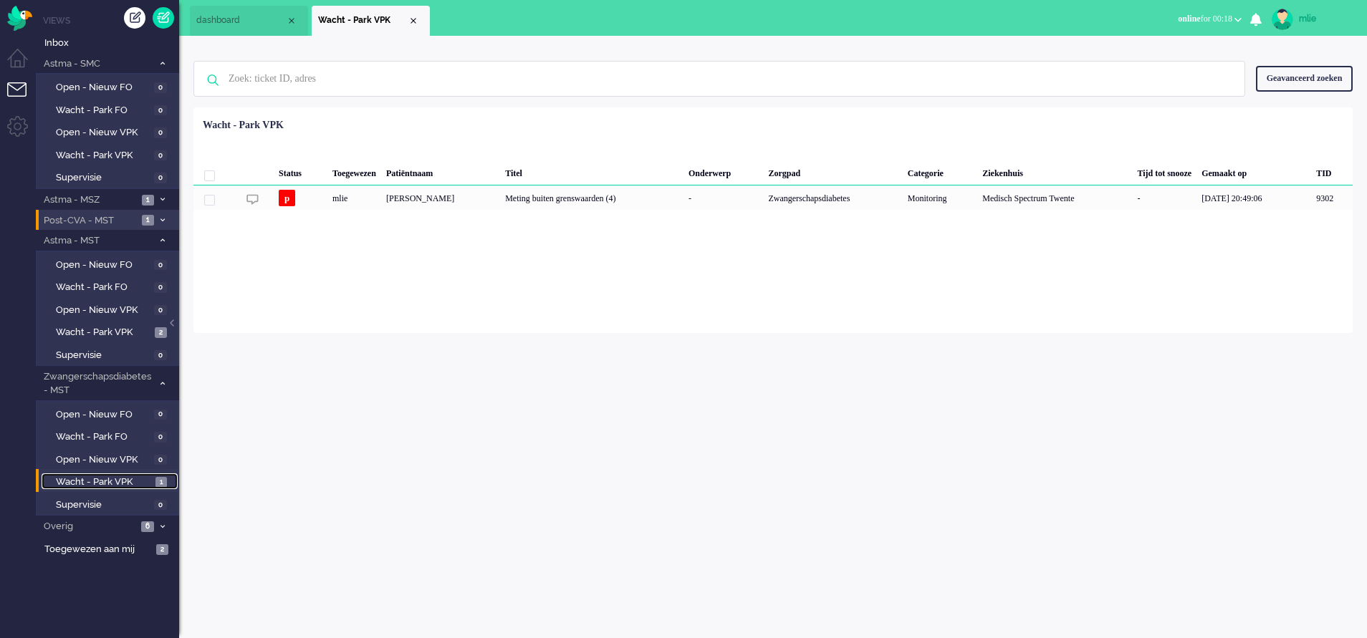
click at [98, 479] on span "Wacht - Park VPK" at bounding box center [104, 483] width 96 height 14
click at [111, 549] on span "Toegewezen aan mij" at bounding box center [97, 550] width 107 height 14
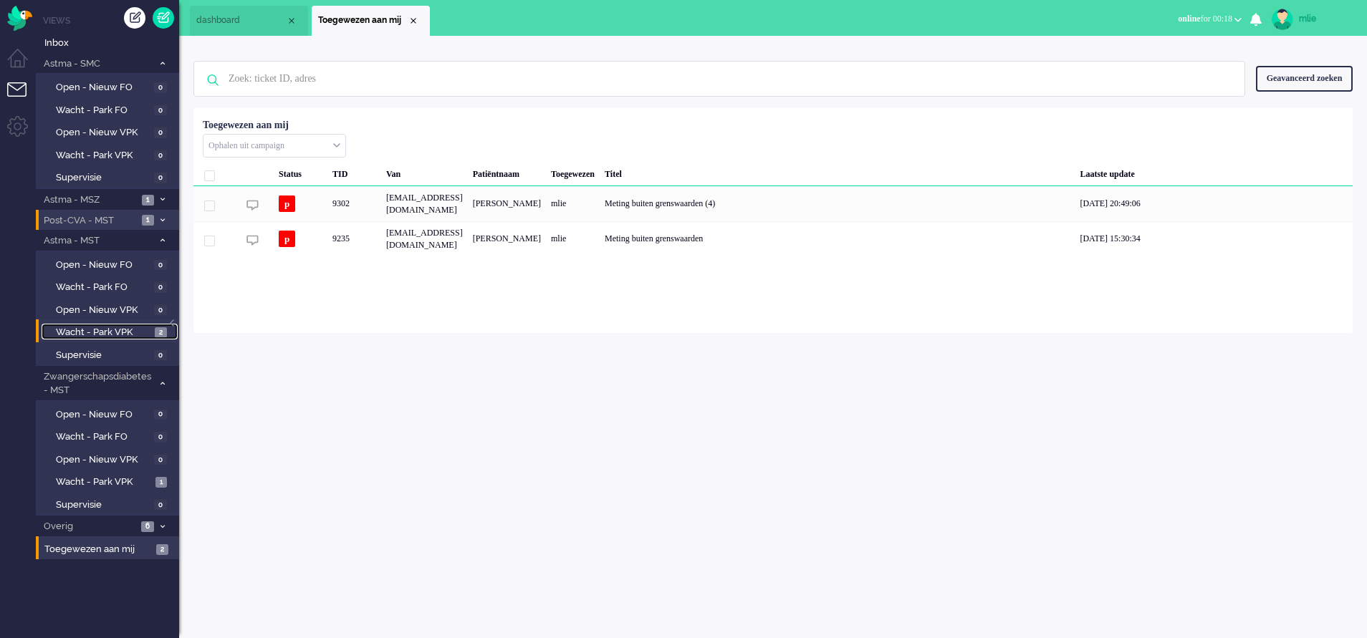
click at [80, 332] on span "Wacht - Park VPK" at bounding box center [103, 333] width 95 height 14
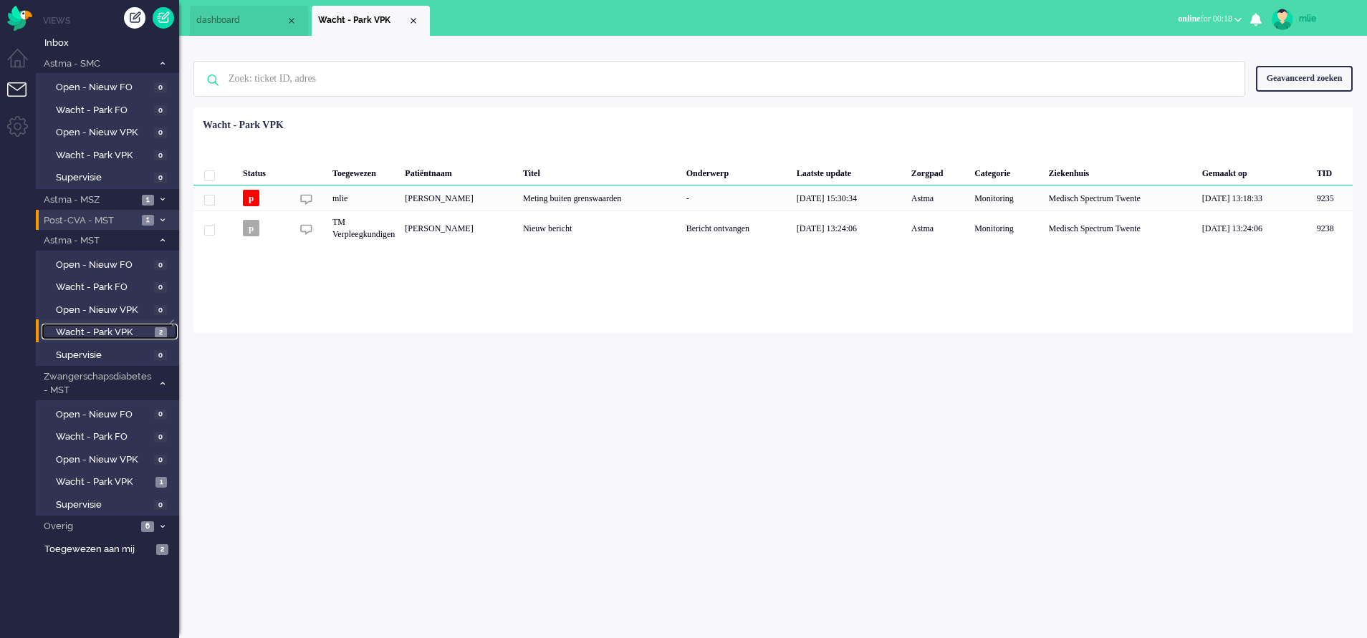
click at [241, 13] on li "dashboard" at bounding box center [249, 21] width 118 height 30
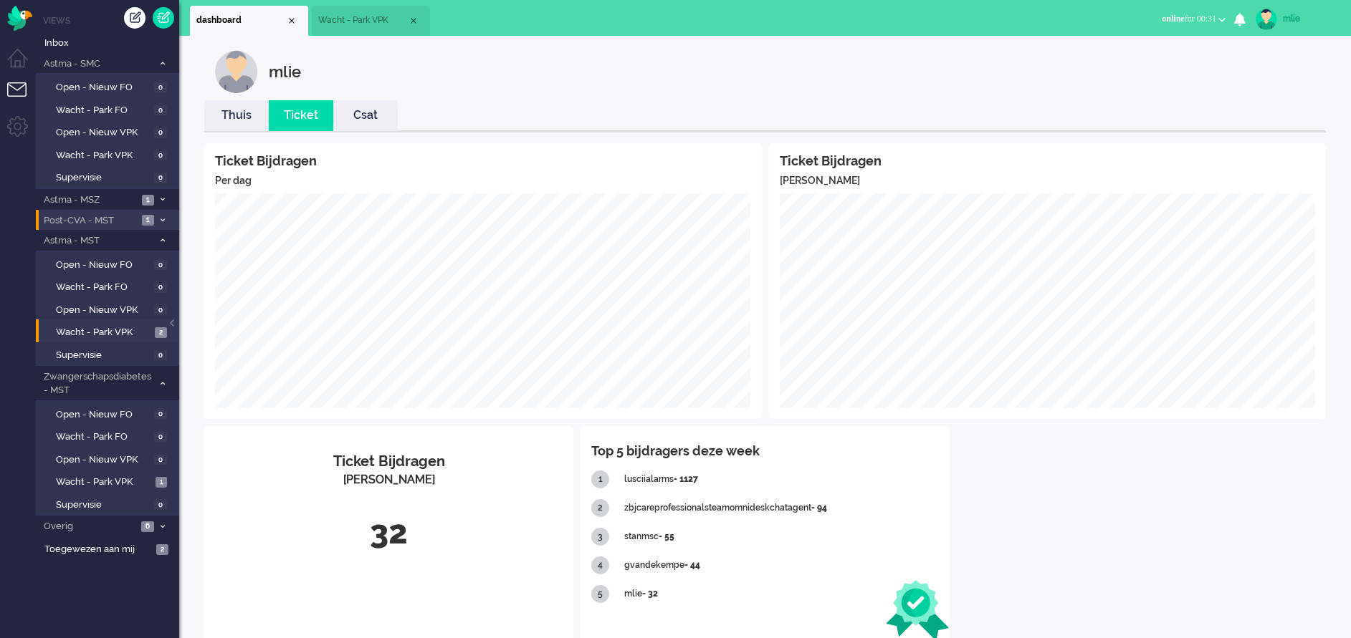
click at [244, 114] on link "Thuis" at bounding box center [236, 115] width 64 height 16
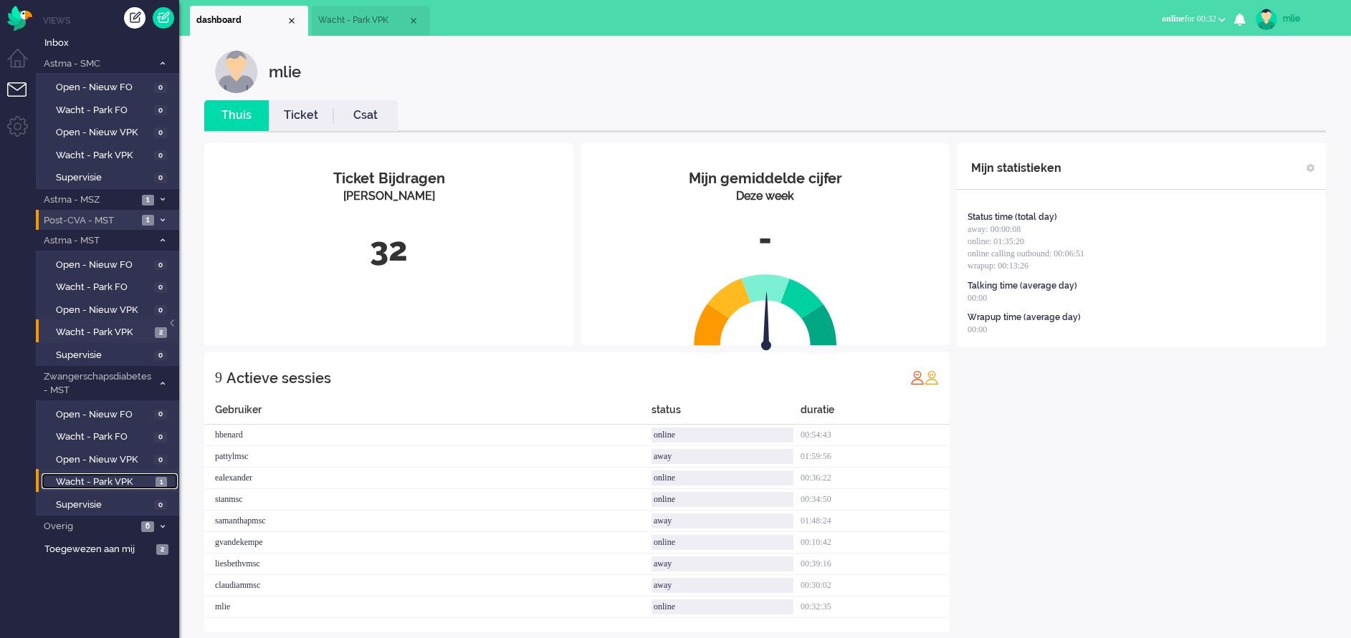
click at [92, 482] on span "Wacht - Park VPK" at bounding box center [104, 483] width 96 height 14
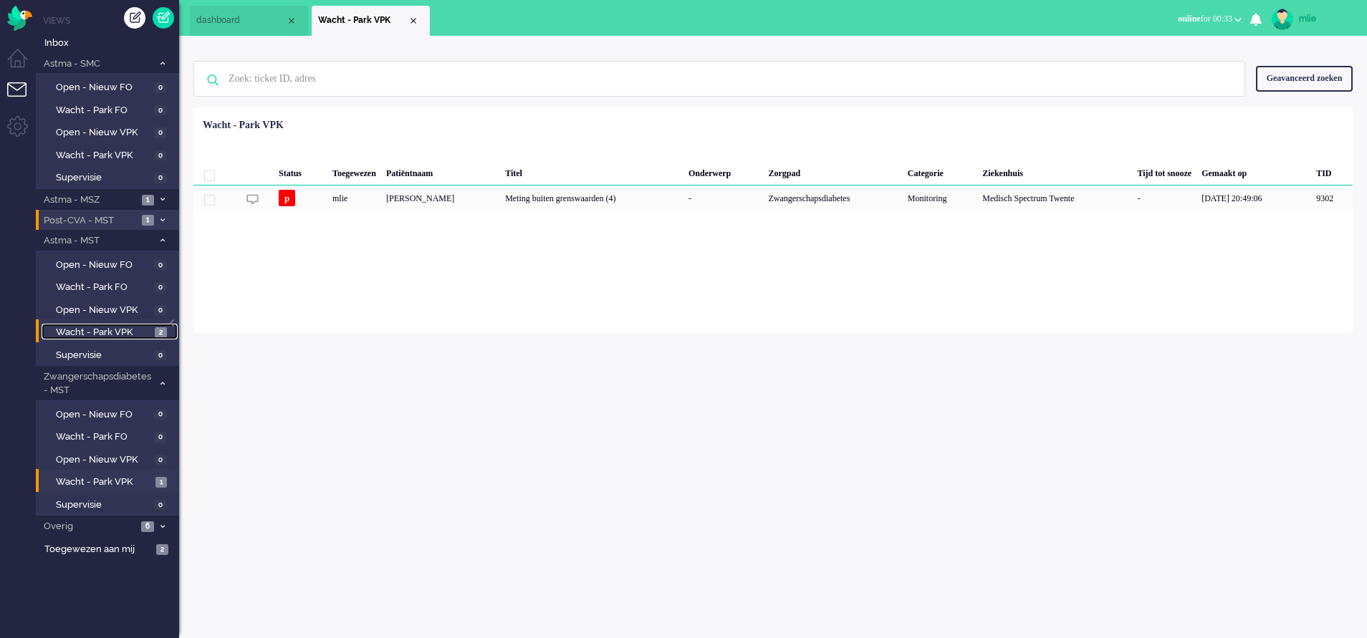
click at [70, 330] on span "Wacht - Park VPK" at bounding box center [103, 333] width 95 height 14
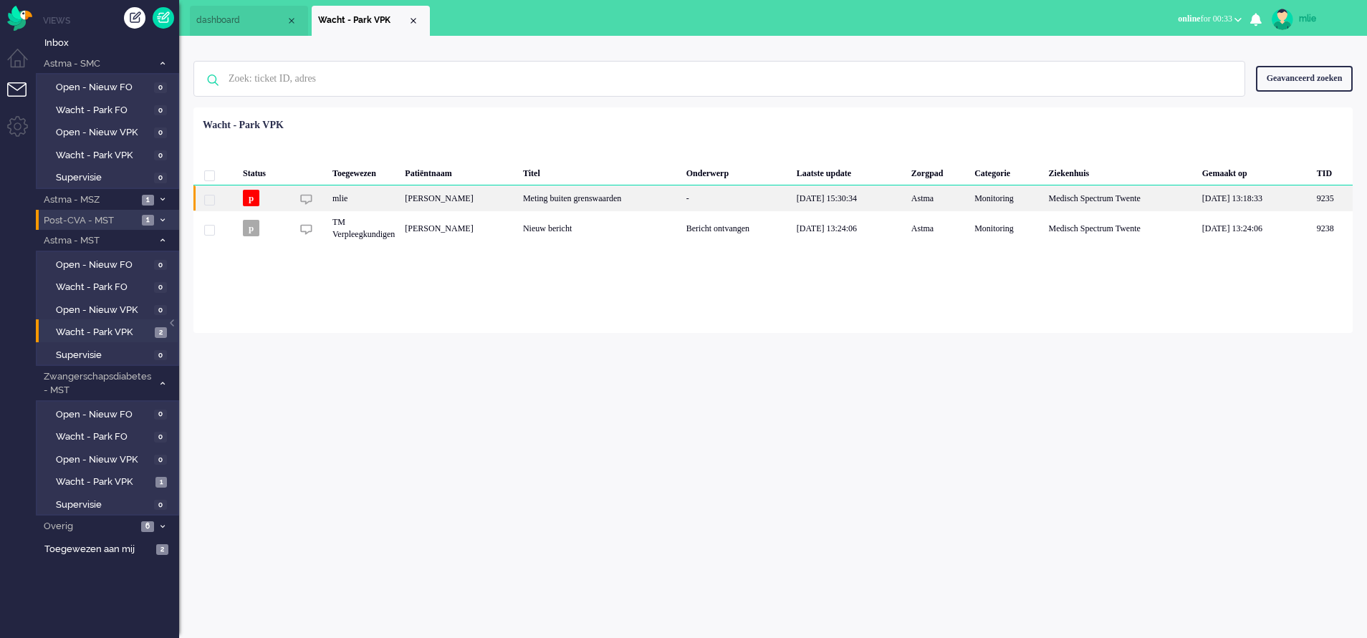
click at [656, 192] on div "Meting buiten grenswaarden" at bounding box center [599, 198] width 163 height 25
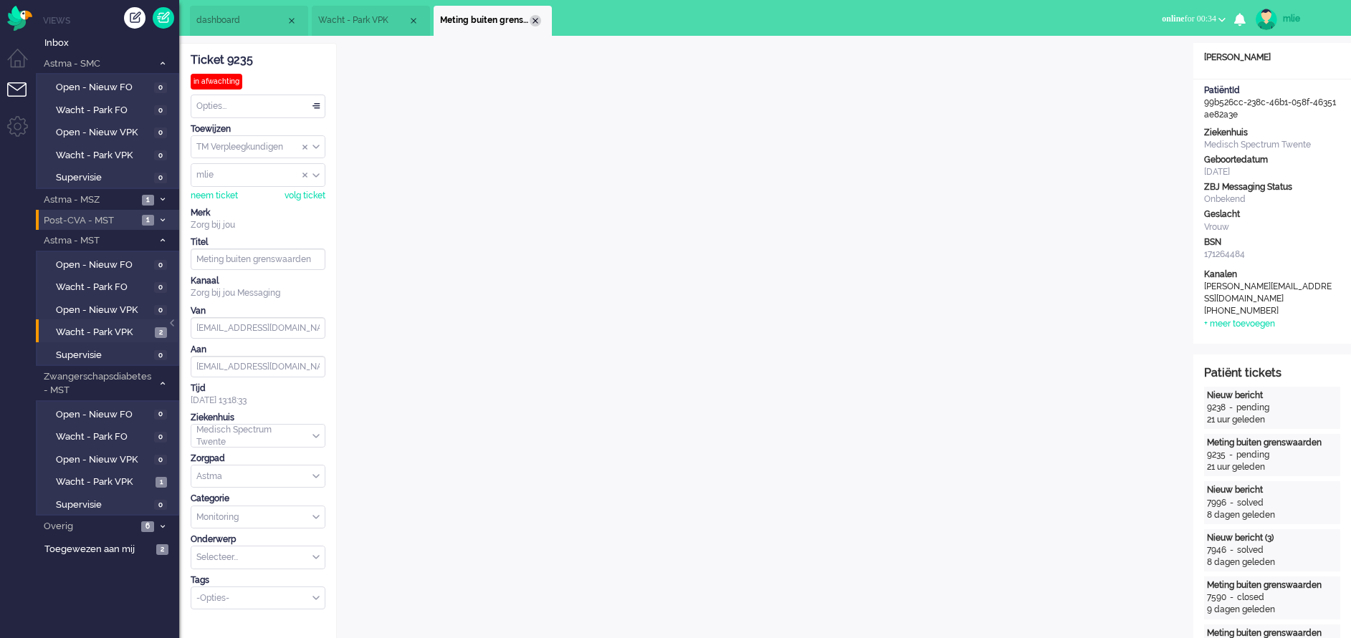
click at [537, 17] on div "Close tab" at bounding box center [535, 20] width 11 height 11
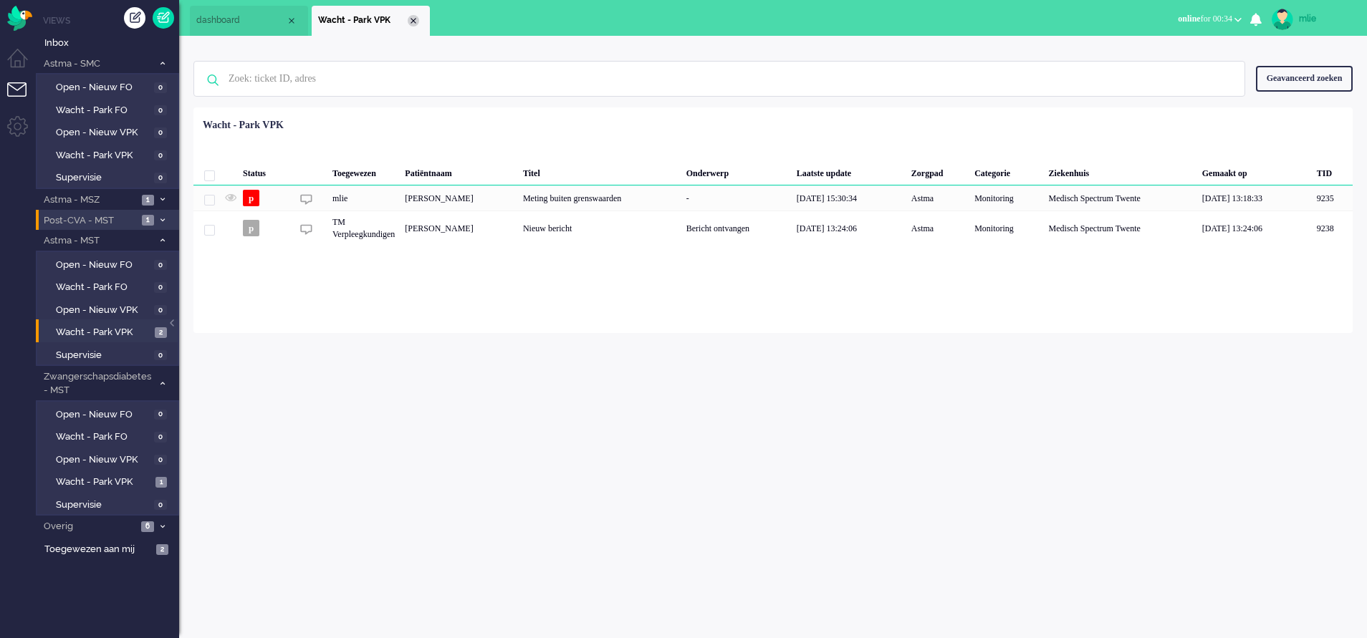
click at [416, 22] on div "Close tab" at bounding box center [413, 20] width 11 height 11
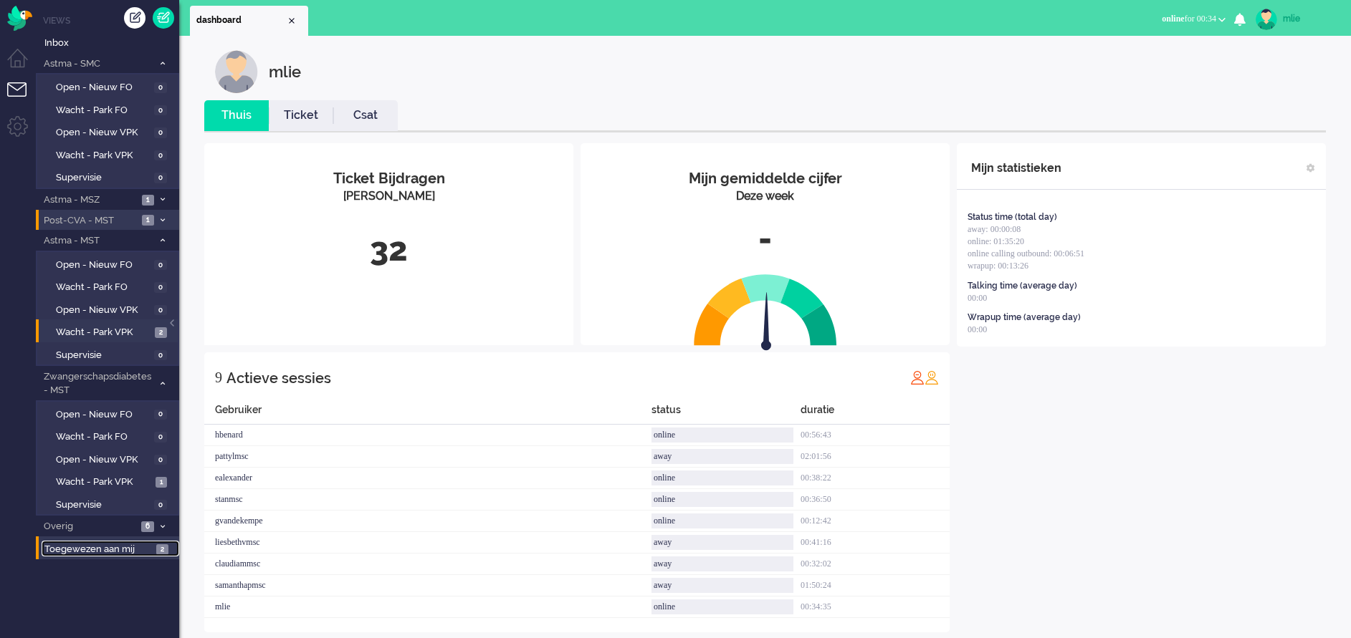
click at [79, 543] on span "Toegewezen aan mij" at bounding box center [97, 550] width 107 height 14
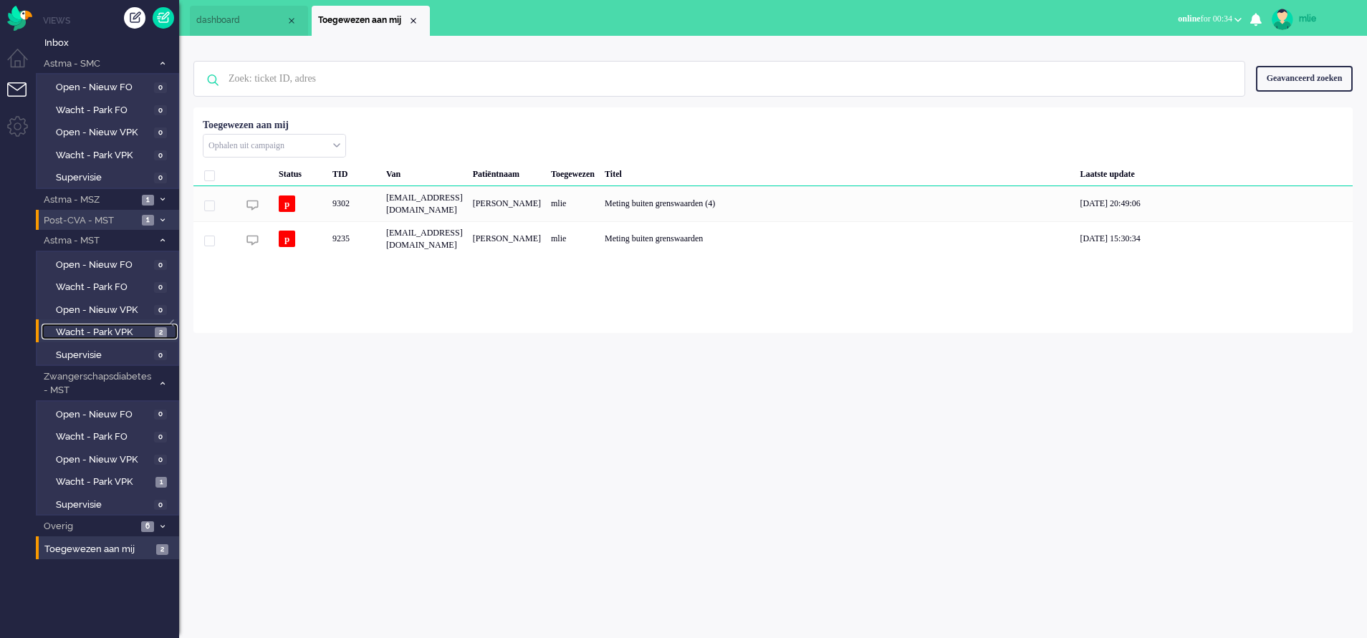
click at [82, 330] on span "Wacht - Park VPK" at bounding box center [103, 333] width 95 height 14
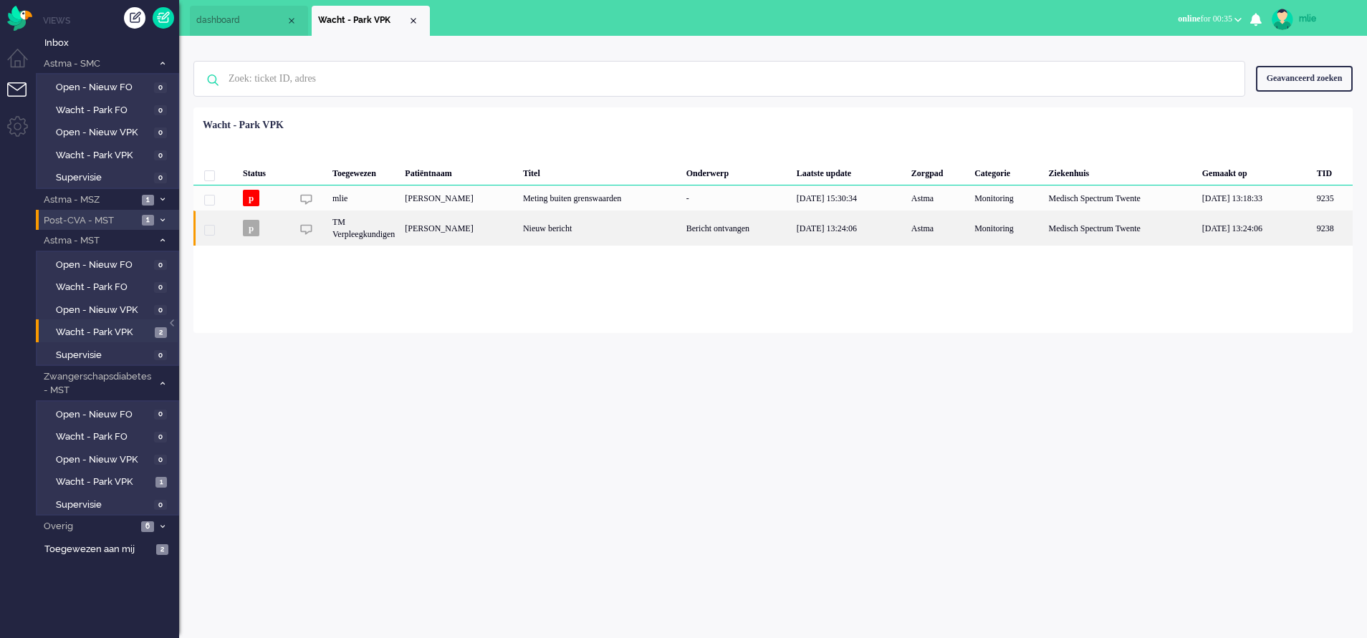
click at [590, 229] on div "Nieuw bericht" at bounding box center [599, 228] width 163 height 35
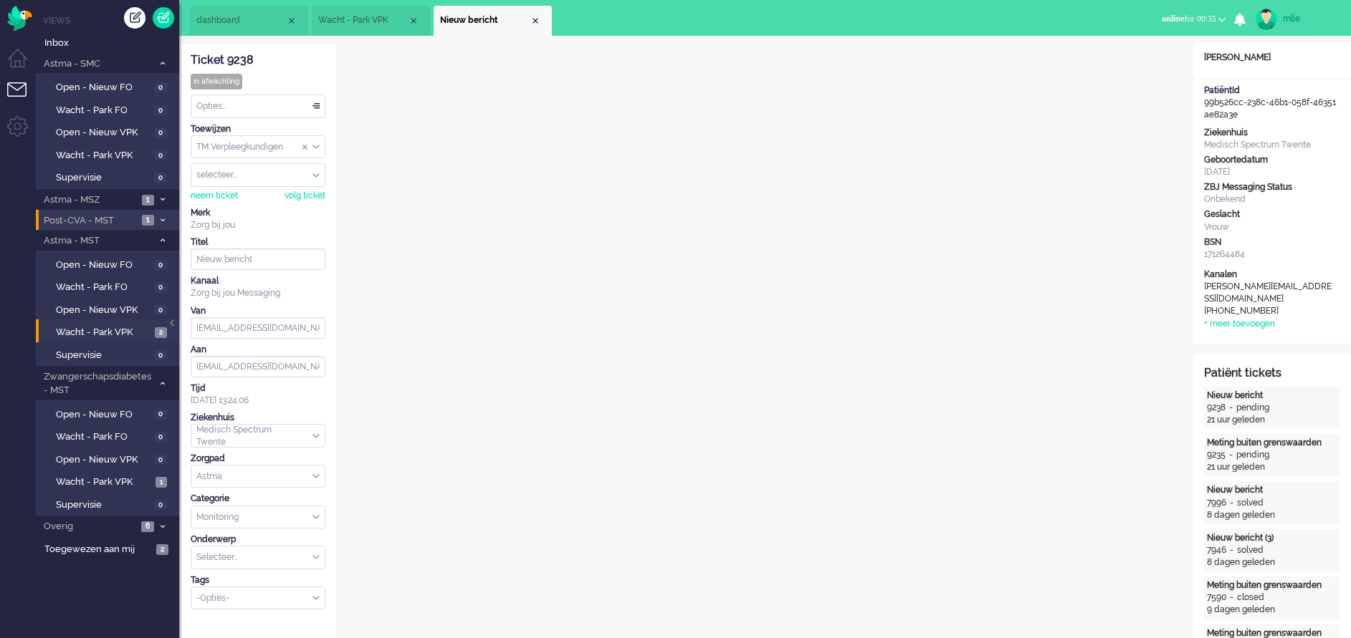
scroll to position [44, 0]
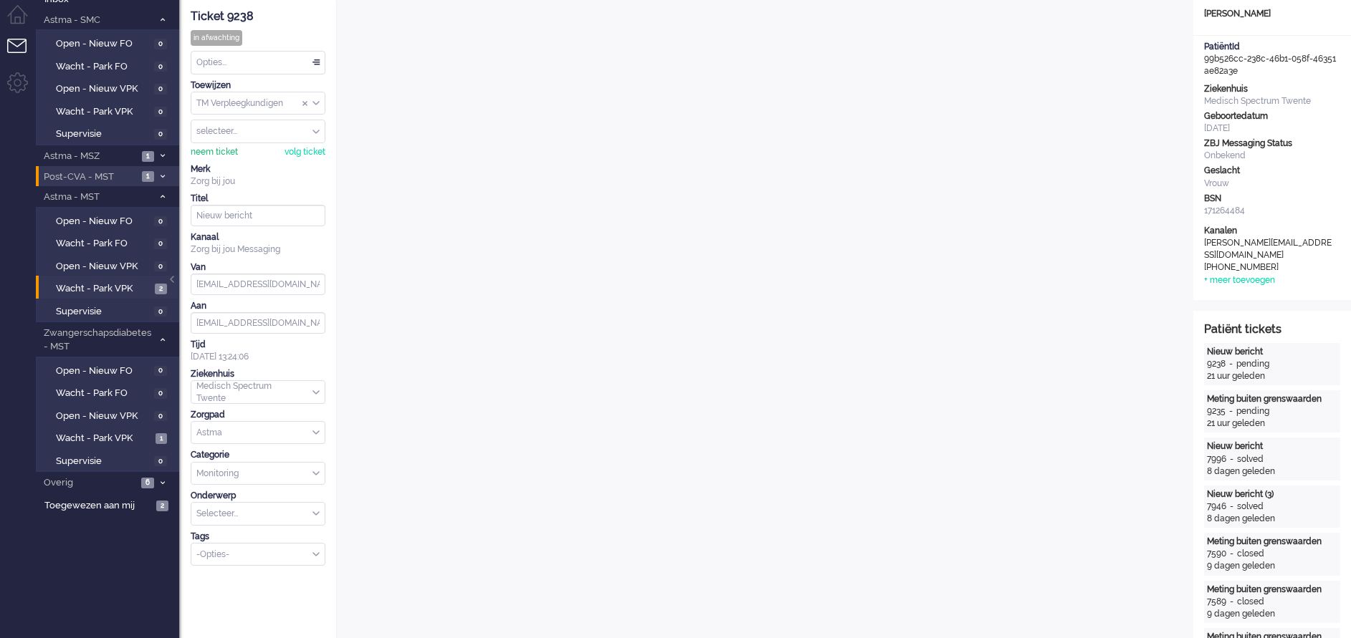
click at [208, 149] on div "neem ticket" at bounding box center [214, 152] width 47 height 12
click at [82, 434] on span "Wacht - Park VPK" at bounding box center [104, 439] width 96 height 14
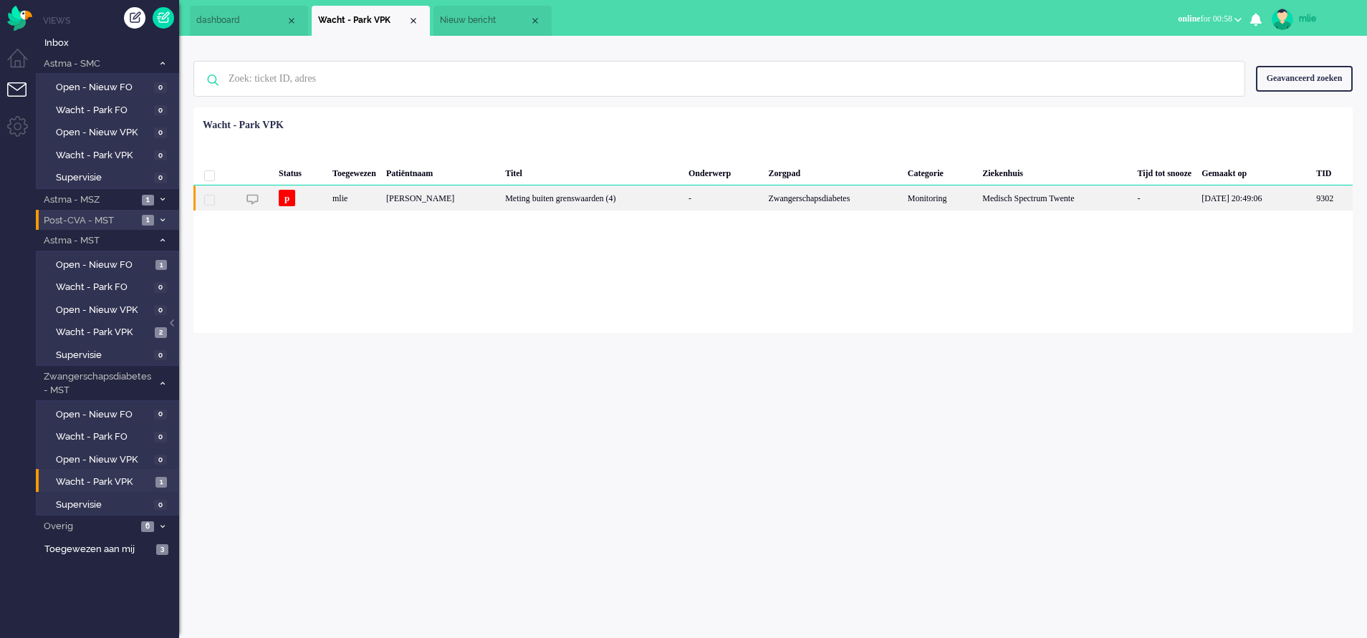
click at [617, 201] on div "Meting buiten grenswaarden (4)" at bounding box center [591, 198] width 183 height 25
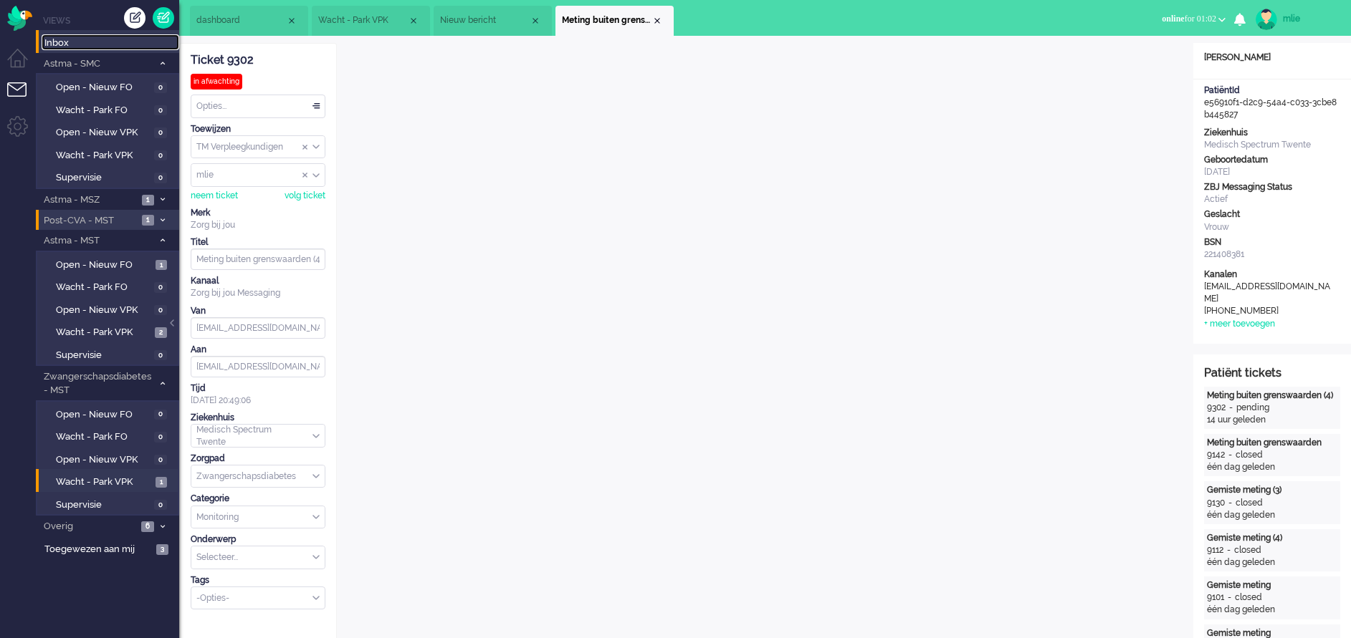
click at [58, 45] on span "Inbox" at bounding box center [111, 44] width 135 height 14
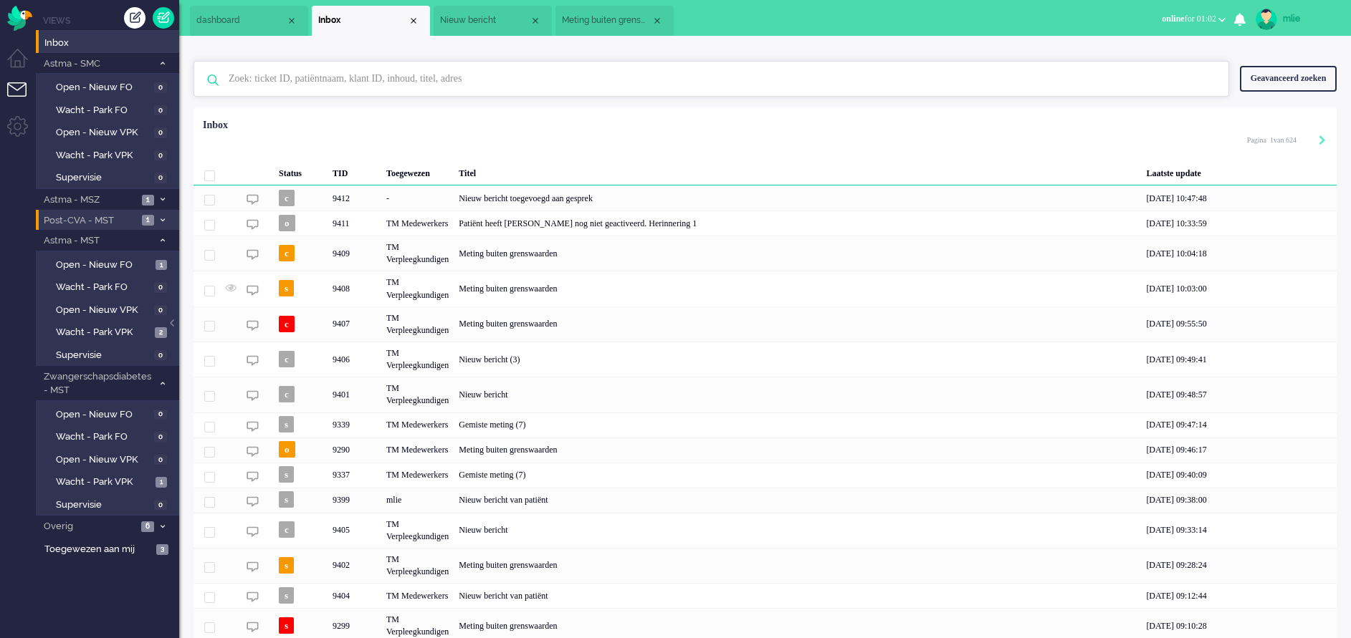
click at [292, 81] on input "text" at bounding box center [713, 79] width 991 height 34
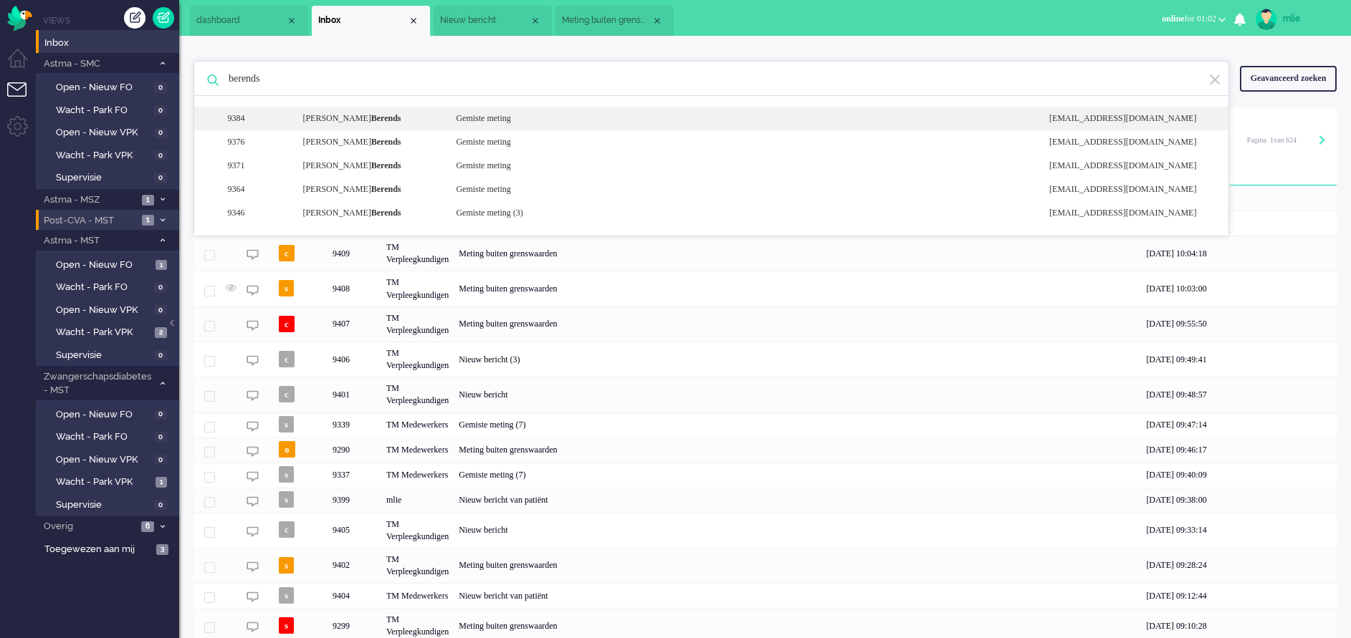
type input "berends"
click at [476, 122] on div "Gemiste meting" at bounding box center [741, 118] width 593 height 12
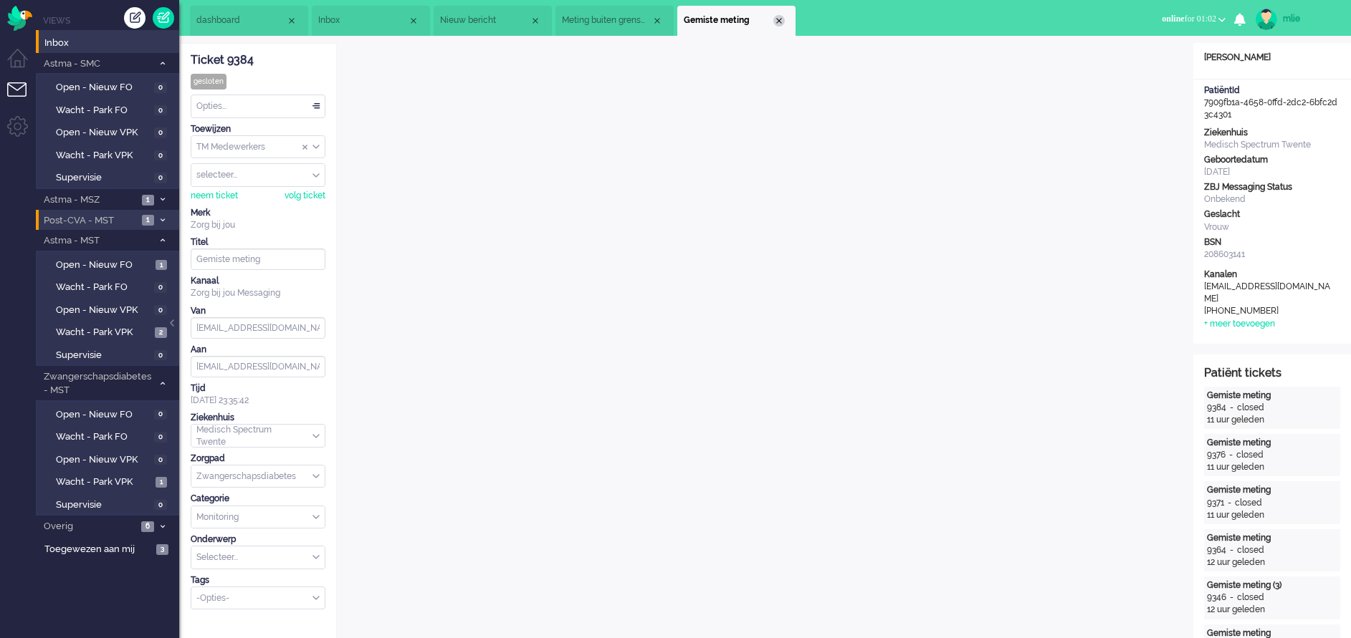
click at [777, 21] on div "Close tab" at bounding box center [778, 20] width 11 height 11
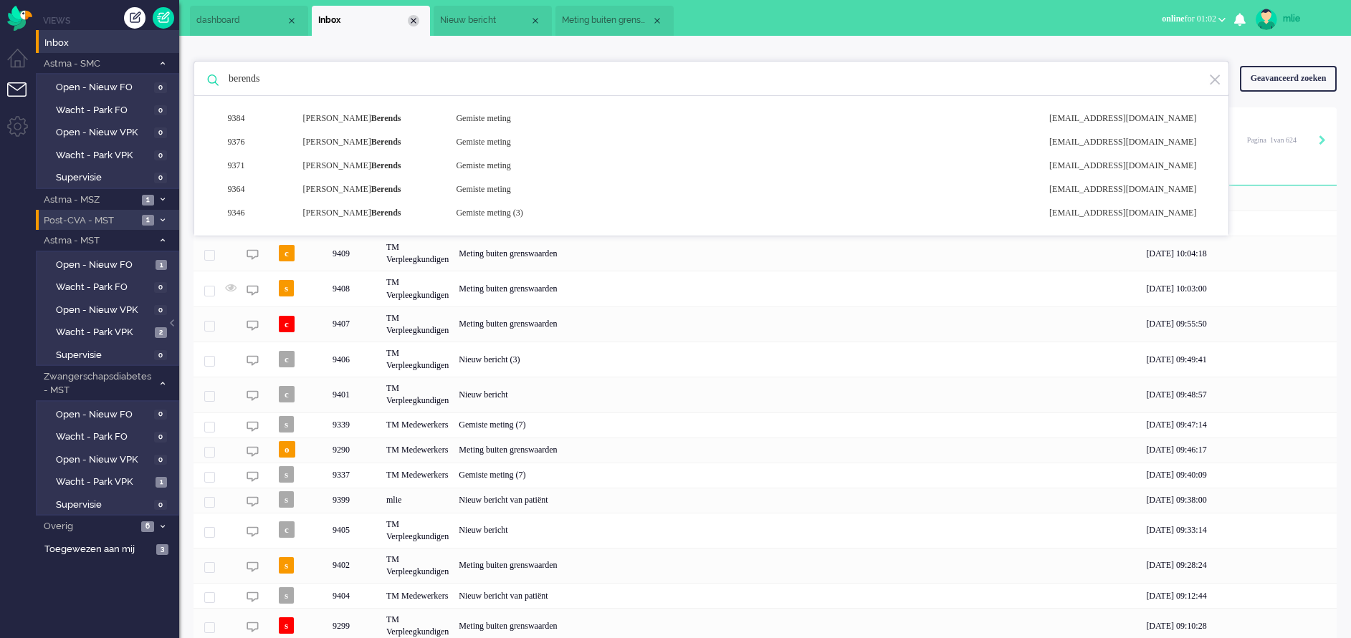
click at [410, 20] on div "Close tab" at bounding box center [413, 20] width 11 height 11
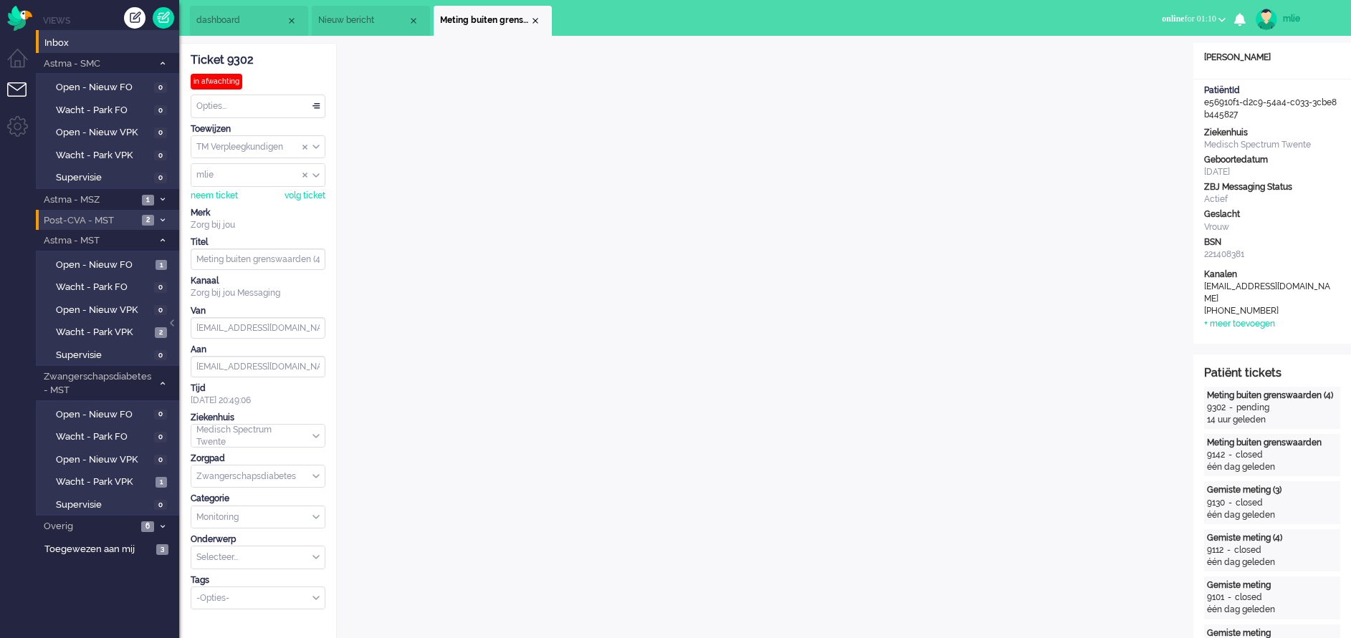
click at [365, 12] on li "Nieuw bericht" at bounding box center [371, 21] width 118 height 30
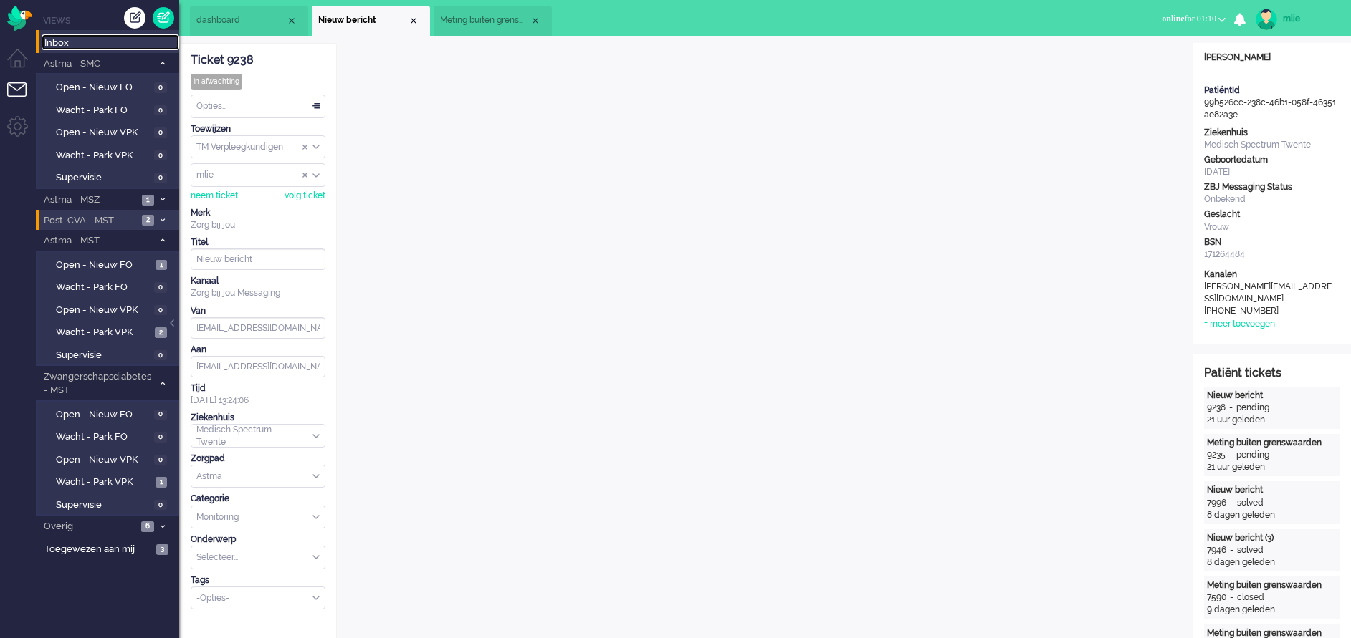
click at [58, 48] on span "Inbox" at bounding box center [111, 44] width 135 height 14
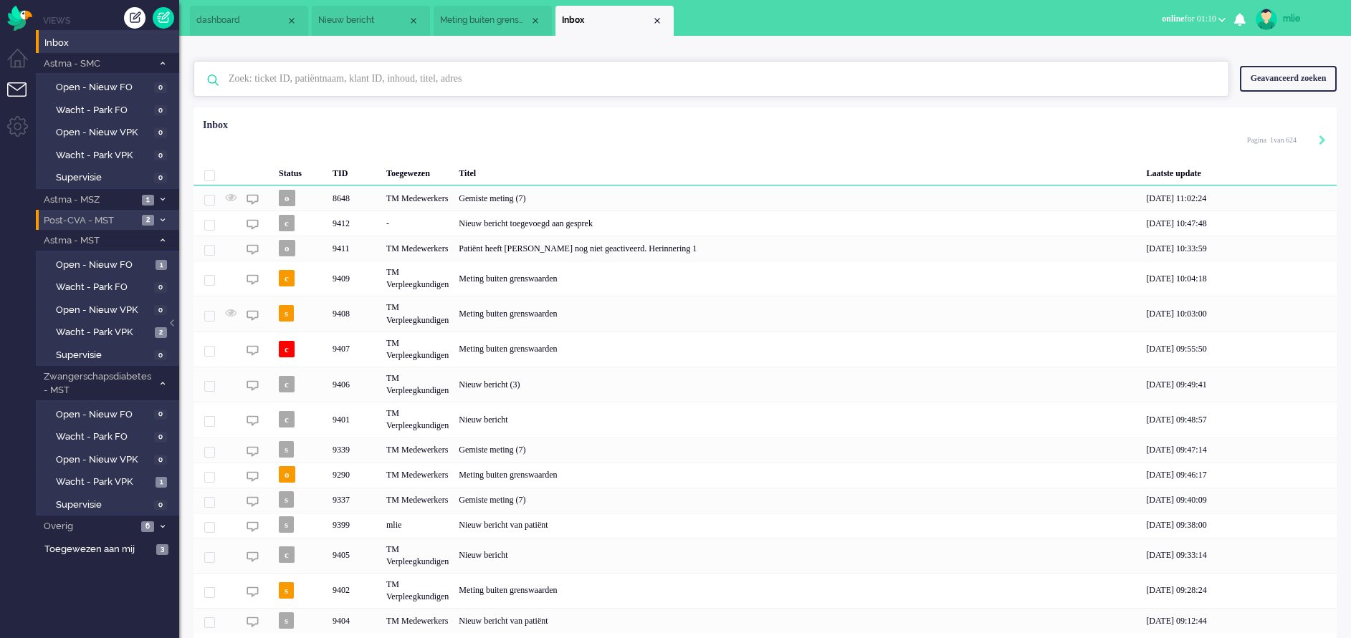
click at [305, 80] on input "text" at bounding box center [713, 79] width 991 height 34
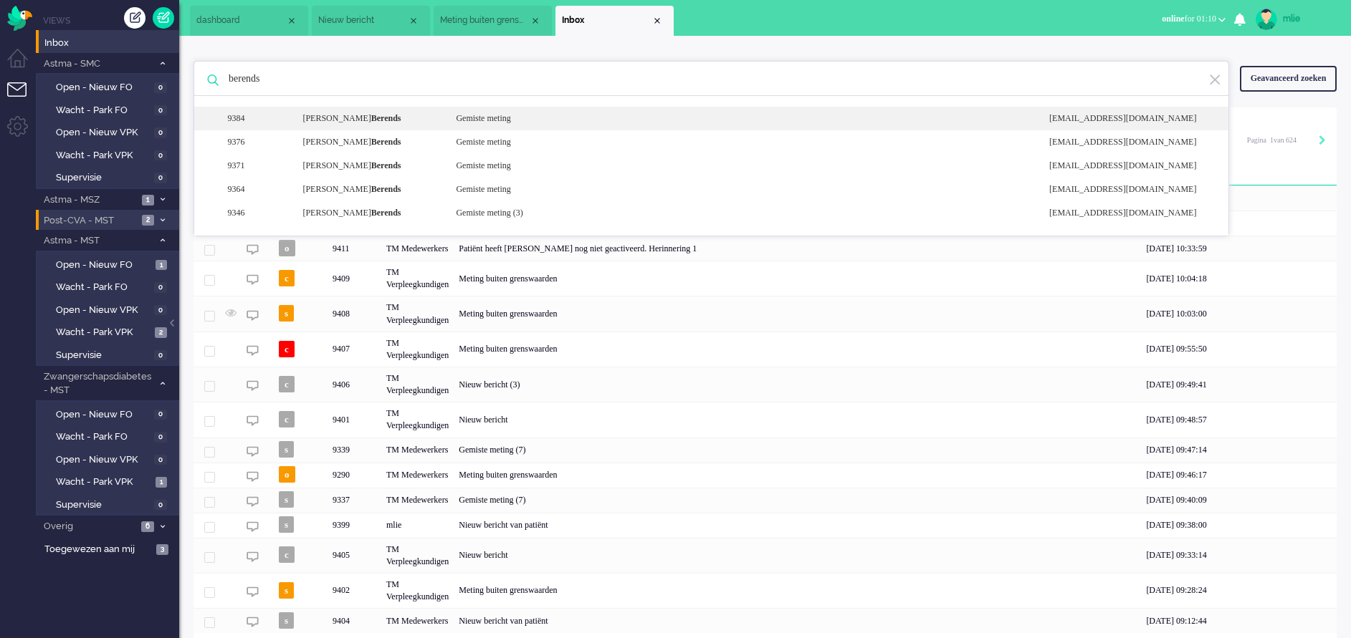
type input "berends"
click at [466, 130] on div "9384 [PERSON_NAME] Gemiste meting [EMAIL_ADDRESS][DOMAIN_NAME]" at bounding box center [711, 142] width 1034 height 24
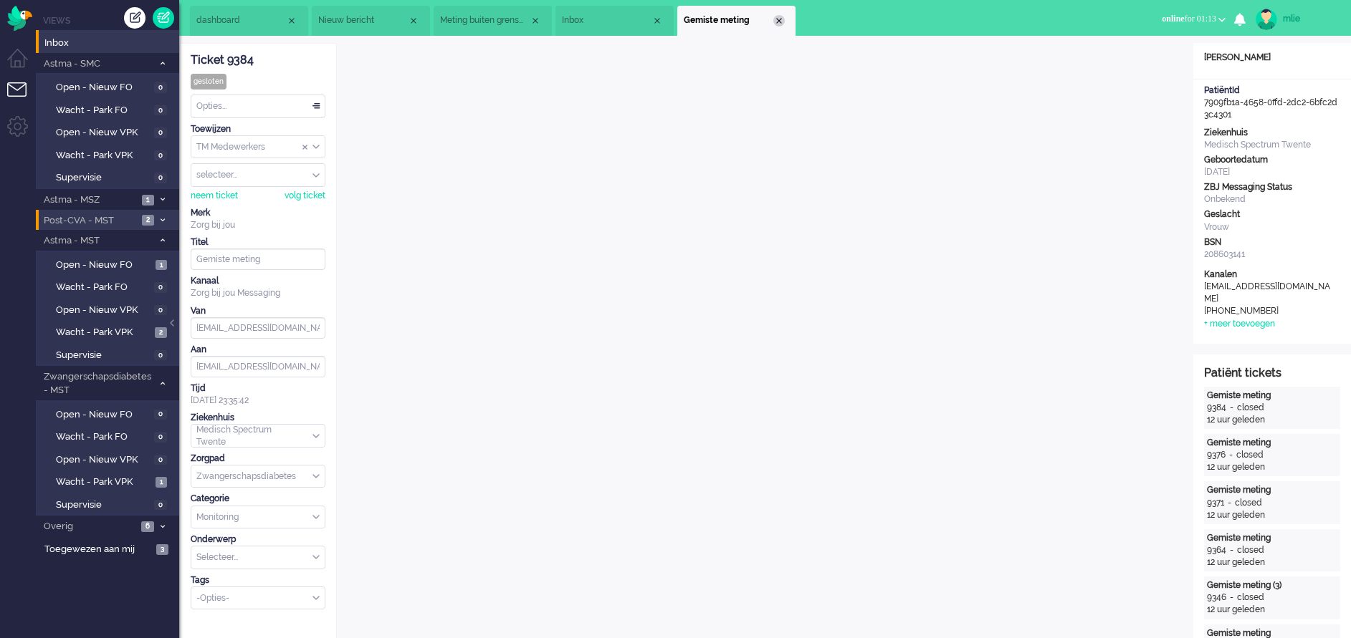
click at [781, 23] on div "Close tab" at bounding box center [778, 20] width 11 height 11
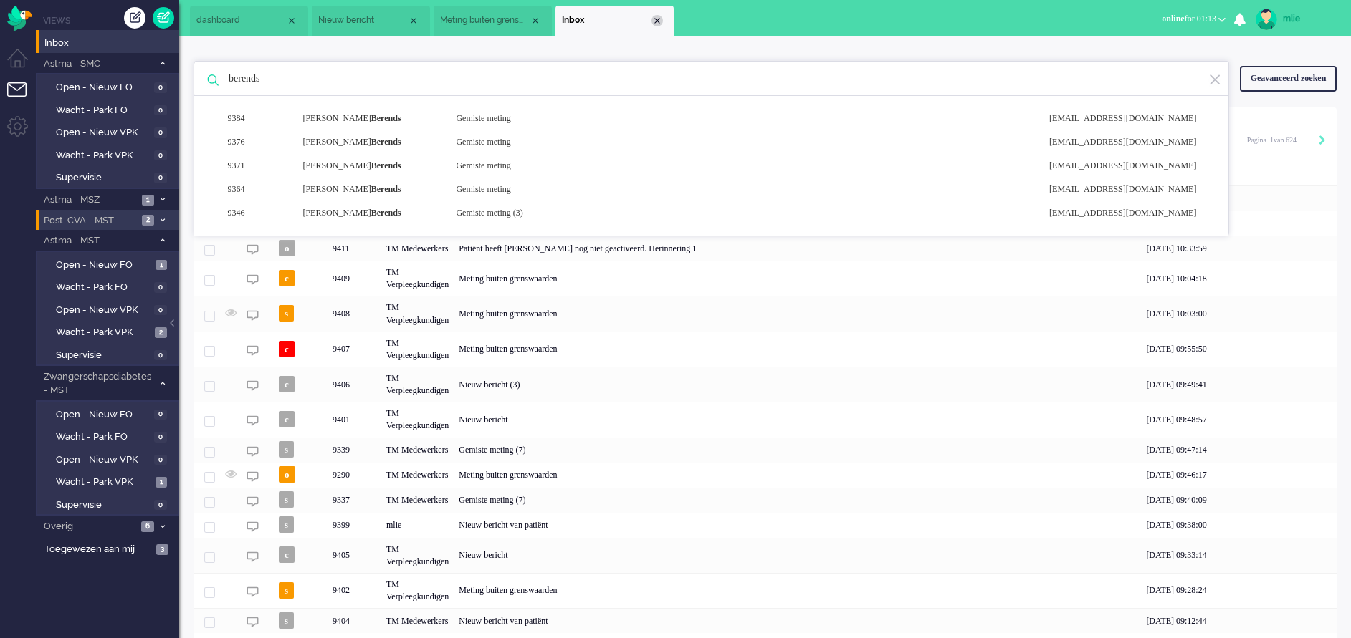
click at [658, 21] on div "Close tab" at bounding box center [656, 20] width 11 height 11
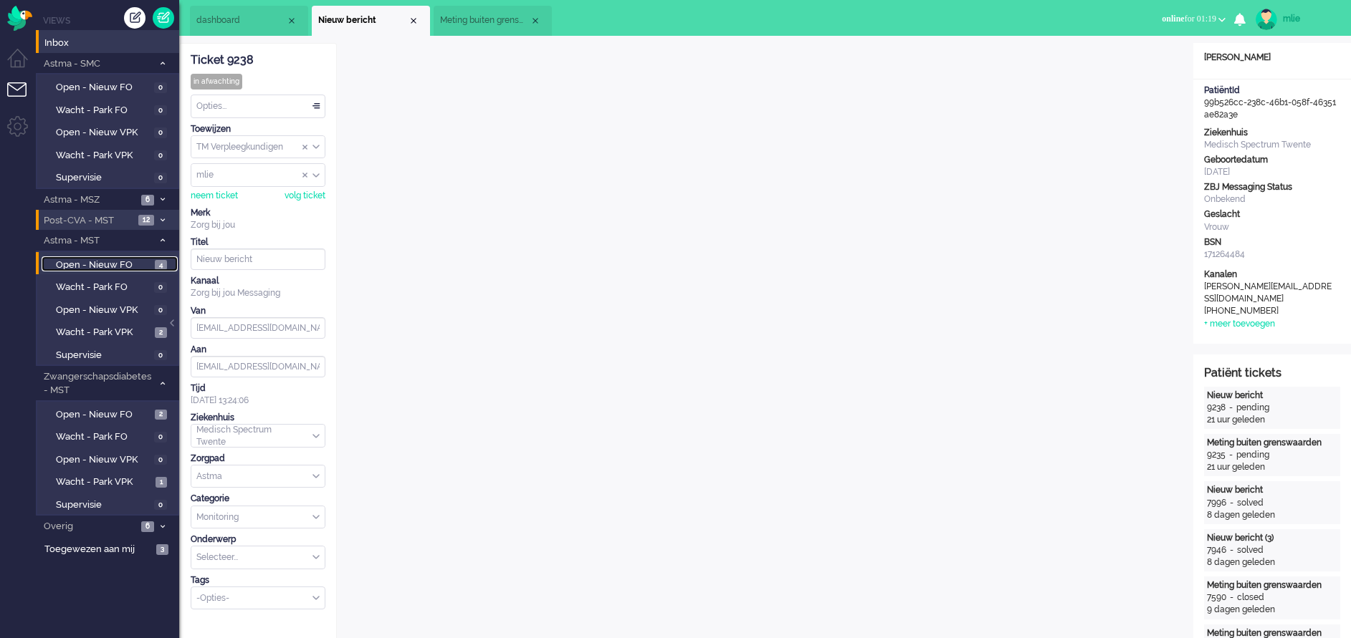
click at [111, 262] on span "Open - Nieuw FO" at bounding box center [103, 266] width 95 height 14
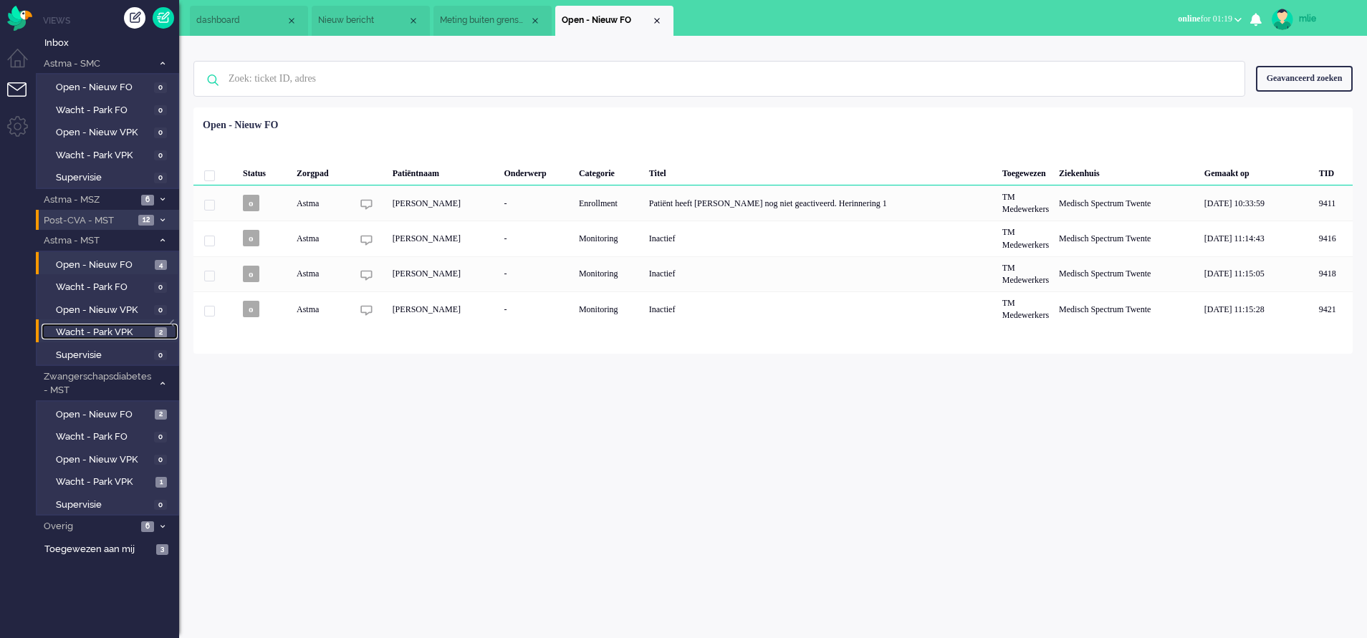
click at [107, 333] on span "Wacht - Park VPK" at bounding box center [103, 333] width 95 height 14
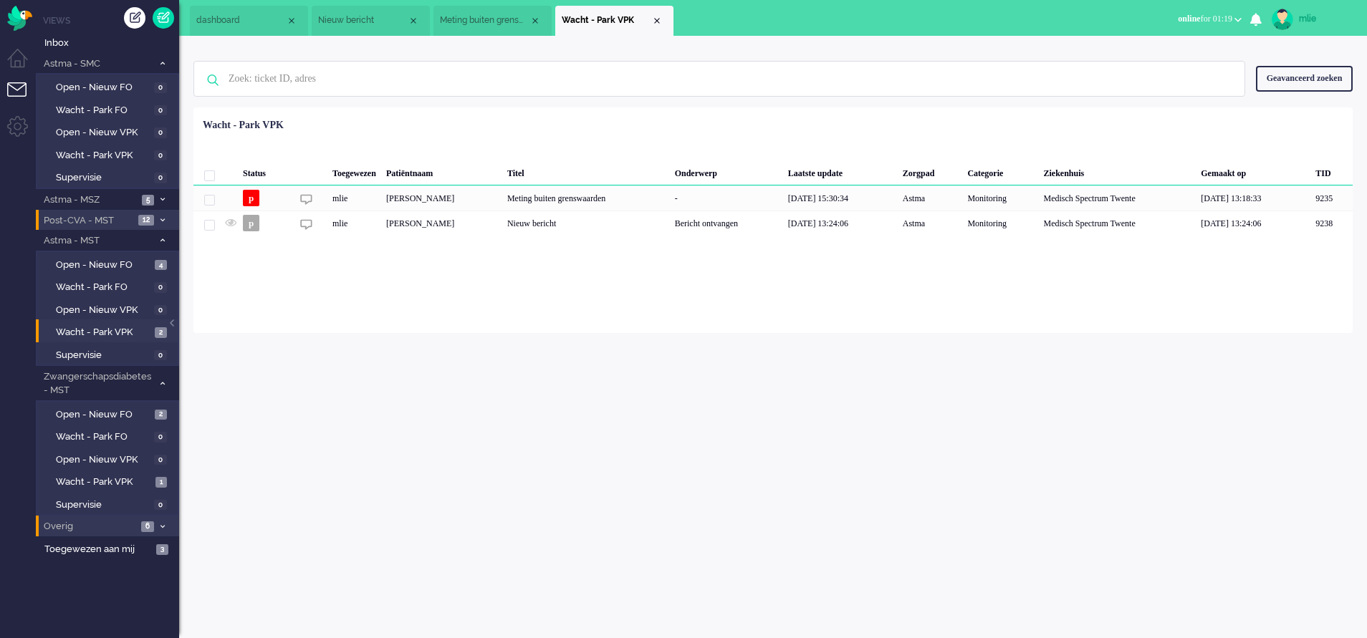
click at [112, 520] on span "Overig" at bounding box center [89, 527] width 95 height 14
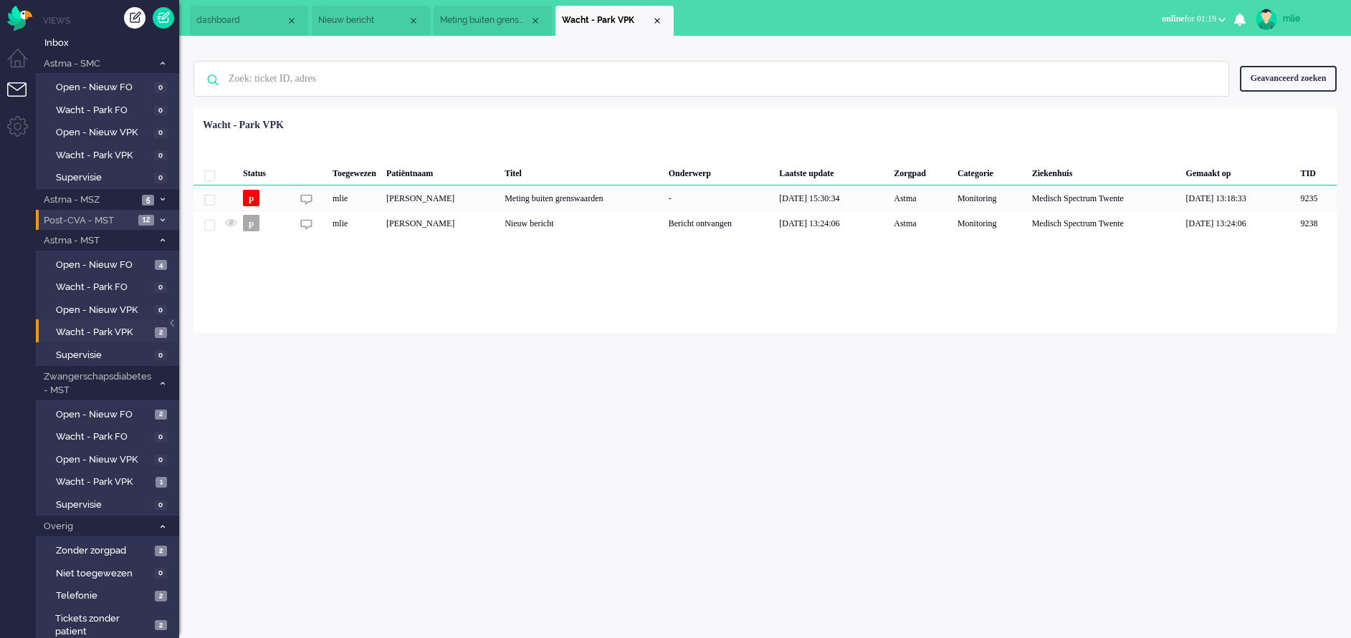
click at [496, 21] on span "Meting buiten grenswaarden (4)" at bounding box center [485, 20] width 90 height 12
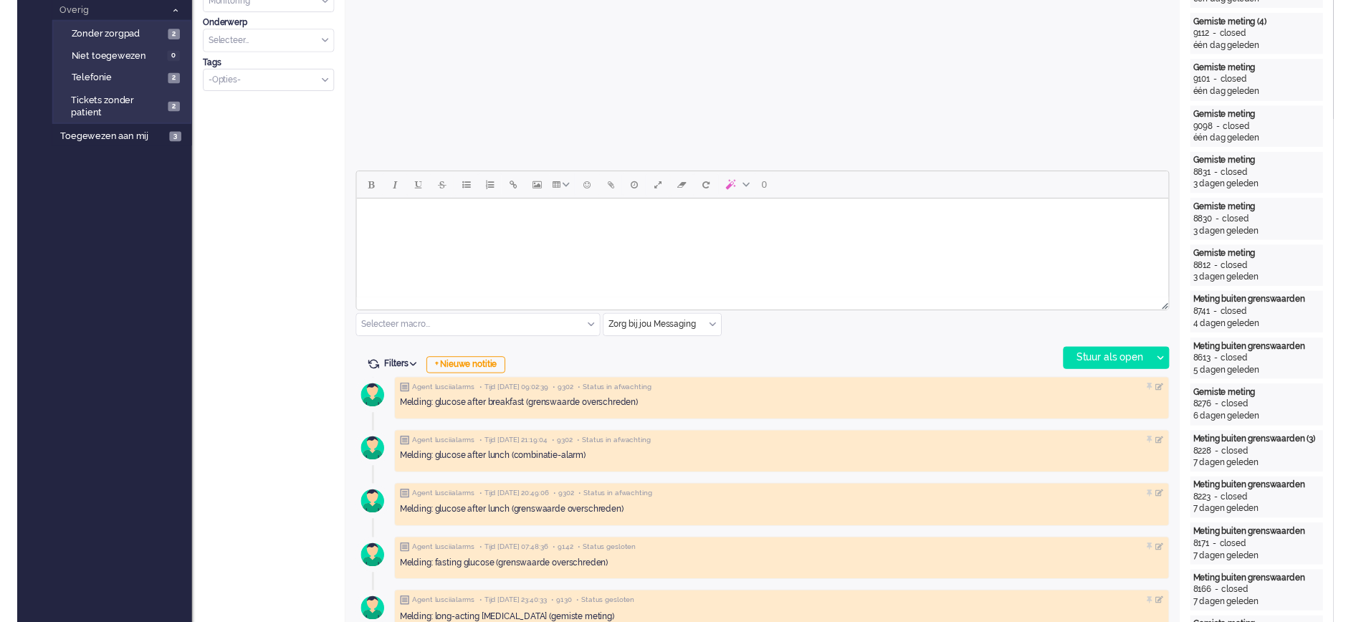
scroll to position [537, 0]
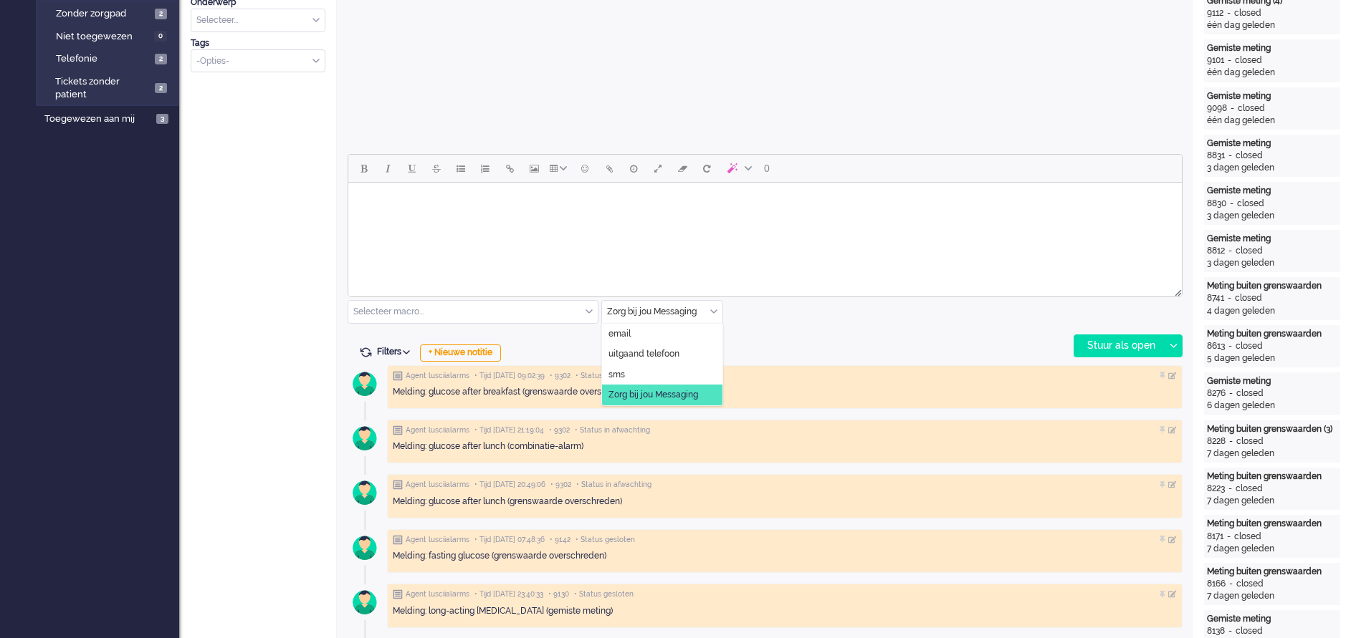
click at [715, 307] on div "Zorg bij jou Messaging" at bounding box center [662, 312] width 120 height 22
click at [639, 350] on span "uitgaand telefoon" at bounding box center [643, 354] width 71 height 12
click at [1109, 343] on div "Stuur als open" at bounding box center [1119, 345] width 90 height 21
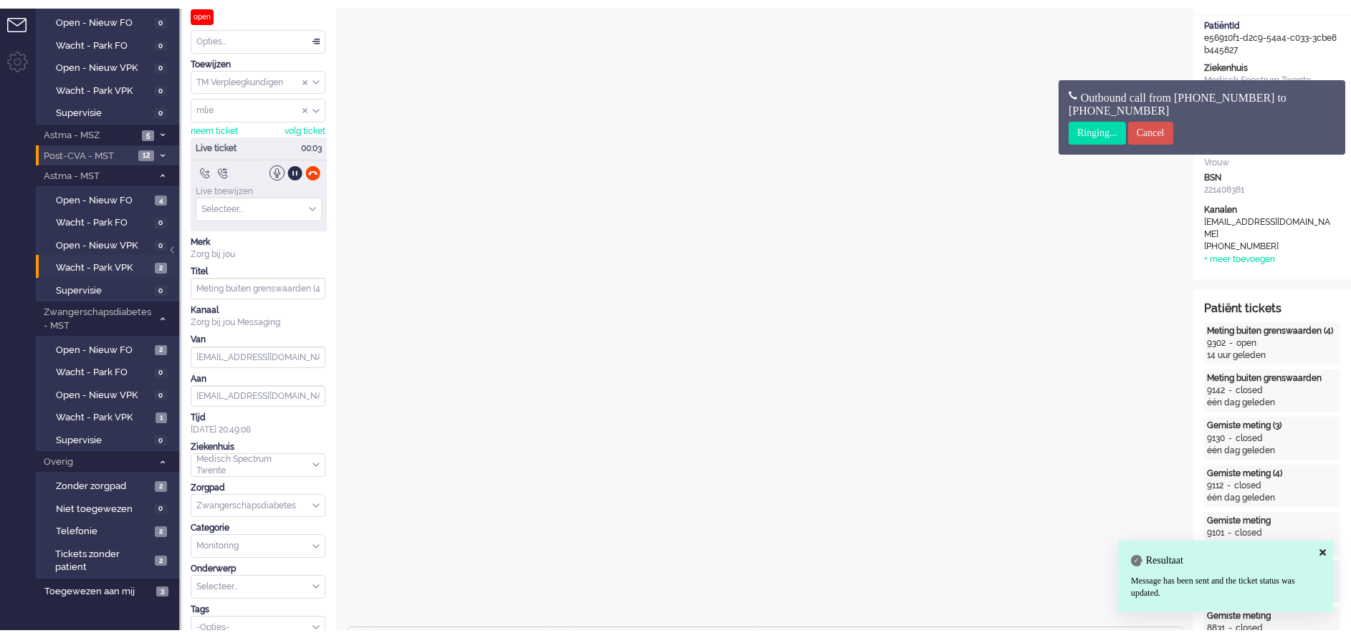
scroll to position [0, 0]
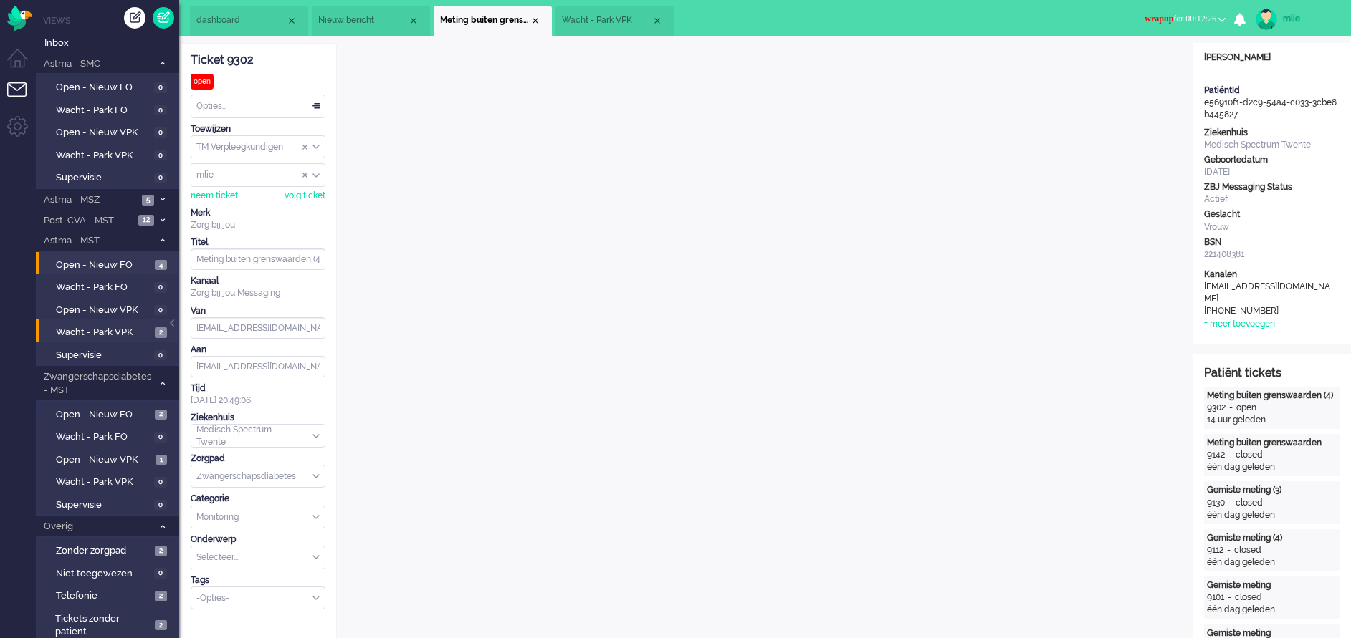
scroll to position [107, 0]
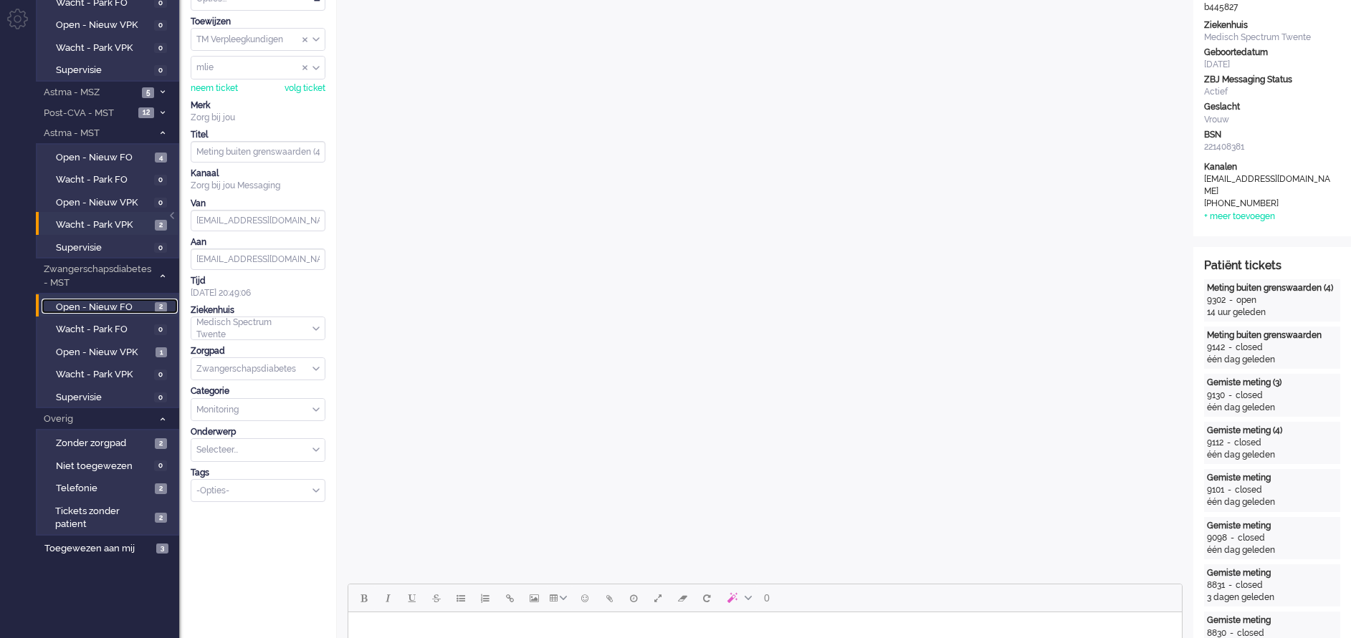
click at [98, 299] on link "Open - Nieuw FO 2" at bounding box center [110, 307] width 136 height 16
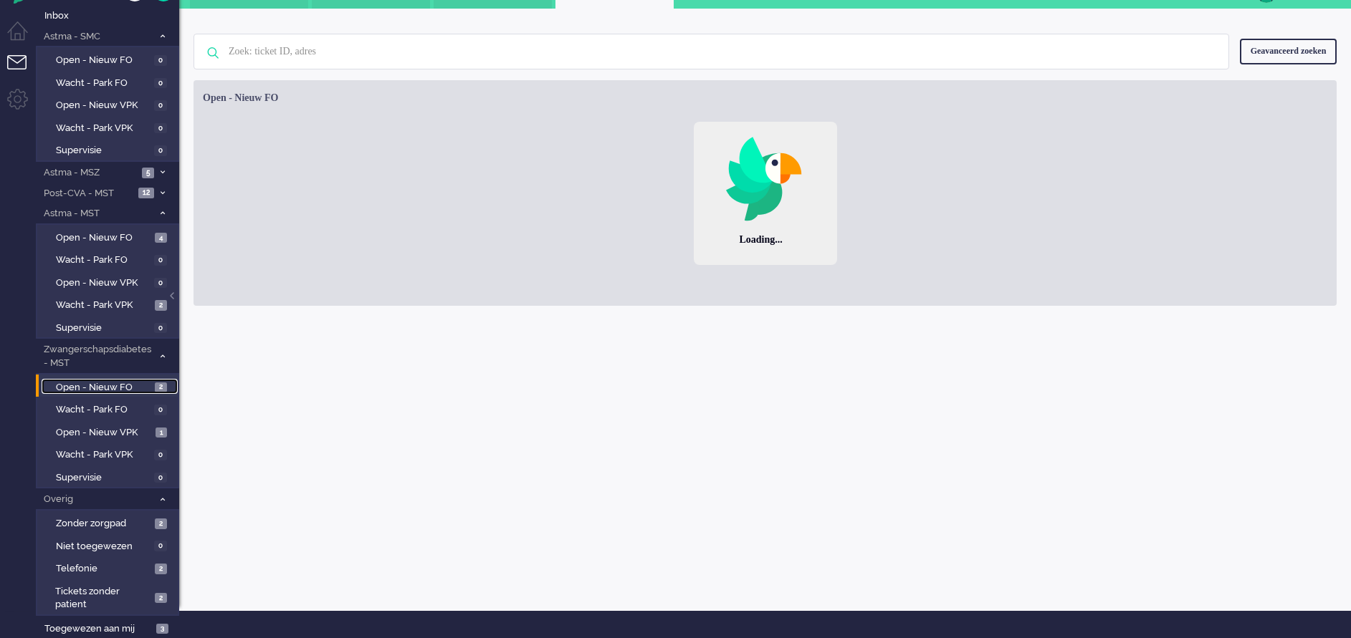
scroll to position [27, 0]
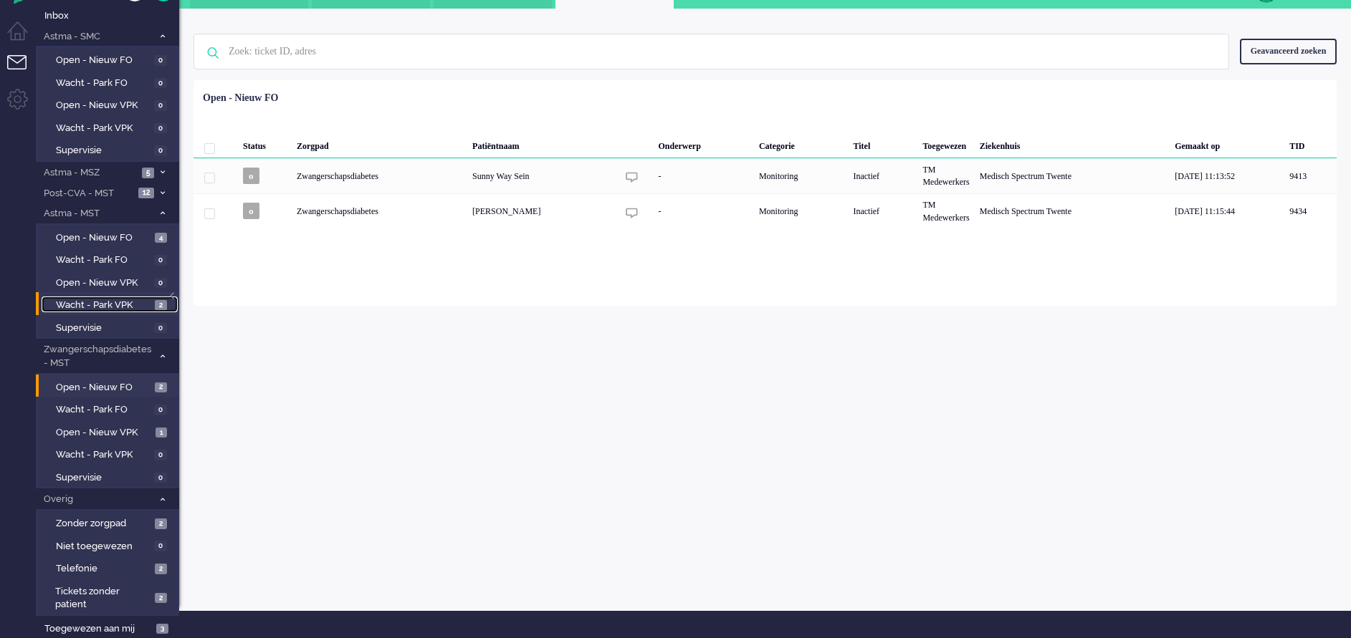
click at [90, 299] on span "Wacht - Park VPK" at bounding box center [103, 306] width 95 height 14
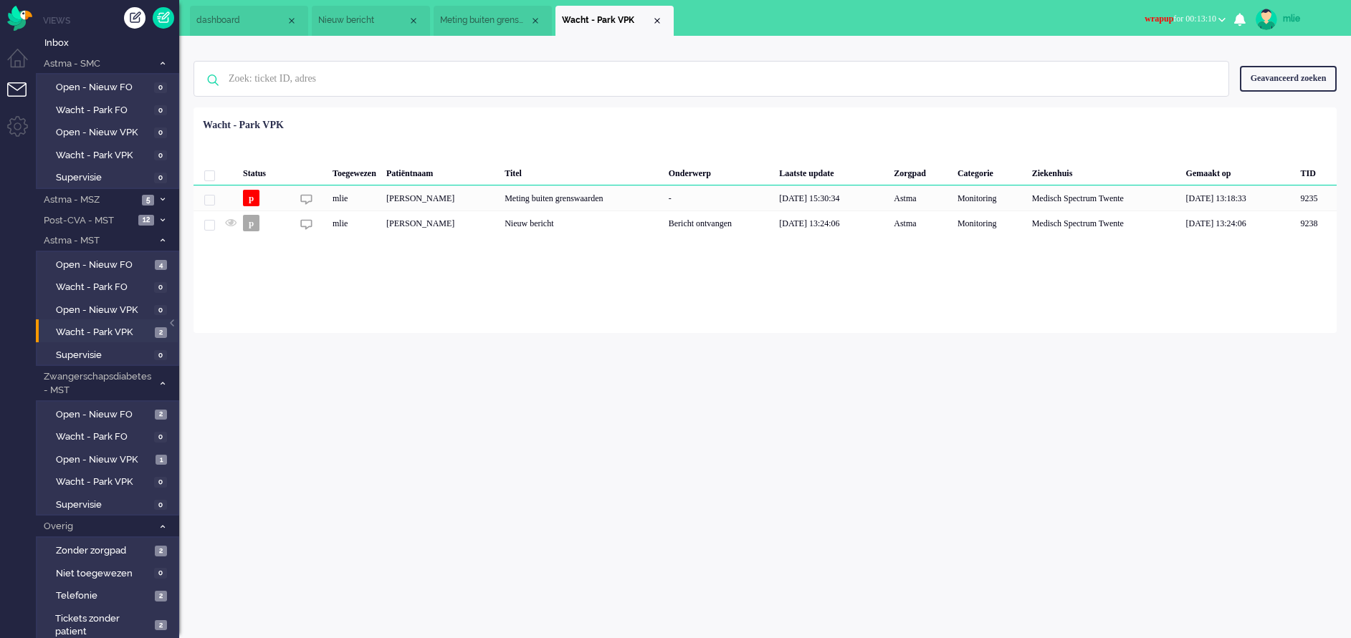
click at [1162, 19] on span "wrapup for 00:13:10" at bounding box center [1180, 19] width 72 height 10
click at [1125, 66] on label "Online" at bounding box center [1165, 64] width 113 height 12
click at [236, 24] on span "dashboard" at bounding box center [241, 20] width 90 height 12
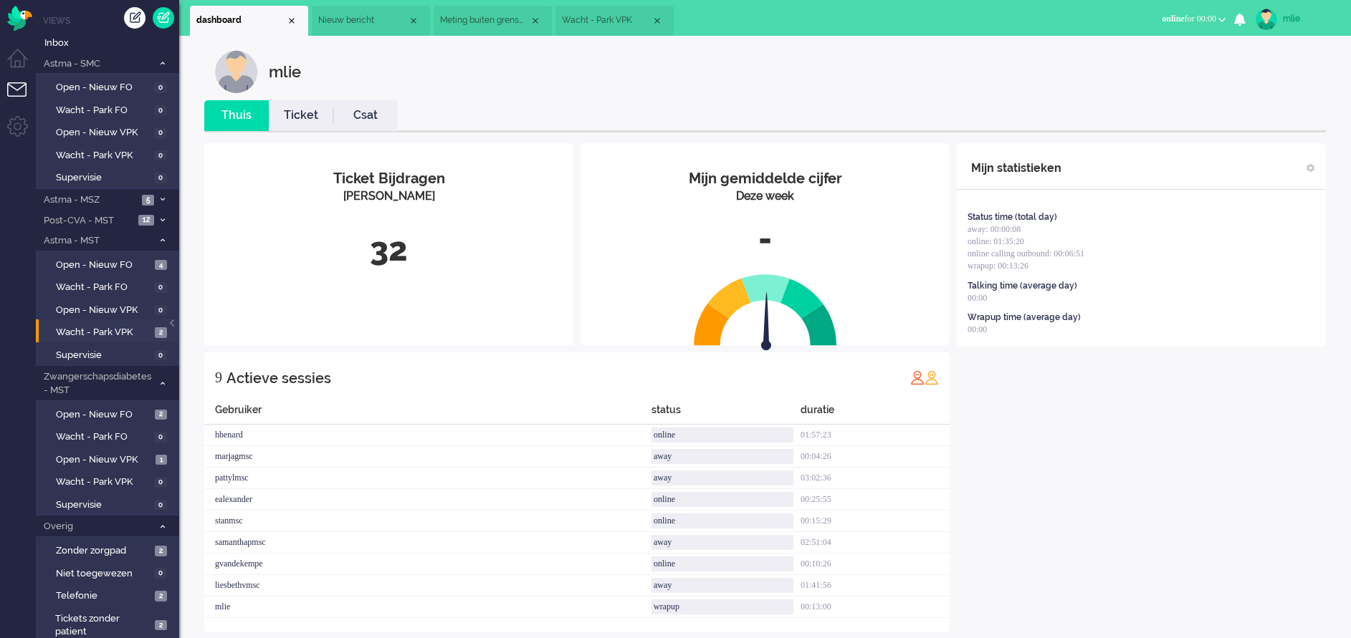
click at [302, 120] on link "Ticket" at bounding box center [301, 115] width 64 height 16
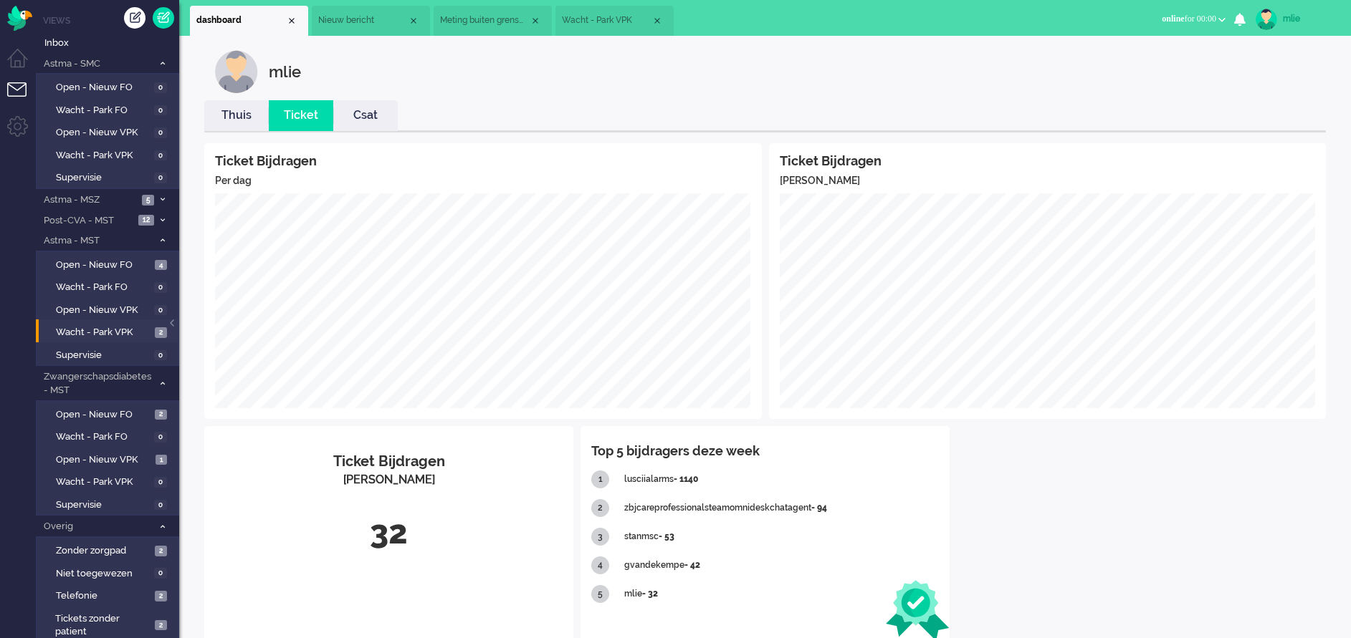
click at [358, 19] on span "Nieuw bericht" at bounding box center [363, 20] width 90 height 12
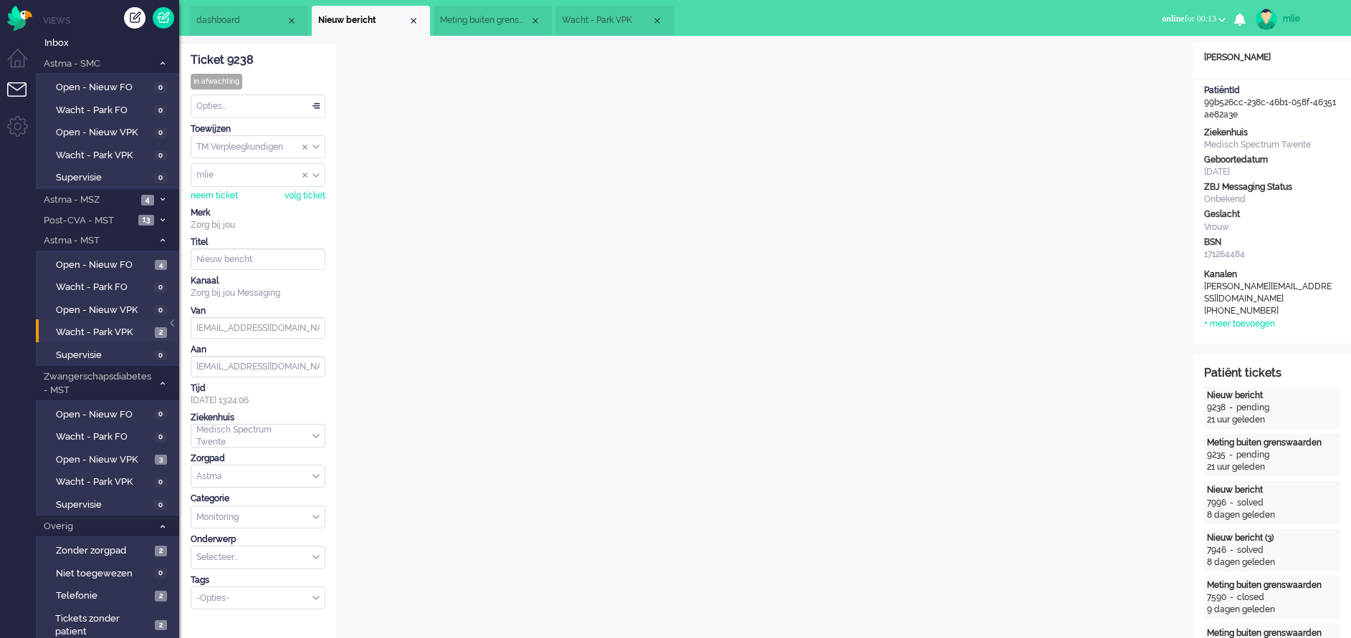
click at [480, 20] on span "Meting buiten grenswaarden (4)" at bounding box center [485, 20] width 90 height 12
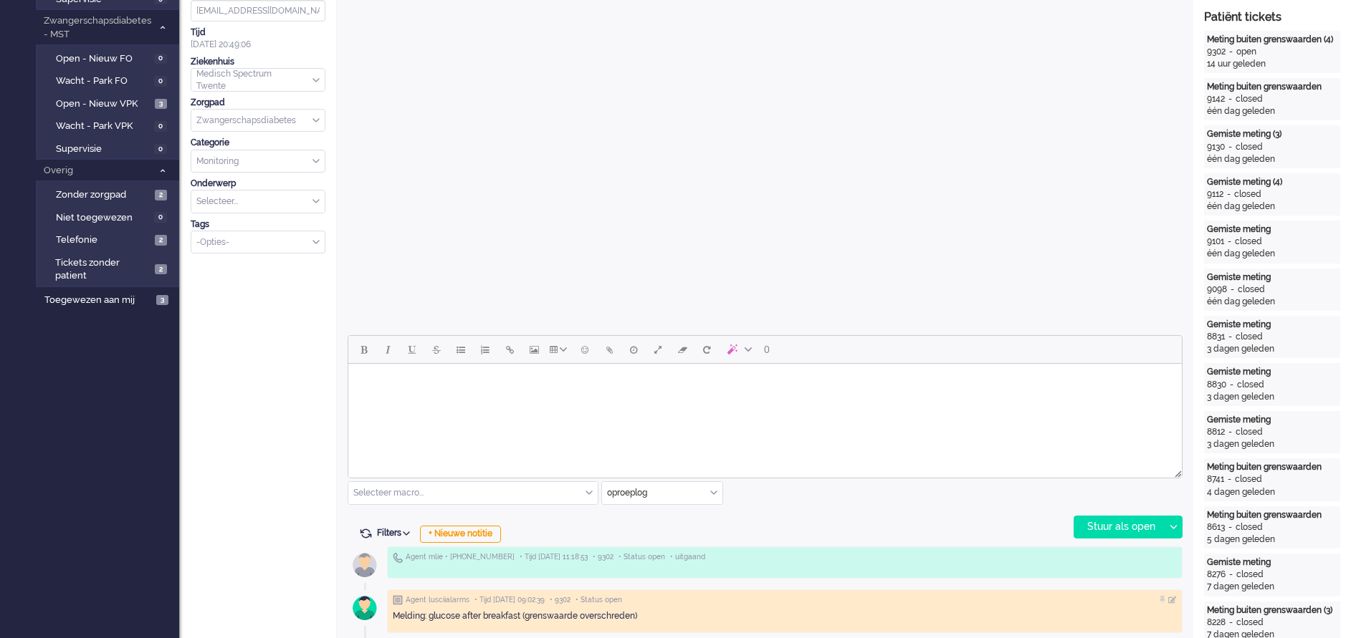
scroll to position [322, 0]
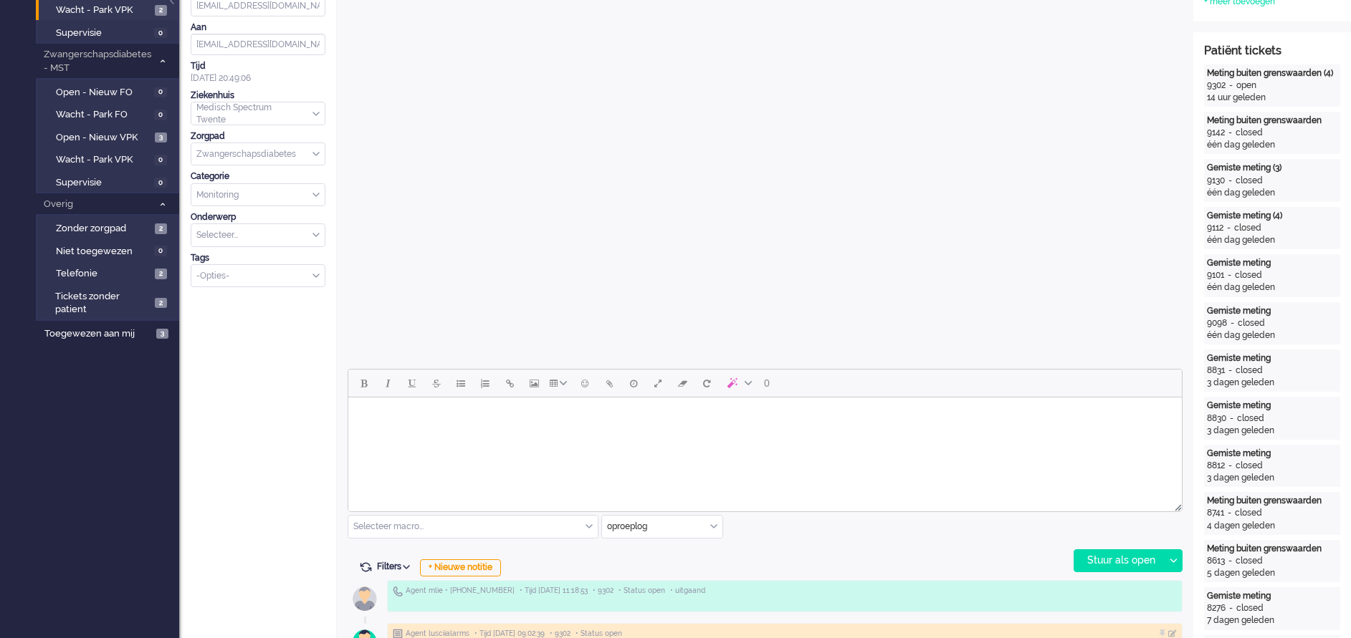
click at [397, 425] on body "Rich Text Area. Press ALT-0 for help." at bounding box center [765, 415] width 822 height 25
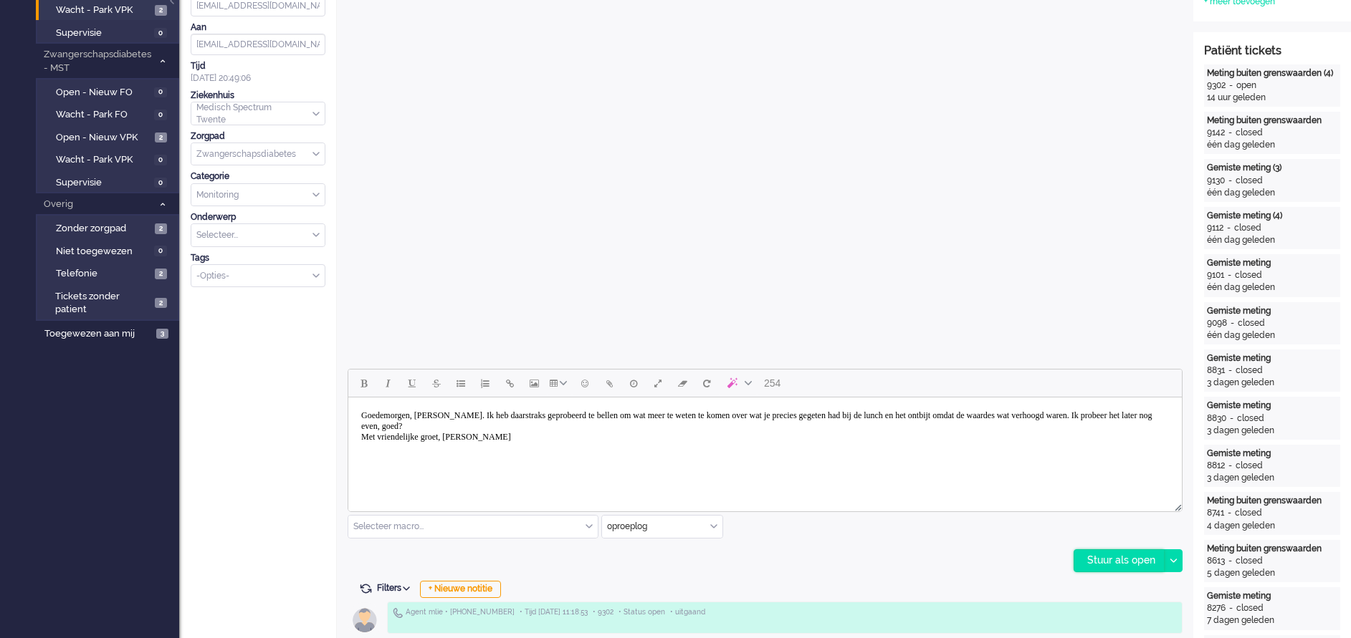
click at [1120, 562] on div "Stuur als open" at bounding box center [1119, 560] width 90 height 21
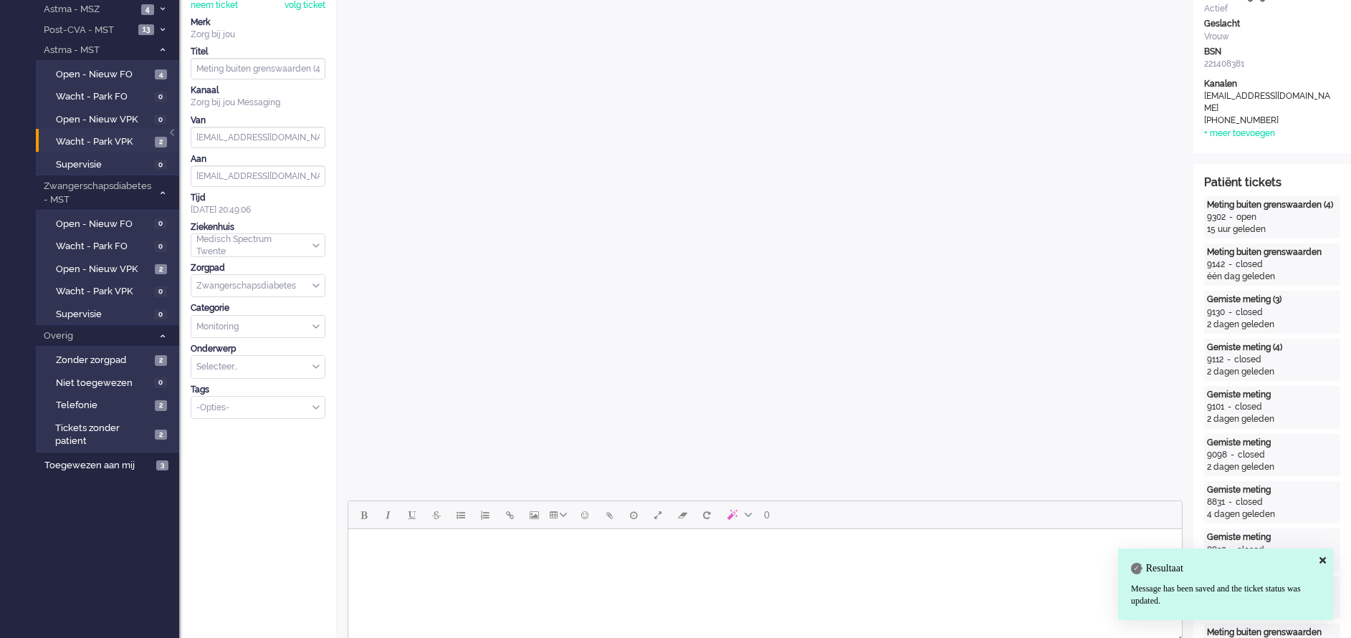
scroll to position [0, 0]
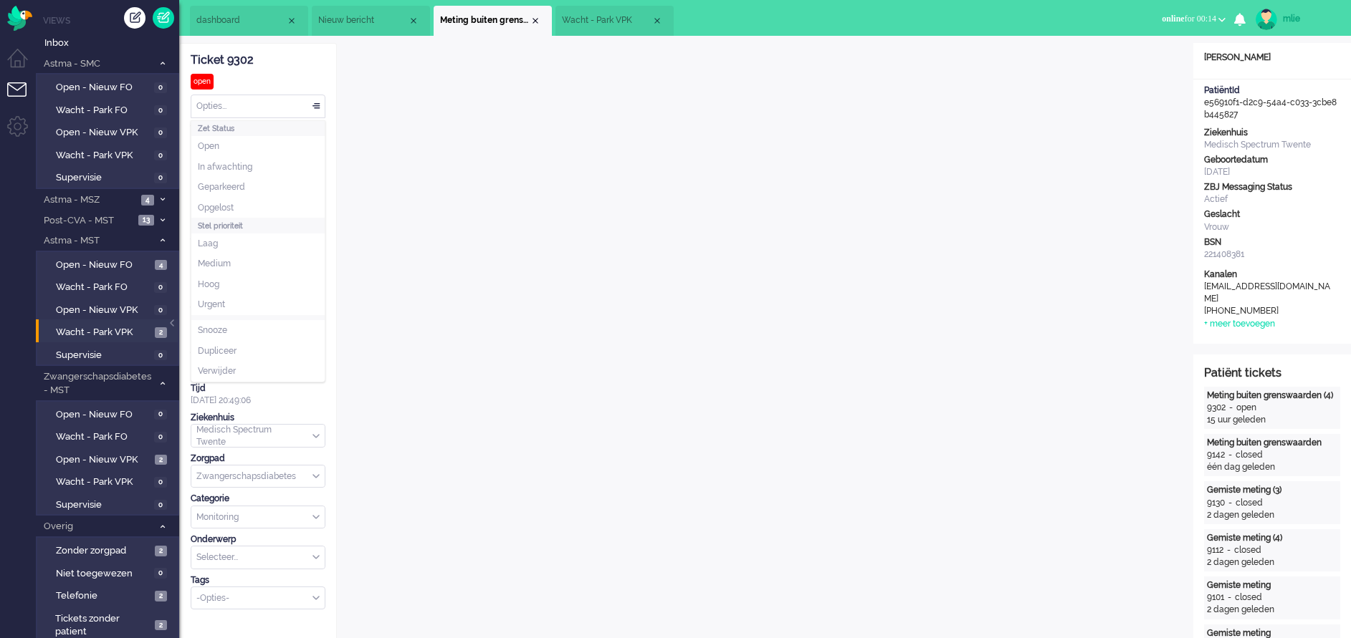
click at [312, 100] on div "Opties..." at bounding box center [257, 106] width 133 height 22
click at [234, 168] on span "In afwachting" at bounding box center [225, 167] width 54 height 12
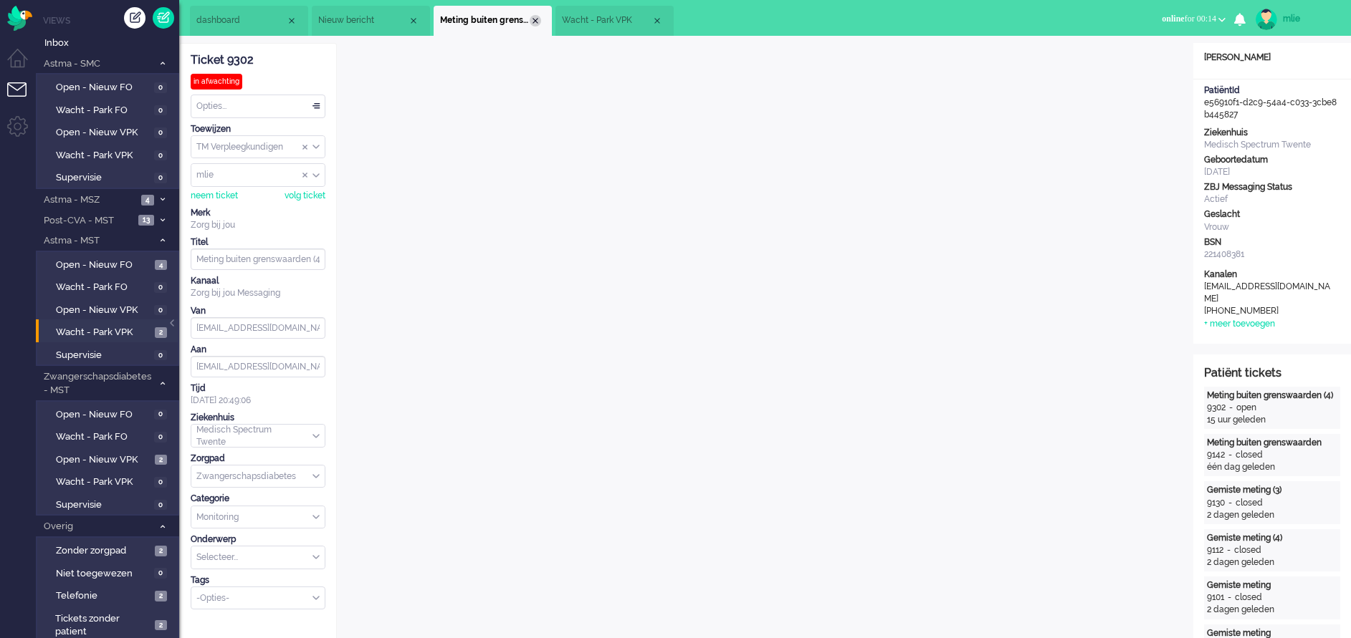
click at [532, 18] on div "Close tab" at bounding box center [535, 20] width 11 height 11
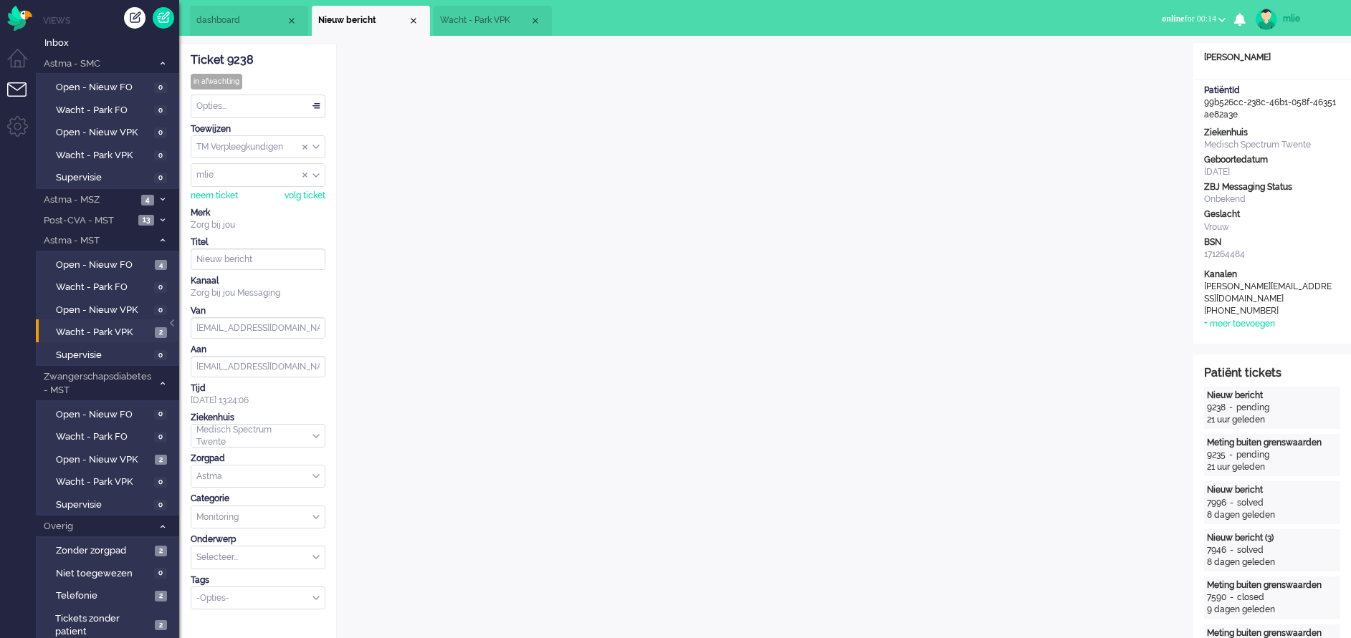
click at [491, 21] on span "Wacht - Park VPK" at bounding box center [485, 20] width 90 height 12
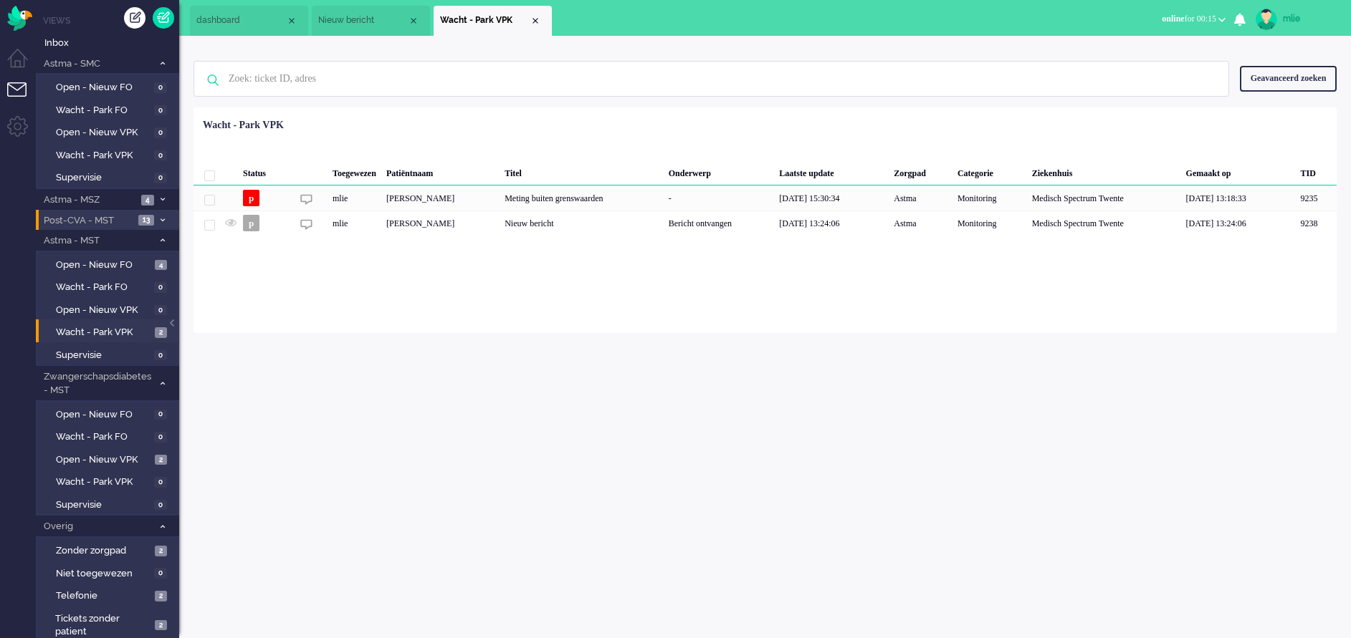
click at [157, 220] on span at bounding box center [162, 220] width 11 height 8
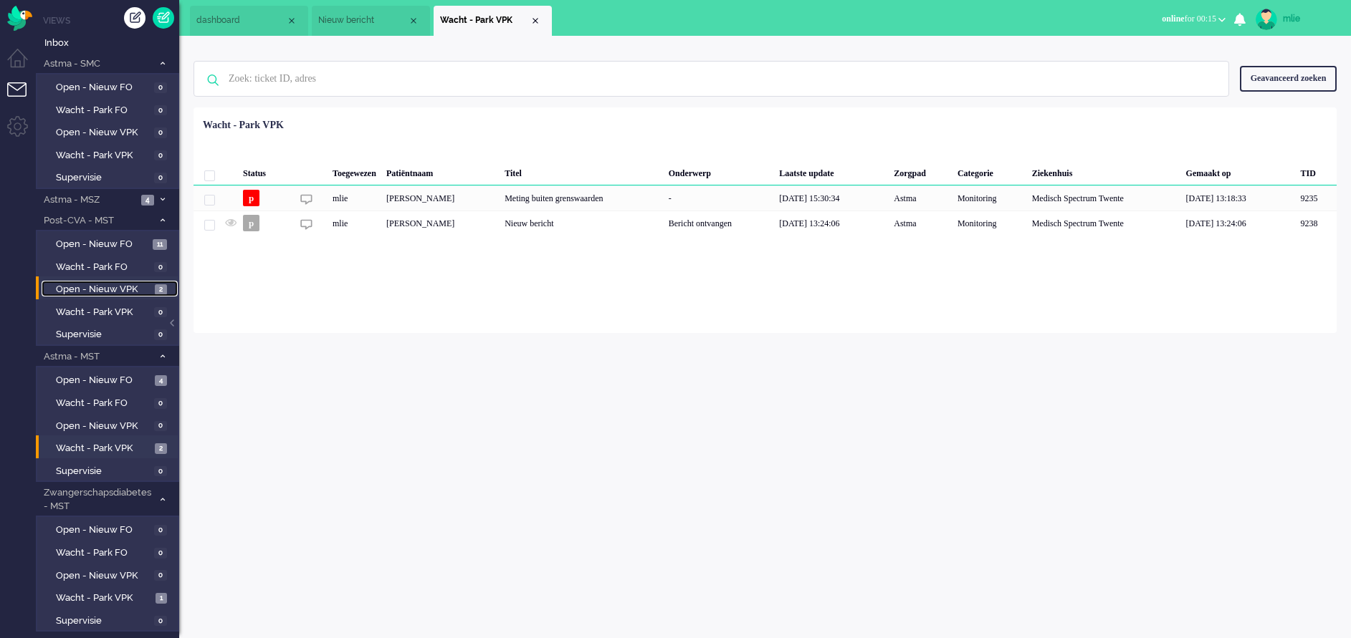
click at [96, 288] on span "Open - Nieuw VPK" at bounding box center [103, 290] width 95 height 14
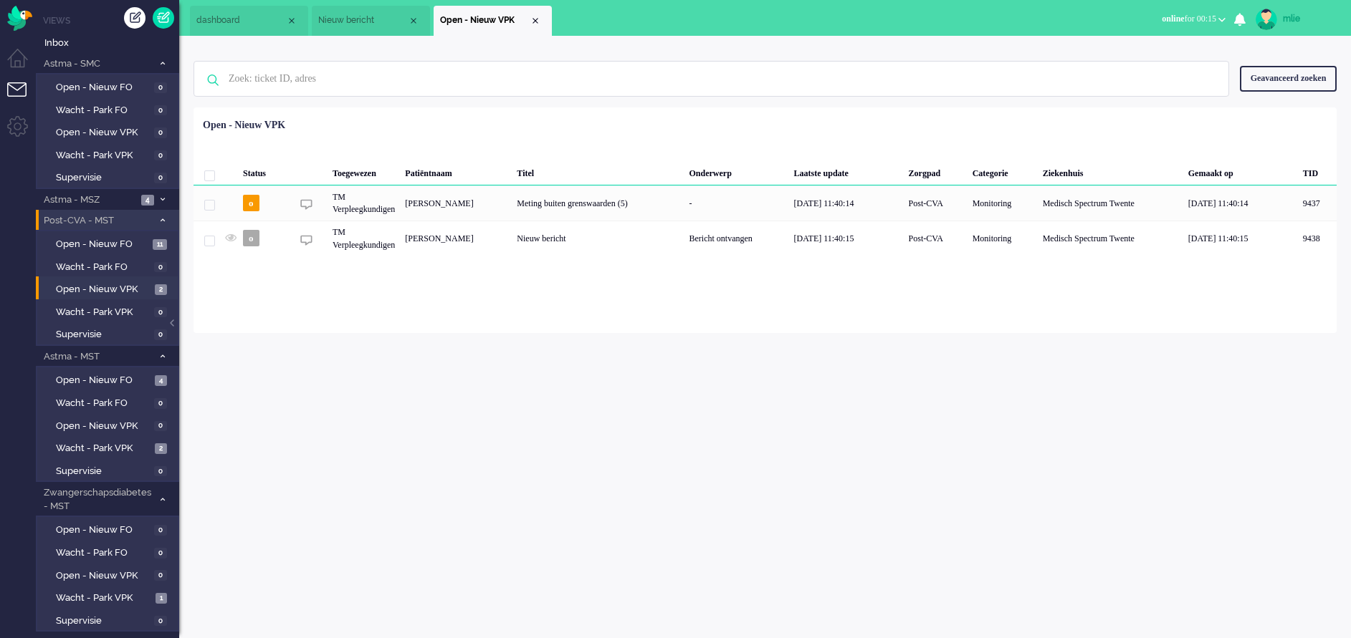
click at [165, 218] on span at bounding box center [162, 220] width 11 height 8
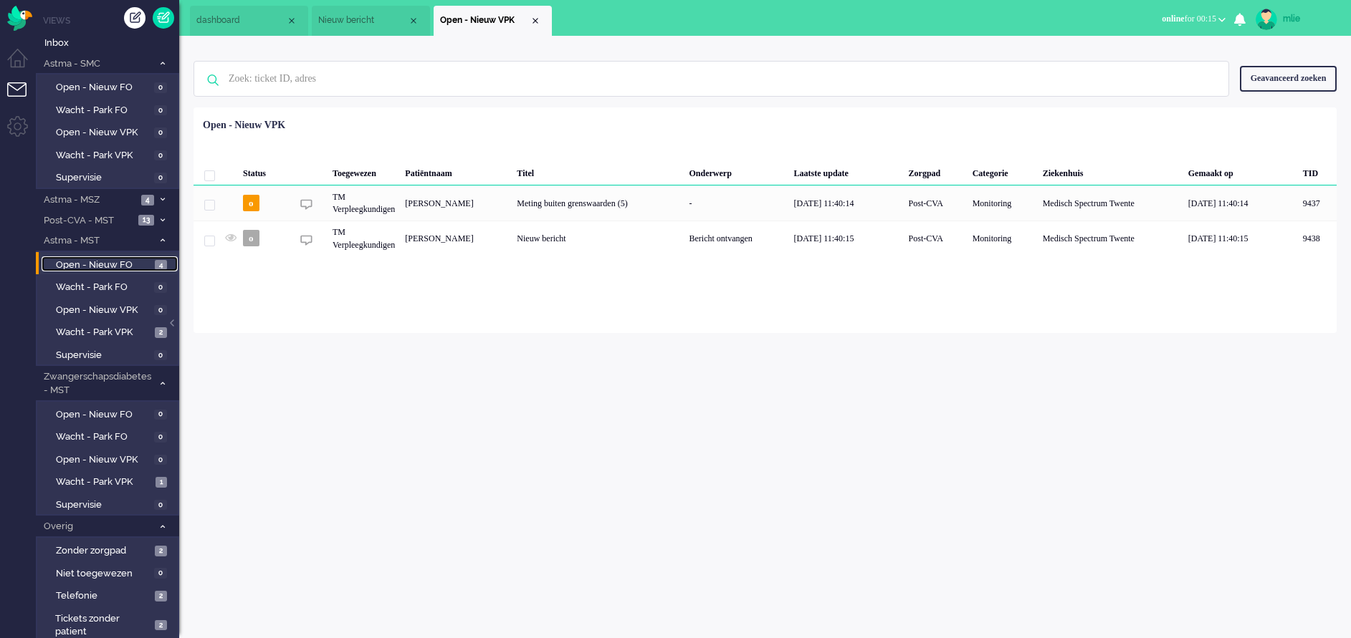
click at [68, 262] on span "Open - Nieuw FO" at bounding box center [103, 266] width 95 height 14
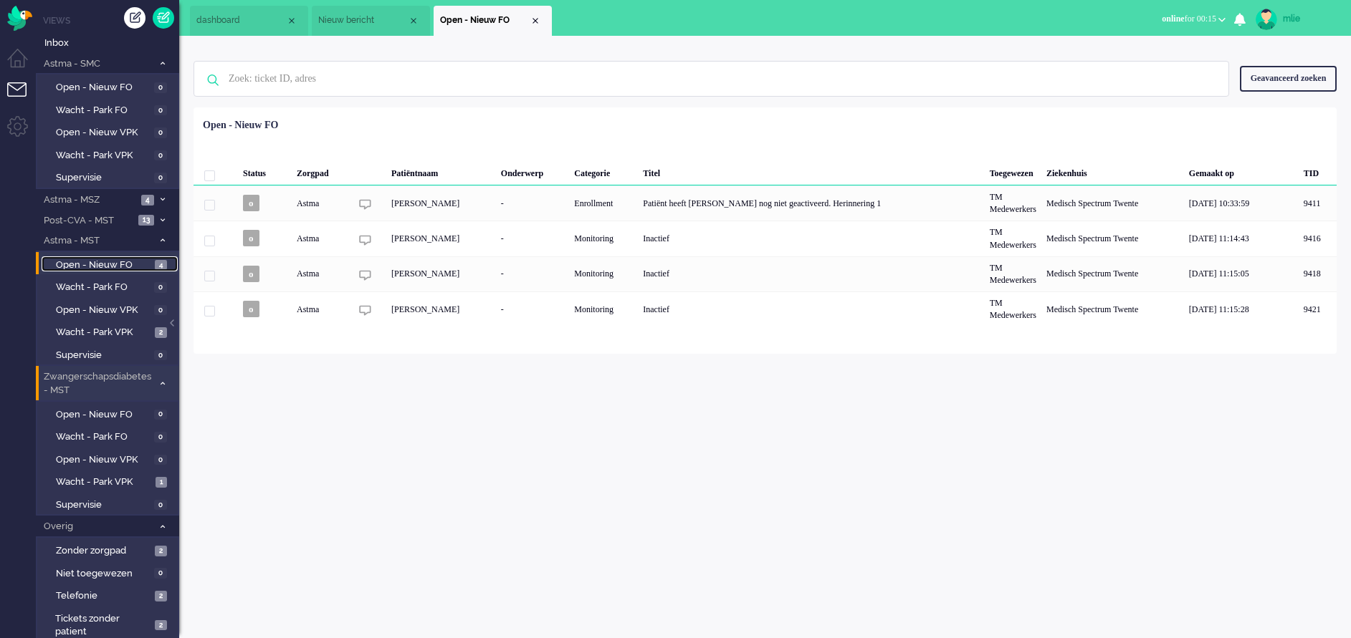
scroll to position [27, 0]
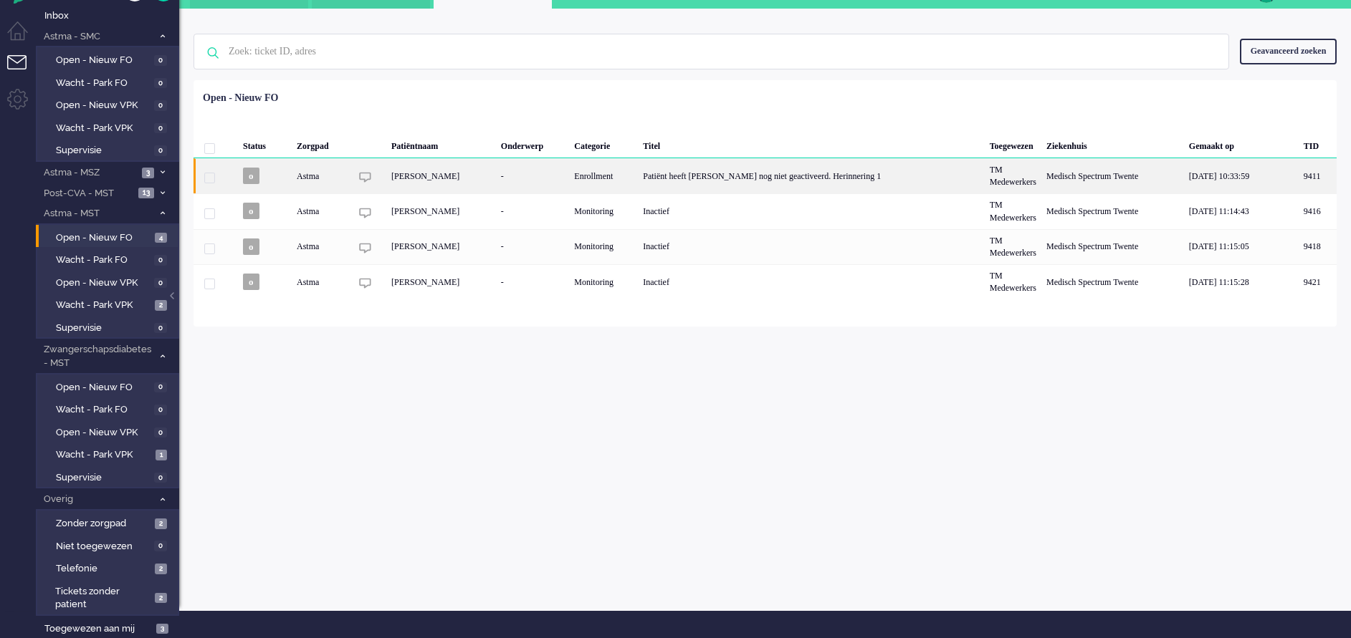
click at [739, 176] on div "Patiënt heeft [PERSON_NAME] nog niet geactiveerd. Herinnering 1" at bounding box center [811, 175] width 346 height 35
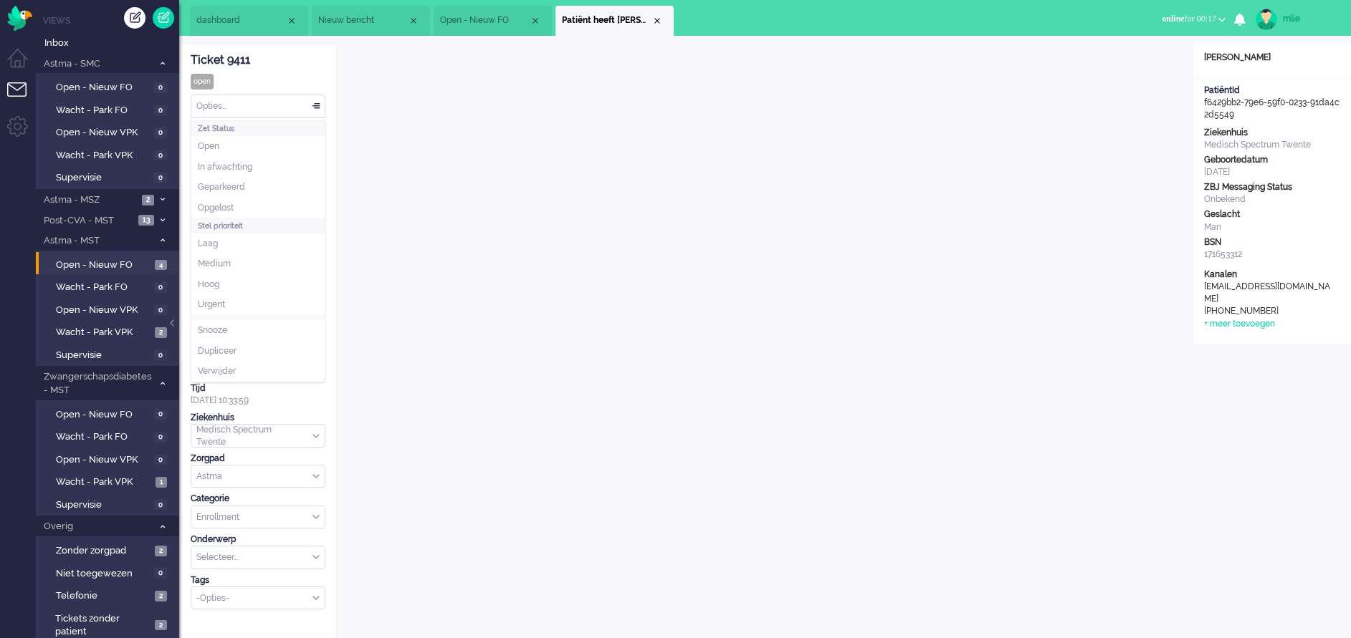
click at [310, 105] on div "Opties..." at bounding box center [257, 106] width 133 height 22
click at [240, 208] on li "Opgelost" at bounding box center [257, 208] width 133 height 21
click at [315, 100] on div "Opties..." at bounding box center [257, 106] width 133 height 22
click at [227, 198] on li "Opgelost" at bounding box center [257, 208] width 133 height 21
click at [656, 20] on div "Close tab" at bounding box center [656, 20] width 11 height 11
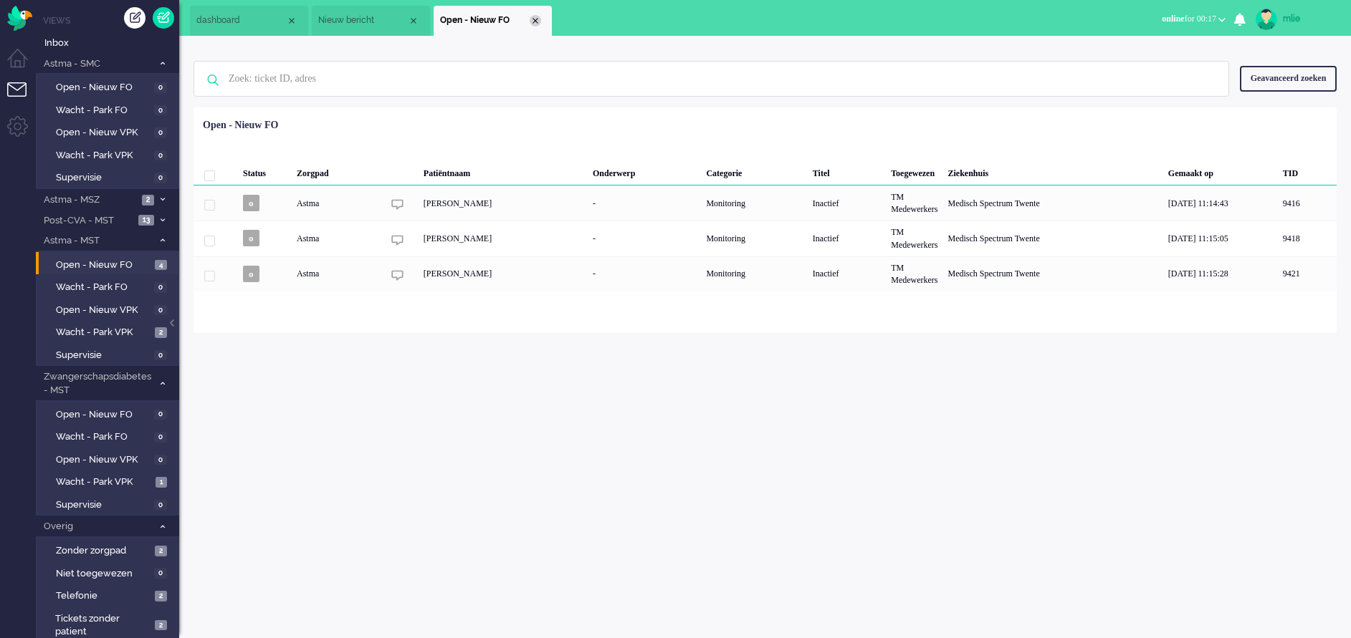
click at [535, 21] on div "Close tab" at bounding box center [535, 20] width 11 height 11
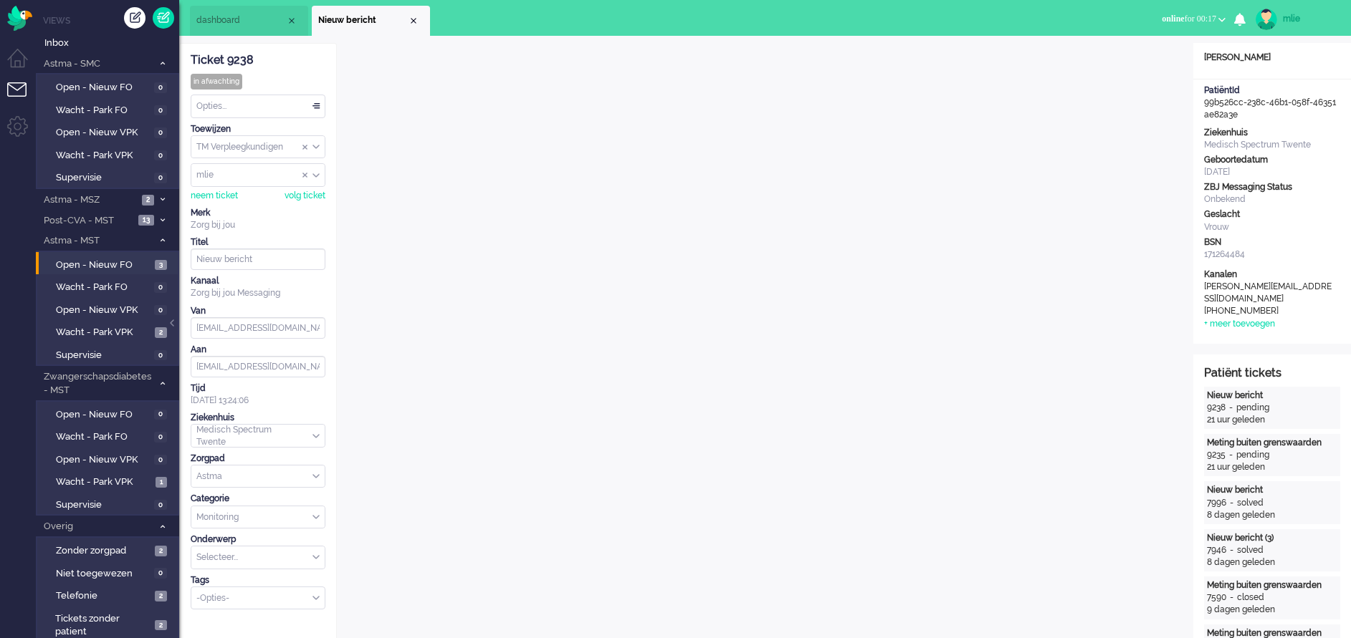
click at [244, 29] on li "dashboard" at bounding box center [249, 21] width 118 height 30
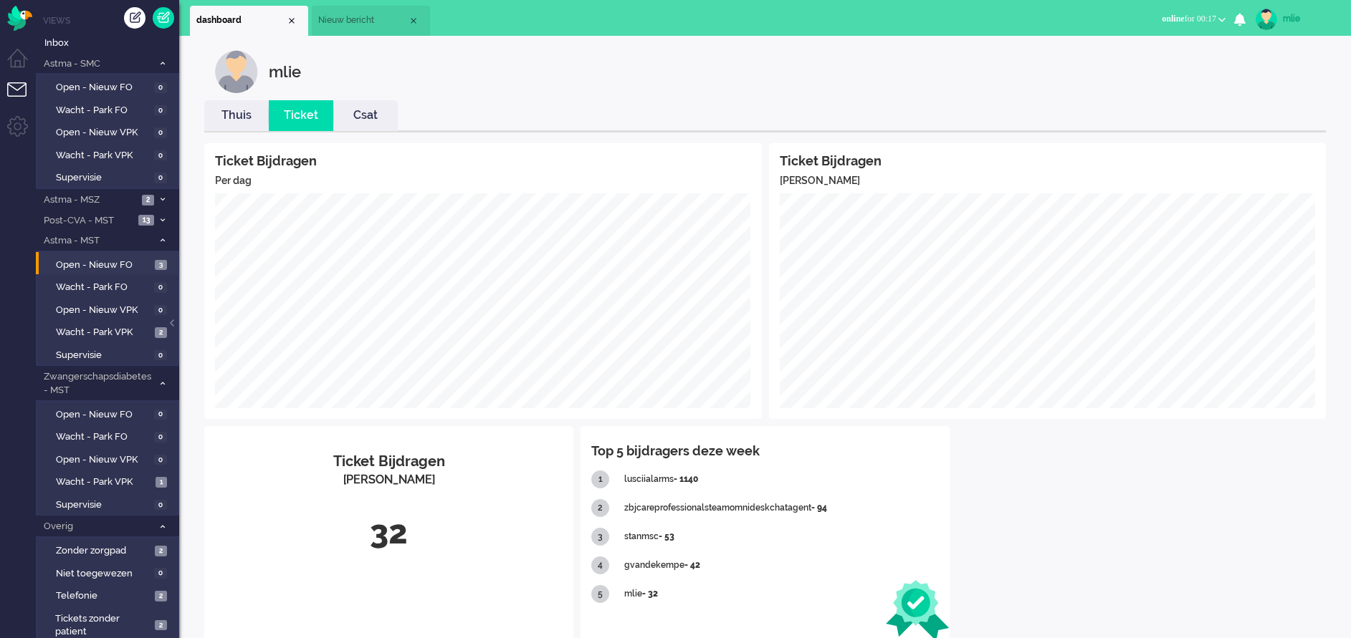
click at [239, 115] on link "Thuis" at bounding box center [236, 115] width 64 height 16
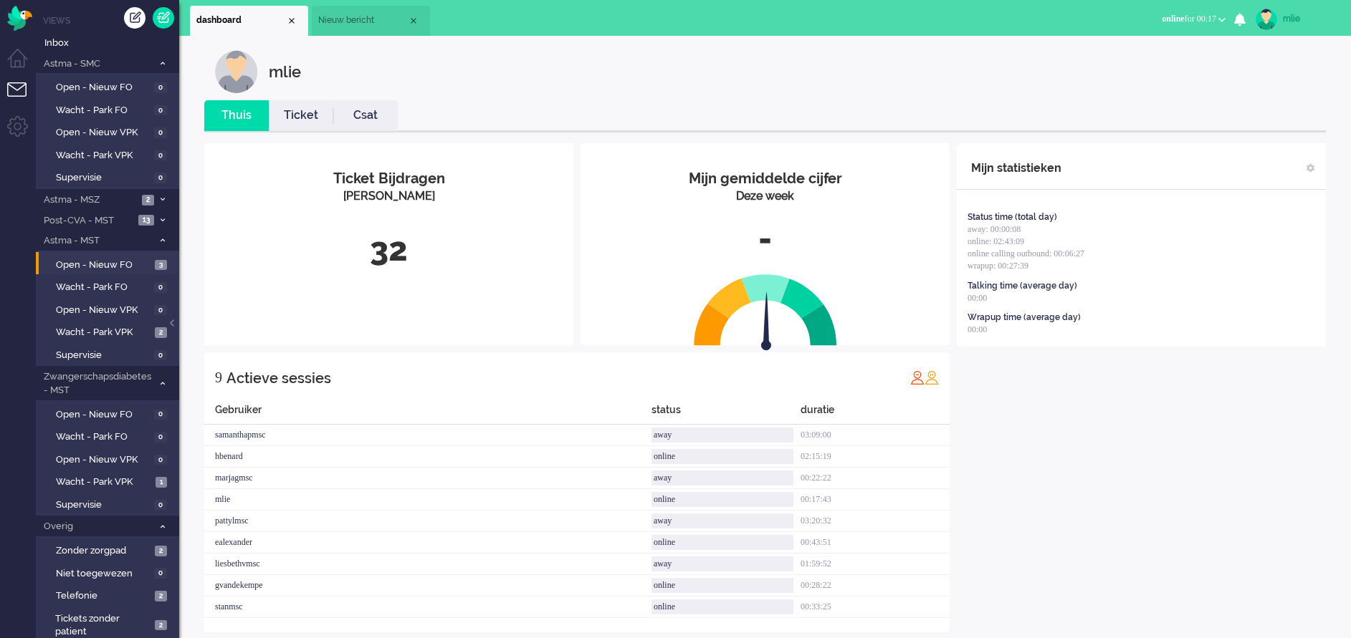
click at [310, 114] on link "Ticket" at bounding box center [301, 115] width 64 height 16
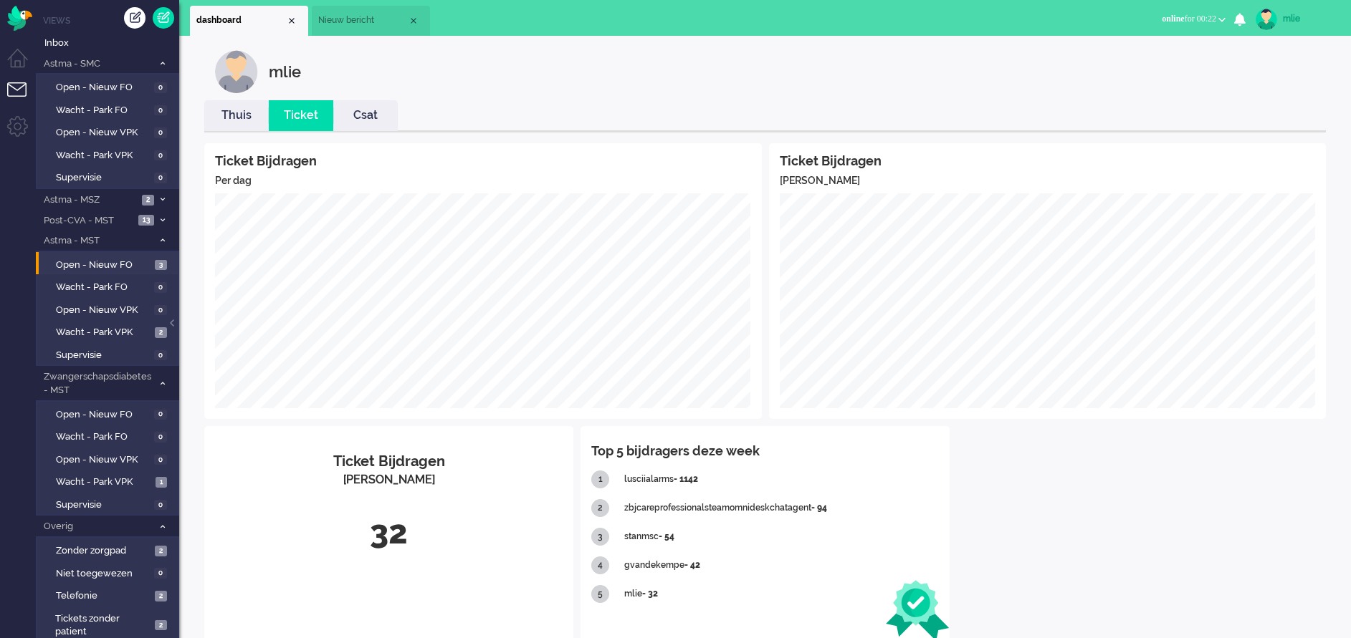
click at [375, 27] on span "Nieuw bericht" at bounding box center [363, 20] width 90 height 12
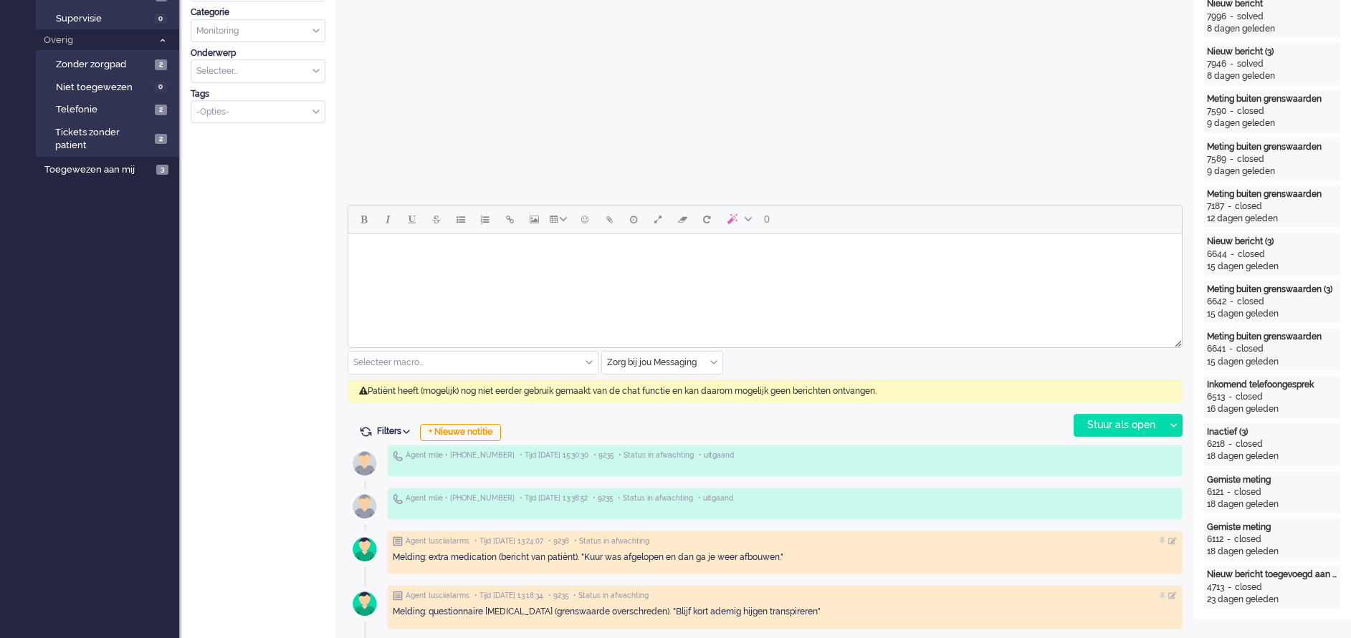
scroll to position [537, 0]
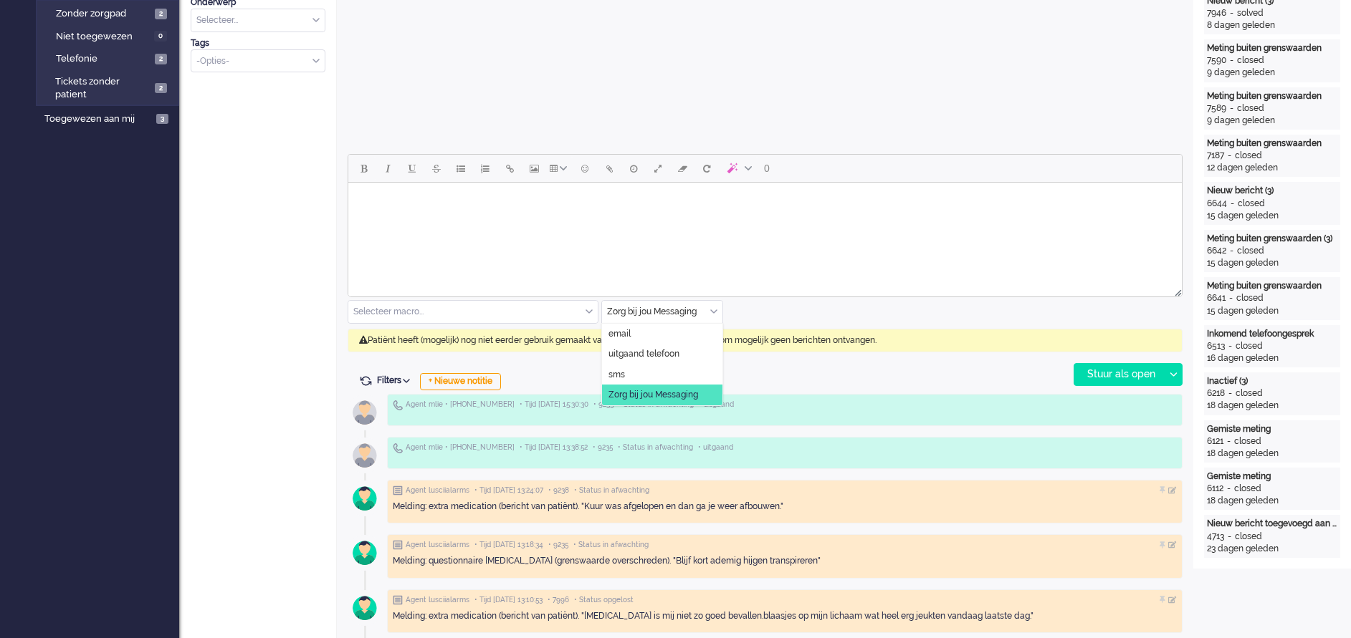
click at [716, 308] on div "Zorg bij jou Messaging" at bounding box center [662, 312] width 120 height 22
click at [661, 352] on span "uitgaand telefoon" at bounding box center [643, 354] width 71 height 12
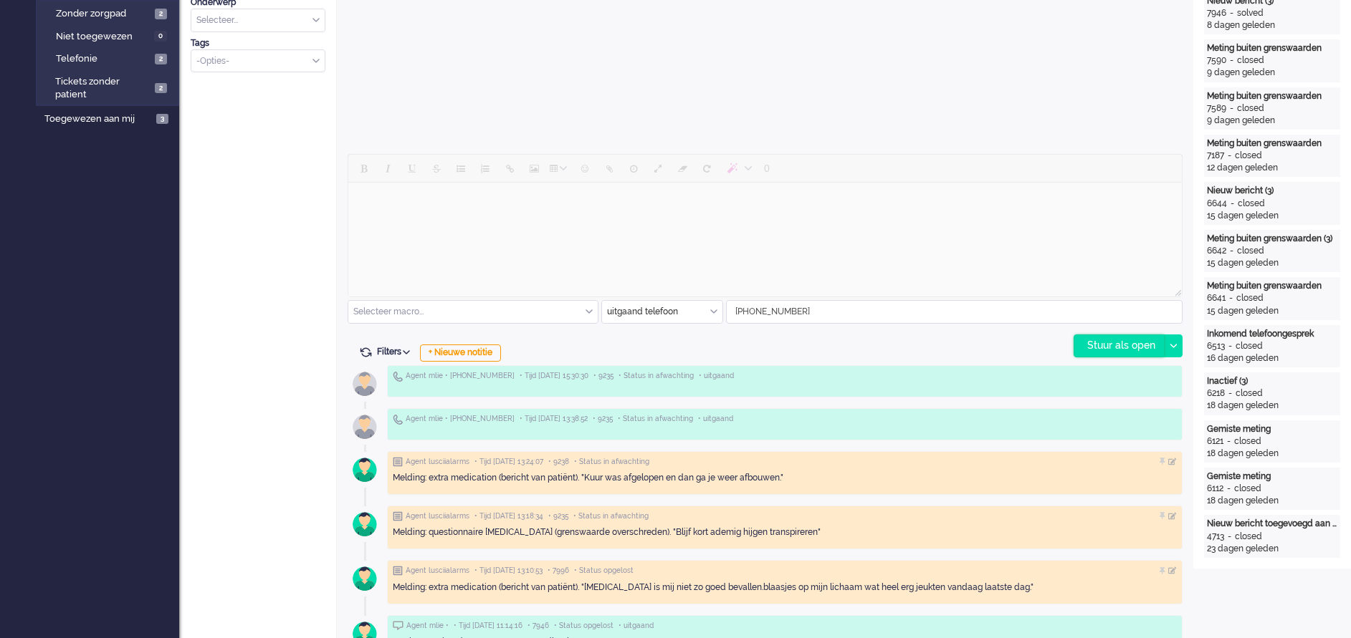
click at [1109, 345] on div "Stuur als open" at bounding box center [1119, 345] width 90 height 21
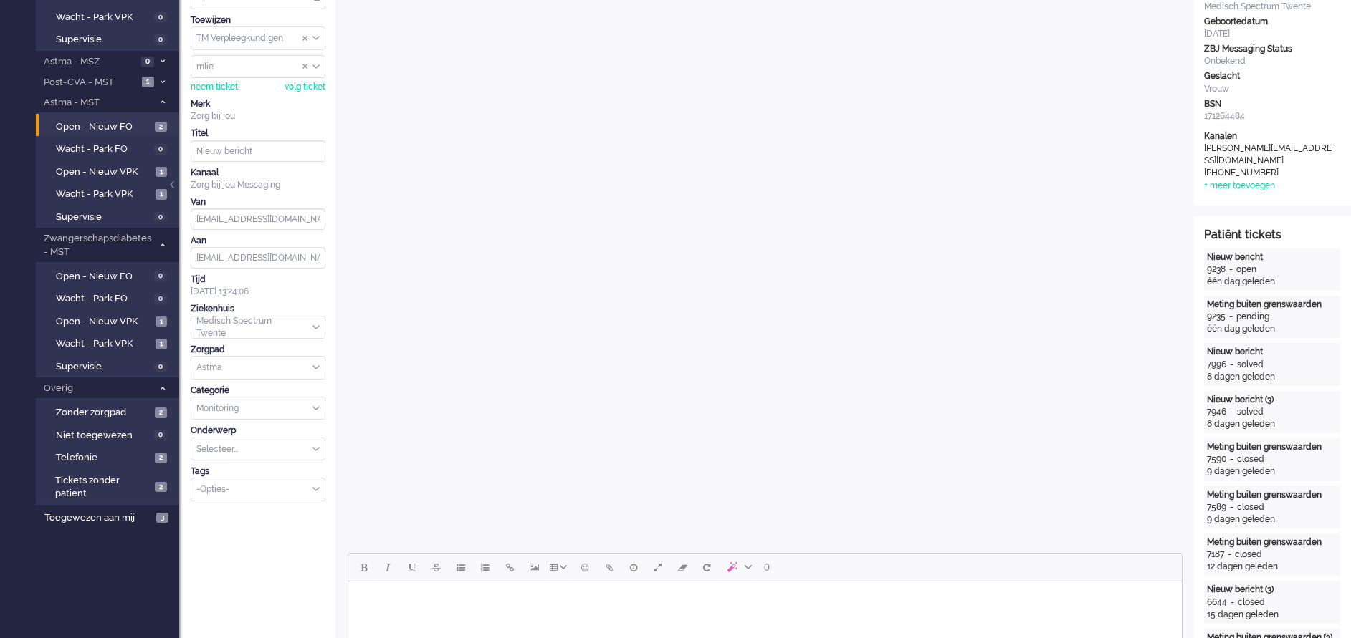
scroll to position [0, 0]
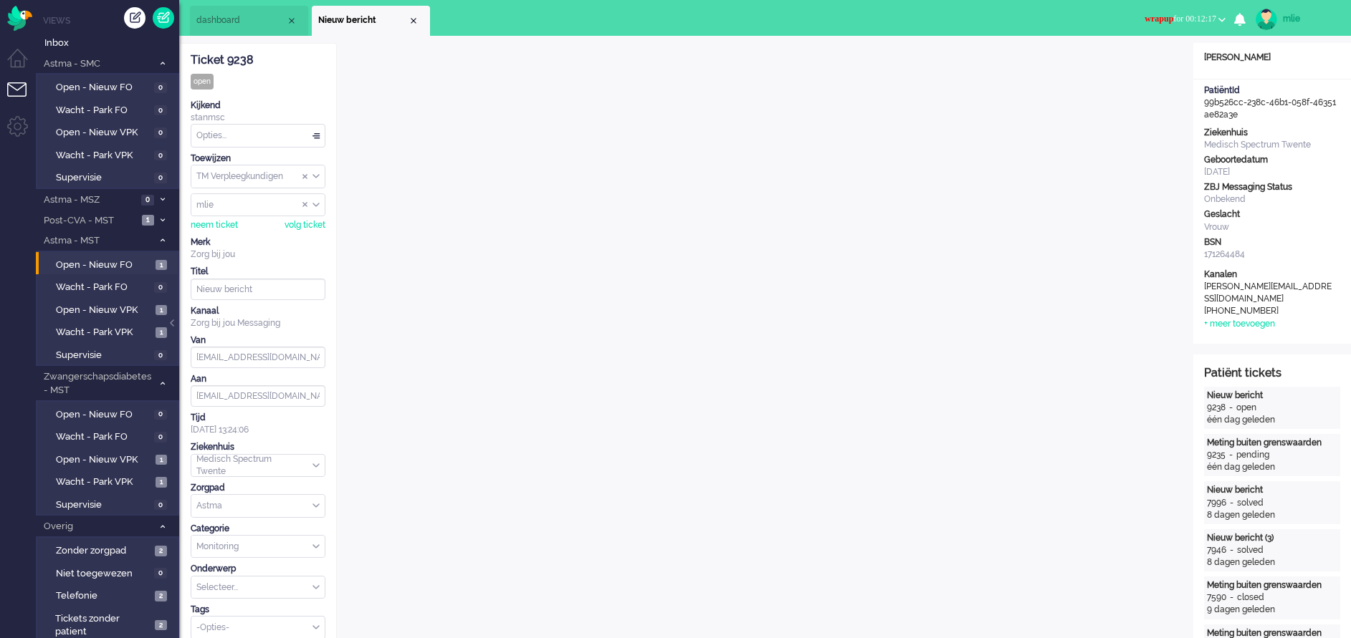
click at [1152, 15] on span "wrapup" at bounding box center [1158, 19] width 29 height 10
click at [1131, 62] on label "Online" at bounding box center [1165, 64] width 113 height 12
click at [313, 134] on div "Opties..." at bounding box center [257, 136] width 133 height 22
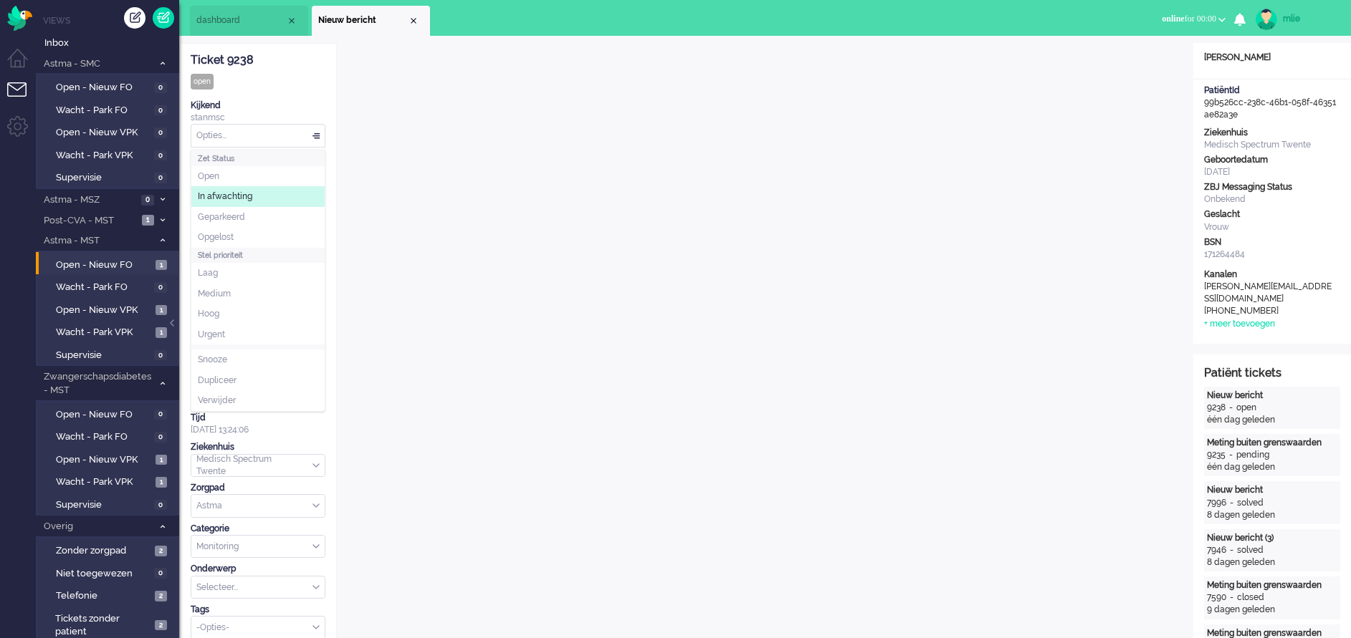
click at [219, 197] on span "In afwachting" at bounding box center [225, 197] width 54 height 12
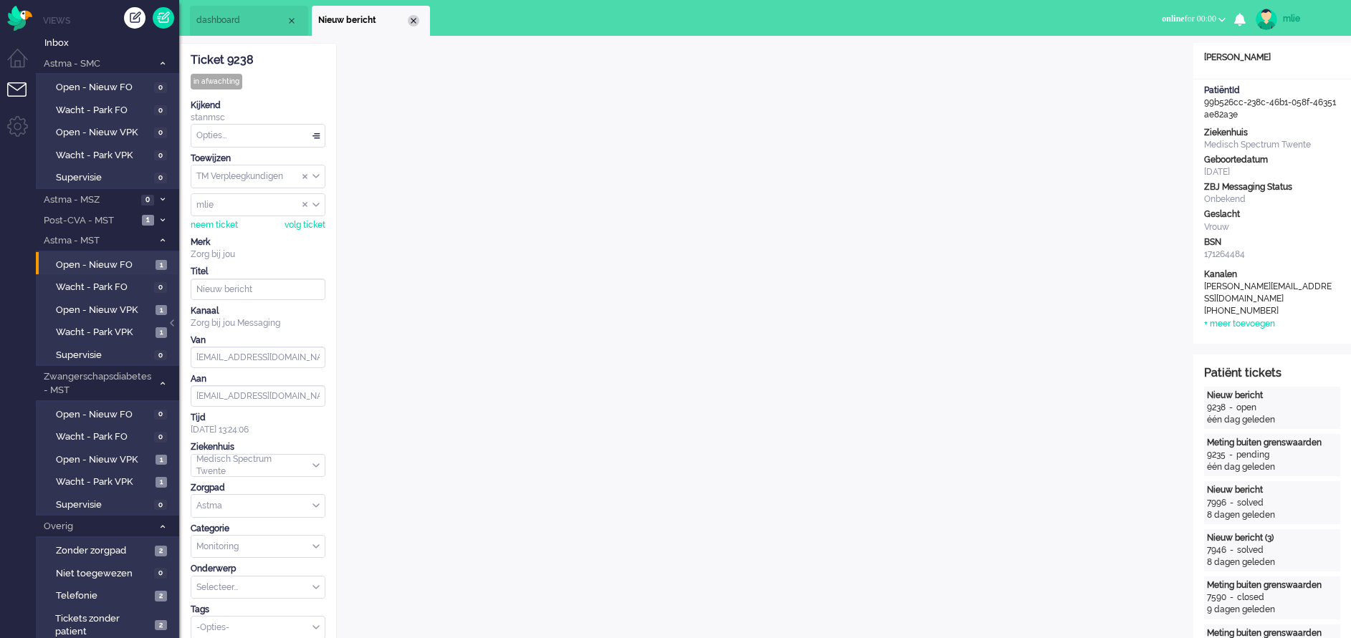
click at [413, 20] on div "Close tab" at bounding box center [413, 20] width 11 height 11
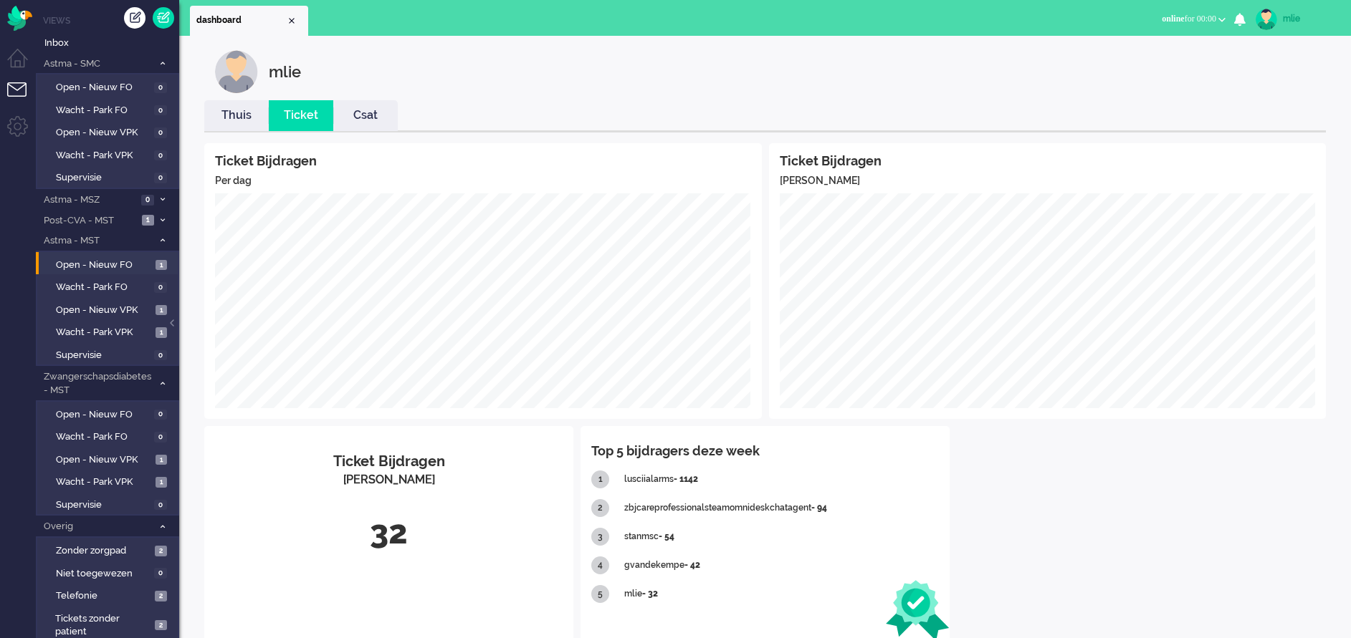
click at [233, 120] on link "Thuis" at bounding box center [236, 115] width 64 height 16
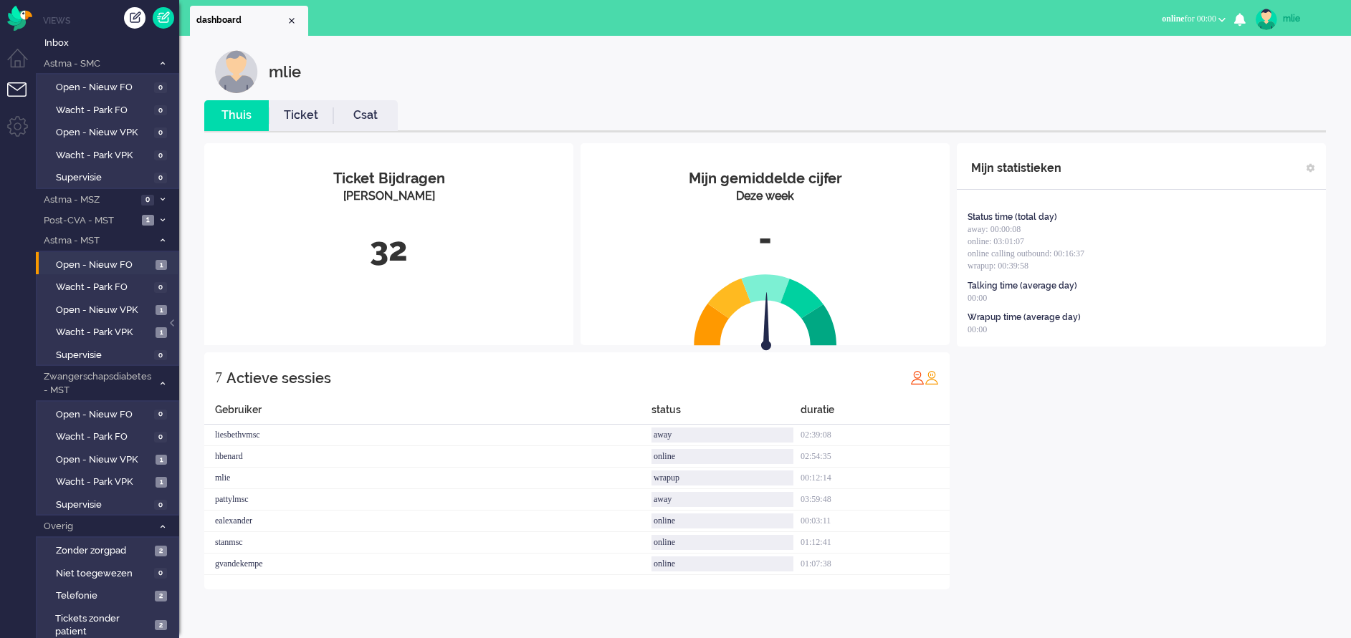
click at [298, 118] on link "Ticket" at bounding box center [301, 115] width 64 height 16
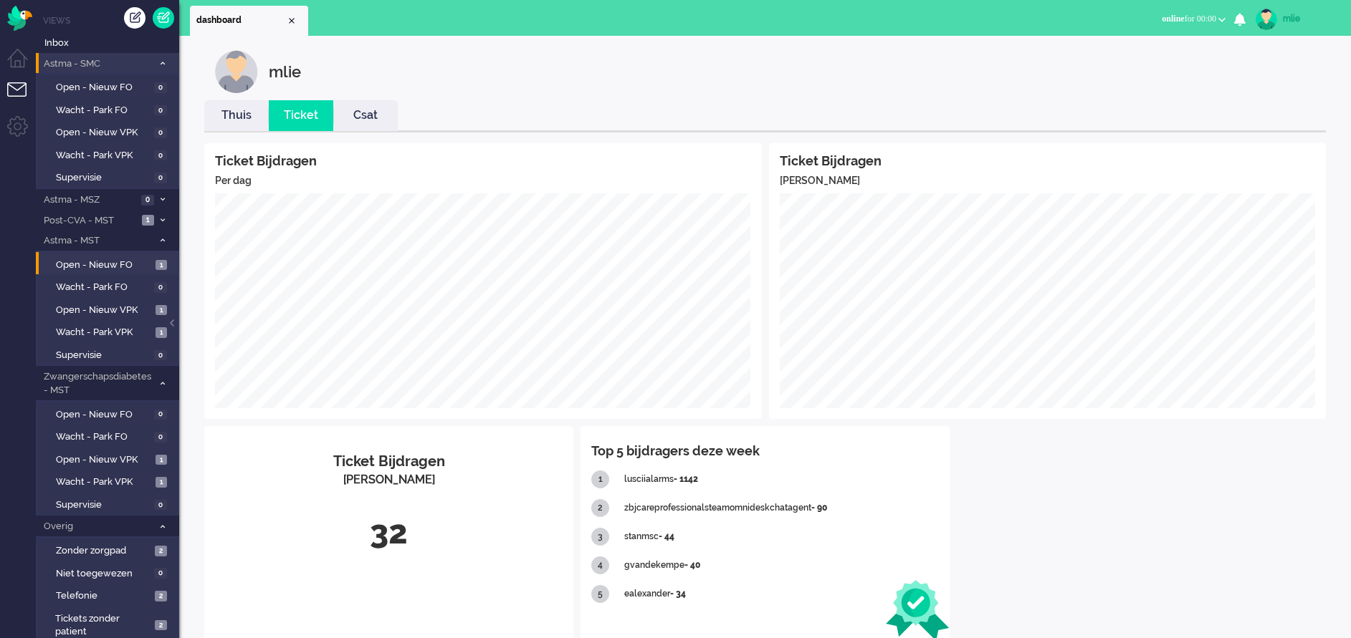
click at [162, 61] on icon at bounding box center [163, 63] width 4 height 5
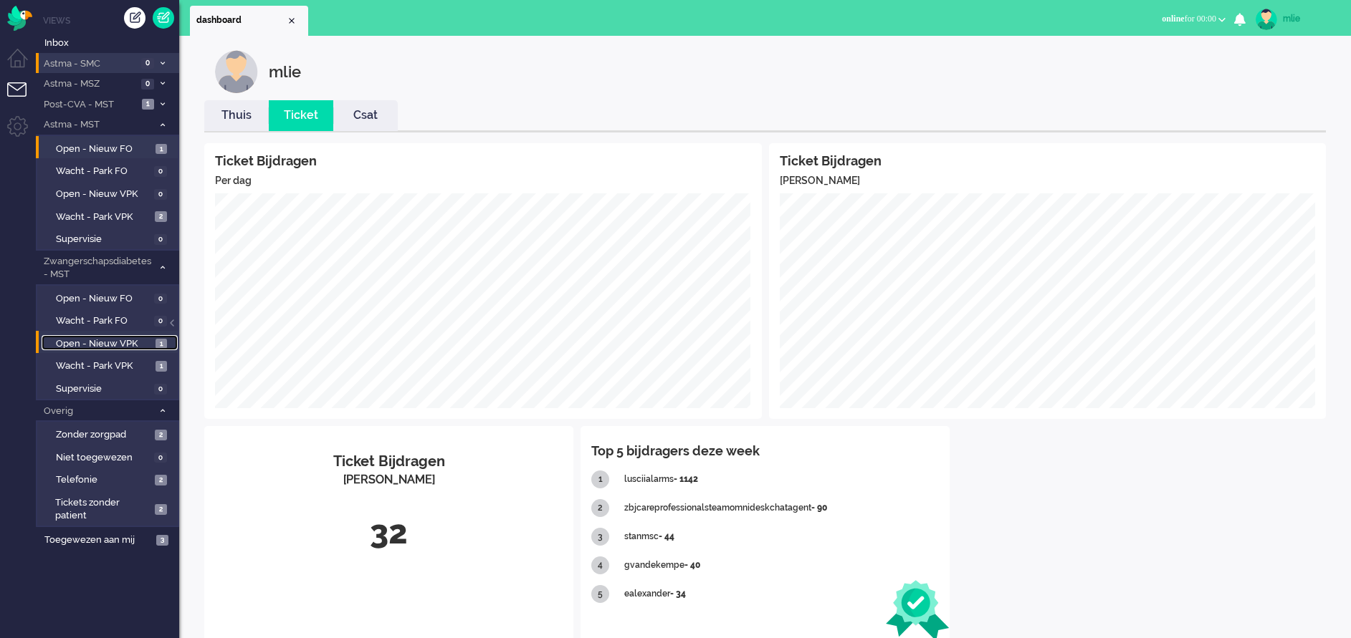
click at [80, 338] on span "Open - Nieuw VPK" at bounding box center [104, 344] width 96 height 14
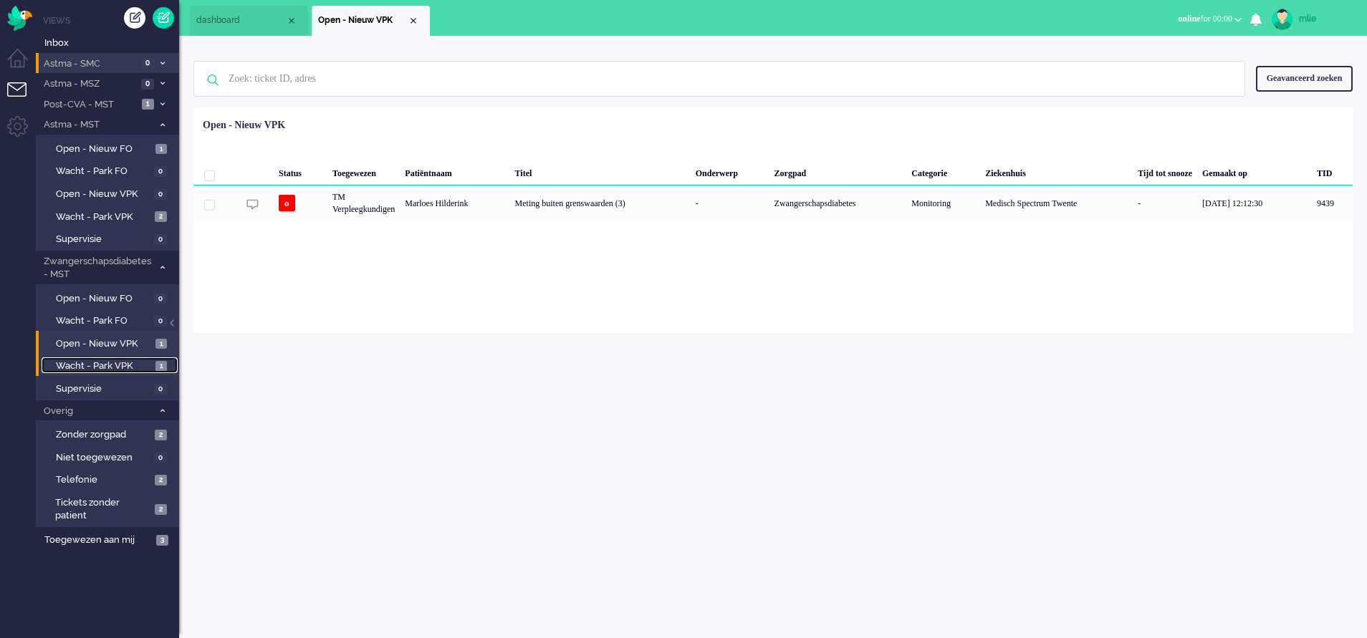
click at [85, 365] on span "Wacht - Park VPK" at bounding box center [104, 367] width 96 height 14
click at [88, 341] on span "Open - Nieuw VPK" at bounding box center [104, 344] width 96 height 14
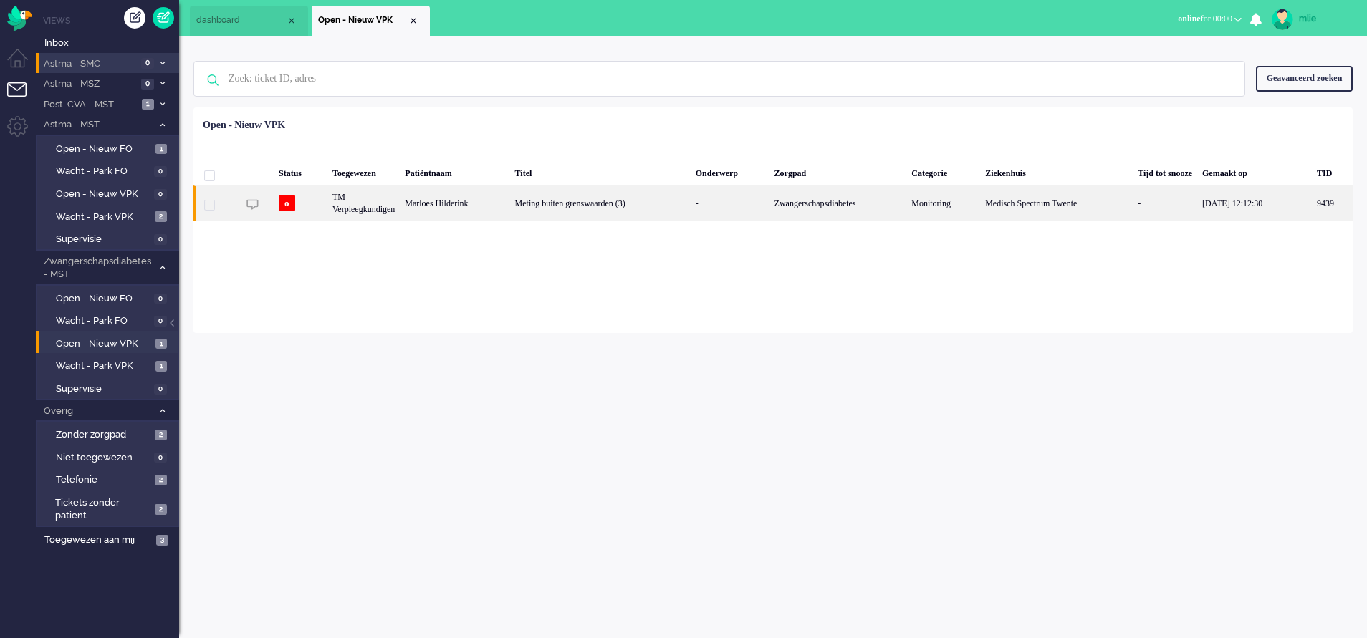
click at [551, 201] on div "Meting buiten grenswaarden (3)" at bounding box center [600, 203] width 181 height 35
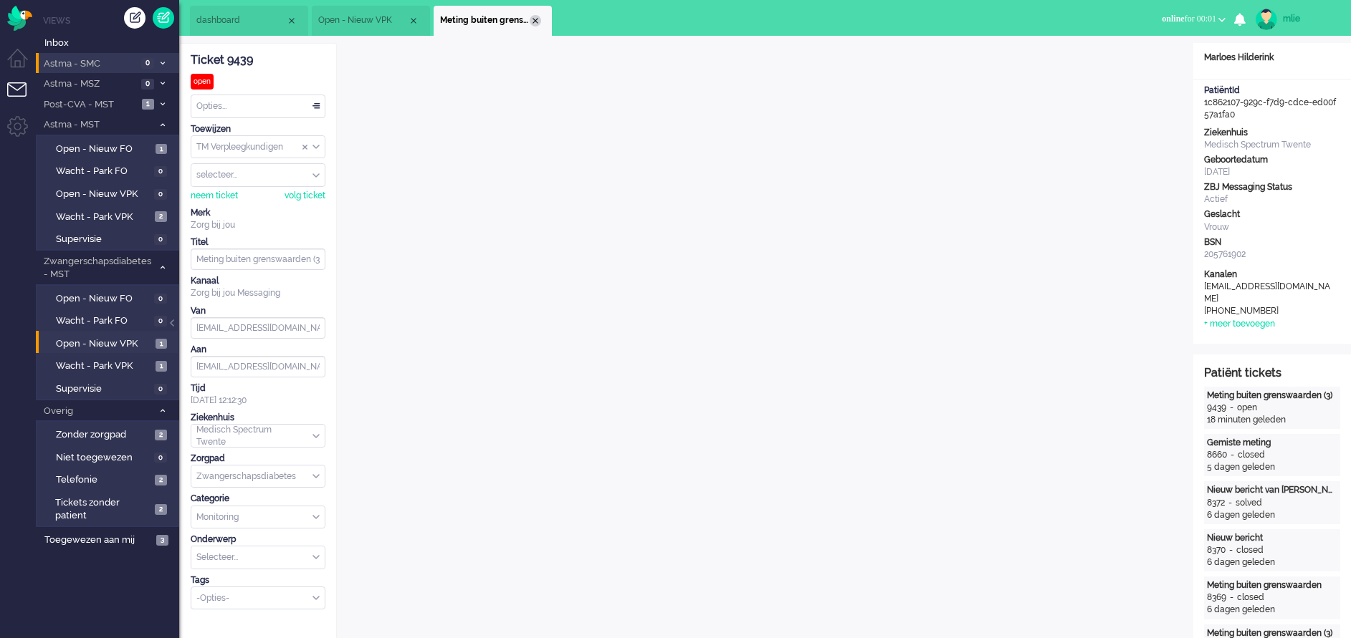
click at [535, 20] on div "Close tab" at bounding box center [535, 20] width 11 height 11
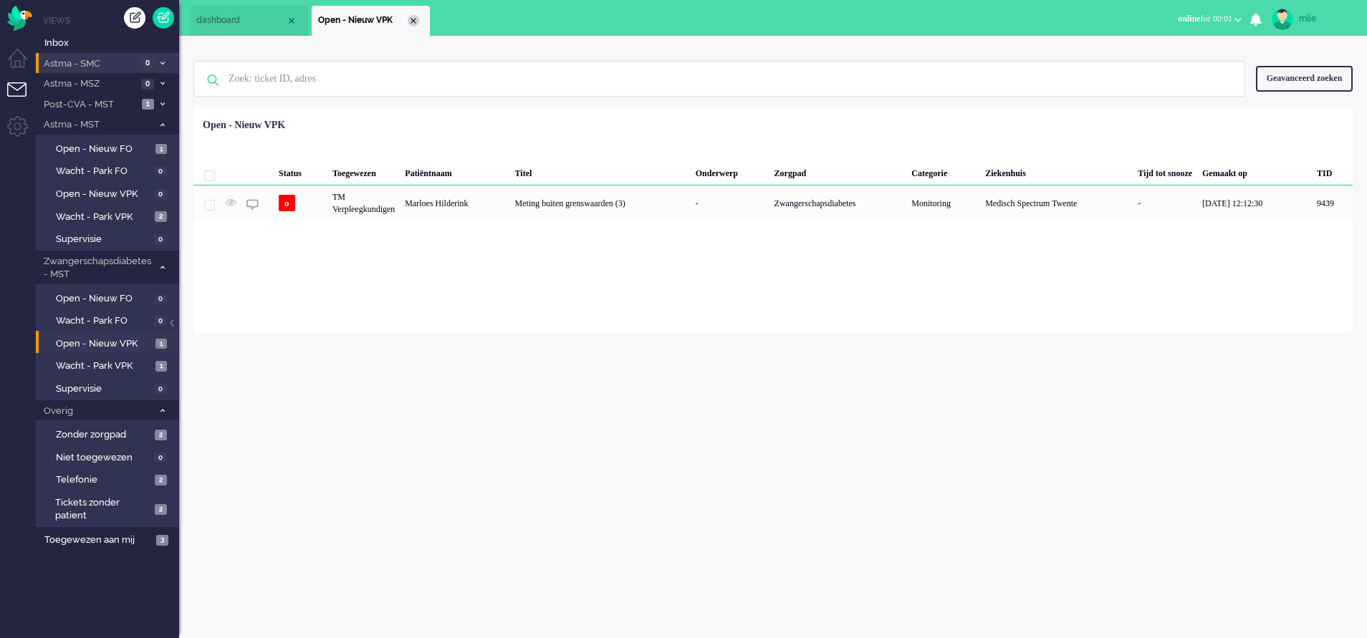
click at [416, 16] on div "Close tab" at bounding box center [413, 20] width 11 height 11
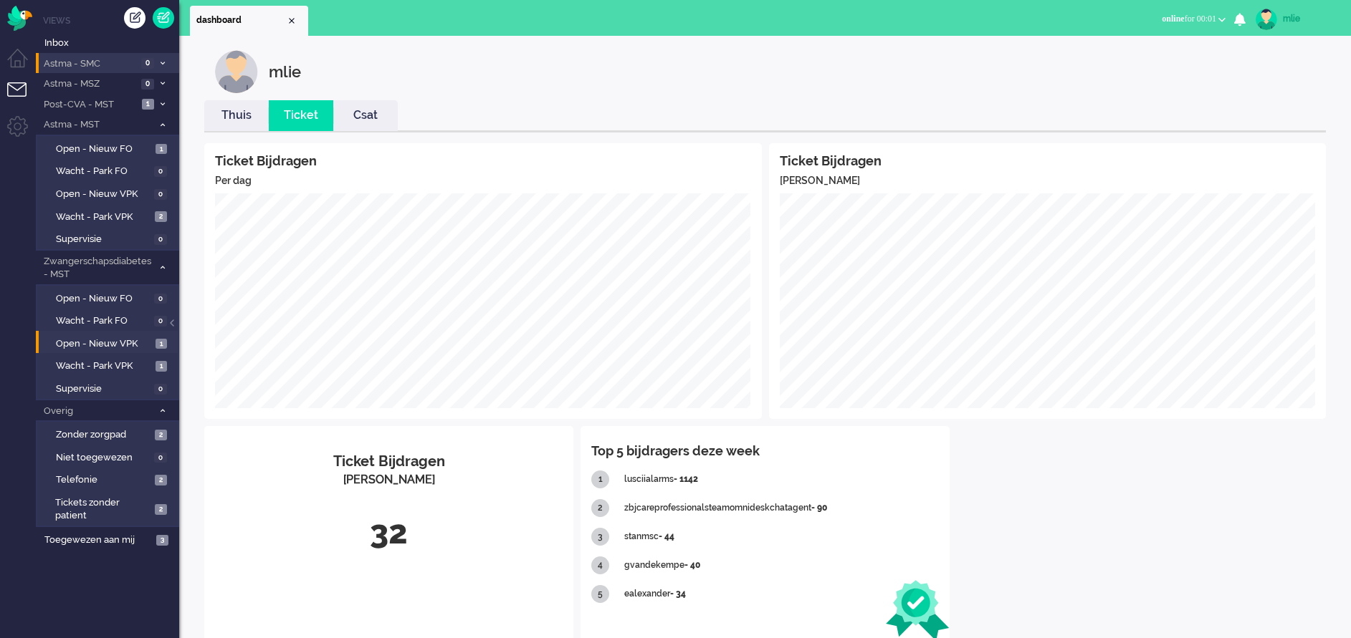
click at [226, 112] on link "Thuis" at bounding box center [236, 115] width 64 height 16
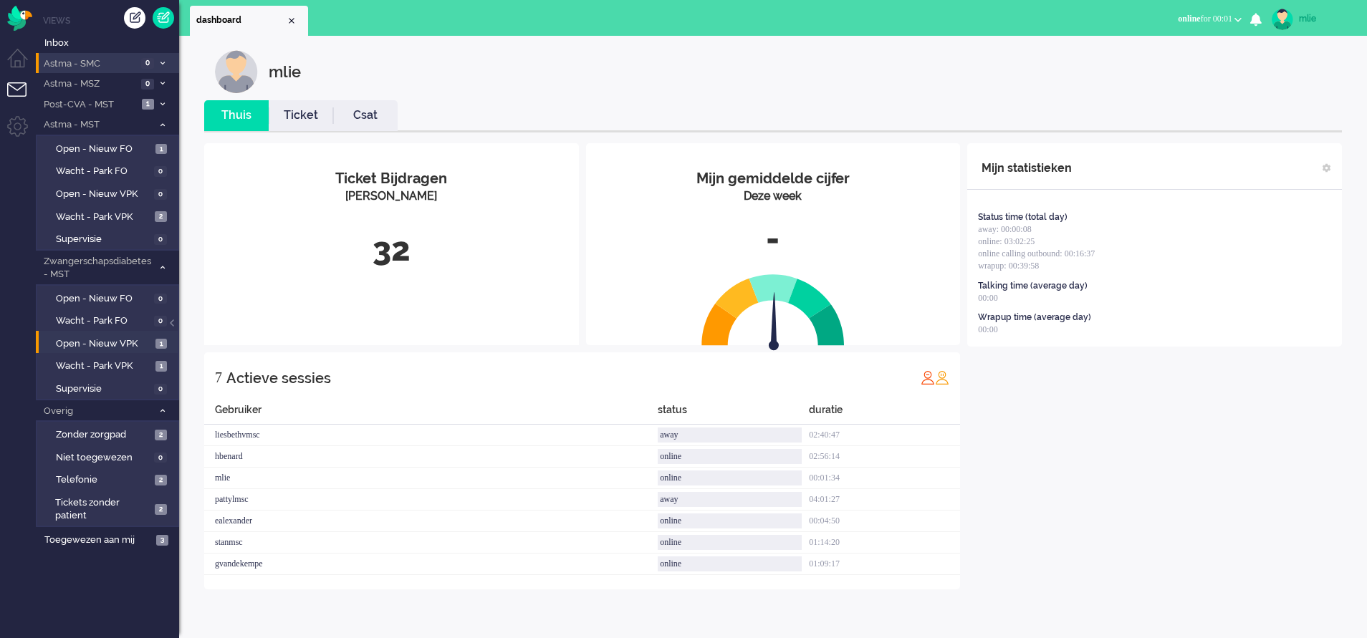
click at [295, 115] on link "Ticket" at bounding box center [301, 115] width 64 height 16
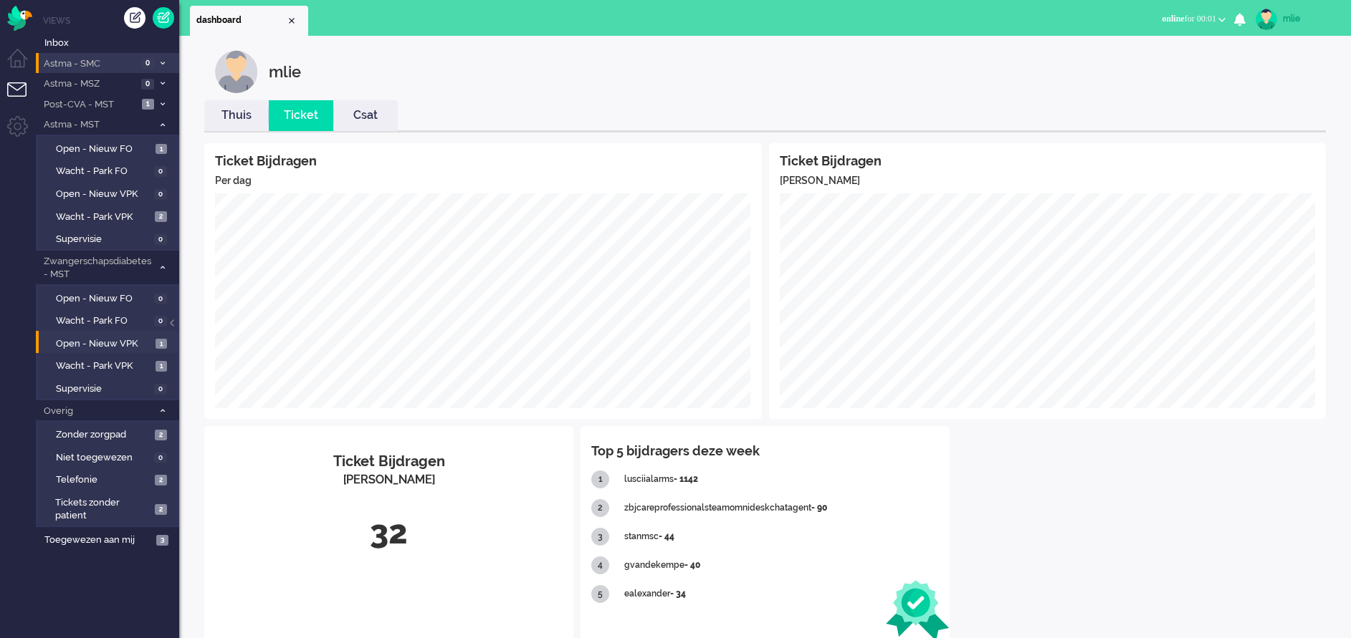
click at [1183, 19] on span "online for 00:01" at bounding box center [1189, 19] width 54 height 10
click at [1111, 44] on label "Away" at bounding box center [1165, 48] width 113 height 12
click at [1290, 19] on div "mlie" at bounding box center [1310, 18] width 54 height 14
click at [1283, 118] on link "Uitloggen" at bounding box center [1293, 115] width 99 height 14
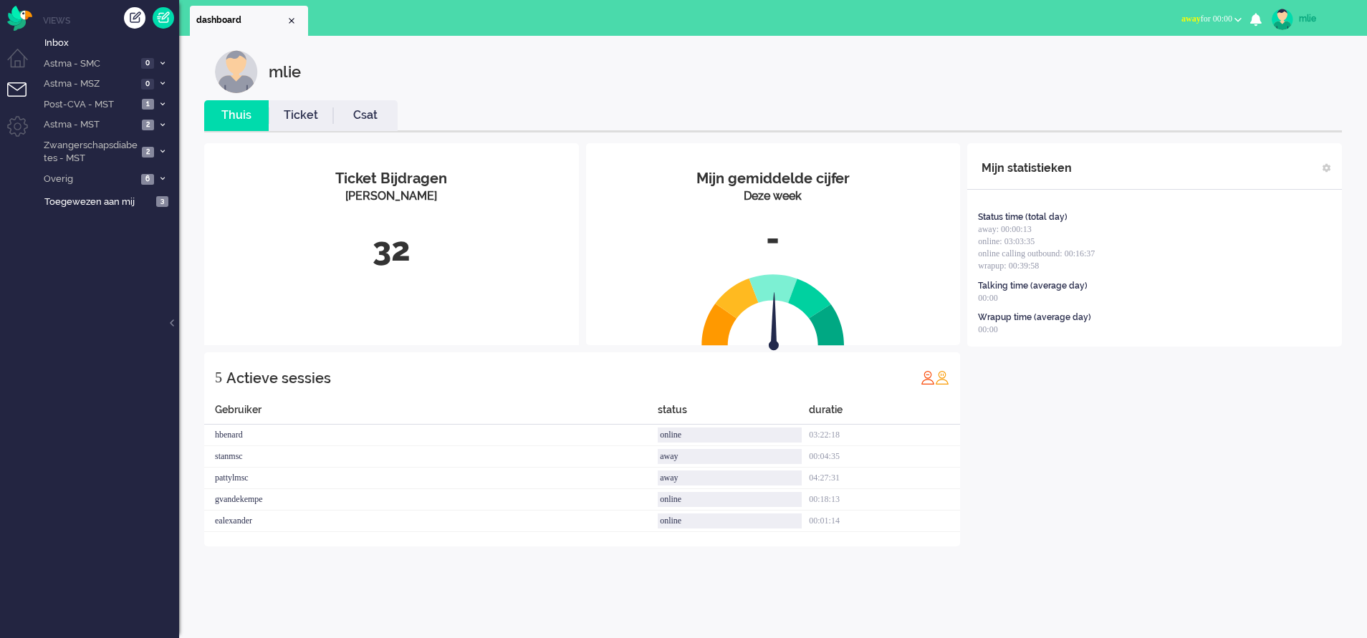
click at [1182, 16] on span "away" at bounding box center [1191, 19] width 19 height 10
click at [1143, 64] on label "Online" at bounding box center [1182, 64] width 113 height 12
click at [301, 112] on link "Ticket" at bounding box center [301, 115] width 64 height 16
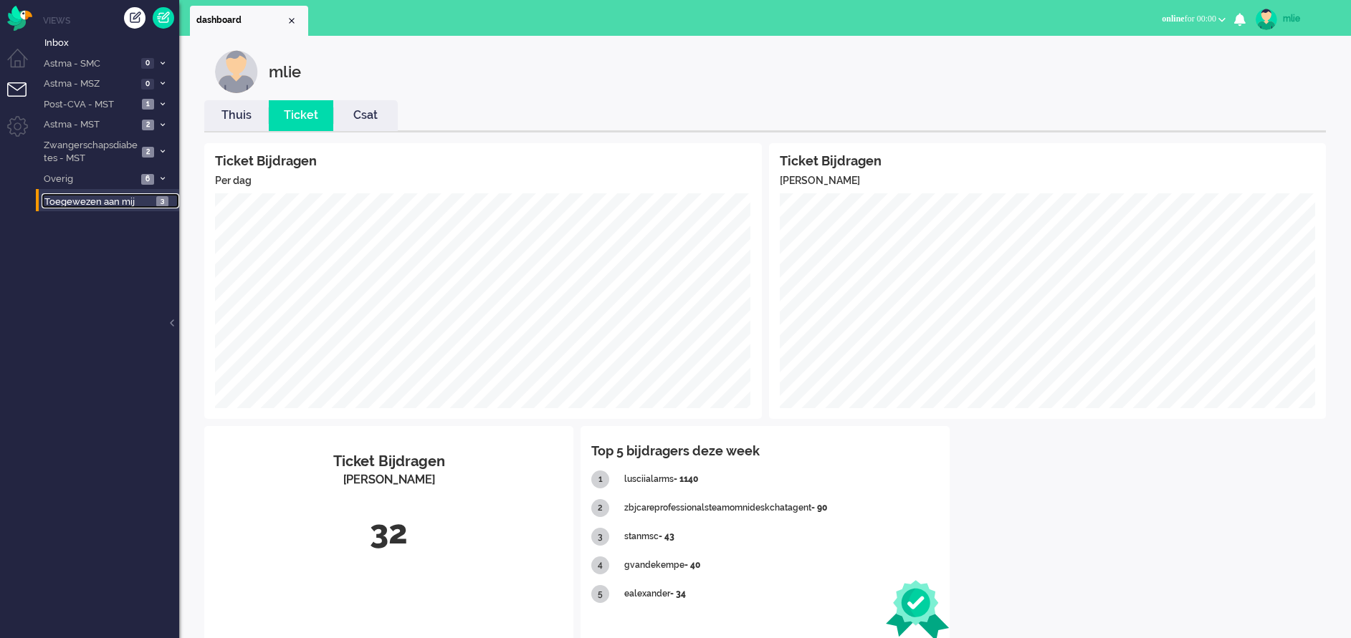
click at [86, 198] on span "Toegewezen aan mij" at bounding box center [97, 203] width 107 height 14
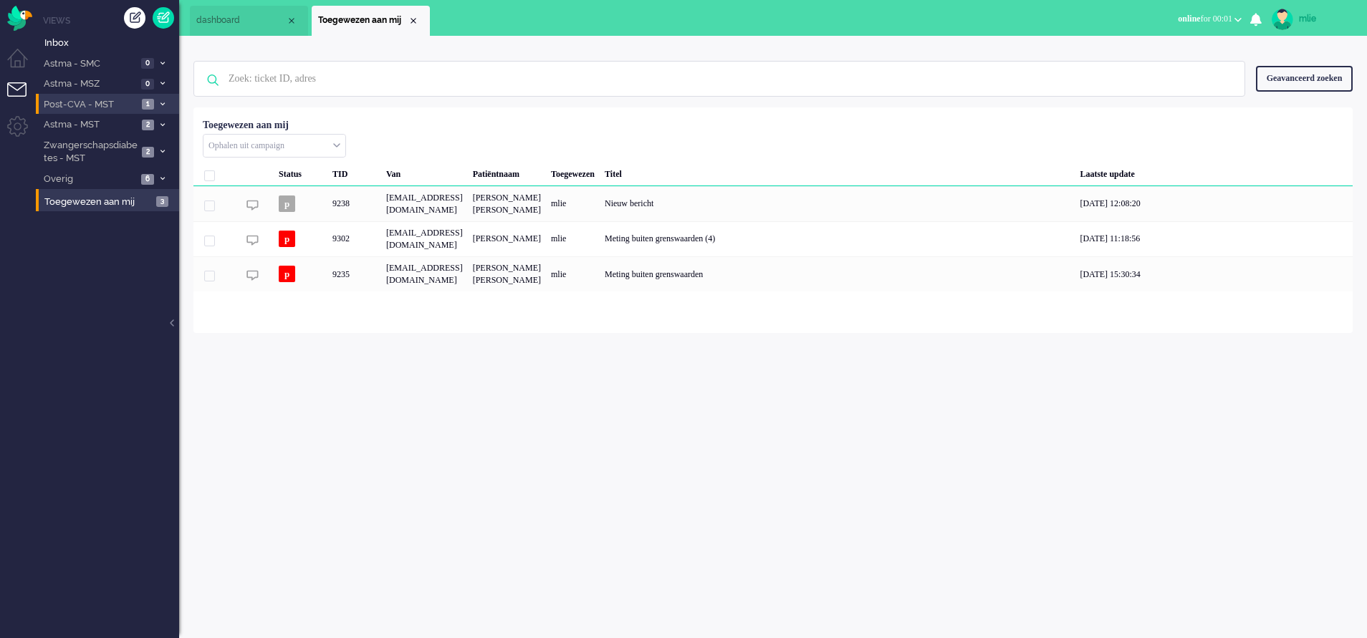
click at [158, 101] on span at bounding box center [162, 105] width 11 height 8
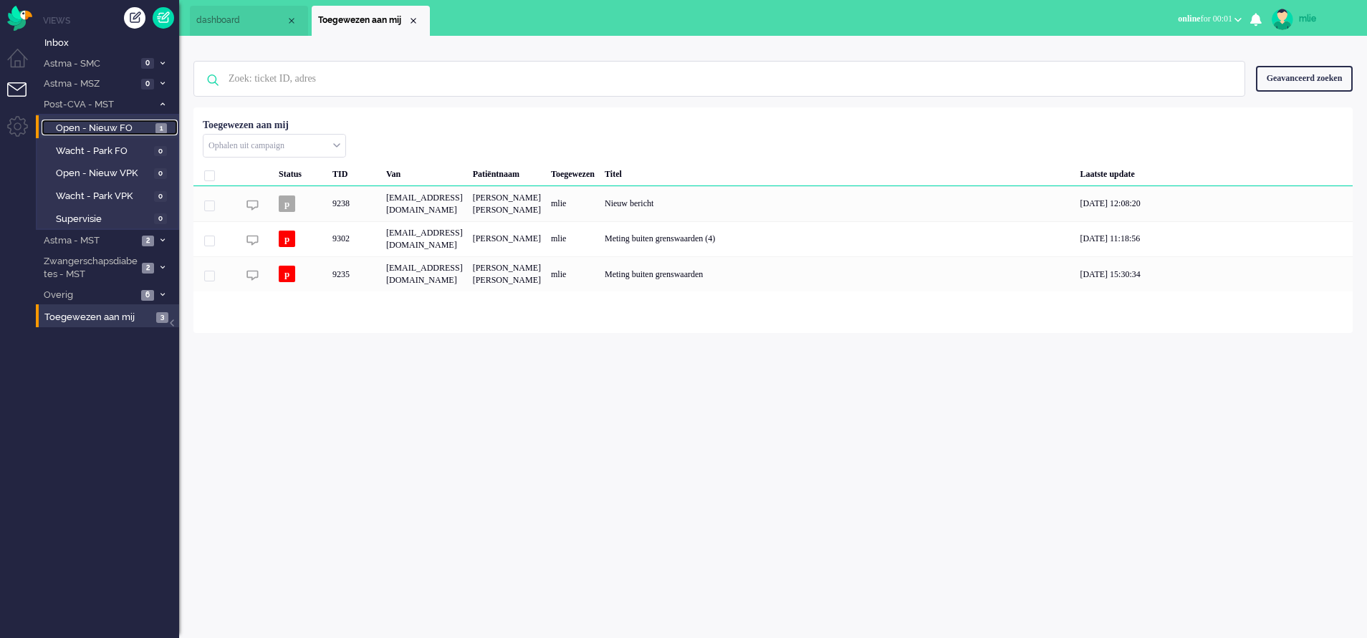
click at [83, 133] on span "Open - Nieuw FO" at bounding box center [104, 129] width 96 height 14
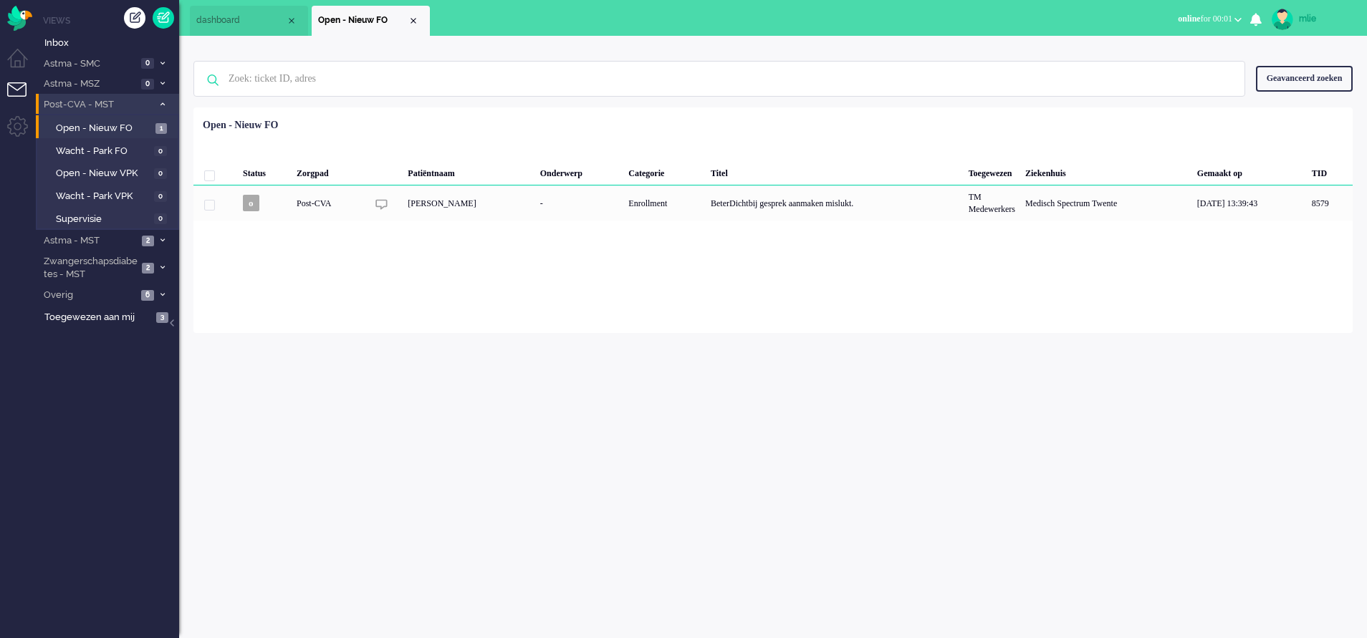
click at [164, 101] on span at bounding box center [162, 105] width 11 height 8
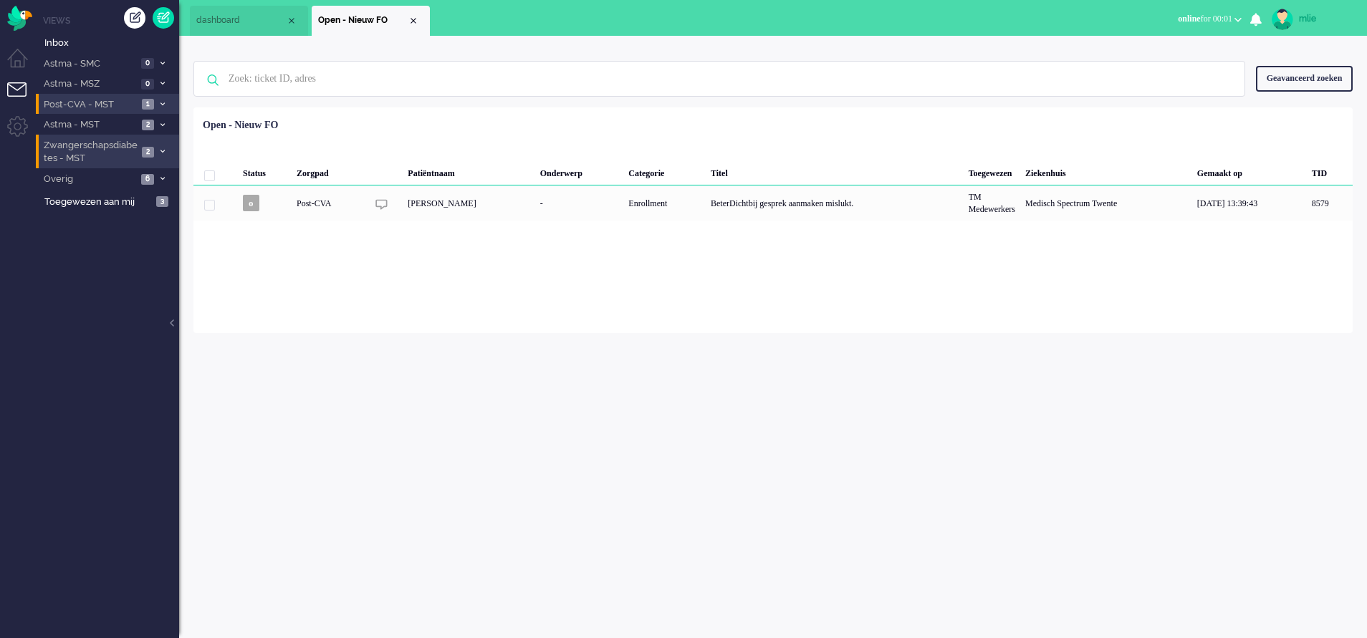
click at [158, 150] on span at bounding box center [162, 152] width 11 height 8
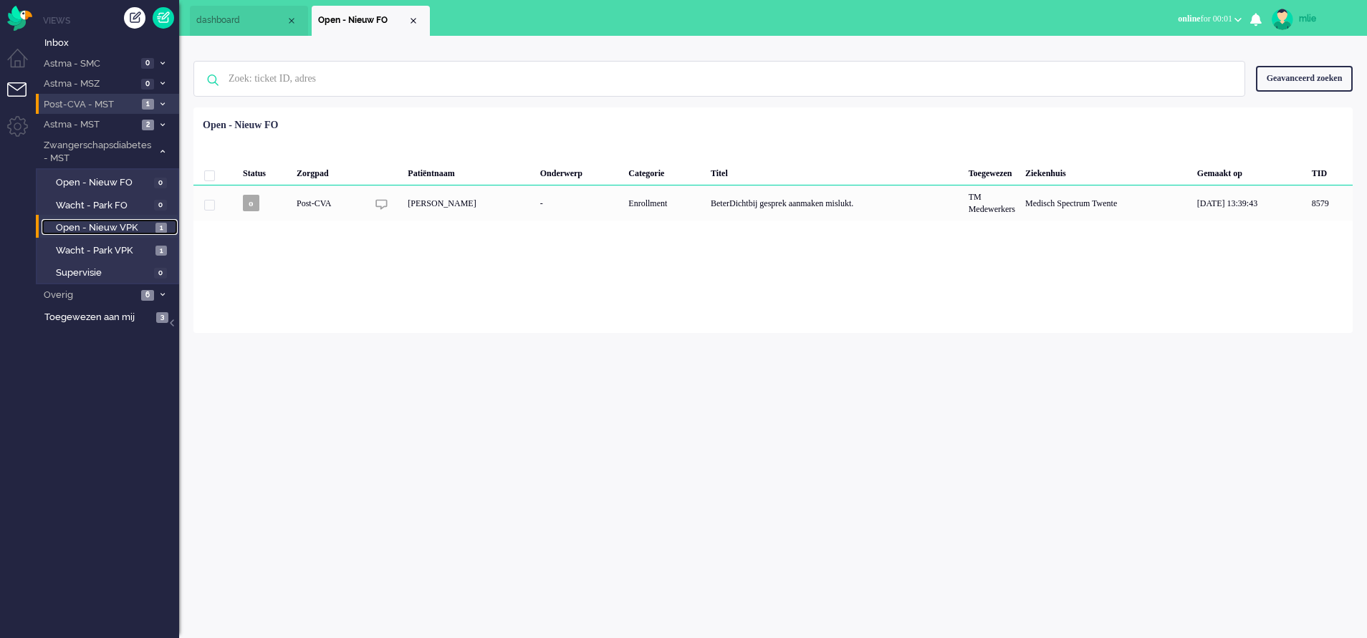
click at [89, 228] on span "Open - Nieuw VPK" at bounding box center [104, 228] width 96 height 14
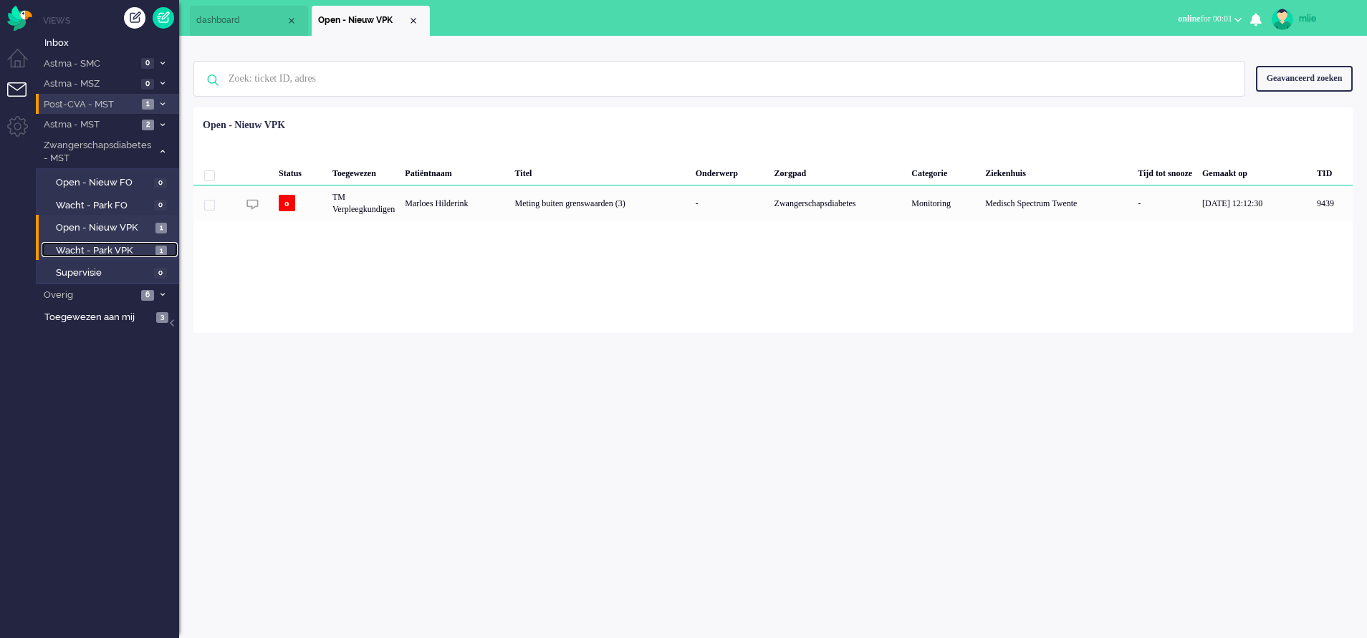
click at [80, 249] on span "Wacht - Park VPK" at bounding box center [104, 251] width 96 height 14
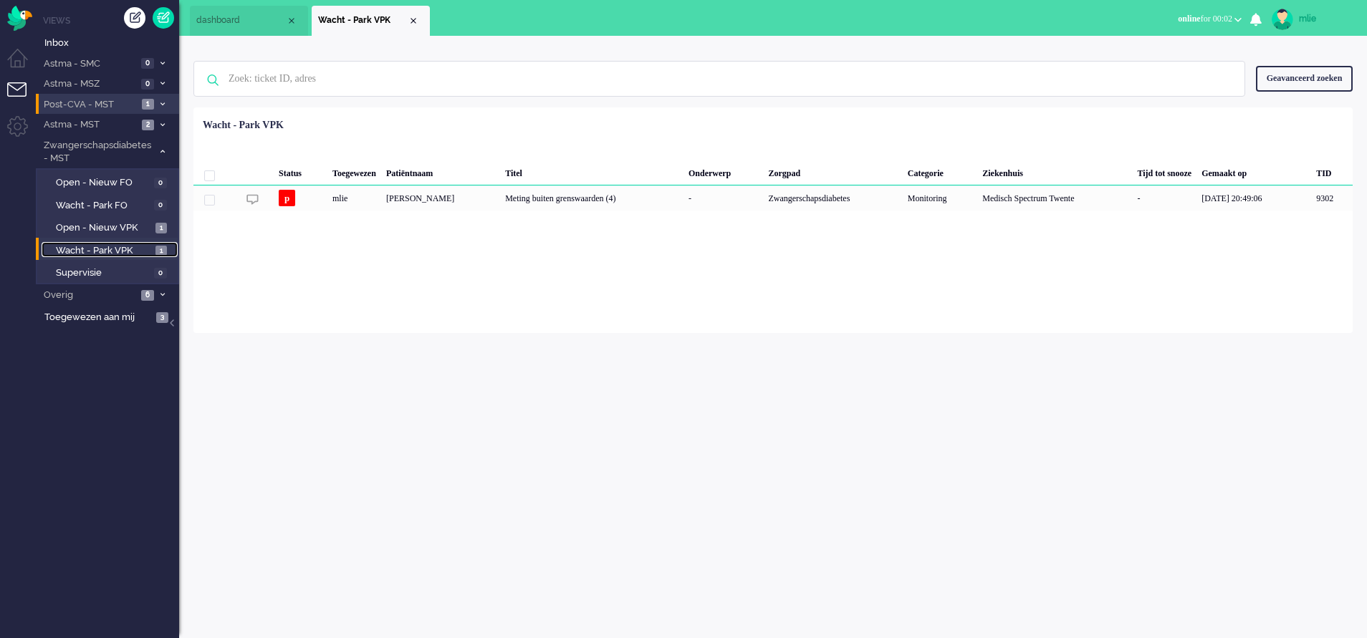
click at [233, 23] on span "dashboard" at bounding box center [241, 20] width 90 height 12
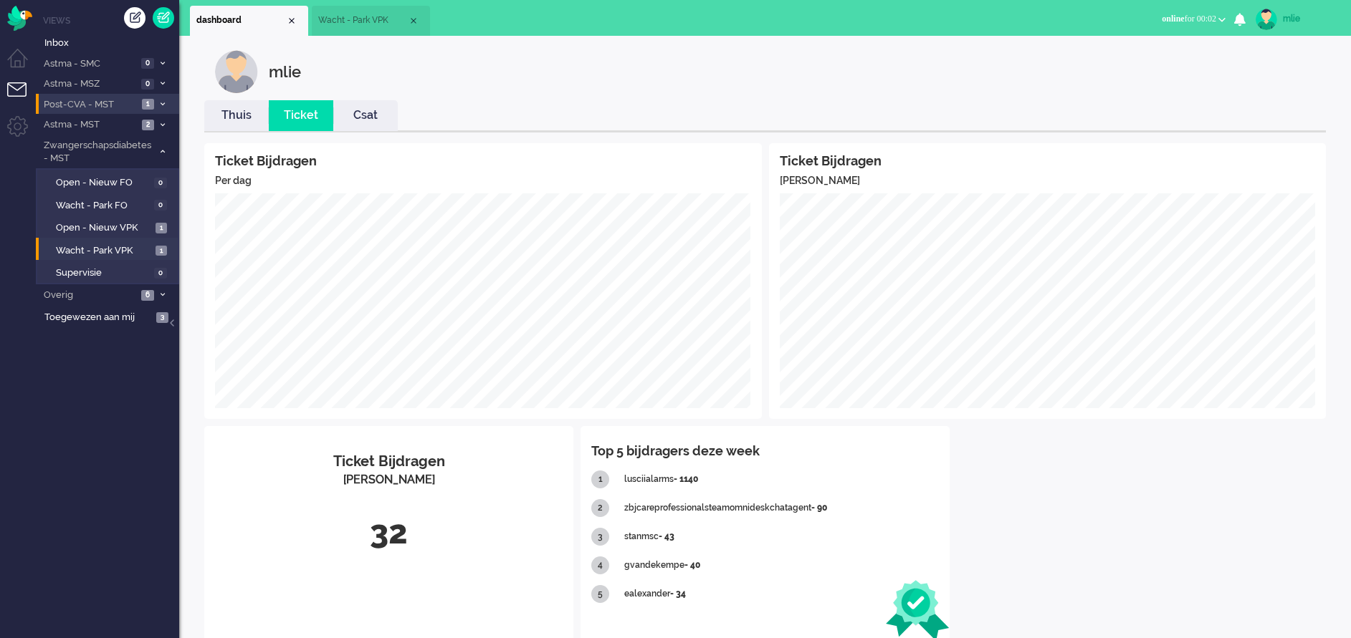
click at [236, 113] on link "Thuis" at bounding box center [236, 115] width 64 height 16
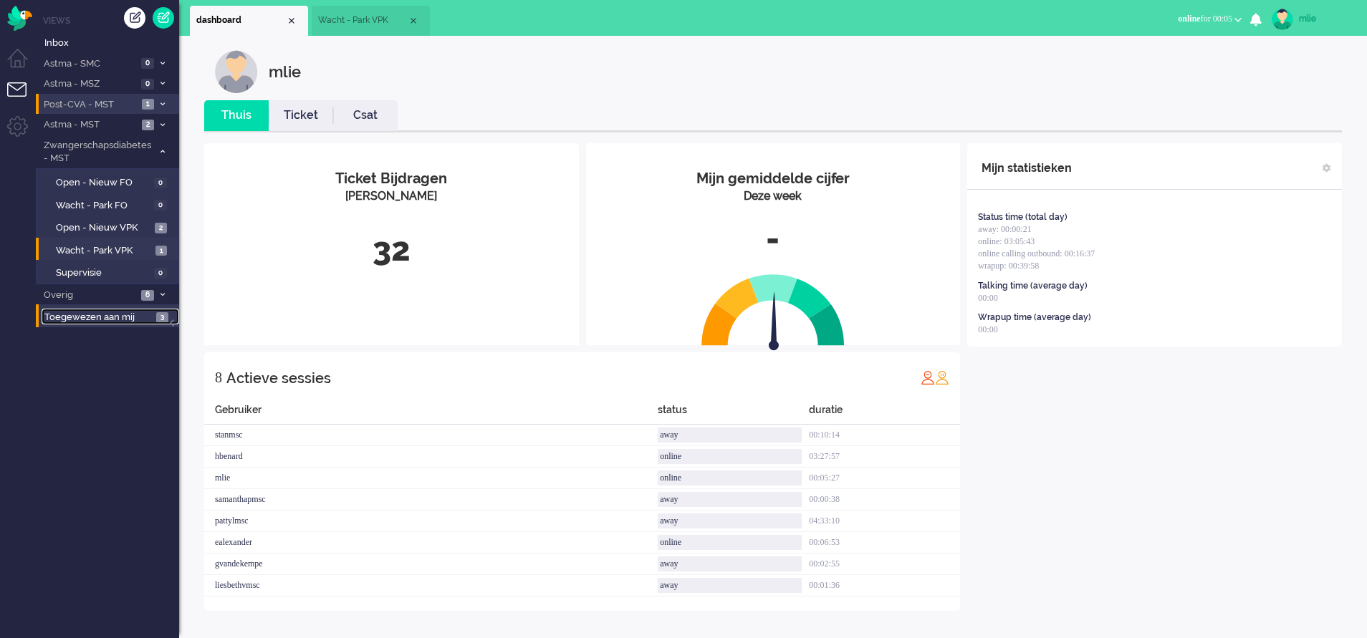
click at [80, 315] on span "Toegewezen aan mij" at bounding box center [97, 318] width 107 height 14
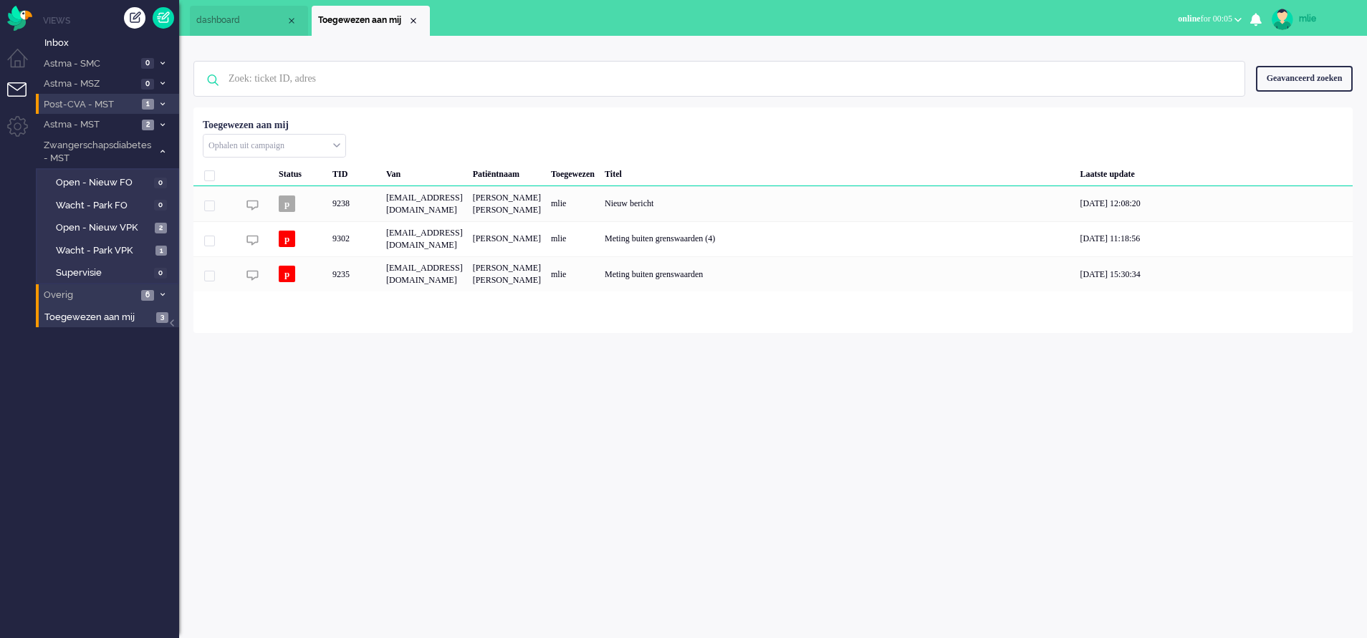
click at [85, 296] on span "Overig" at bounding box center [89, 296] width 95 height 14
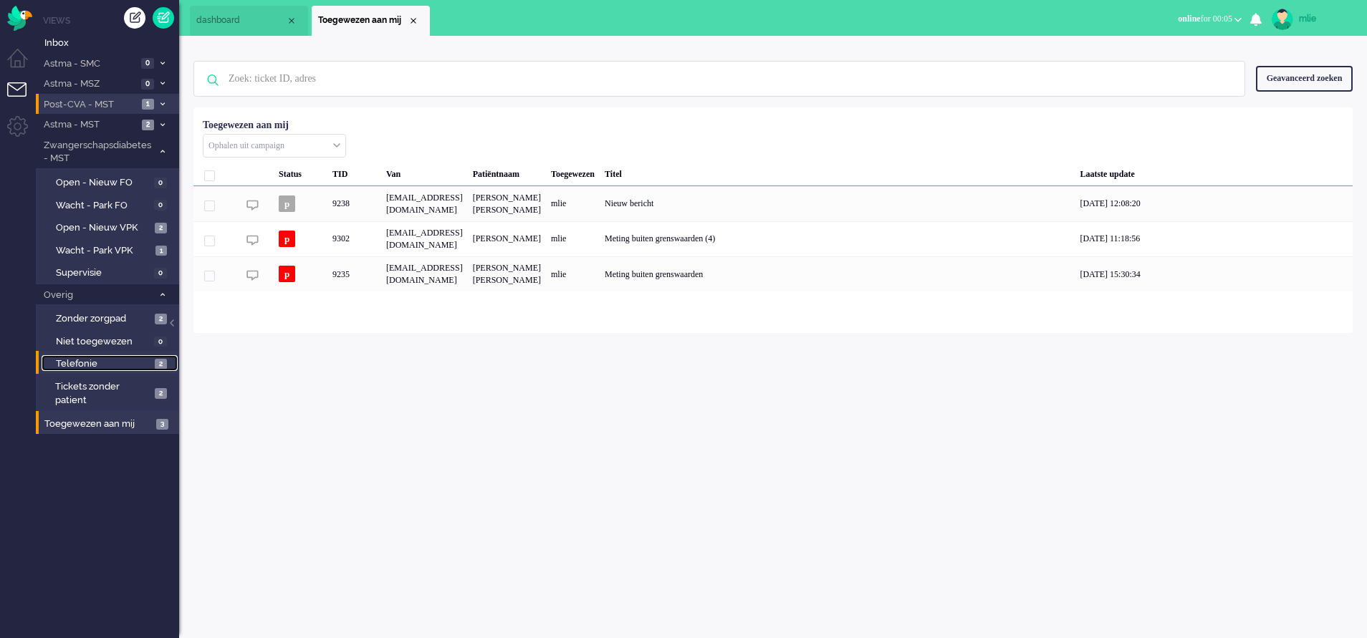
click at [96, 358] on span "Telefonie" at bounding box center [103, 365] width 95 height 14
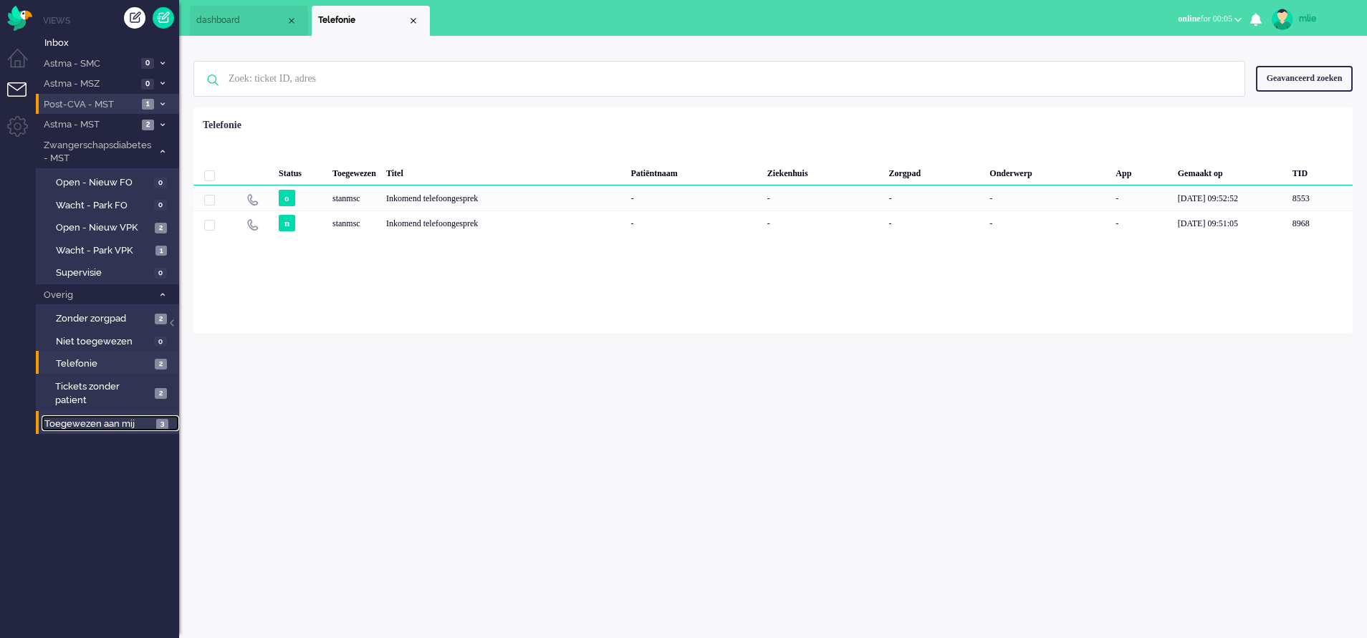
click at [100, 419] on span "Toegewezen aan mij" at bounding box center [97, 425] width 107 height 14
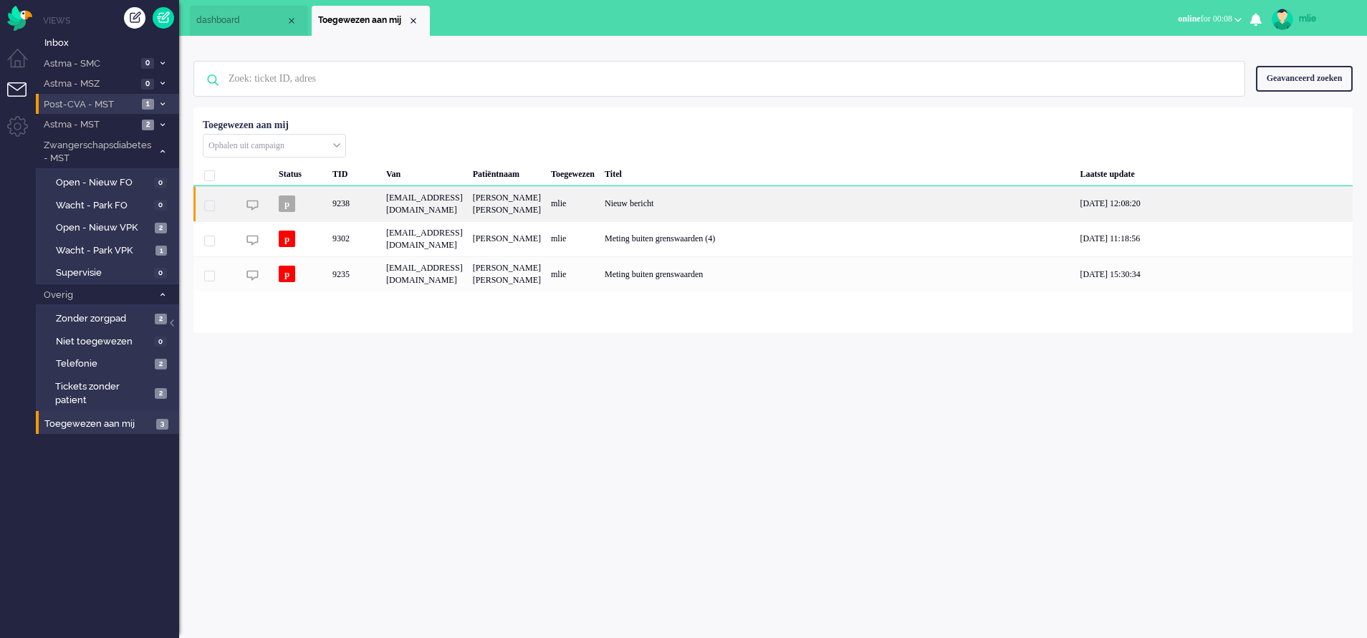
click at [600, 204] on div "mlie" at bounding box center [573, 203] width 54 height 35
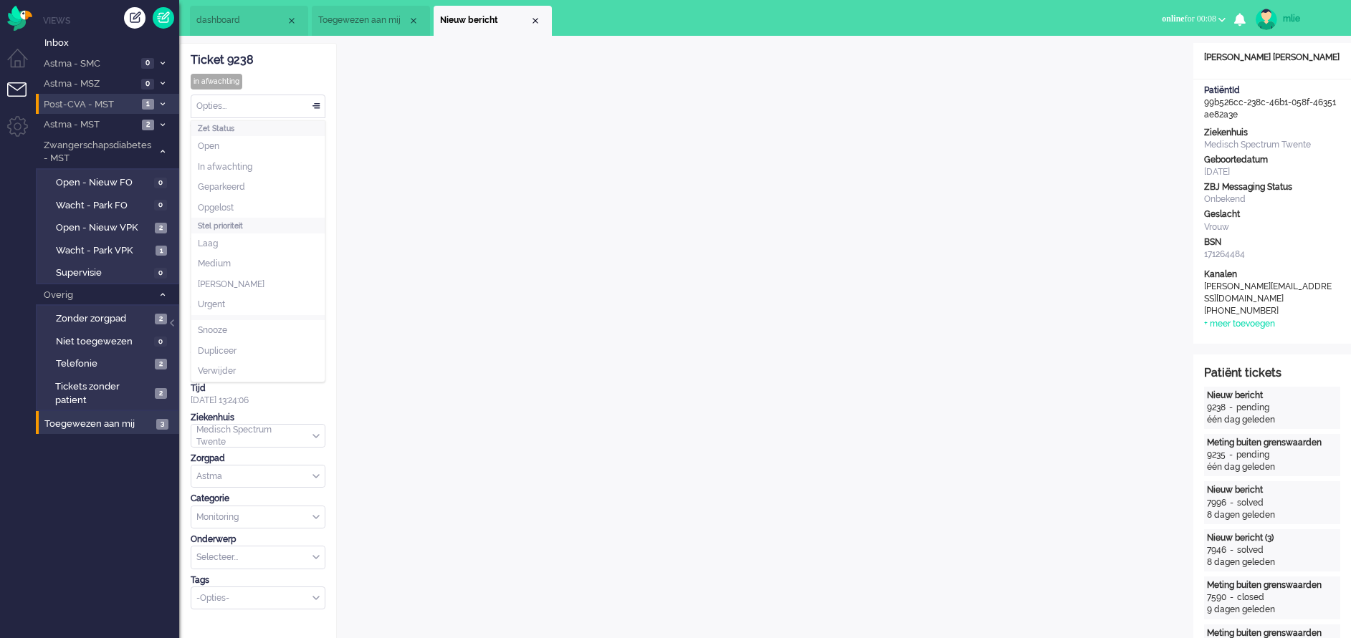
click at [315, 103] on div "Opties..." at bounding box center [257, 106] width 133 height 22
click at [250, 201] on li "Opgelost" at bounding box center [257, 208] width 133 height 21
click at [535, 19] on div "Close tab" at bounding box center [534, 20] width 11 height 11
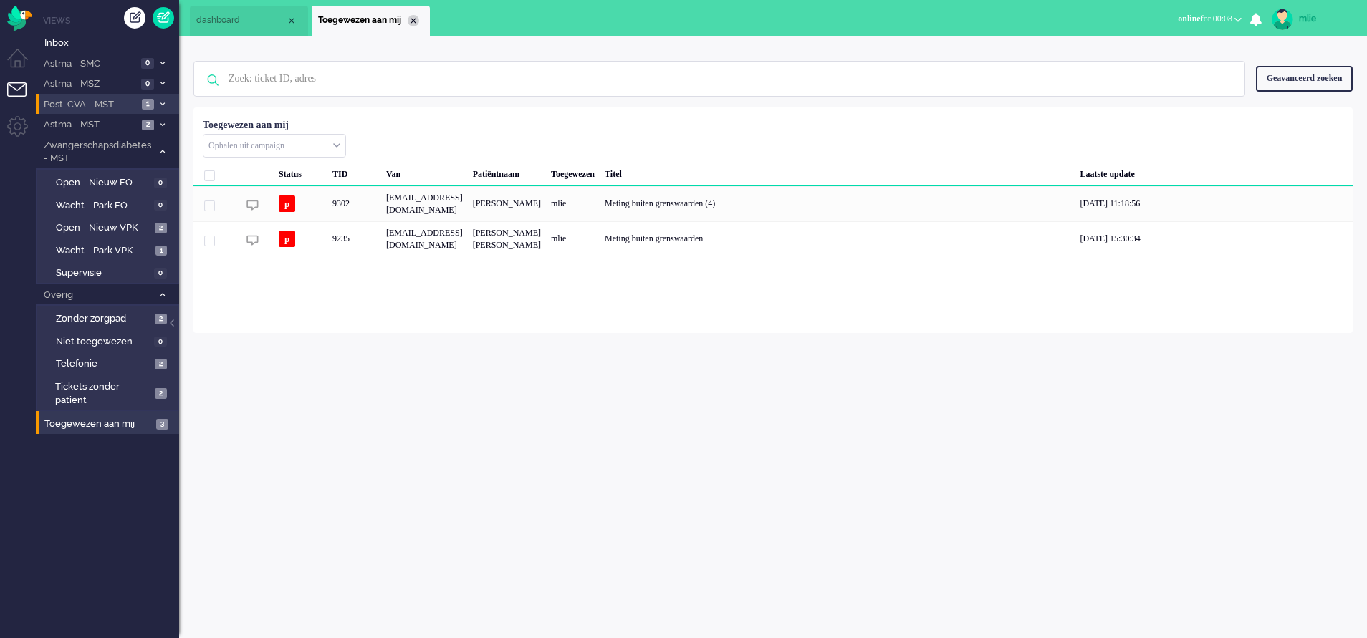
click at [411, 21] on div "Close tab" at bounding box center [413, 20] width 11 height 11
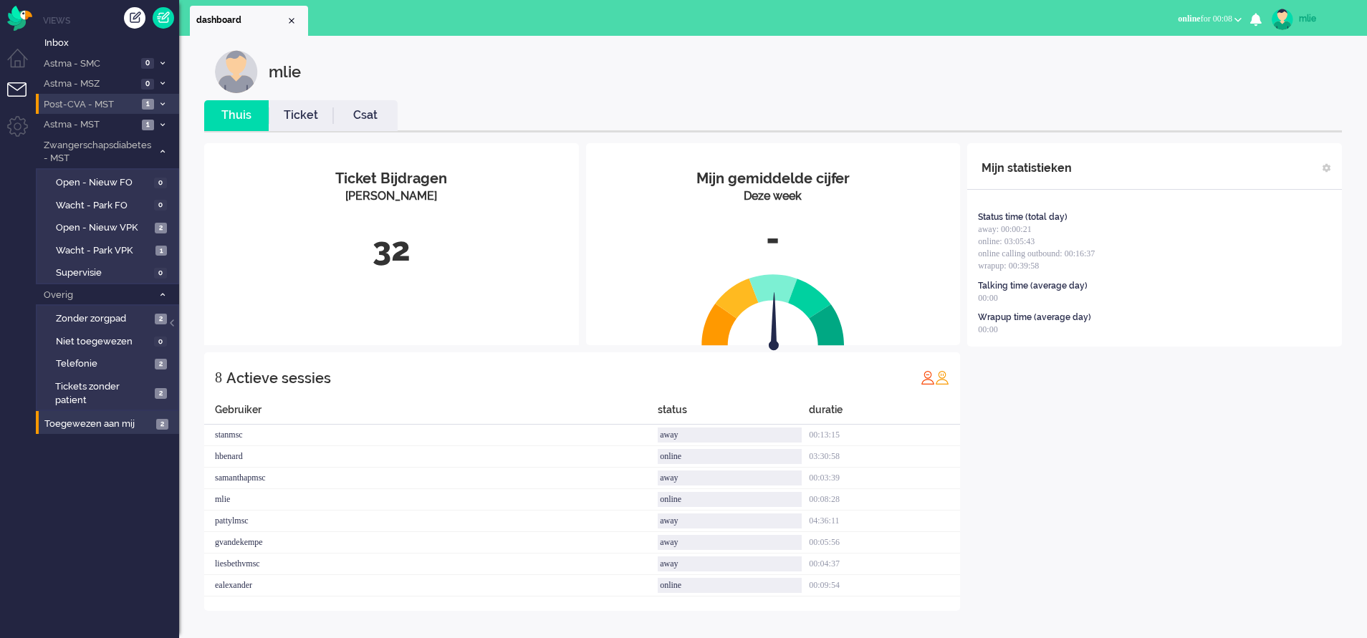
click at [80, 104] on span "Post-CVA - MST" at bounding box center [90, 105] width 96 height 14
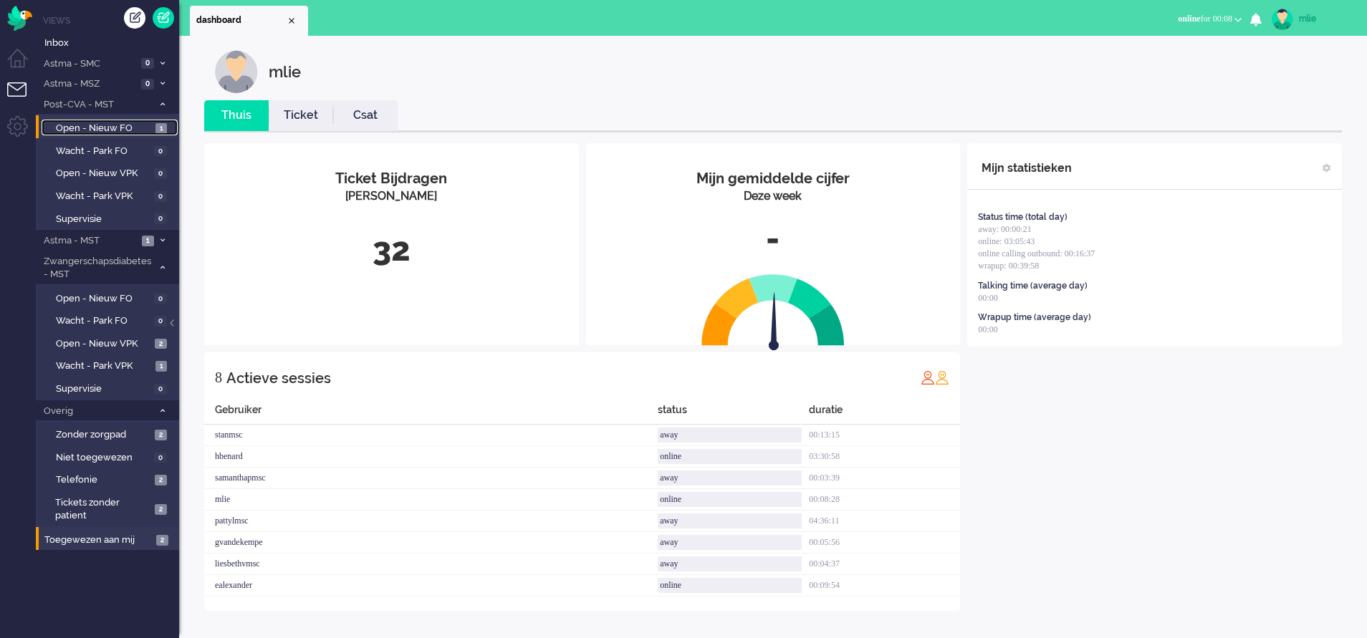
click at [85, 129] on span "Open - Nieuw FO" at bounding box center [104, 129] width 96 height 14
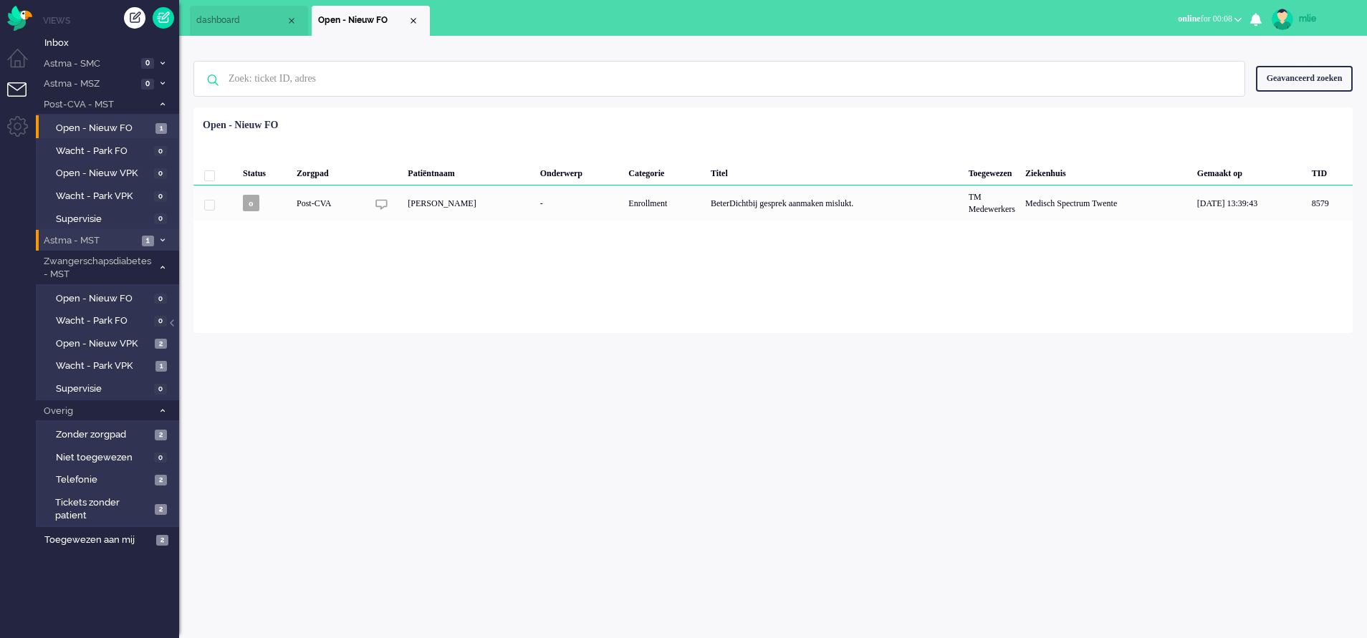
click at [155, 240] on li "Astma - MST 1" at bounding box center [107, 240] width 143 height 21
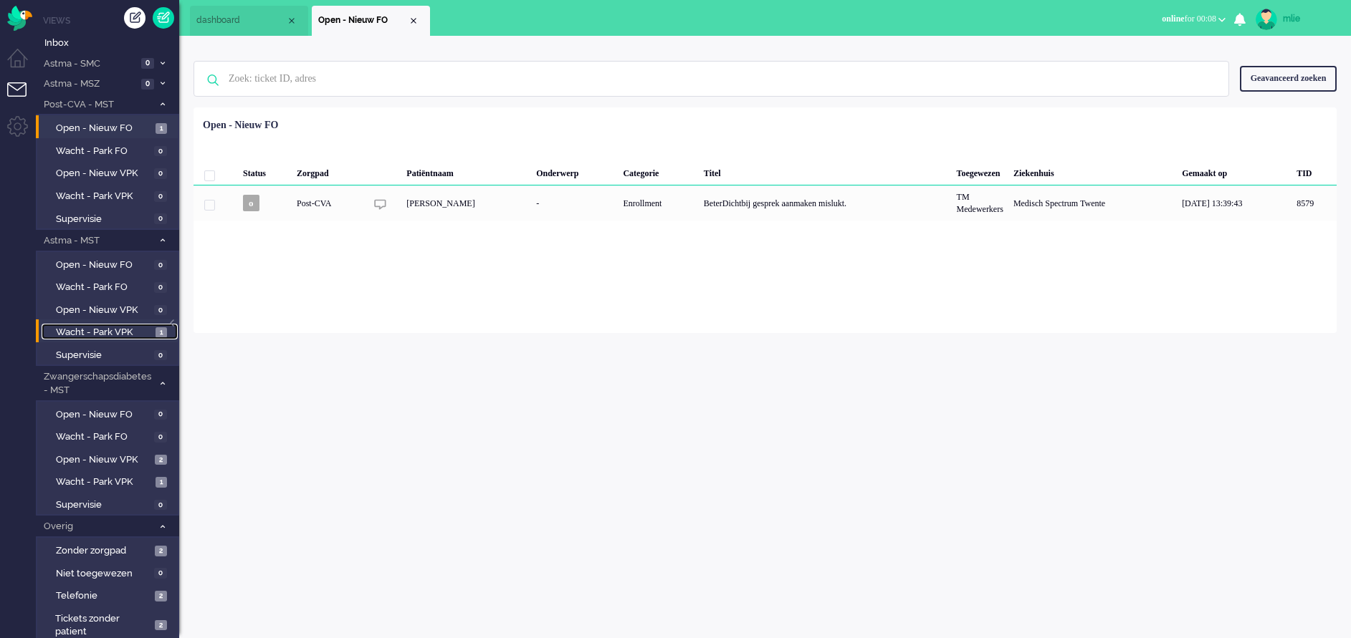
click at [110, 326] on span "Wacht - Park VPK" at bounding box center [104, 333] width 96 height 14
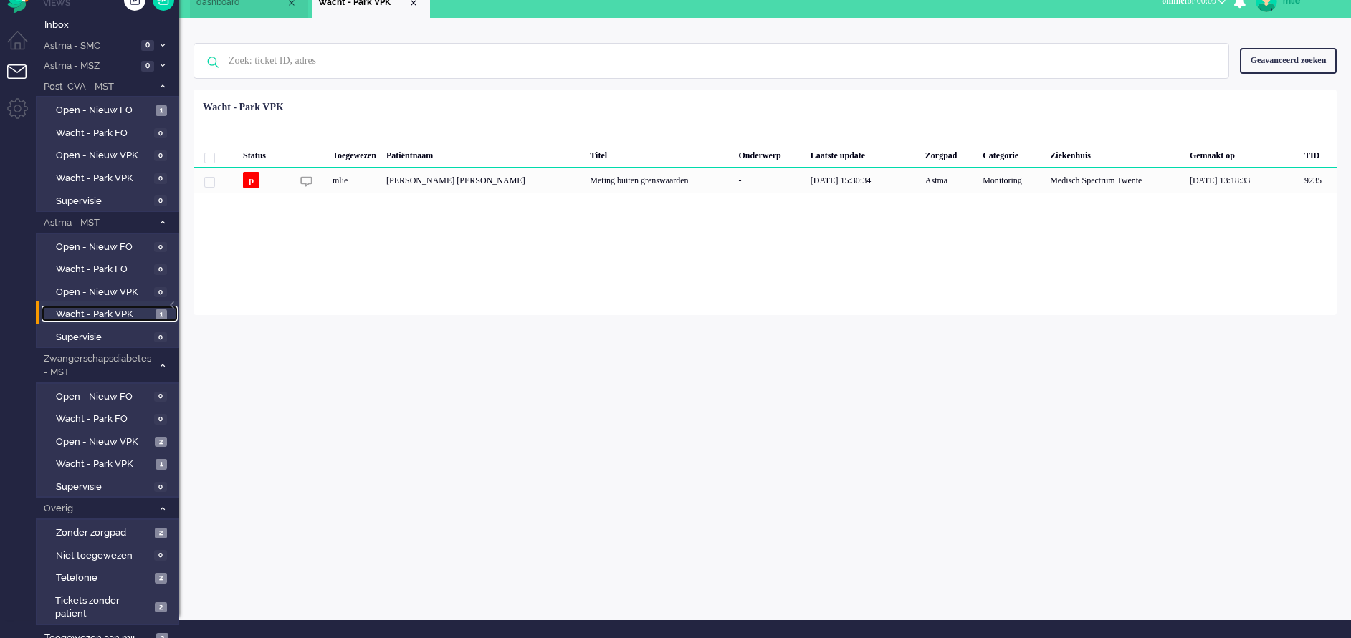
scroll to position [27, 0]
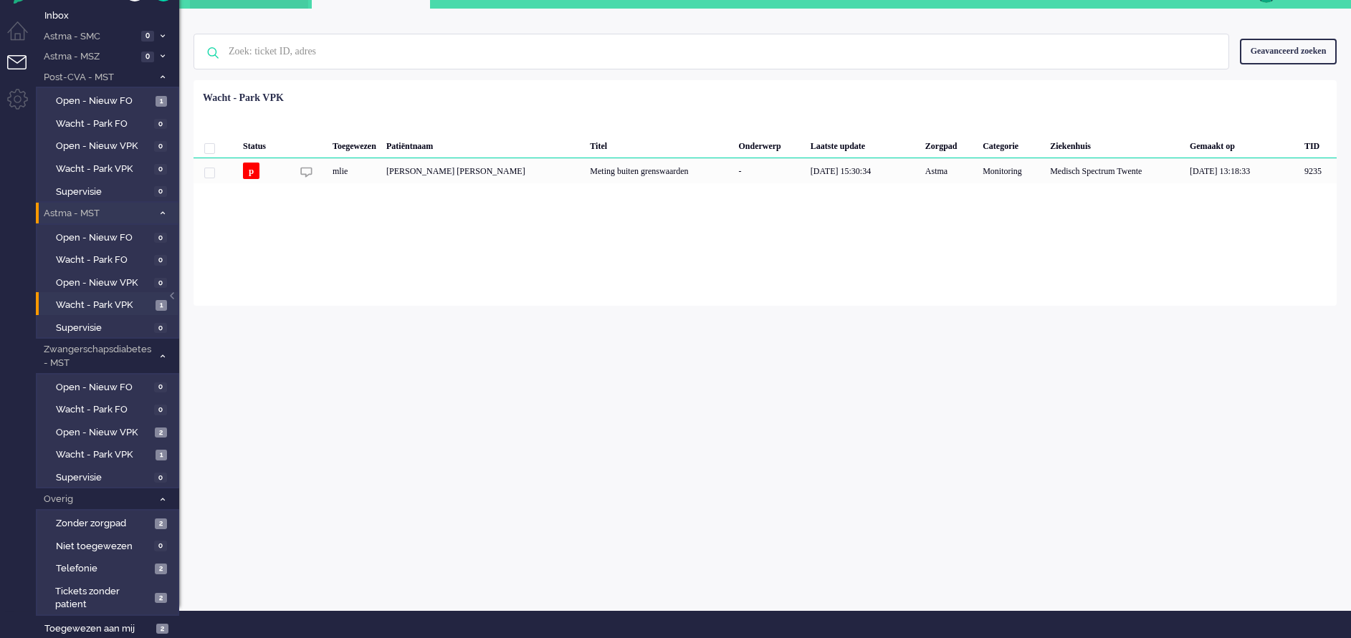
click at [161, 208] on li "Astma - MST 1" at bounding box center [107, 213] width 143 height 21
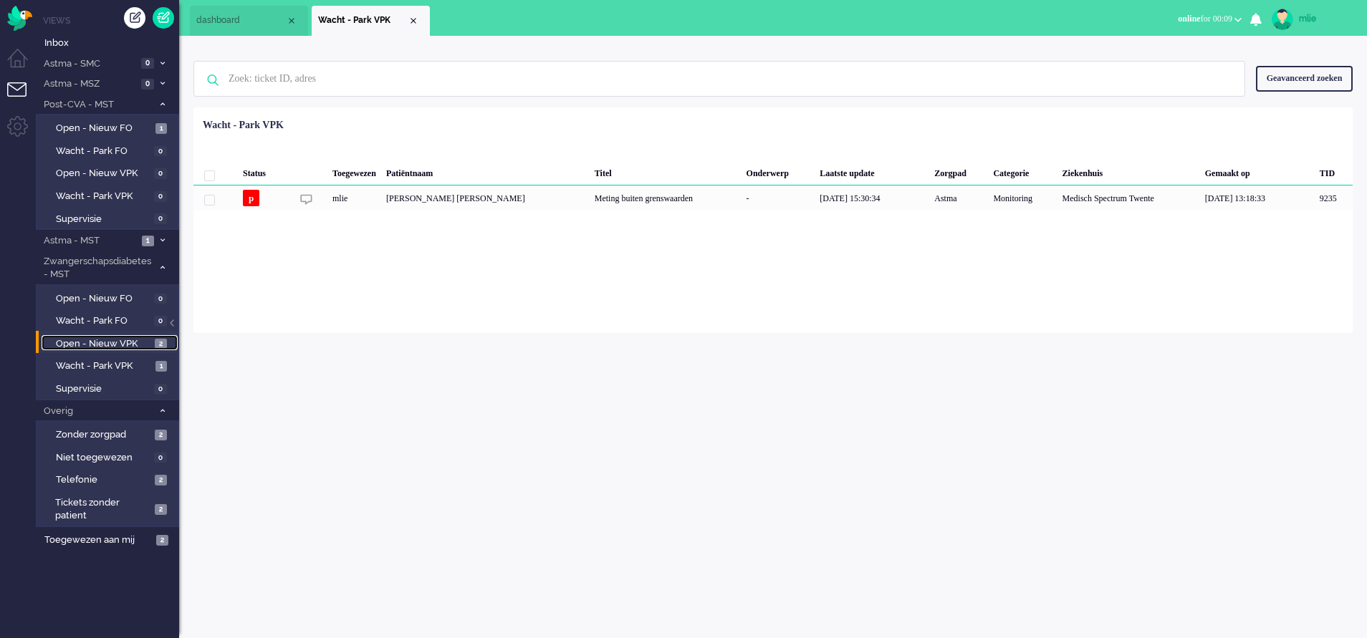
click at [97, 344] on span "Open - Nieuw VPK" at bounding box center [103, 344] width 95 height 14
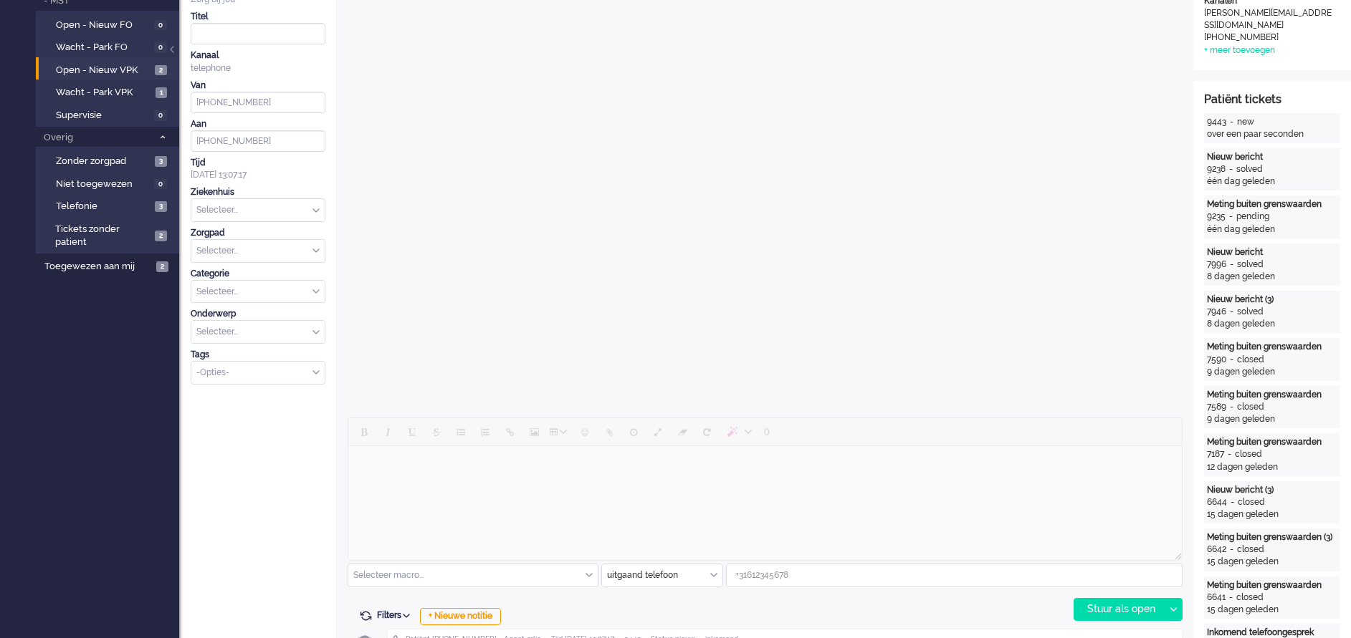
scroll to position [366, 0]
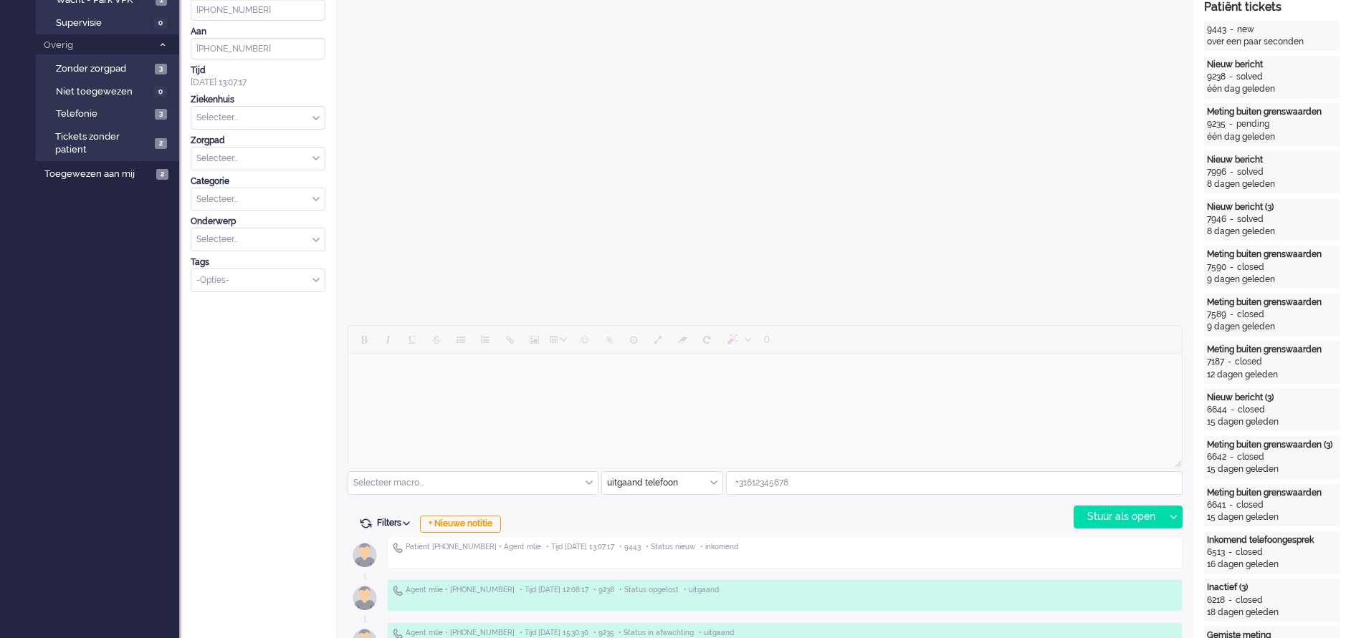
type input "[PHONE_NUMBER]"
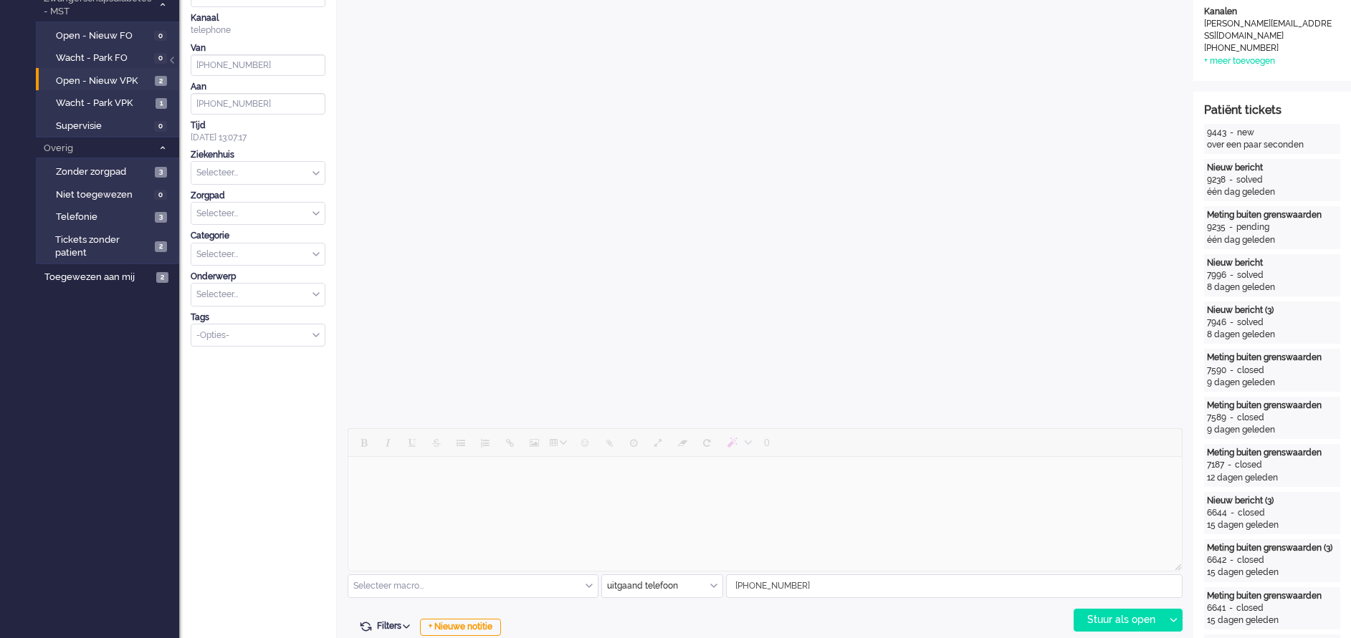
scroll to position [0, 0]
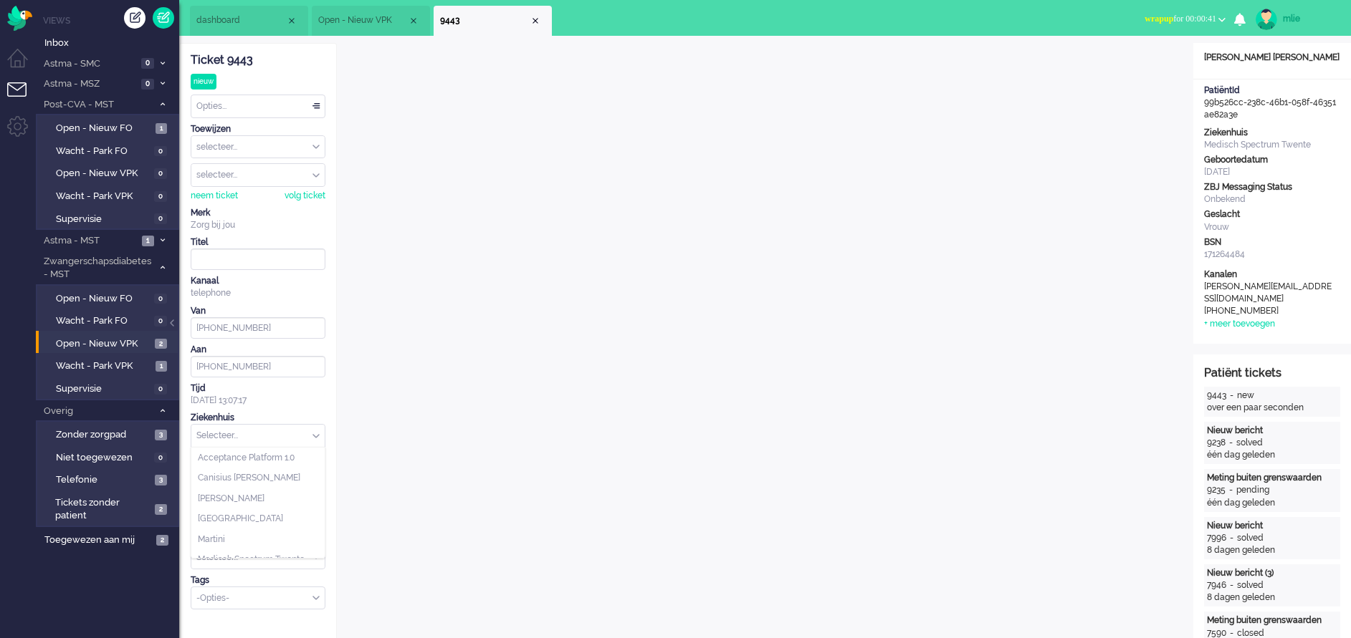
click at [317, 433] on div "Selecteer..." at bounding box center [257, 436] width 133 height 22
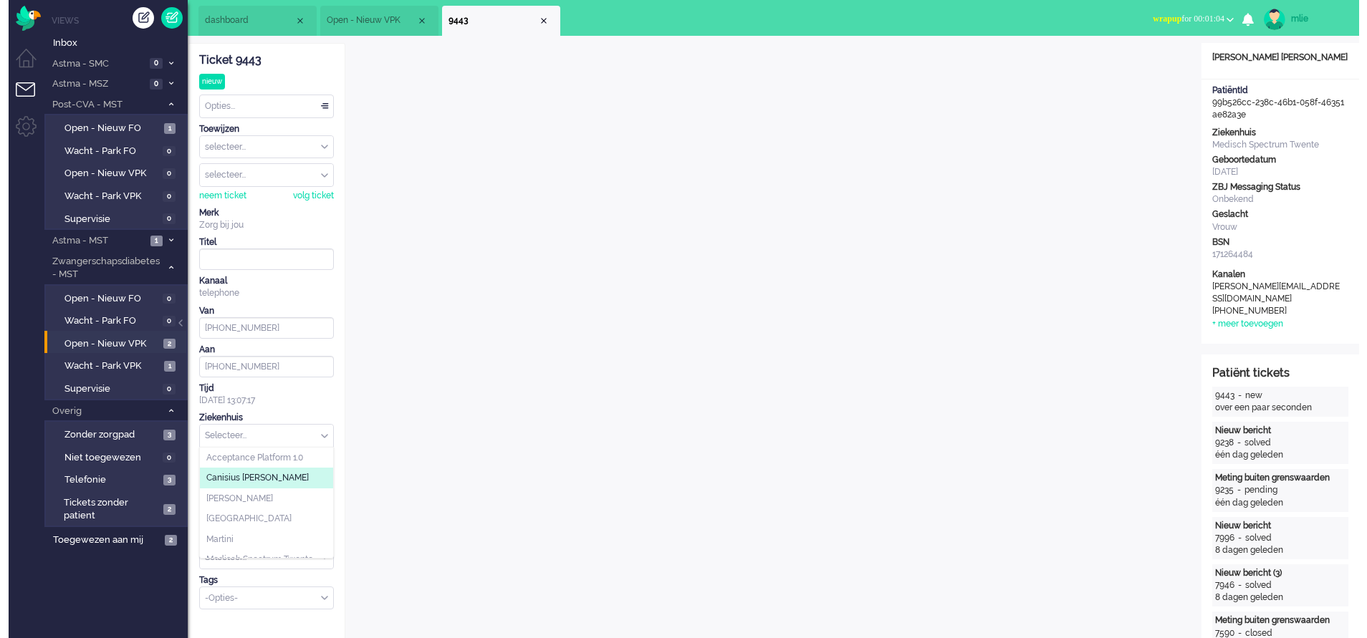
scroll to position [105, 0]
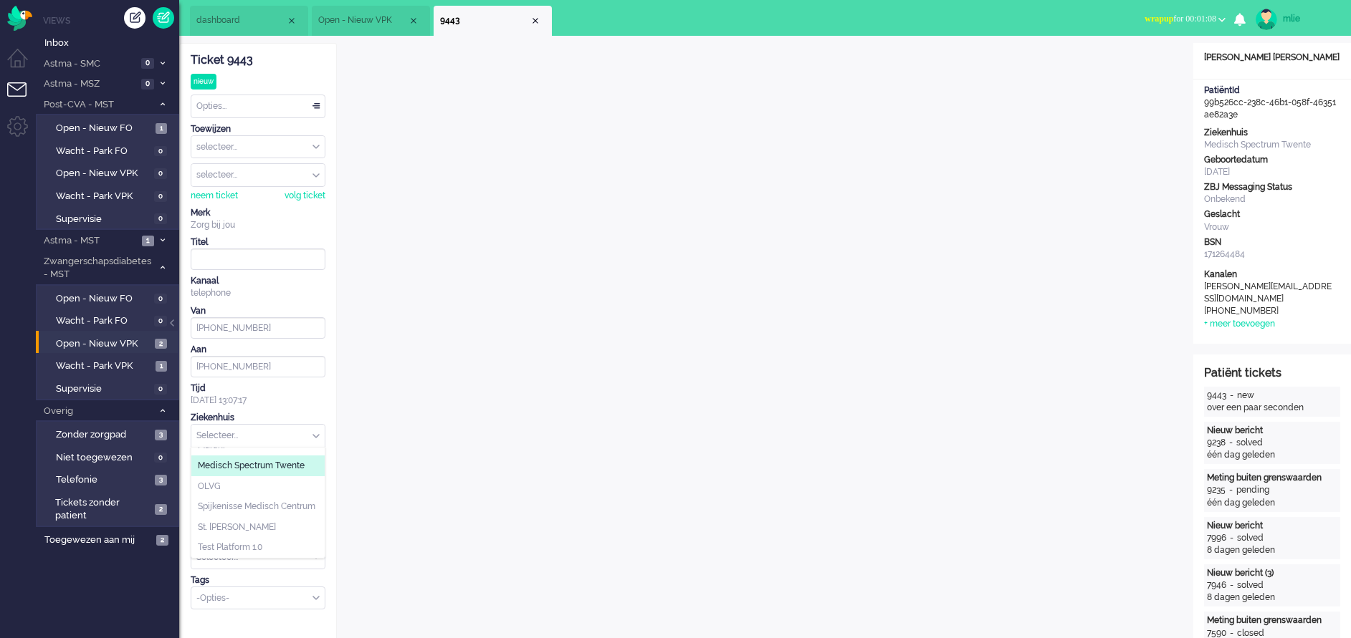
click at [254, 461] on li "Medisch Spectrum Twente" at bounding box center [257, 466] width 133 height 21
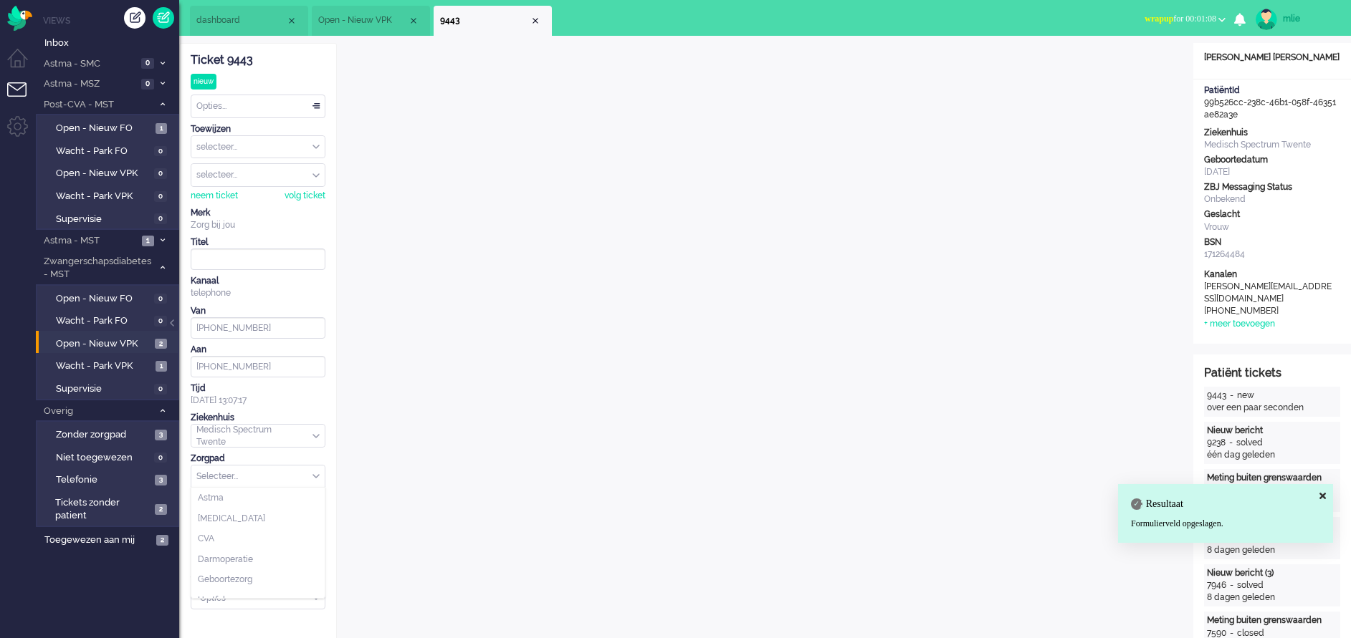
click at [321, 471] on input "text" at bounding box center [257, 477] width 133 height 22
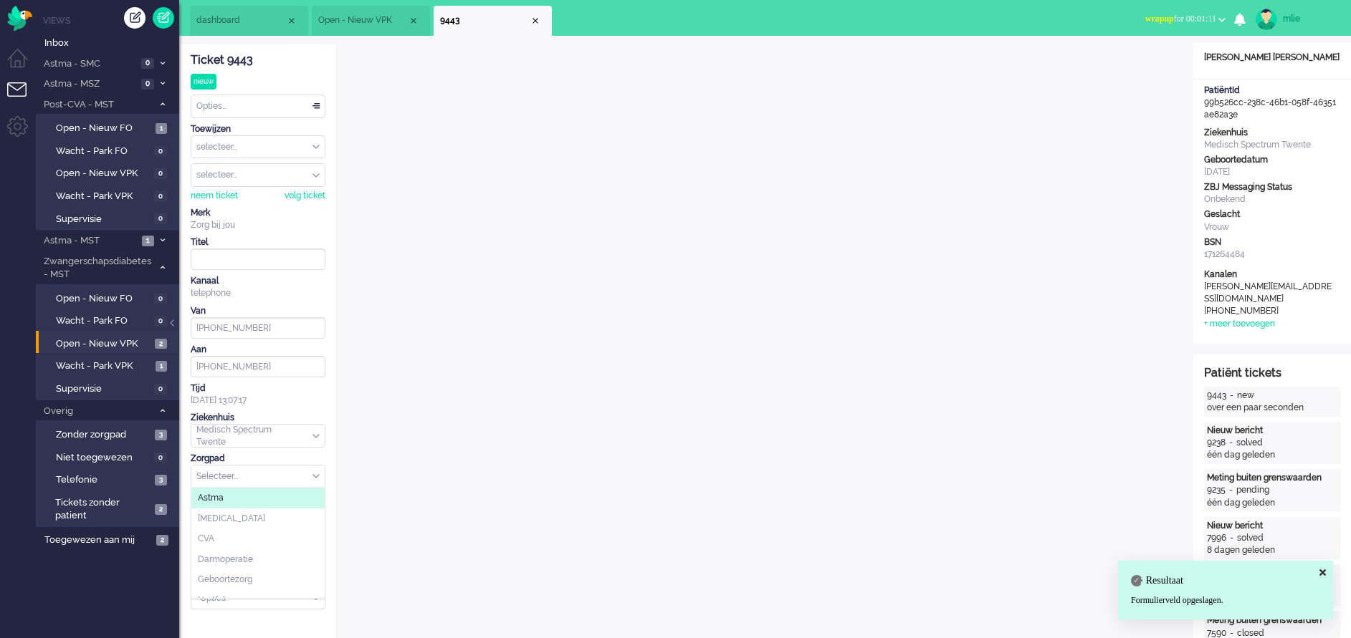
click at [241, 494] on li "Astma" at bounding box center [257, 498] width 133 height 21
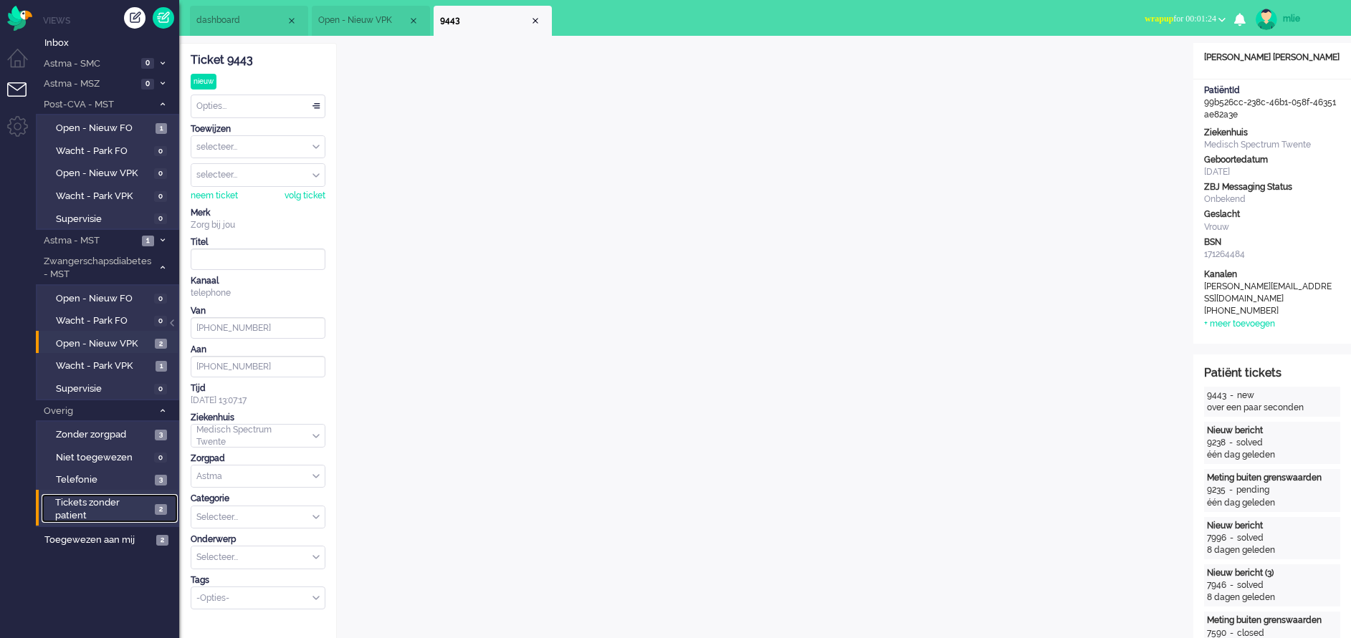
click at [67, 505] on span "Tickets zonder patient" at bounding box center [102, 510] width 95 height 27
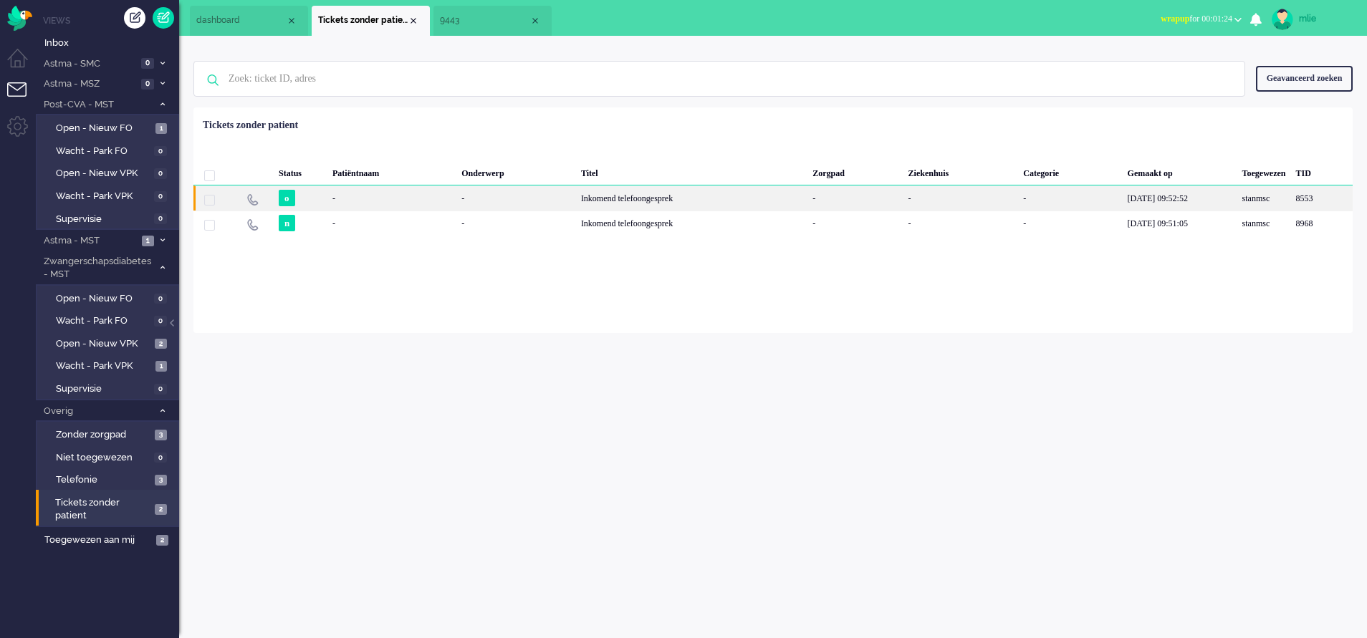
click at [619, 198] on div "Inkomend telefoongesprek" at bounding box center [691, 198] width 231 height 25
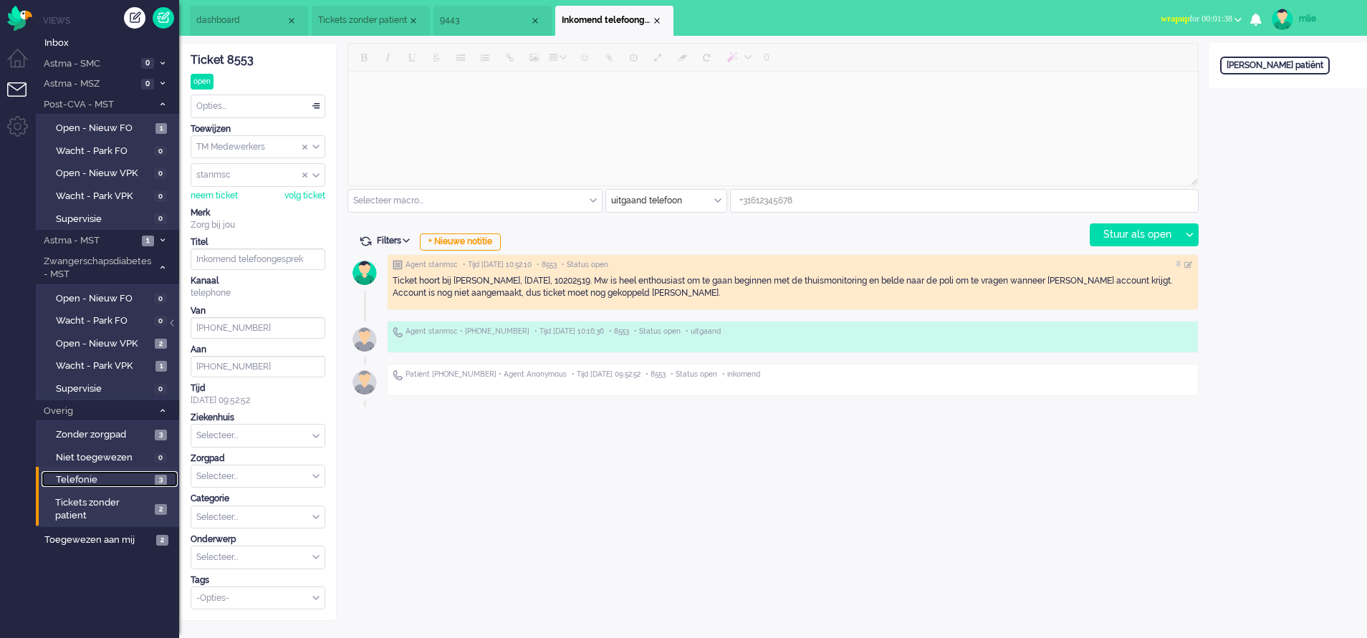
click at [79, 477] on span "Telefonie" at bounding box center [103, 481] width 95 height 14
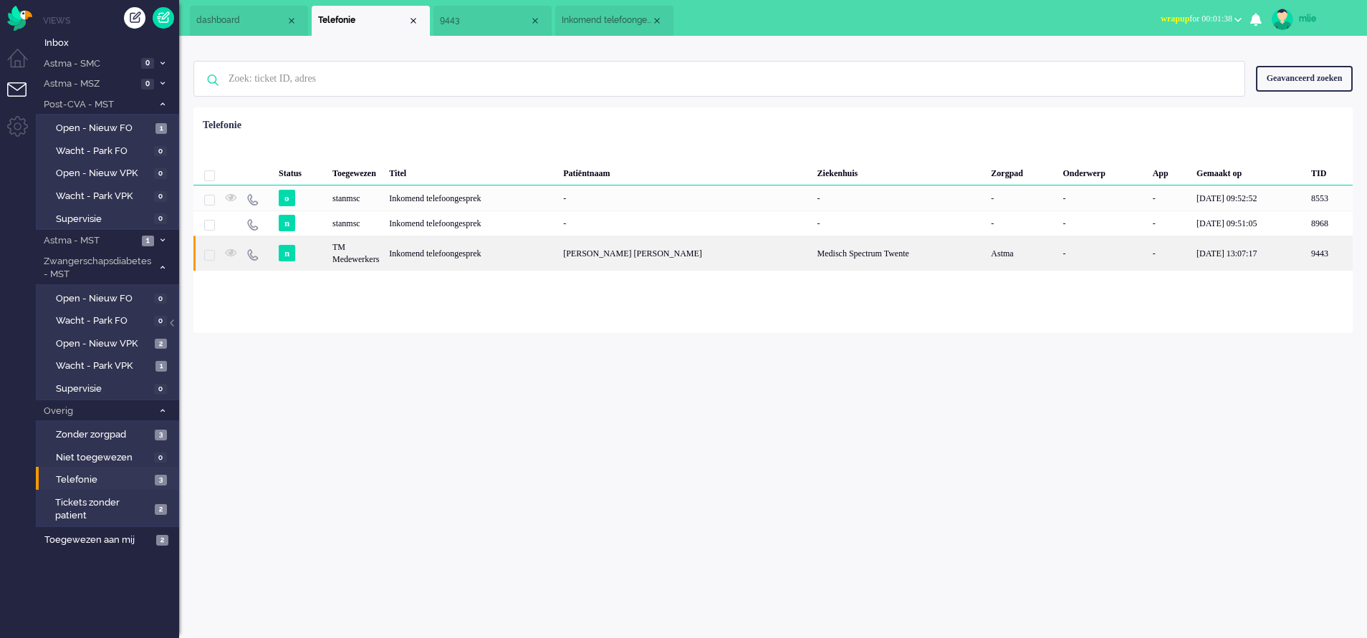
click at [616, 252] on div "[PERSON_NAME]" at bounding box center [685, 253] width 254 height 35
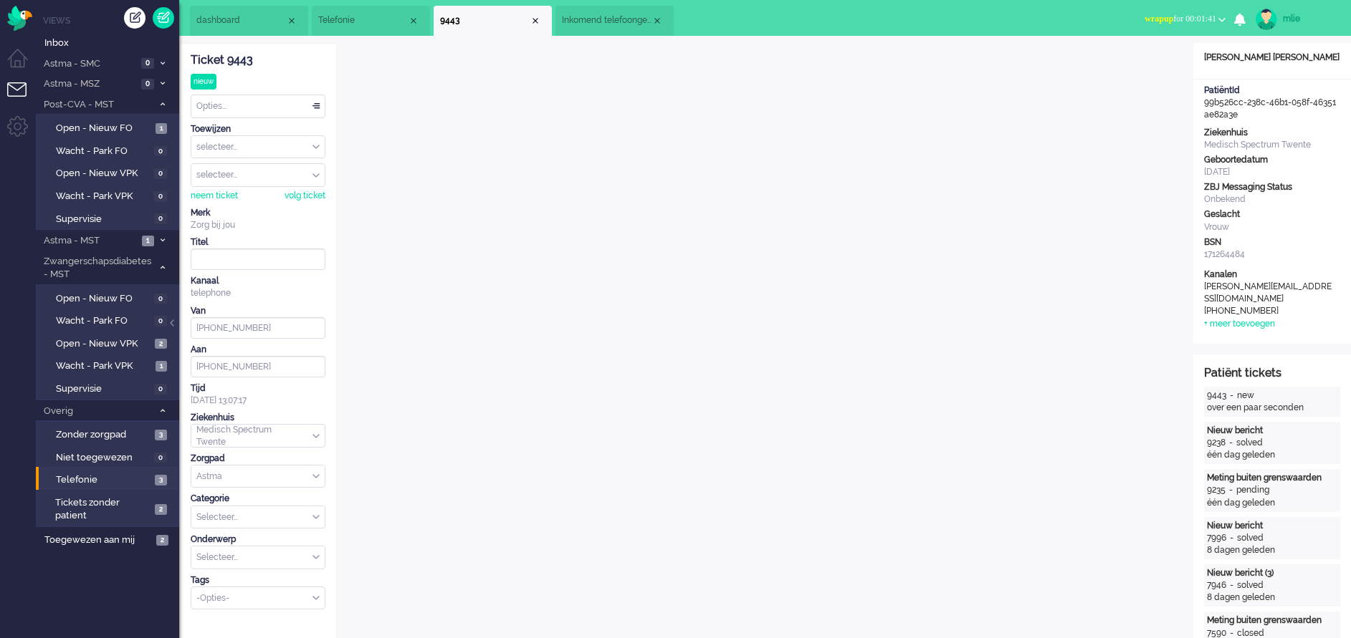
type input "Inkomend telefoongesprek"
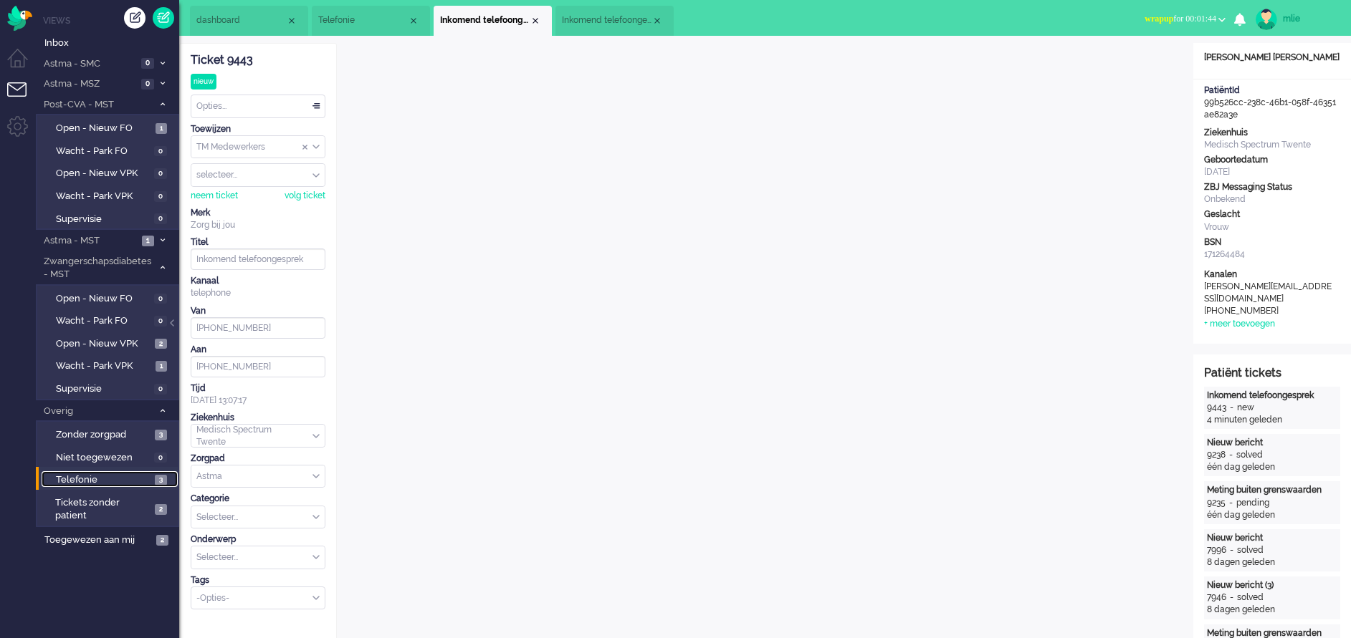
click at [74, 475] on span "Telefonie" at bounding box center [103, 481] width 95 height 14
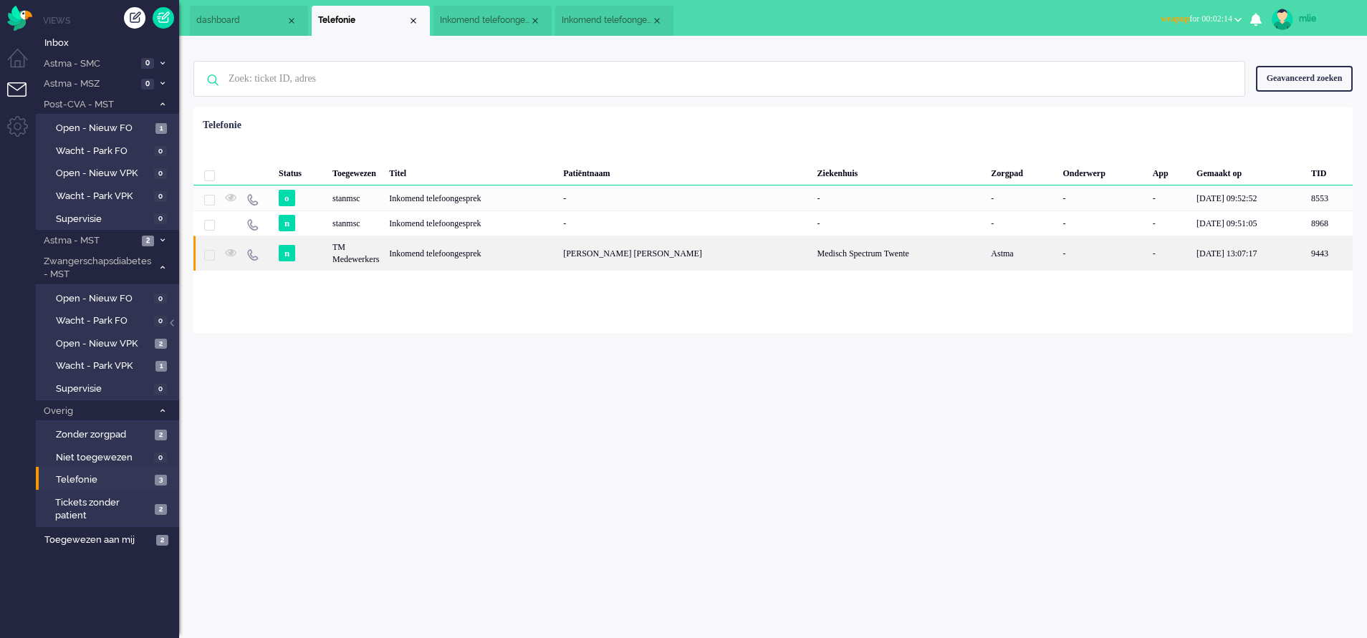
click at [532, 251] on div "Inkomend telefoongesprek" at bounding box center [471, 253] width 174 height 35
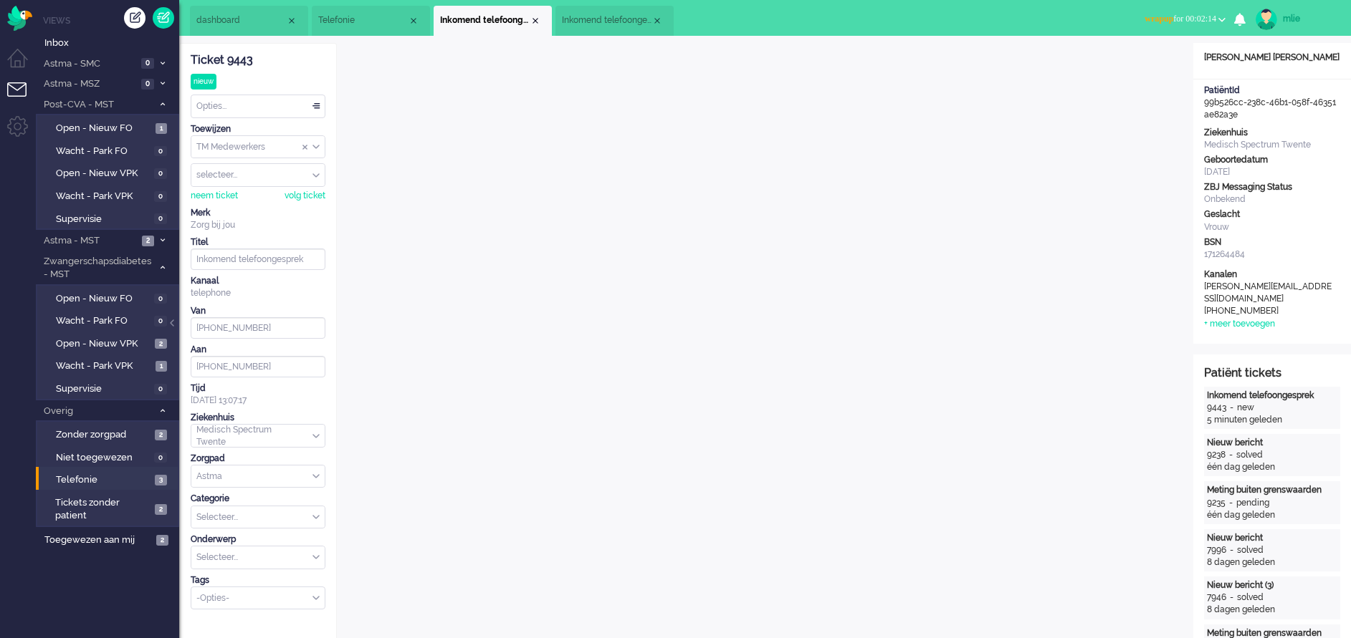
click at [320, 102] on div "Opties..." at bounding box center [257, 106] width 133 height 22
click at [236, 204] on li "Opgelost" at bounding box center [257, 208] width 133 height 21
click at [533, 24] on div "Close tab" at bounding box center [535, 20] width 11 height 11
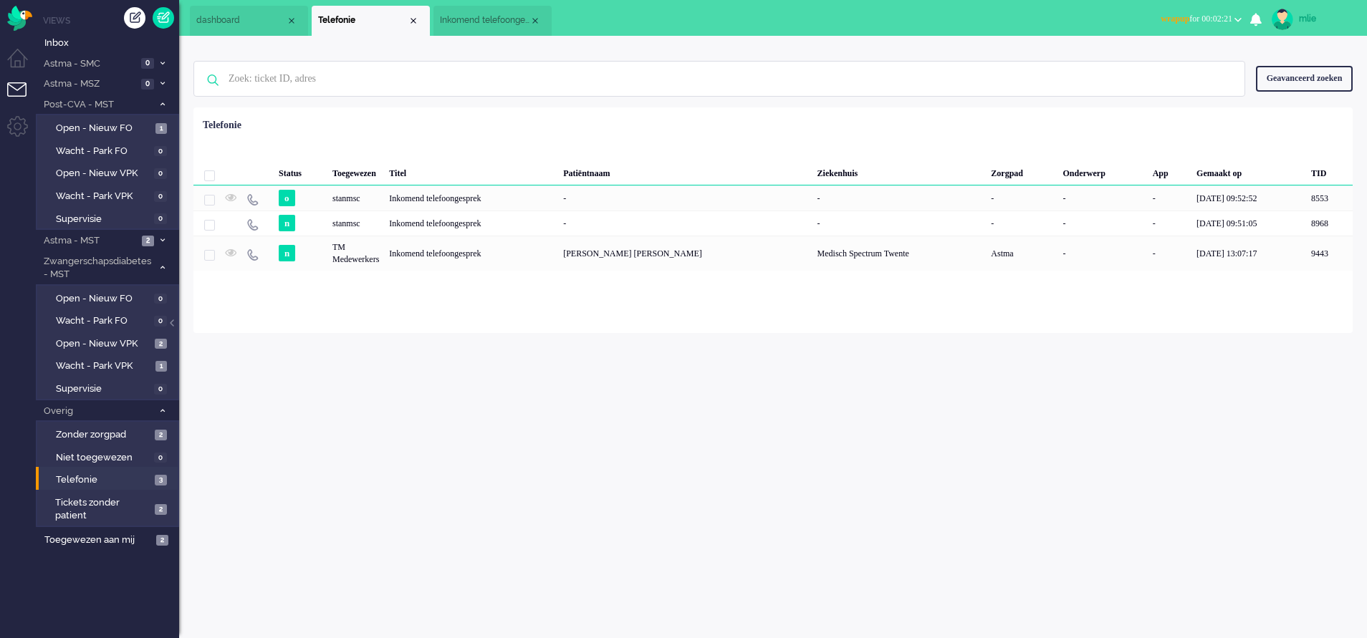
click at [518, 21] on span "Inkomend telefoongesprek" at bounding box center [485, 20] width 90 height 12
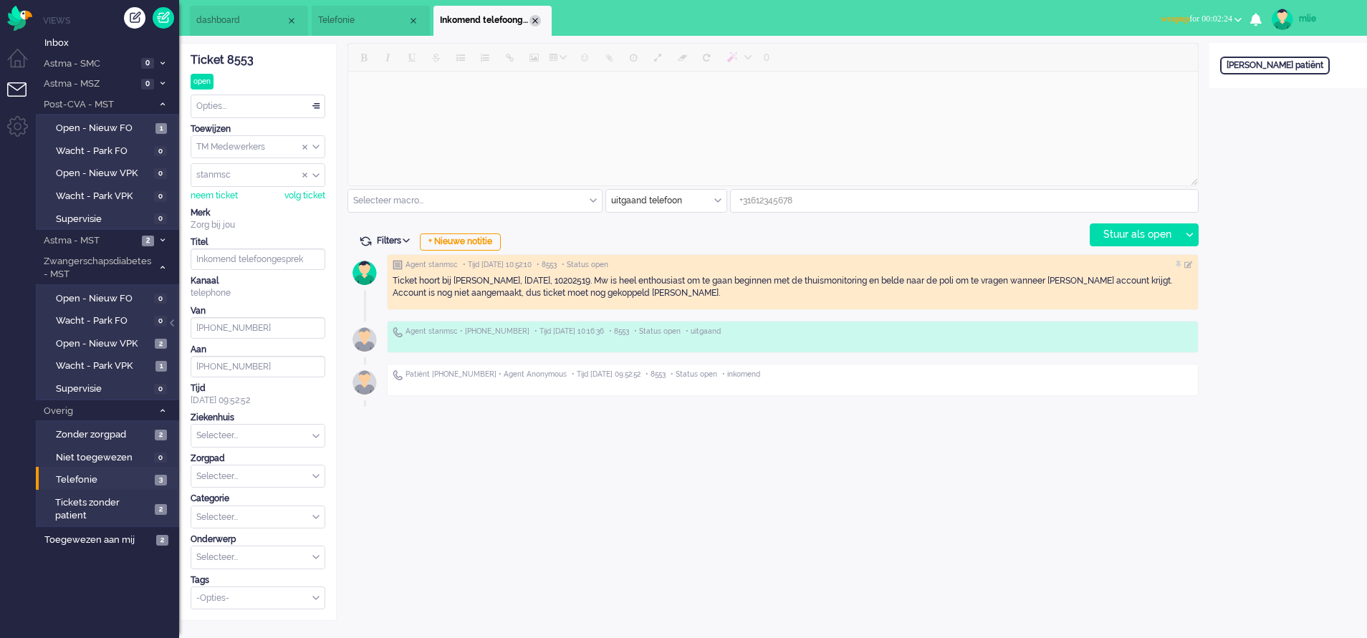
click at [531, 17] on div "Close tab" at bounding box center [535, 20] width 11 height 11
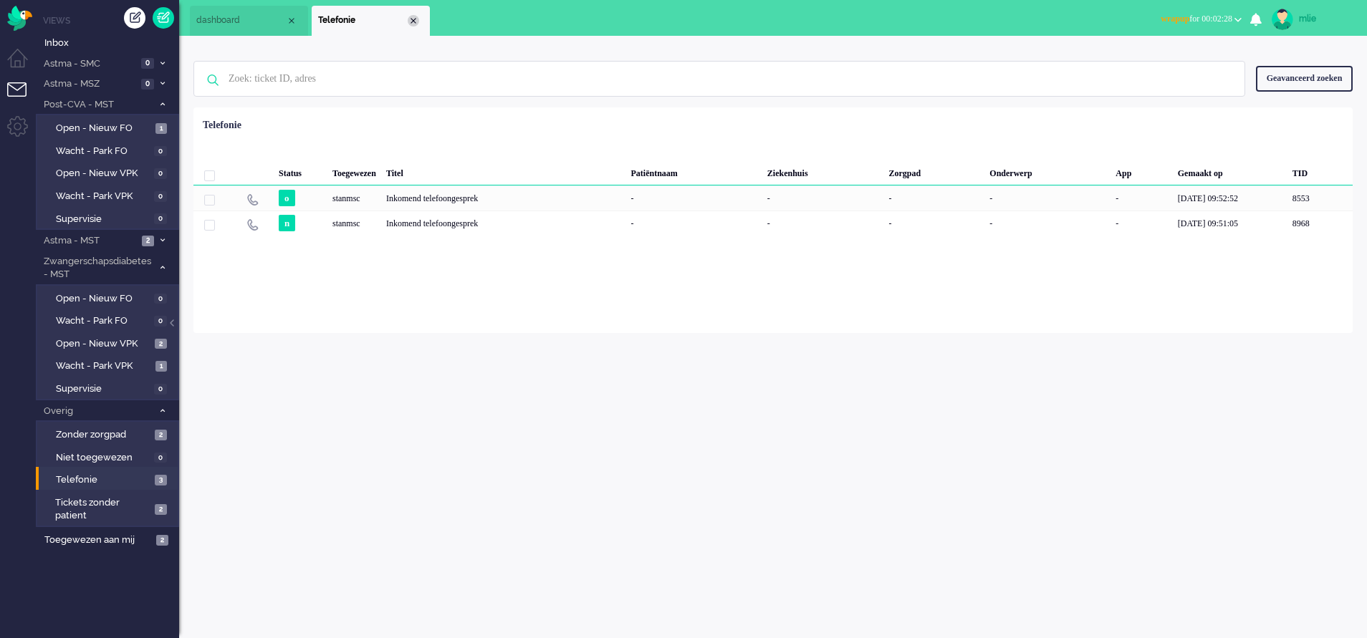
click at [414, 21] on div "Close tab" at bounding box center [413, 20] width 11 height 11
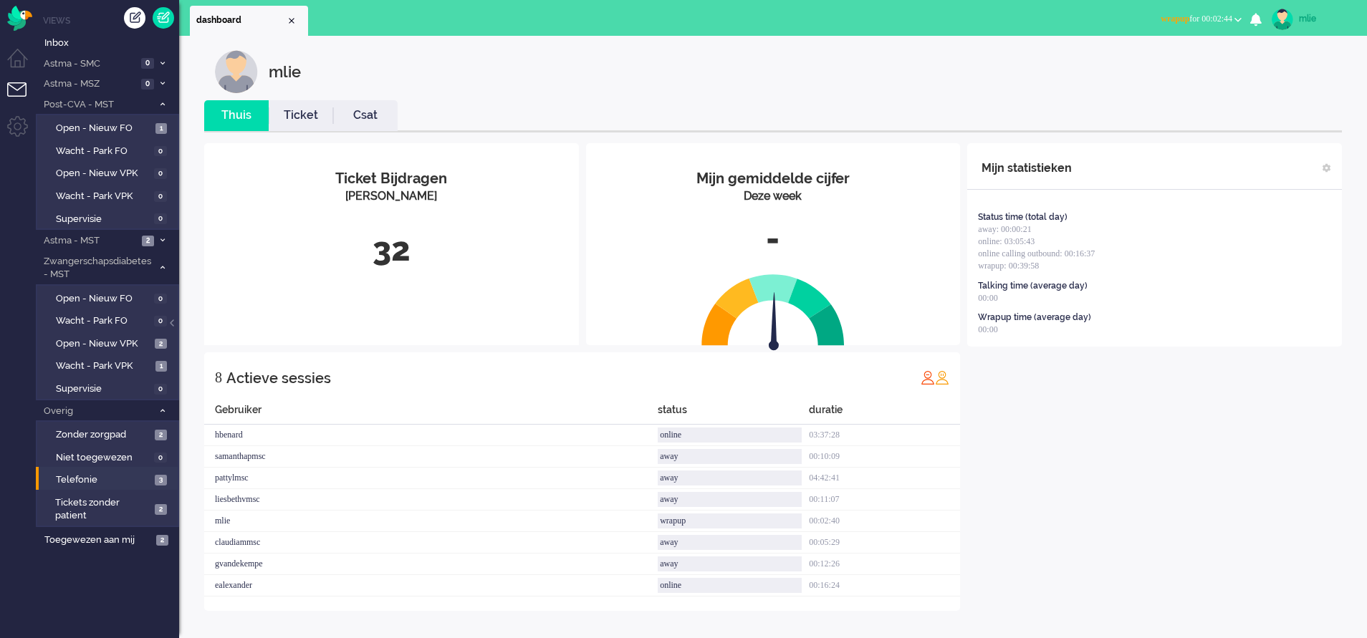
click at [1177, 15] on span "wrapup for 00:02:44" at bounding box center [1197, 19] width 72 height 10
click at [1137, 62] on label "Online" at bounding box center [1182, 64] width 113 height 12
click at [288, 94] on div "mlie Thuis Ticket Csat Mijn gemiddelde cijfer Deze week - Ticket Bijdragen Per …" at bounding box center [772, 343] width 1159 height 586
click at [297, 120] on link "Ticket" at bounding box center [301, 115] width 64 height 16
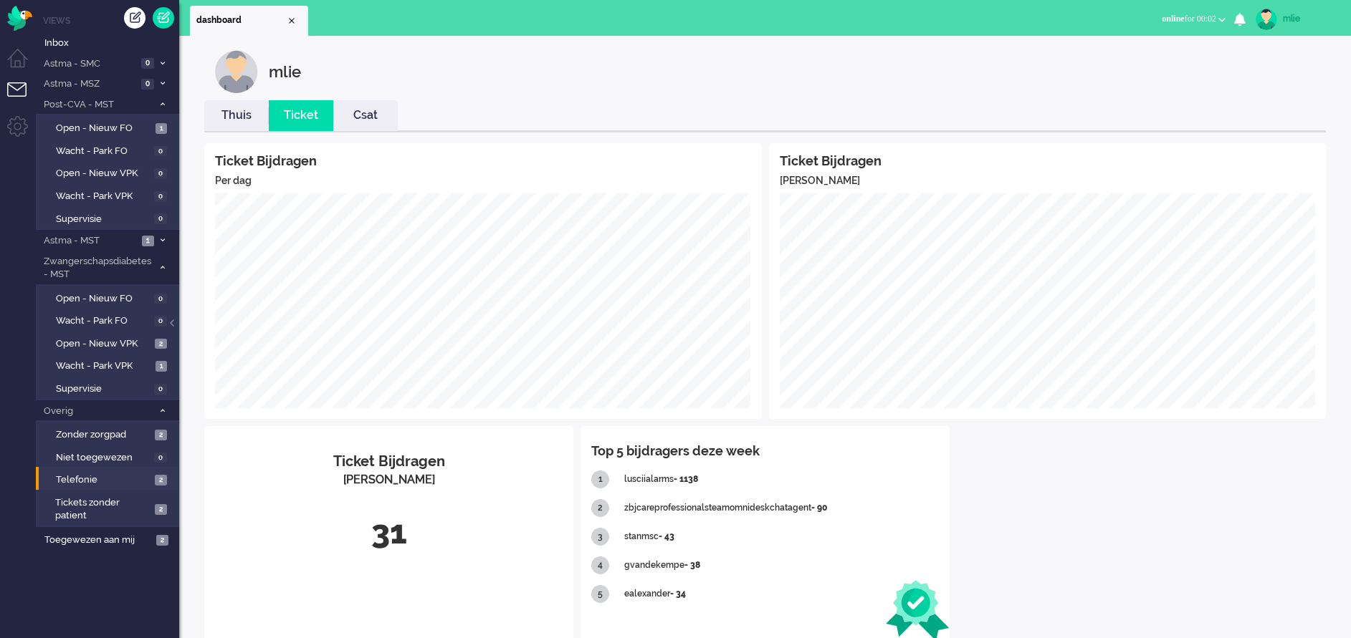
scroll to position [28, 0]
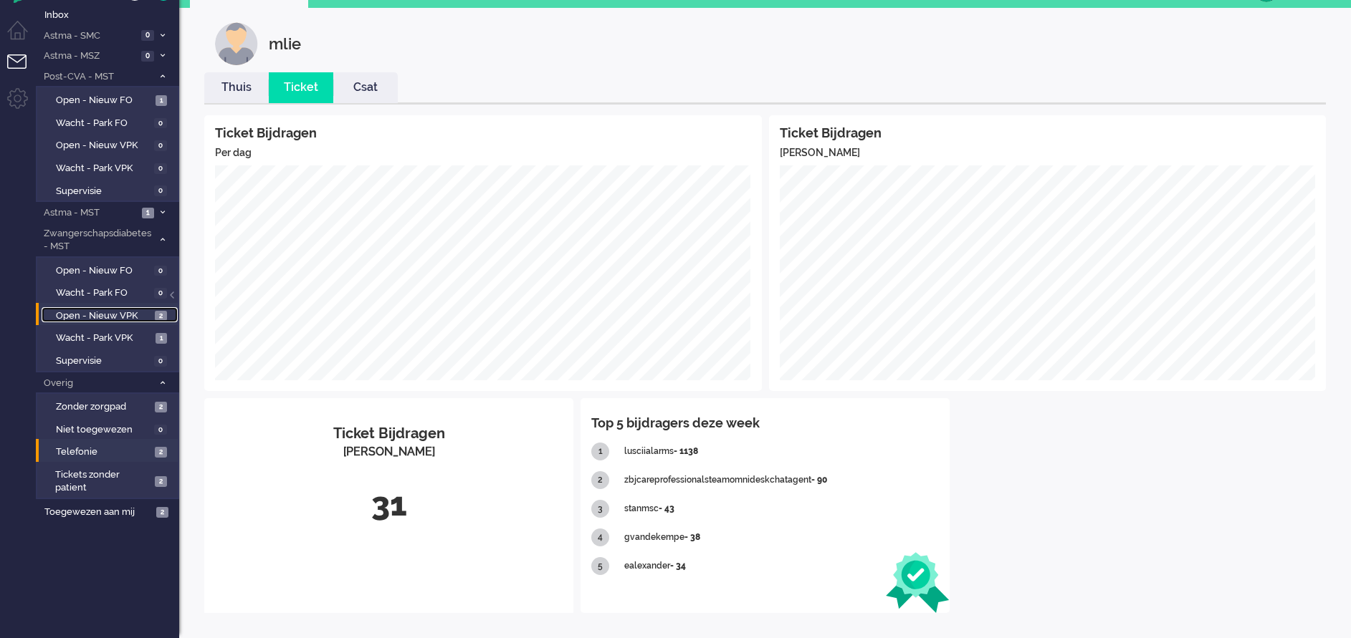
click at [122, 314] on span "Open - Nieuw VPK" at bounding box center [103, 317] width 95 height 14
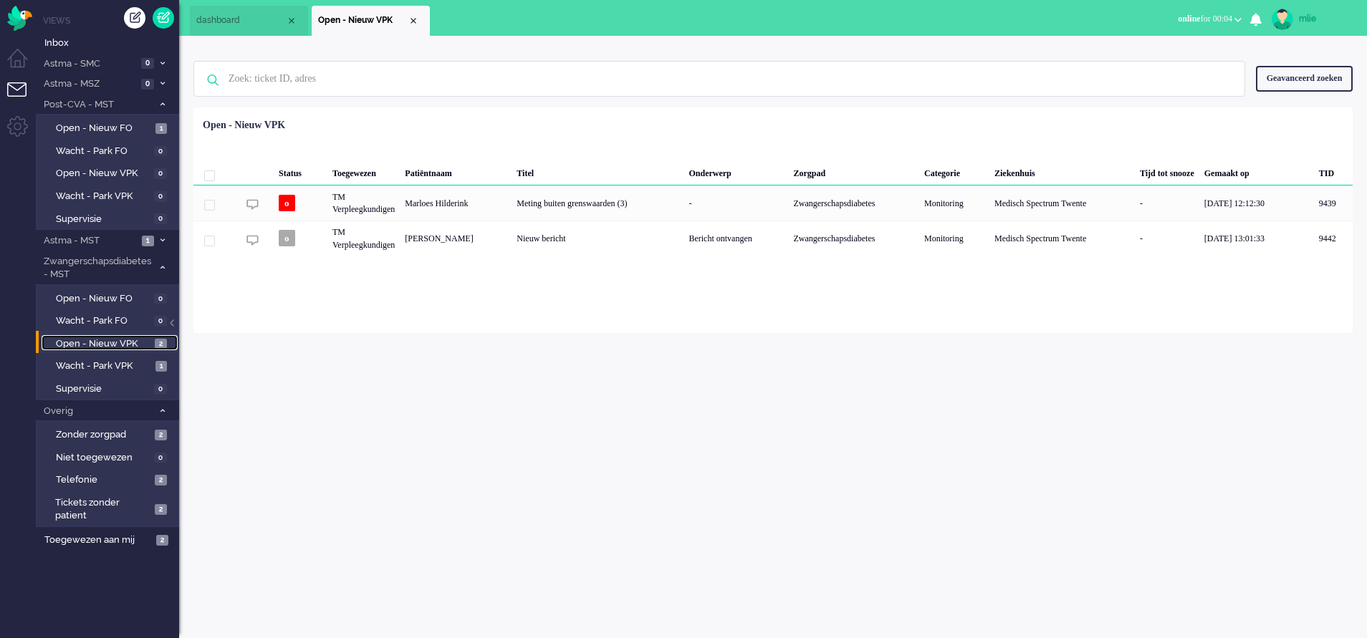
click at [85, 337] on span "Open - Nieuw VPK" at bounding box center [103, 344] width 95 height 14
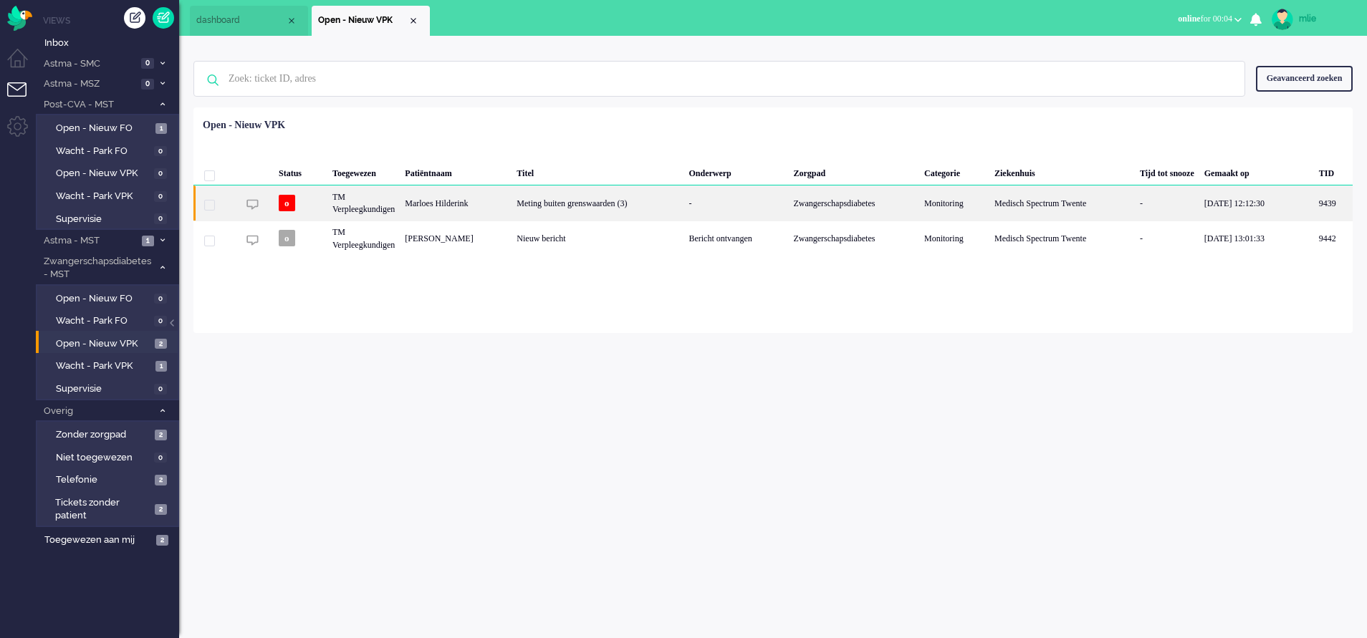
click at [716, 206] on div "-" at bounding box center [736, 203] width 105 height 35
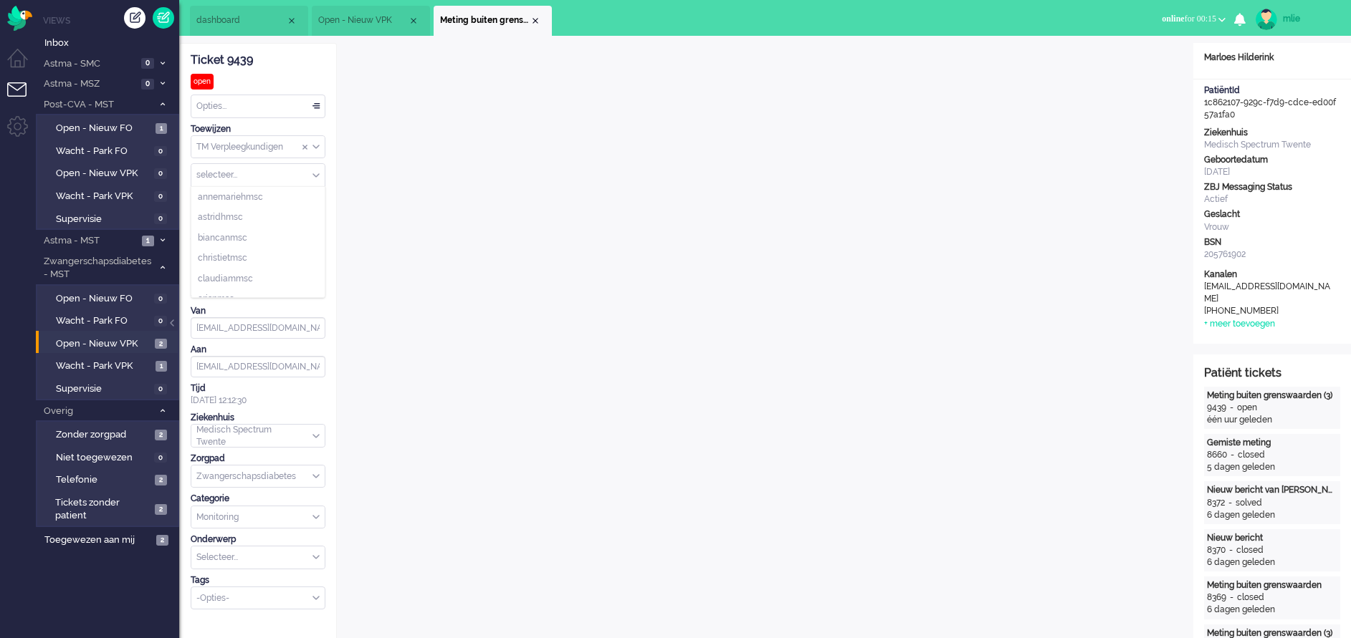
click at [314, 176] on div "selecteer..." at bounding box center [257, 175] width 133 height 22
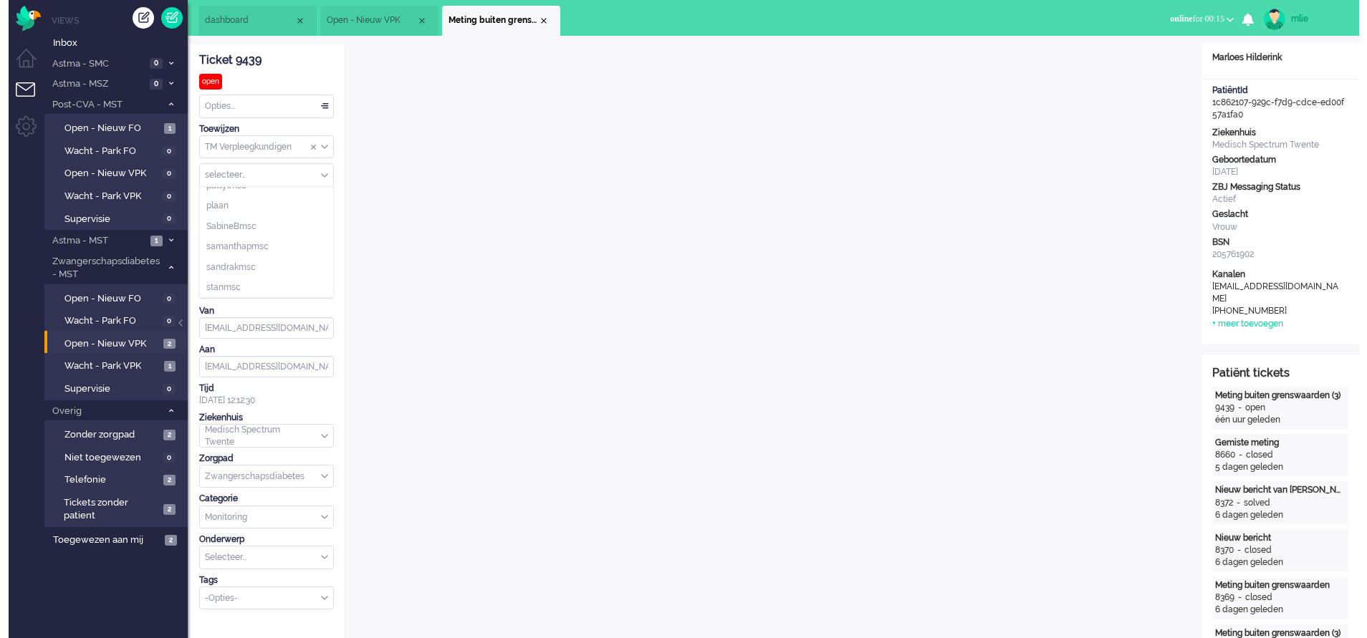
scroll to position [860, 0]
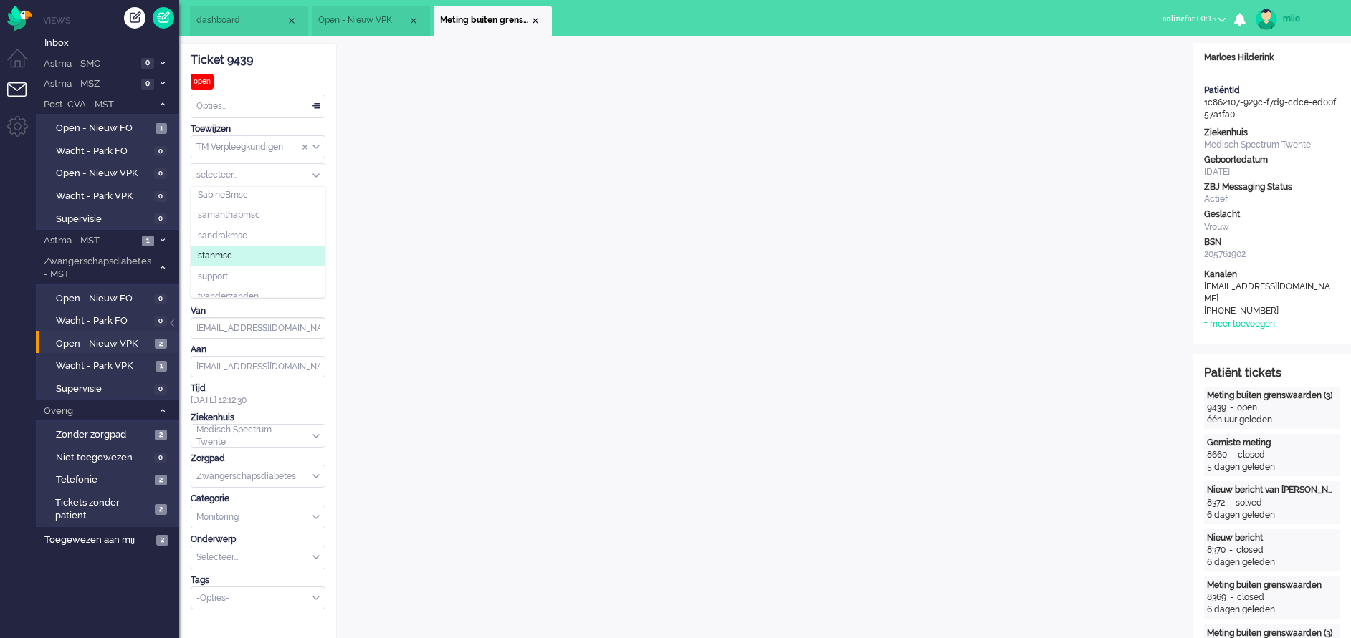
click at [221, 258] on span "stanmsc" at bounding box center [215, 256] width 34 height 12
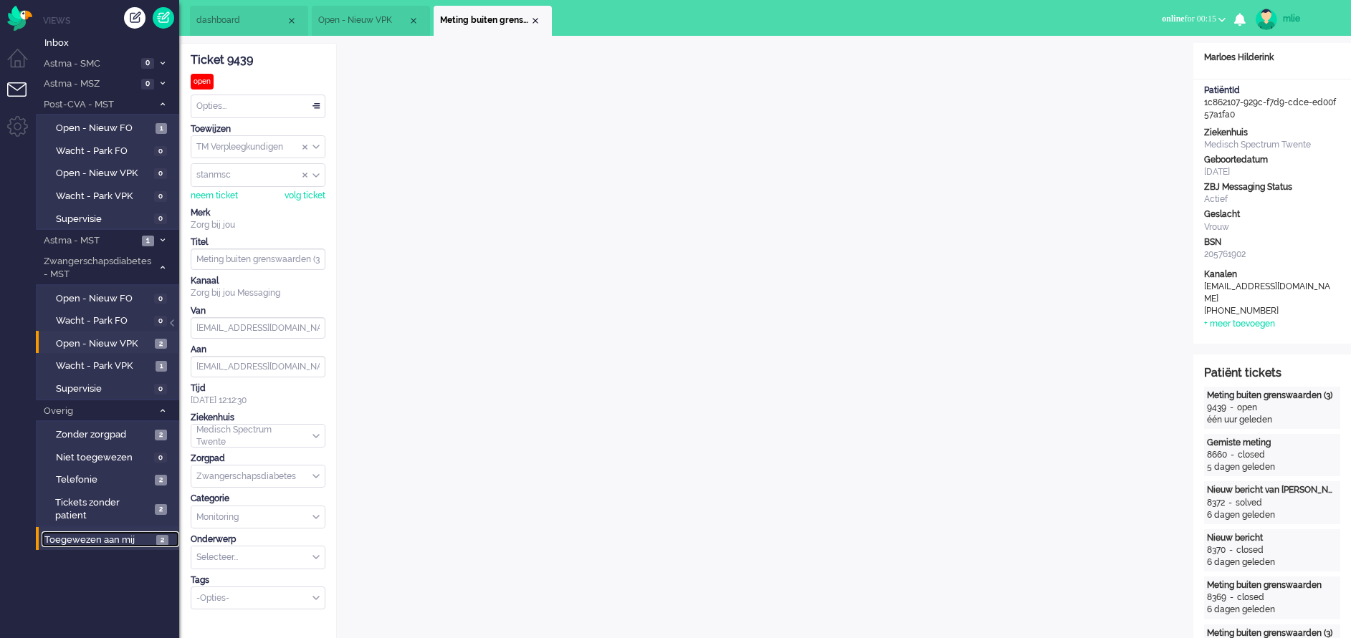
click at [77, 542] on span "Toegewezen aan mij" at bounding box center [97, 541] width 107 height 14
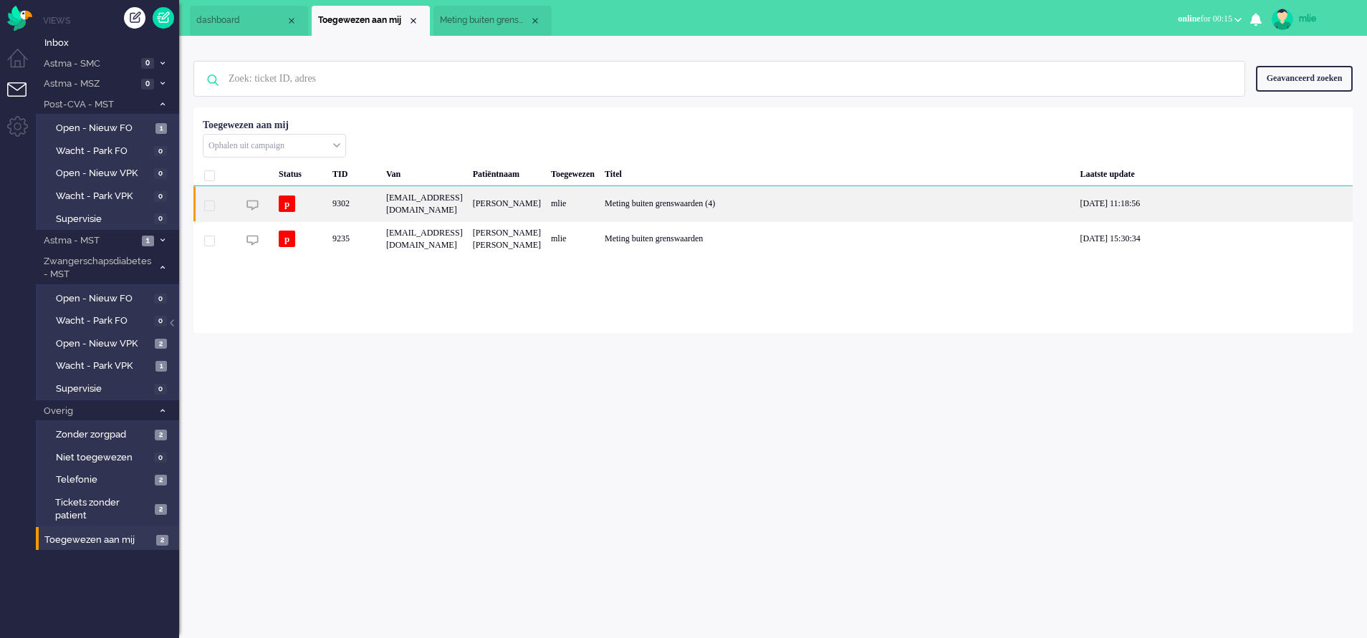
click at [468, 195] on div "[EMAIL_ADDRESS][DOMAIN_NAME]" at bounding box center [424, 203] width 87 height 35
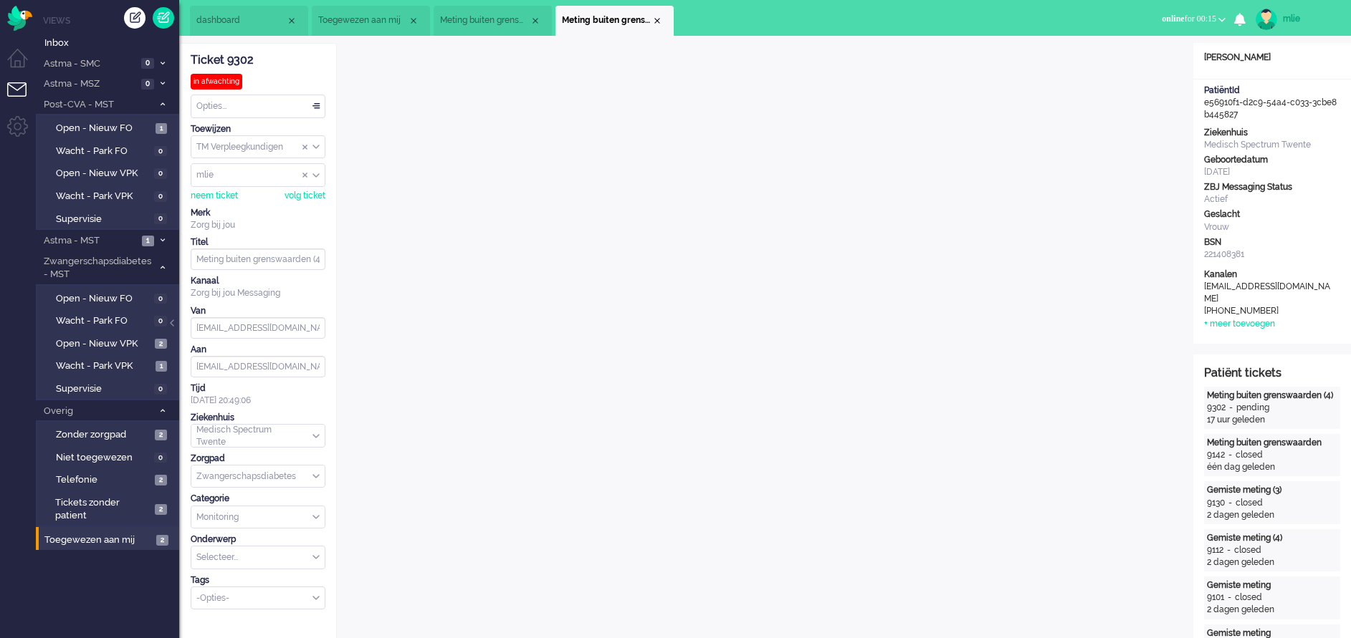
click at [312, 173] on div "mlie" at bounding box center [257, 175] width 133 height 22
click at [215, 269] on span "stanmsc" at bounding box center [215, 273] width 34 height 12
click at [485, 24] on span "Meting buiten grenswaarden (3)" at bounding box center [485, 20] width 90 height 12
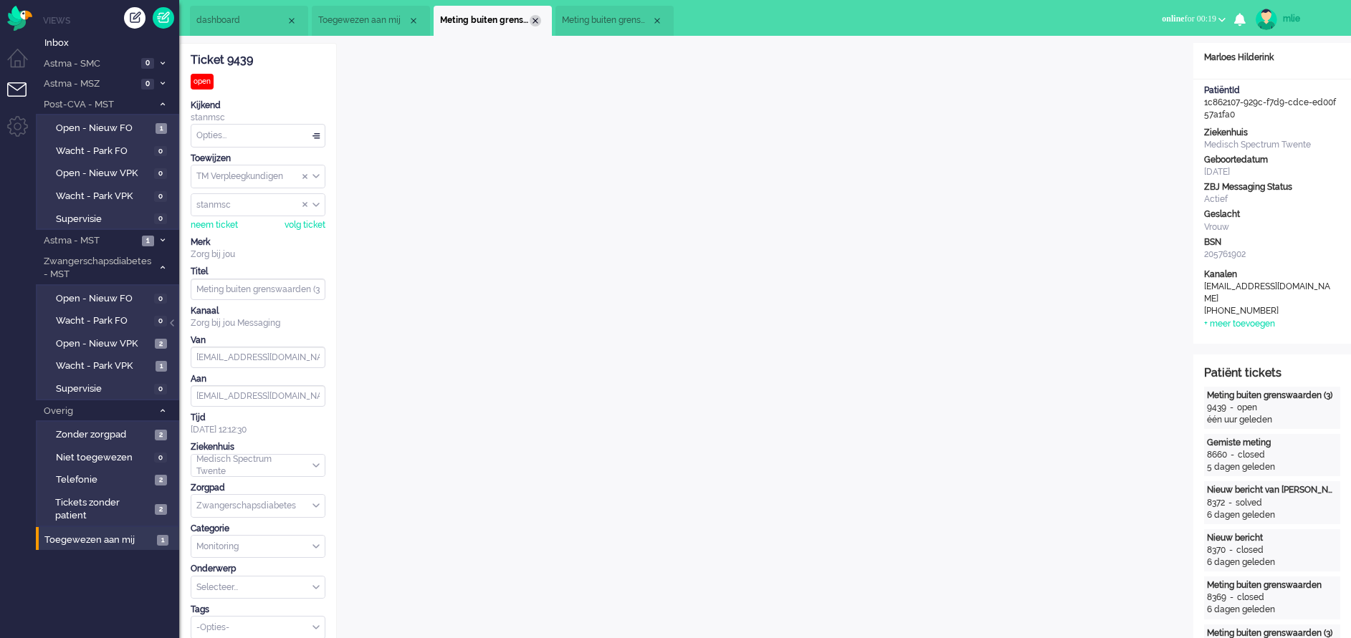
click at [530, 20] on div "Close tab" at bounding box center [535, 20] width 11 height 11
click at [535, 15] on div "Close tab" at bounding box center [535, 20] width 11 height 11
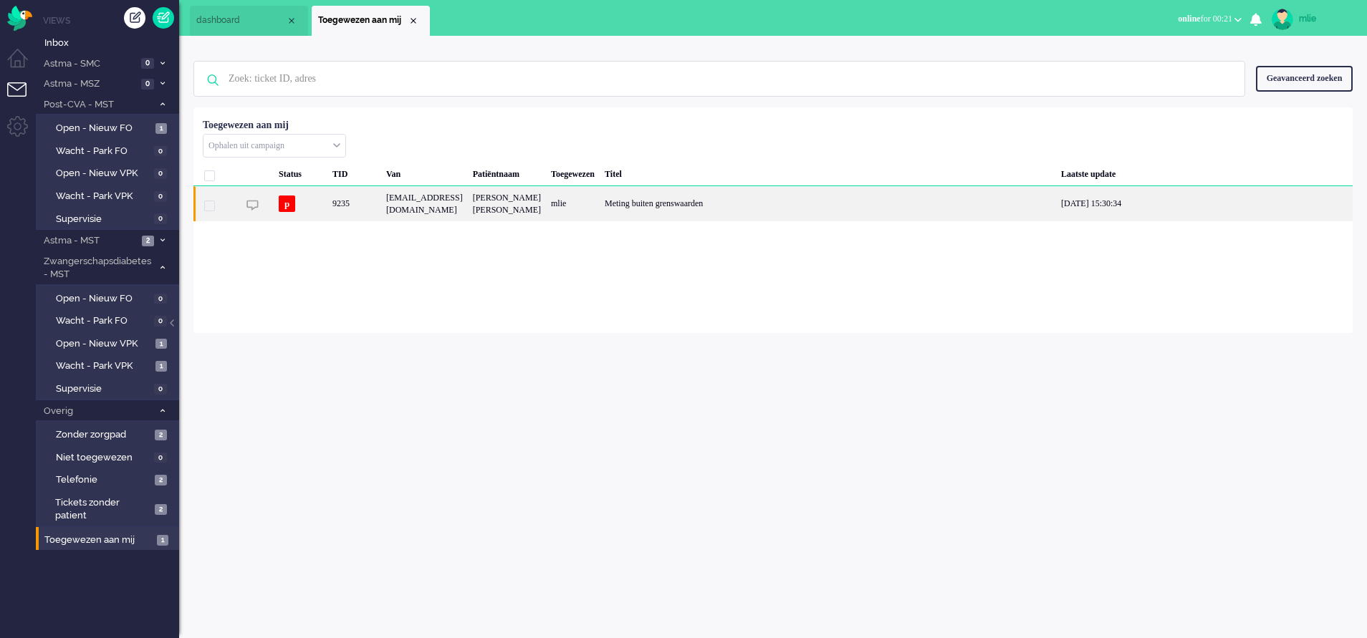
click at [600, 209] on div "mlie" at bounding box center [573, 203] width 54 height 35
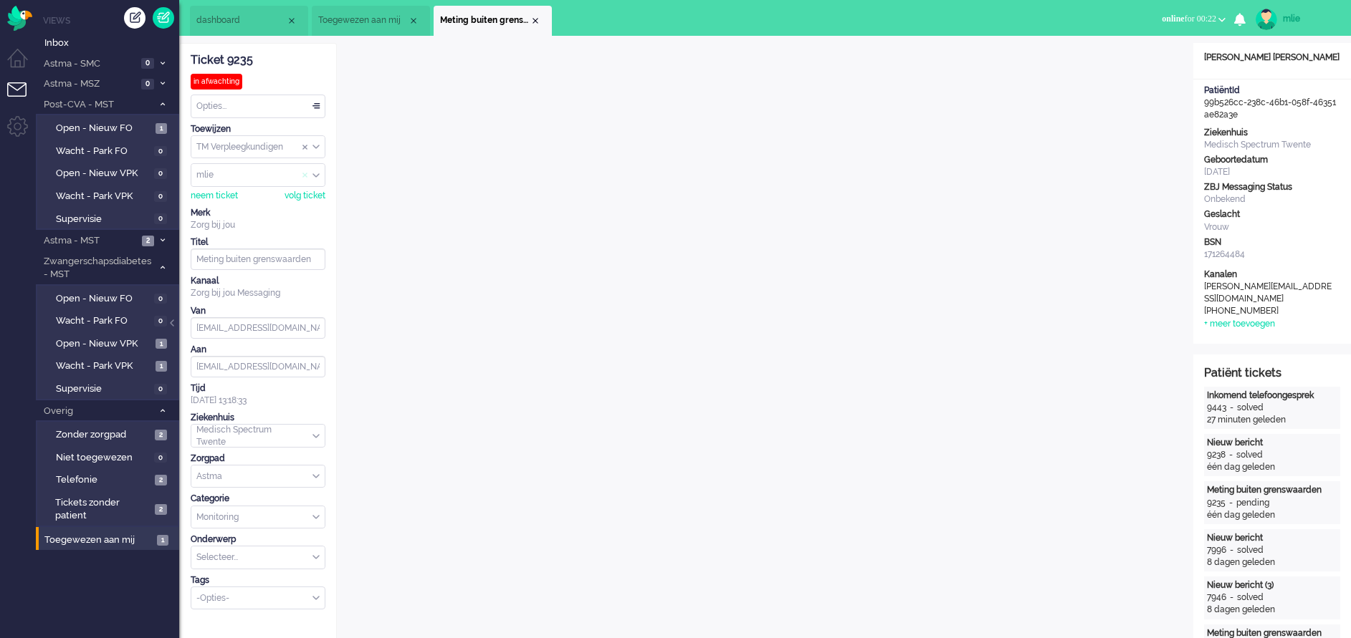
click at [305, 174] on span "Assign User" at bounding box center [305, 176] width 6 height 10
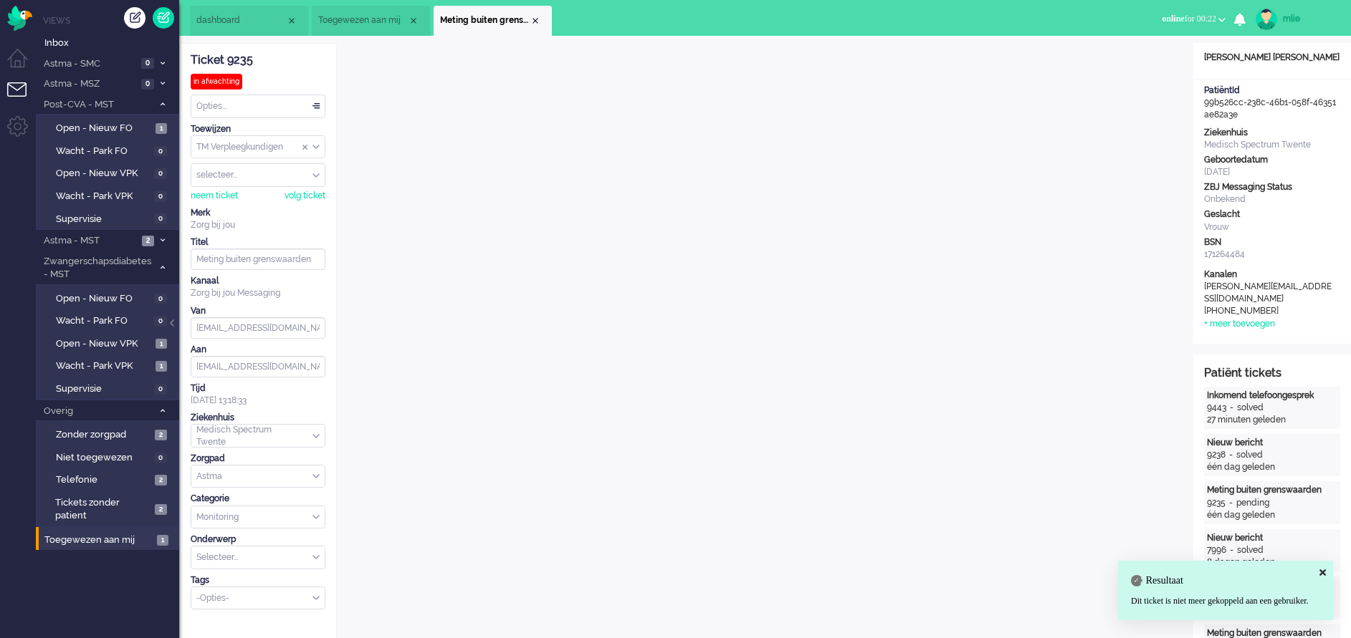
click at [321, 104] on div "Opties..." at bounding box center [257, 106] width 133 height 22
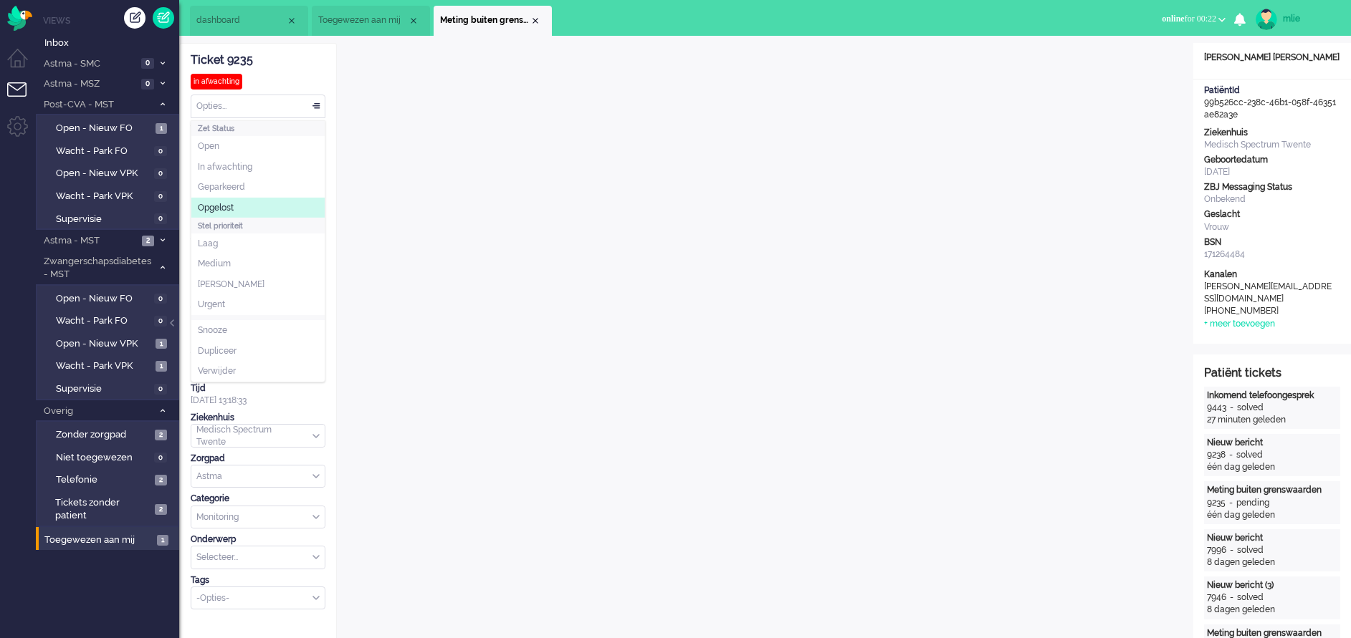
click at [230, 204] on span "Opgelost" at bounding box center [216, 208] width 36 height 12
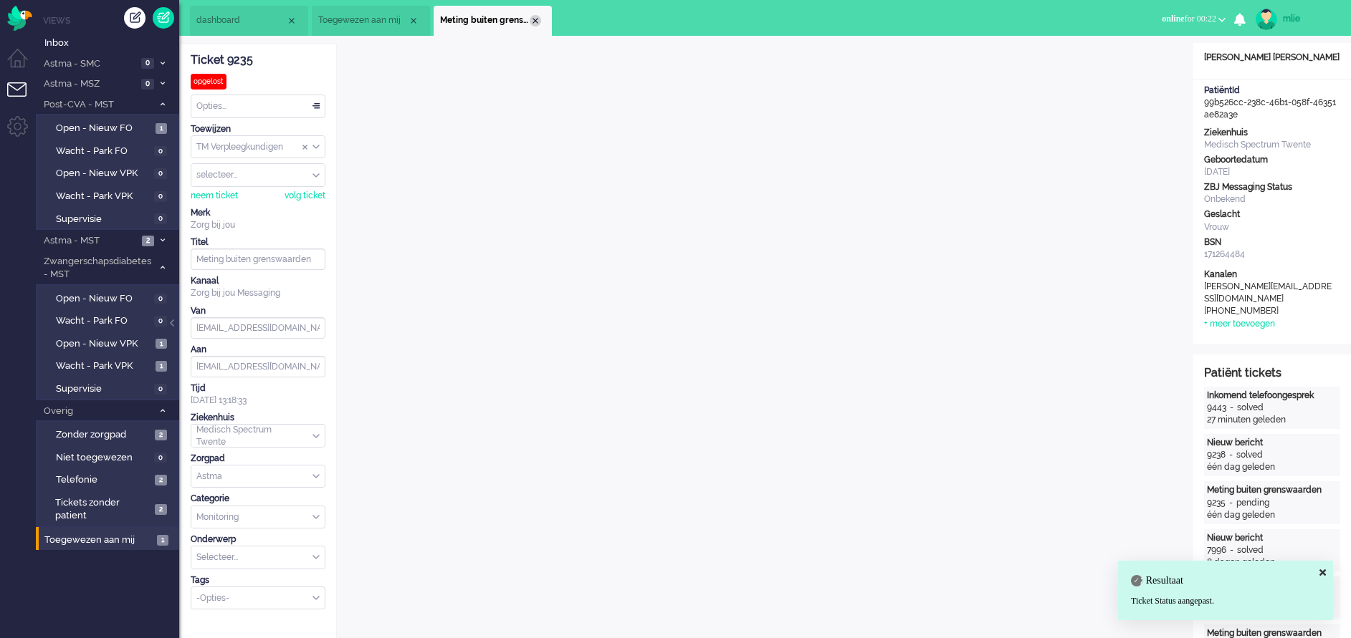
click at [534, 16] on div "Close tab" at bounding box center [535, 20] width 11 height 11
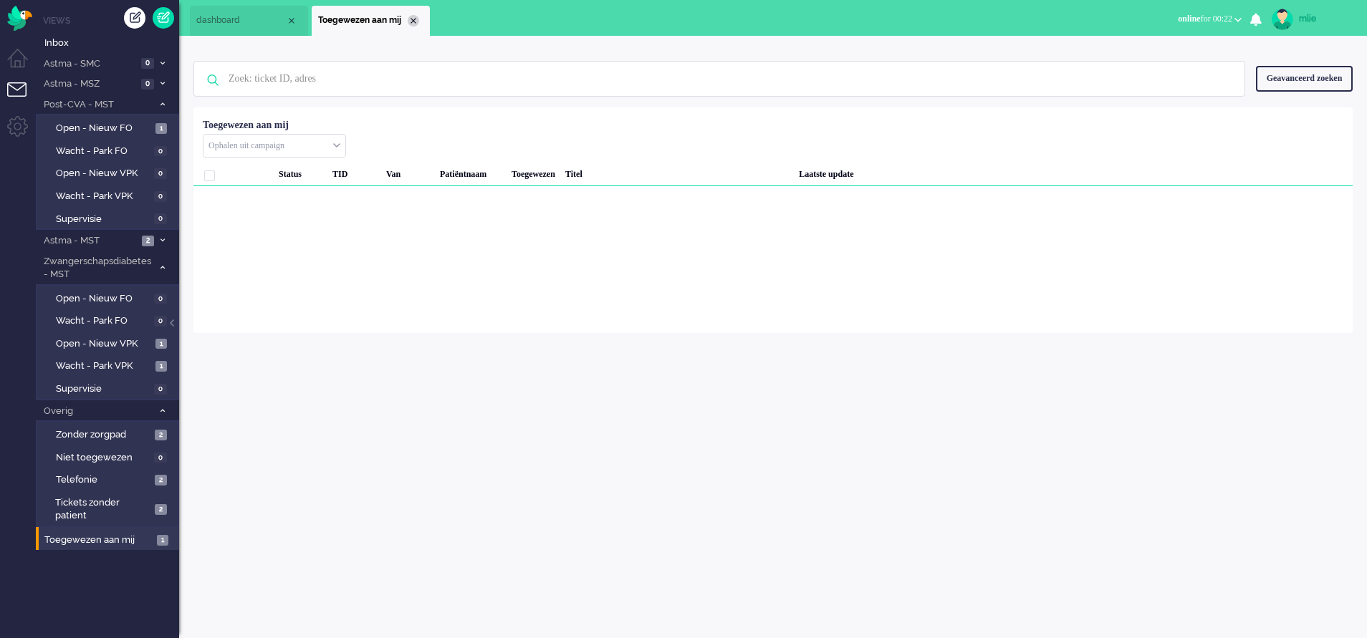
click at [415, 20] on div "Close tab" at bounding box center [413, 20] width 11 height 11
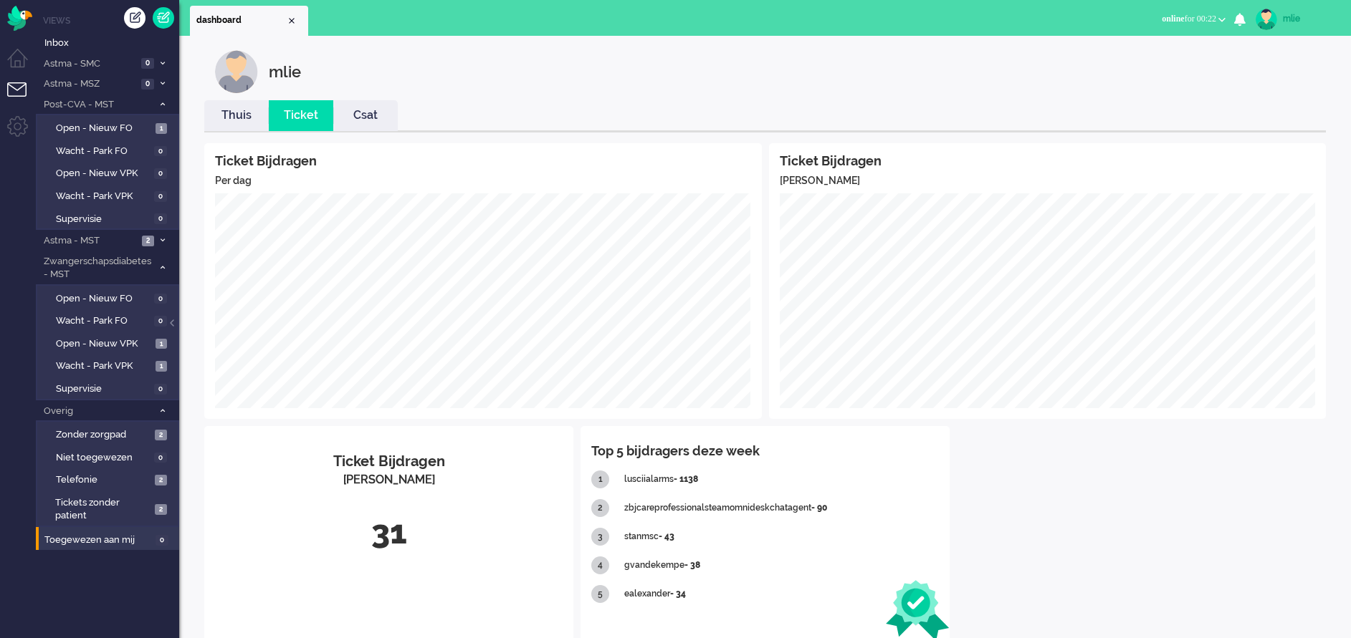
click at [239, 114] on link "Thuis" at bounding box center [236, 115] width 64 height 16
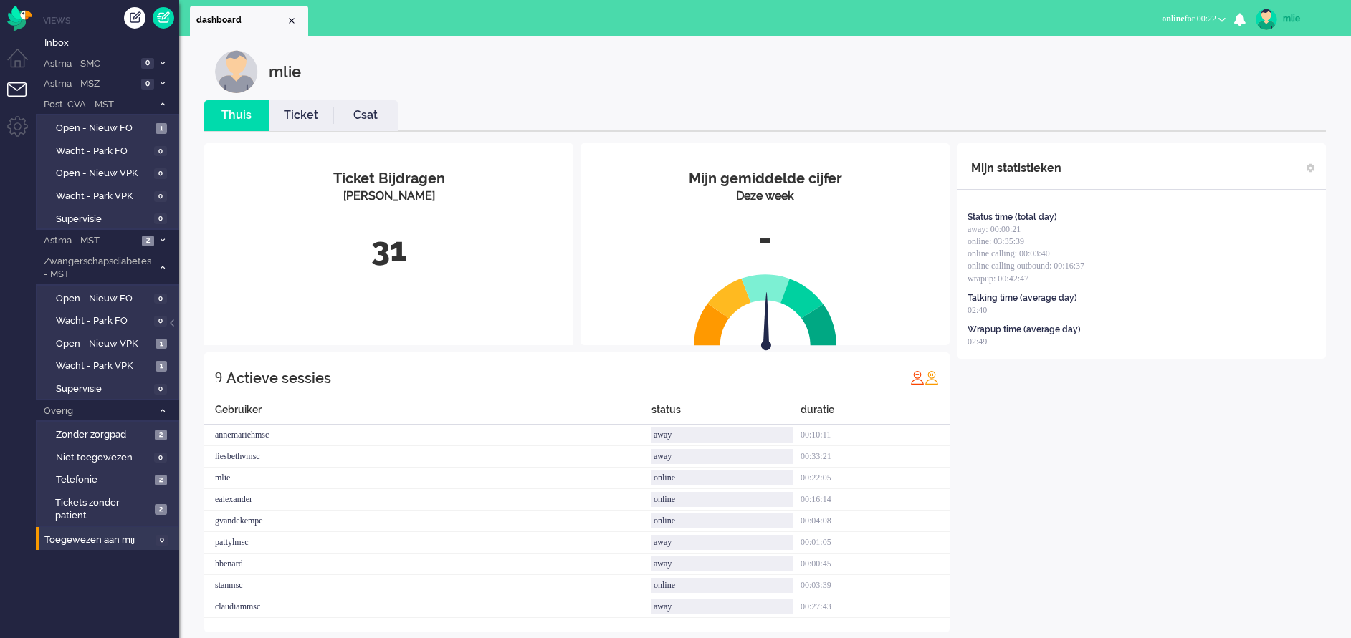
click at [301, 112] on link "Ticket" at bounding box center [301, 115] width 64 height 16
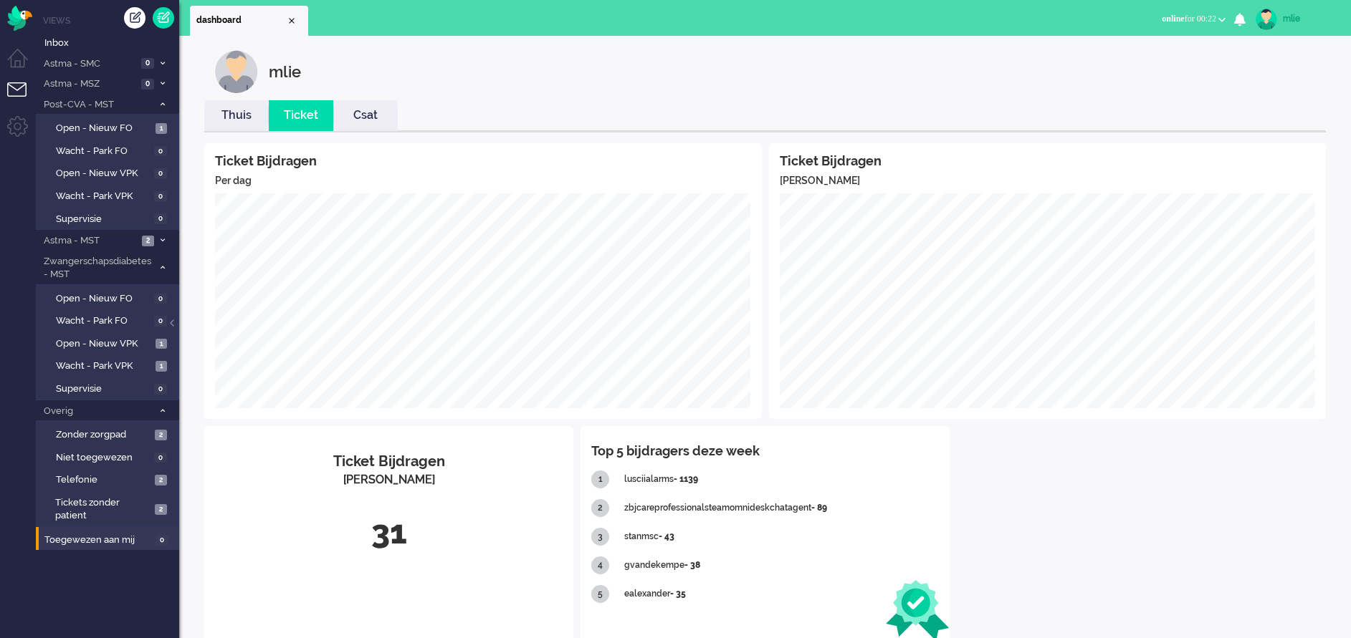
click at [1287, 16] on div "mlie" at bounding box center [1310, 18] width 54 height 14
click at [1253, 114] on link "Uitloggen" at bounding box center [1293, 115] width 99 height 14
